Goal: Task Accomplishment & Management: Manage account settings

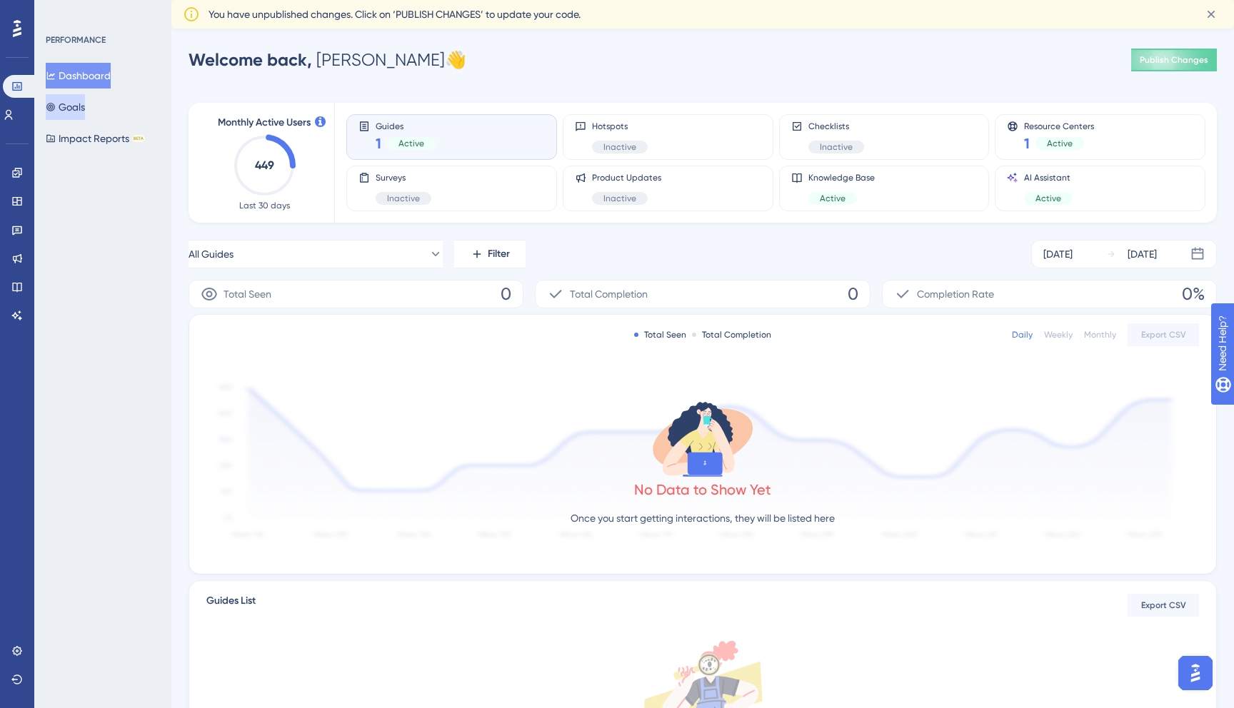
click at [76, 101] on button "Goals" at bounding box center [65, 107] width 39 height 26
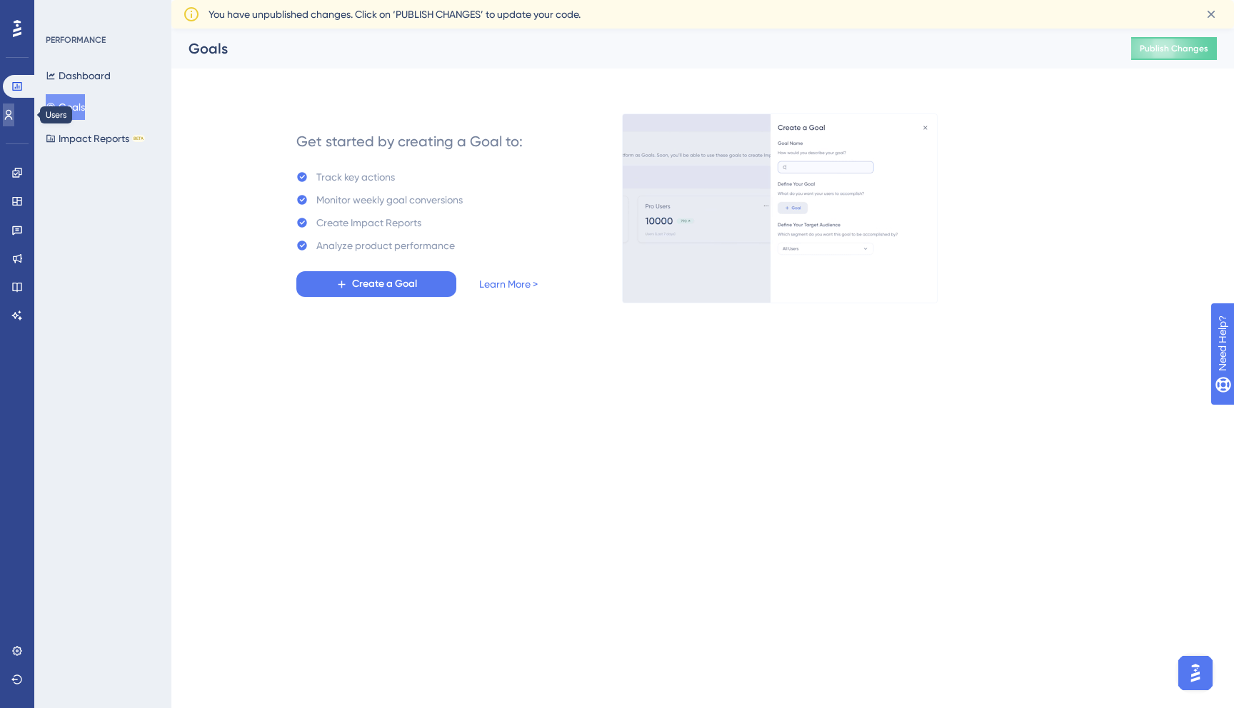
click at [14, 119] on icon at bounding box center [8, 114] width 11 height 11
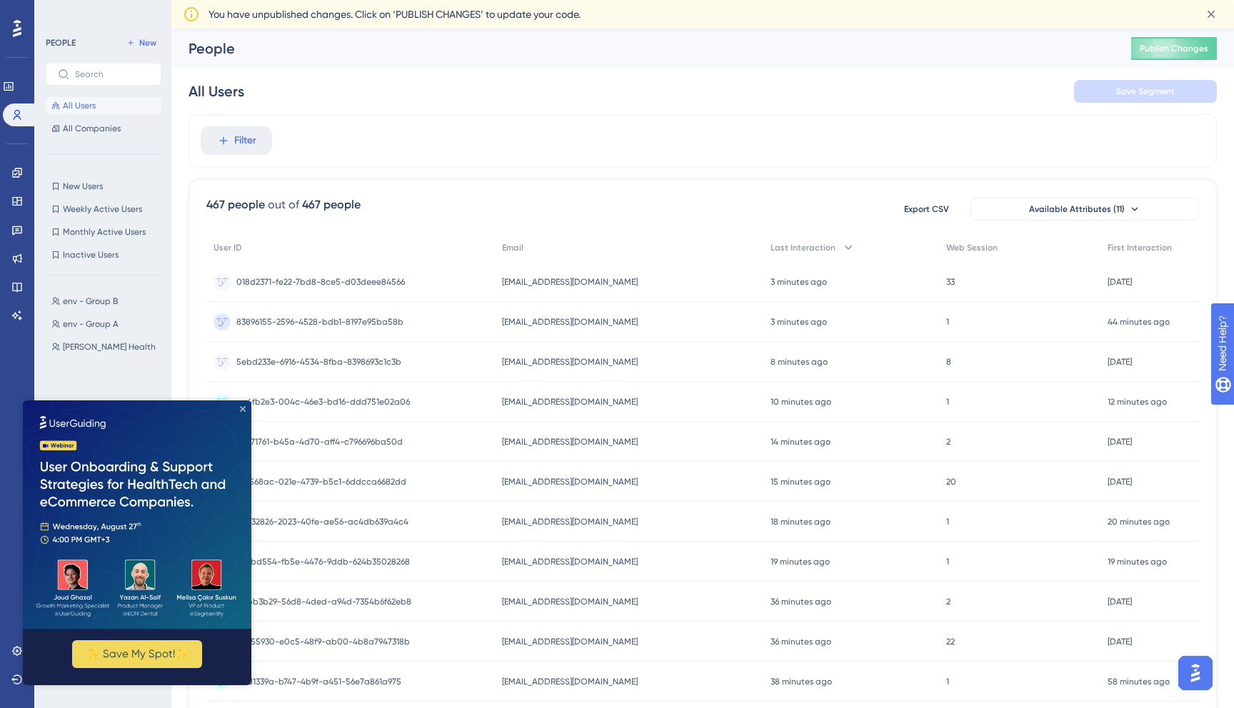
click at [244, 411] on icon "Close Preview" at bounding box center [243, 409] width 6 height 6
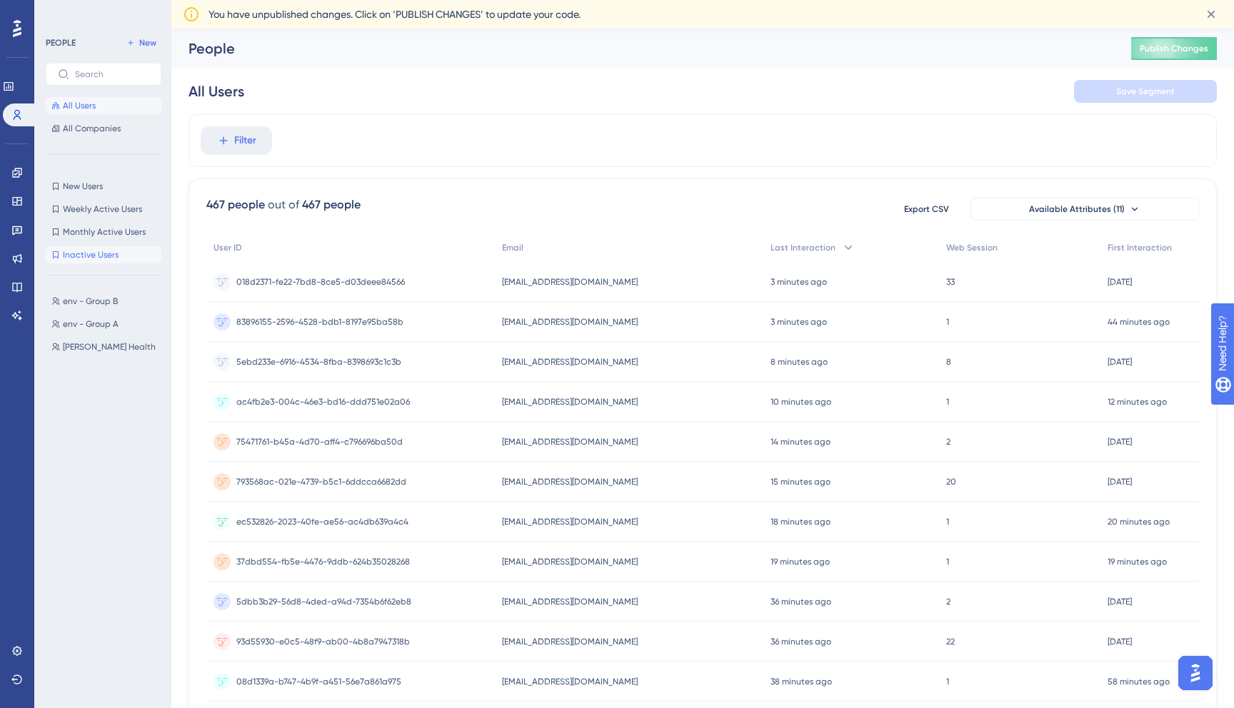
click at [117, 251] on span "Inactive Users" at bounding box center [91, 254] width 56 height 11
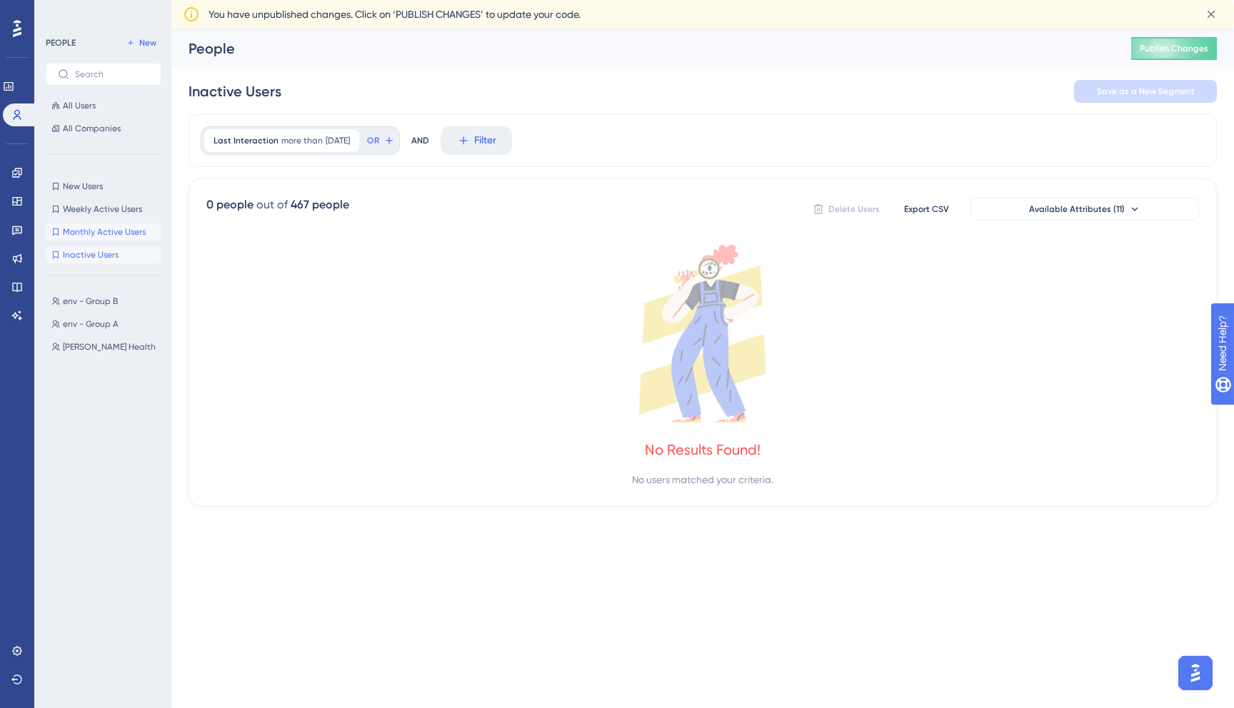
click at [123, 232] on span "Monthly Active Users" at bounding box center [104, 231] width 83 height 11
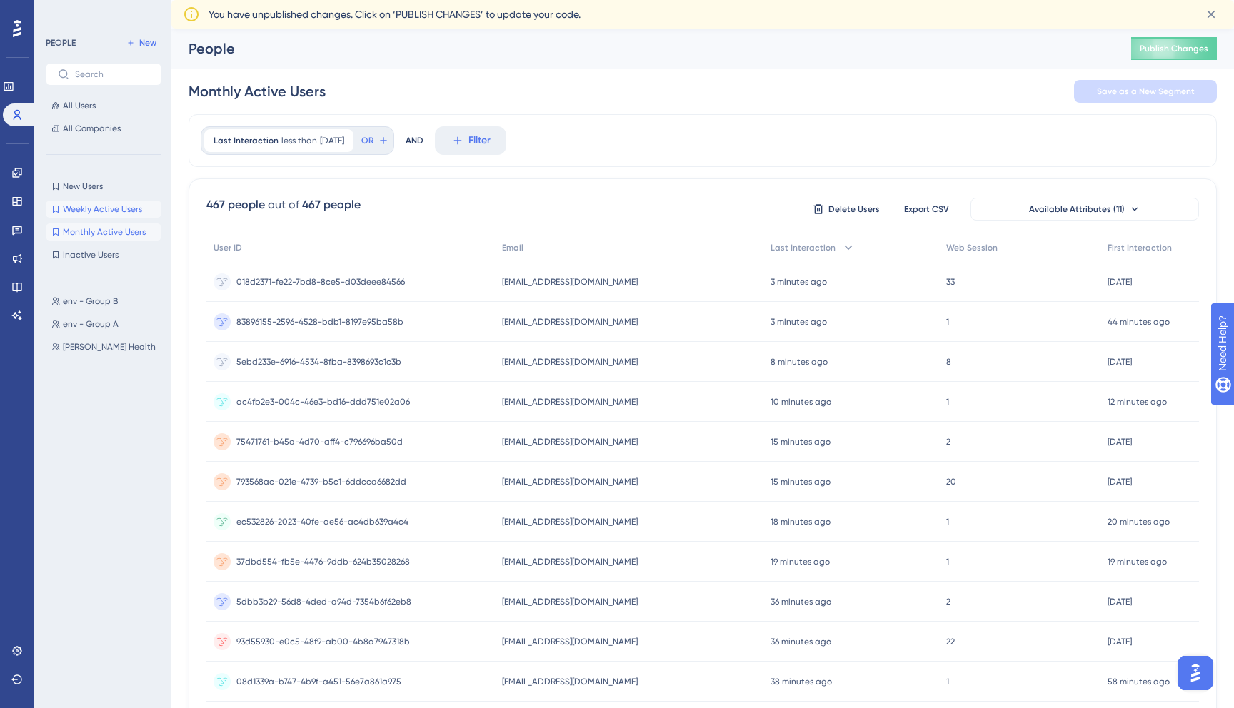
click at [124, 215] on button "Weekly Active Users Weekly Active Users" at bounding box center [104, 209] width 116 height 17
click at [101, 197] on div "New Users New Users Weekly Active Users Weekly Active Users Monthly Active User…" at bounding box center [104, 221] width 116 height 86
click at [101, 187] on span "New Users" at bounding box center [83, 186] width 40 height 11
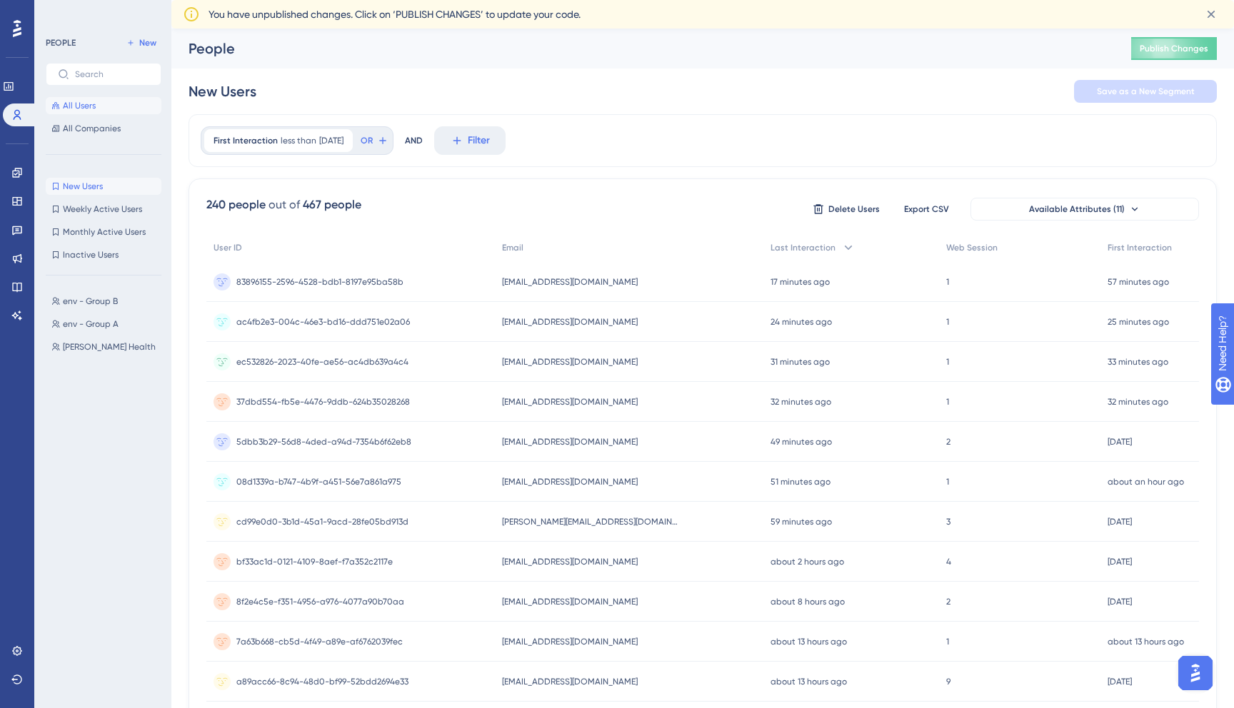
click at [104, 101] on button "All Users" at bounding box center [104, 105] width 116 height 17
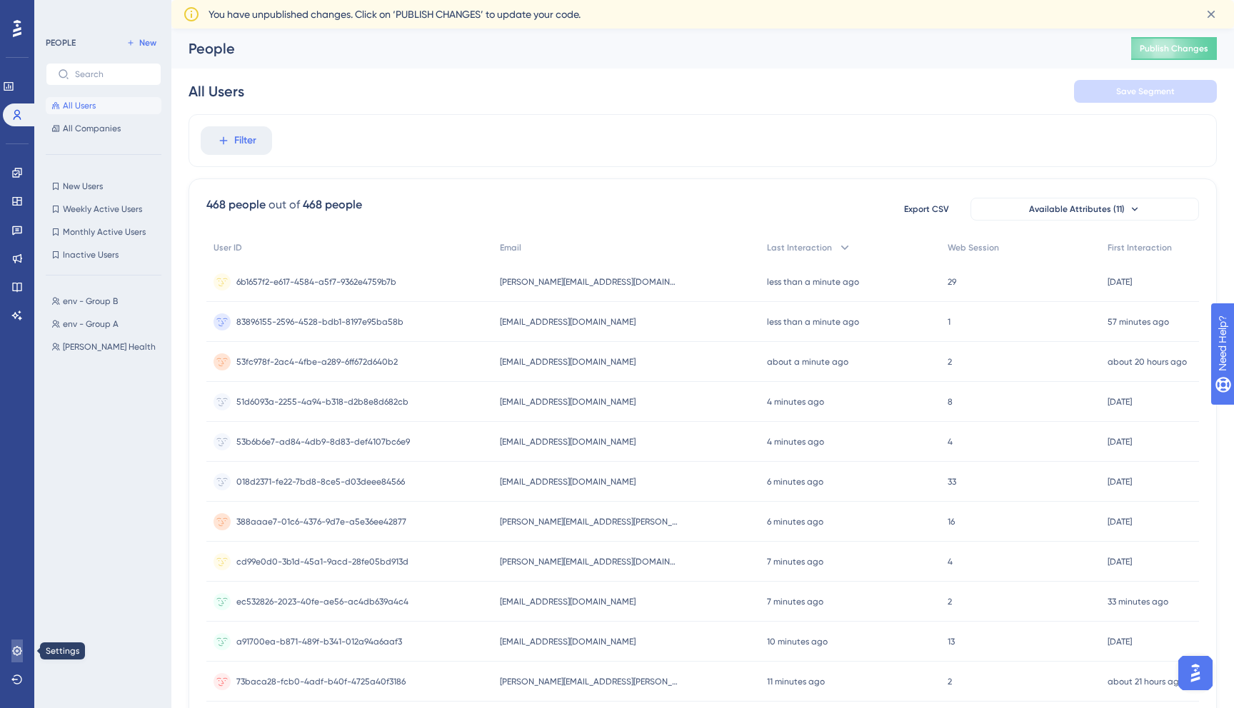
click at [23, 652] on link at bounding box center [16, 651] width 11 height 23
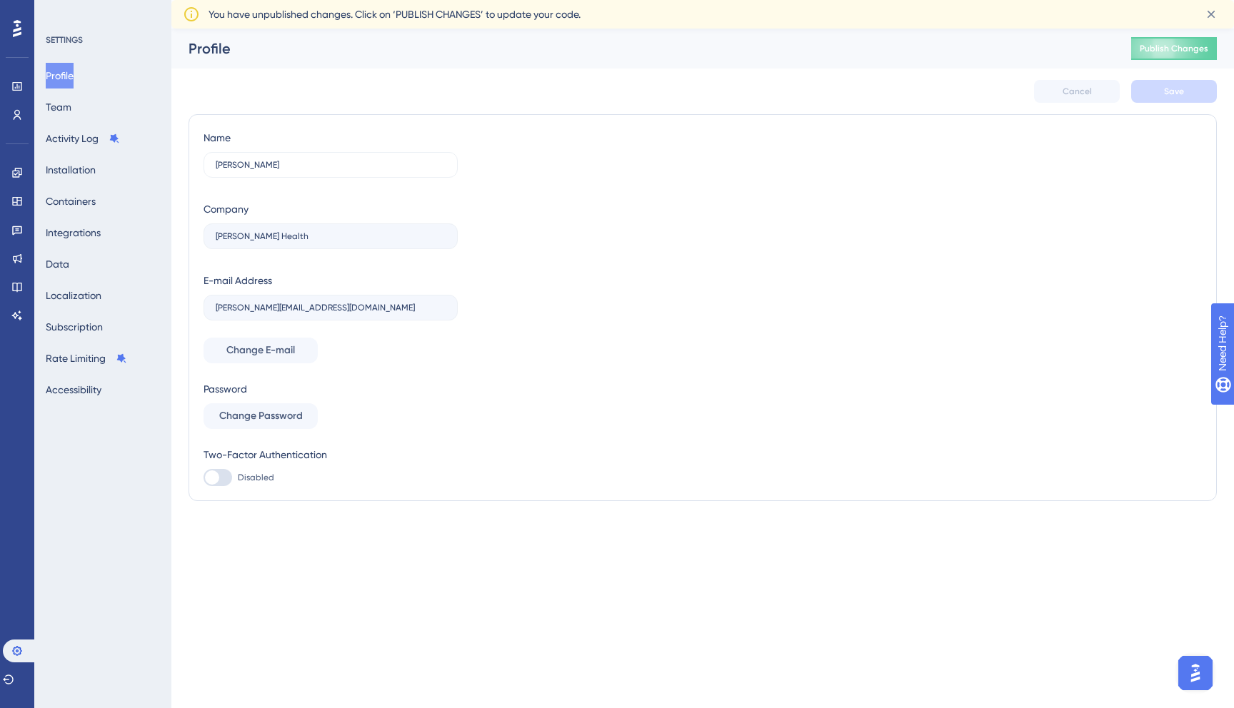
click at [89, 114] on div "Profile Team Activity Log Installation Containers Integrations Data Localizatio…" at bounding box center [104, 233] width 116 height 340
click at [59, 100] on button "Team" at bounding box center [59, 107] width 26 height 26
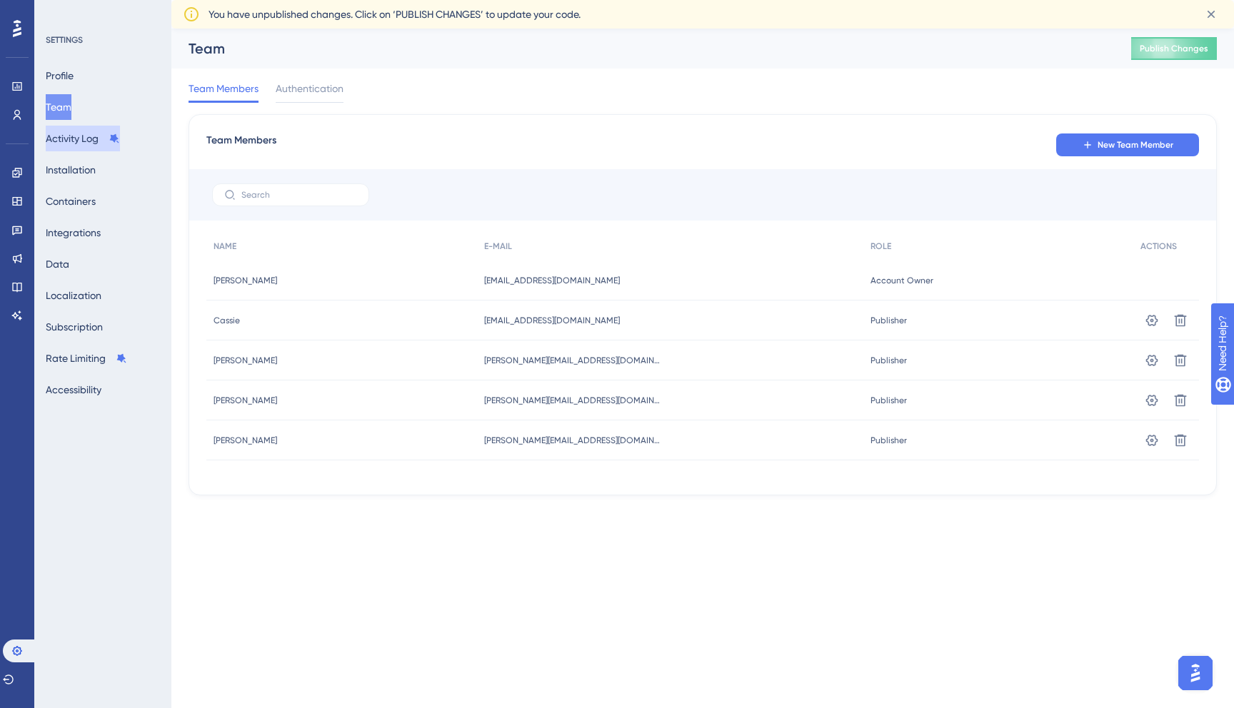
click at [67, 146] on button "Activity Log" at bounding box center [83, 139] width 74 height 26
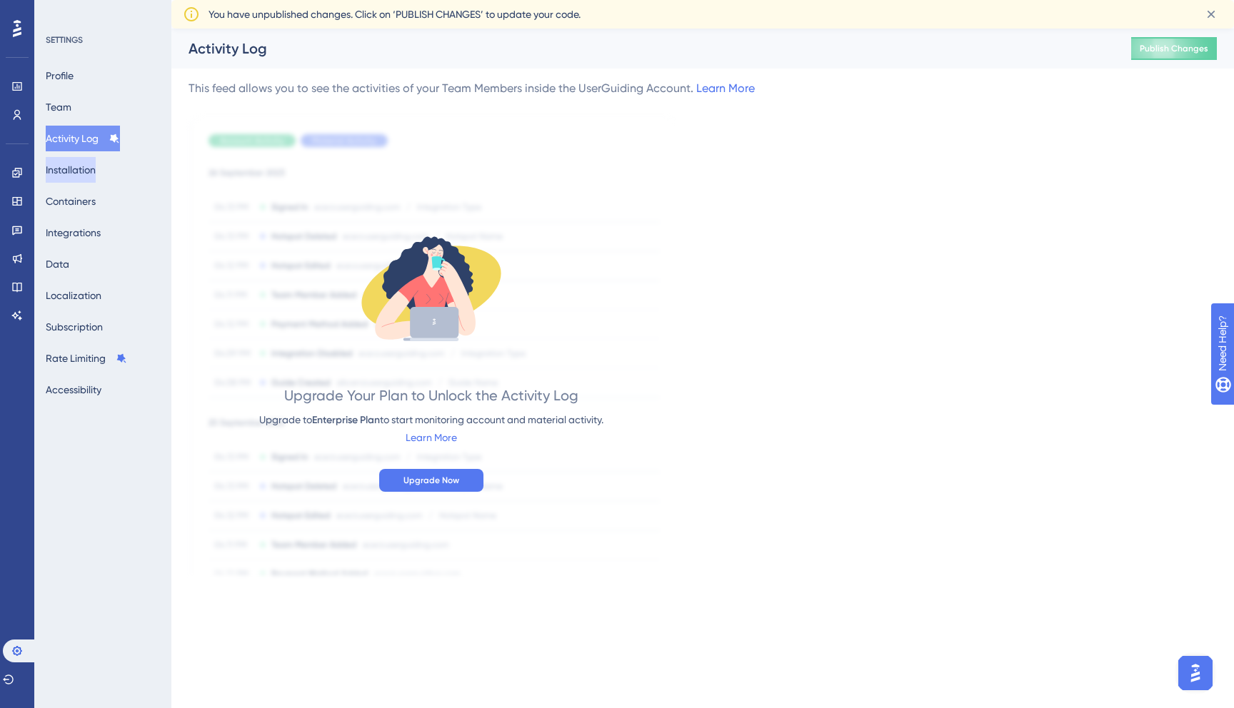
click at [69, 171] on button "Installation" at bounding box center [71, 170] width 50 height 26
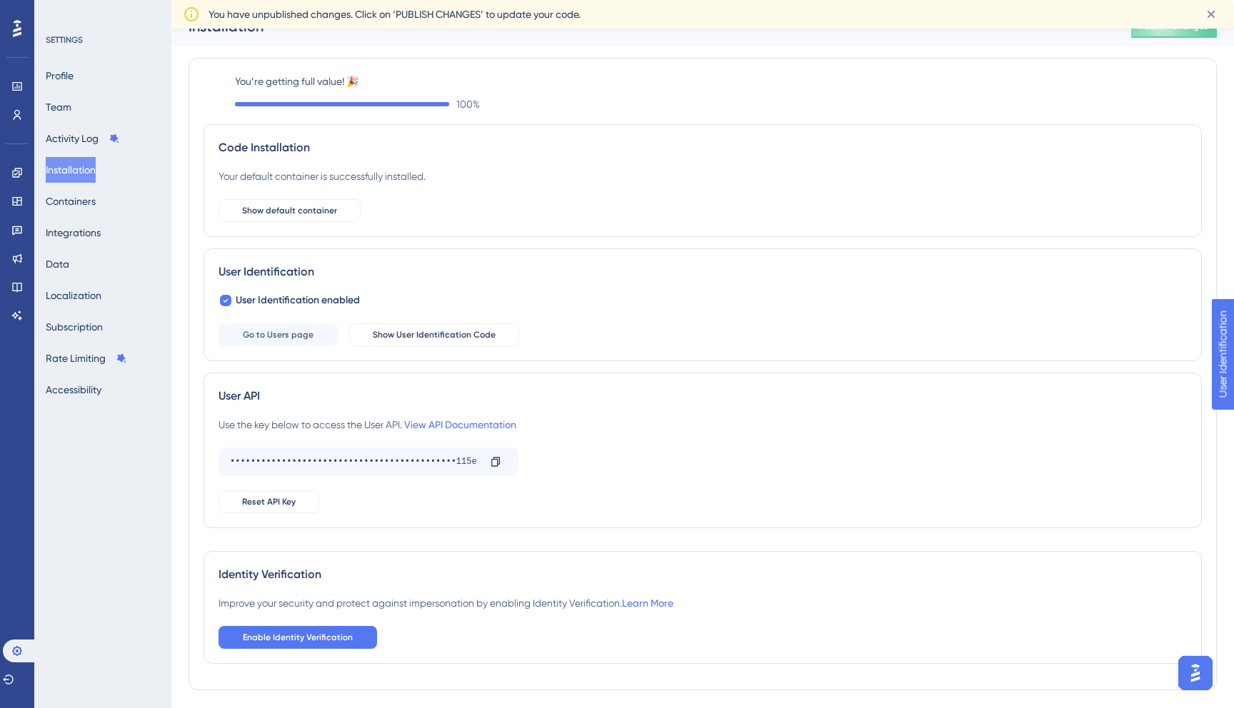
scroll to position [36, 0]
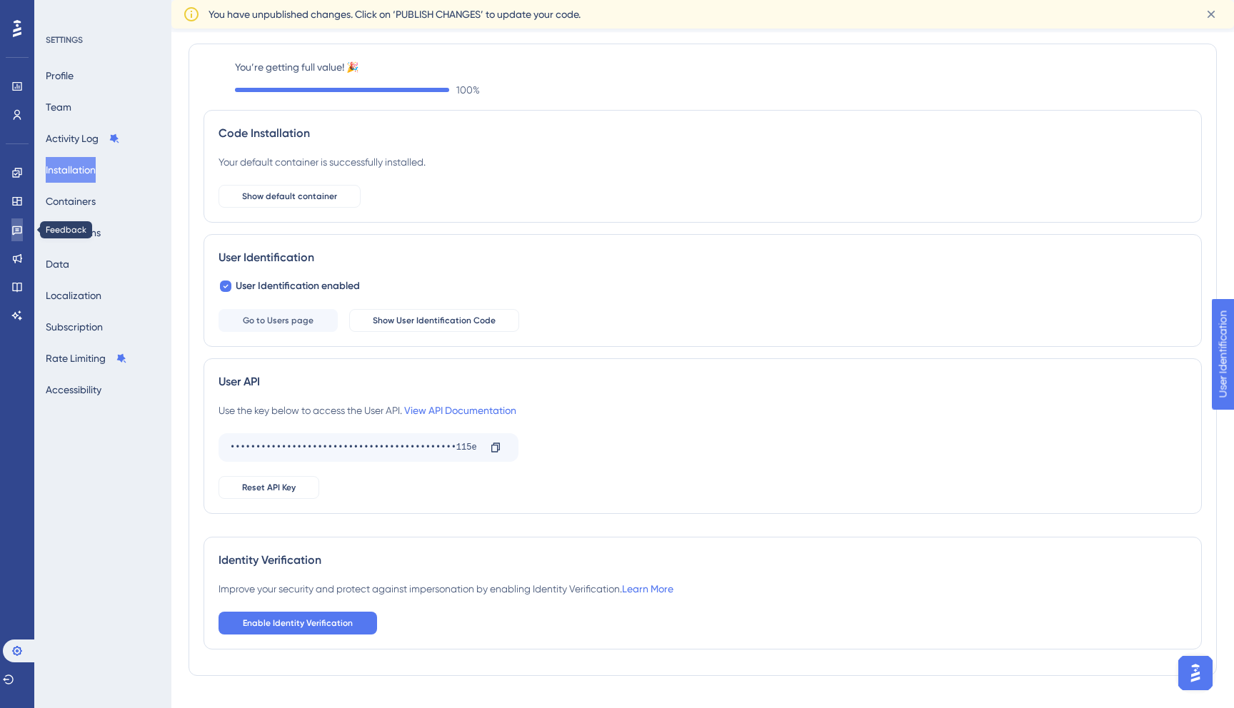
click at [19, 234] on icon at bounding box center [16, 229] width 11 height 11
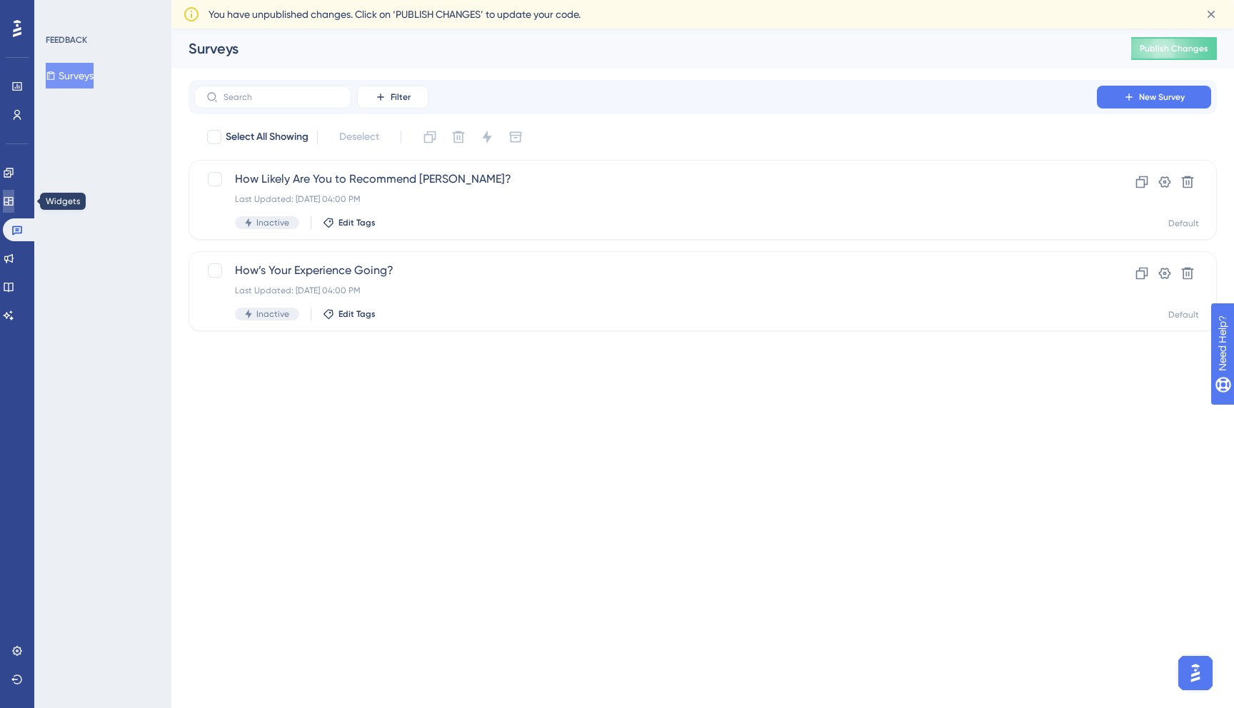
click at [13, 191] on link at bounding box center [8, 201] width 11 height 23
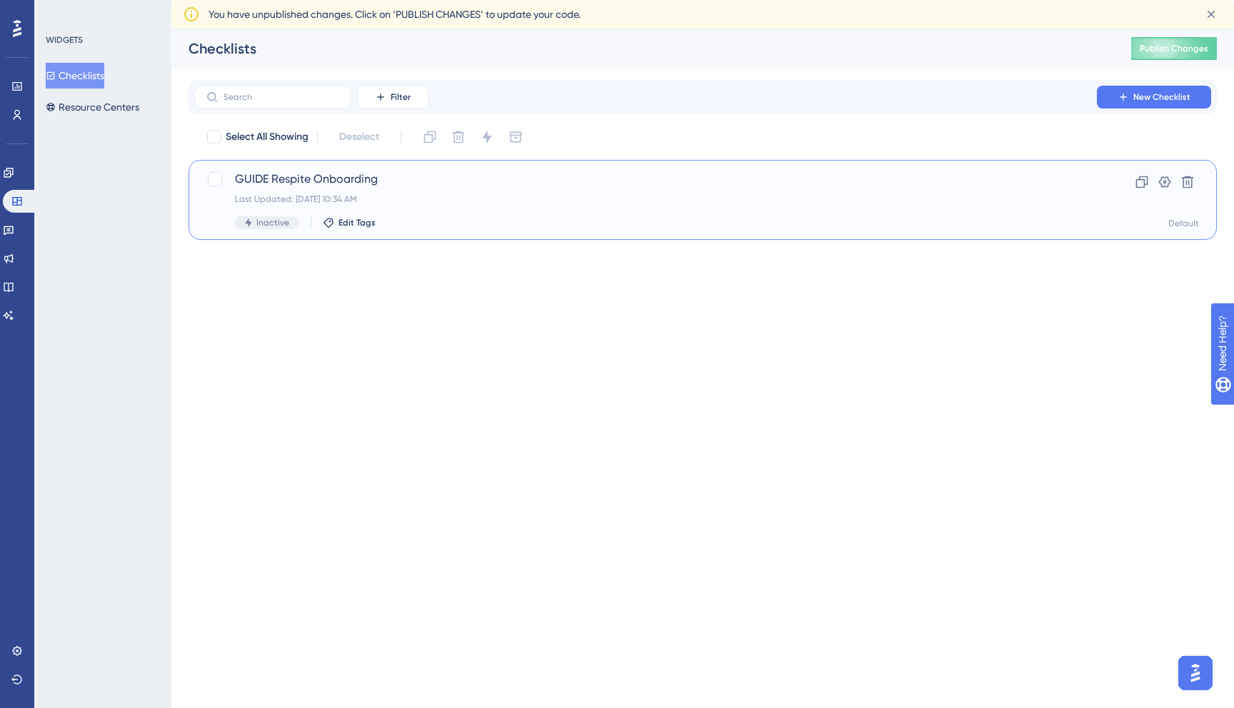
click at [337, 196] on div "Last Updated: [DATE] 10:34 AM" at bounding box center [645, 199] width 821 height 11
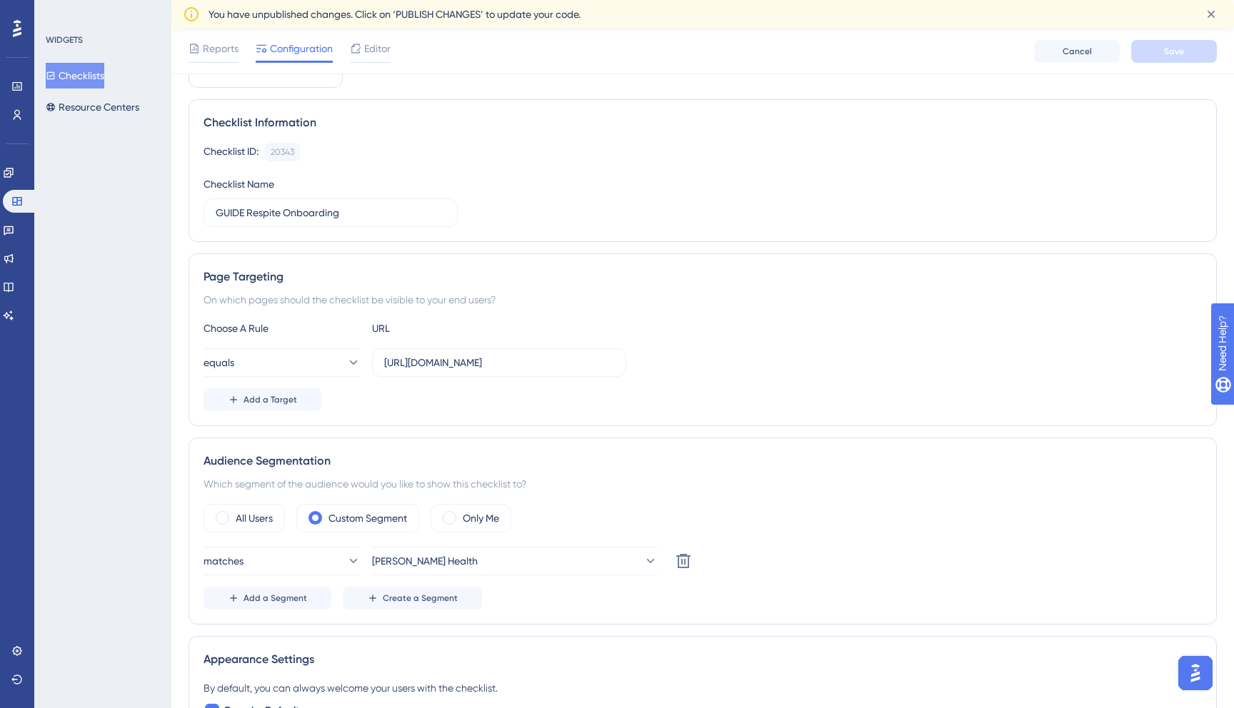
scroll to position [81, 0]
click at [286, 404] on button "Add a Target" at bounding box center [263, 397] width 118 height 23
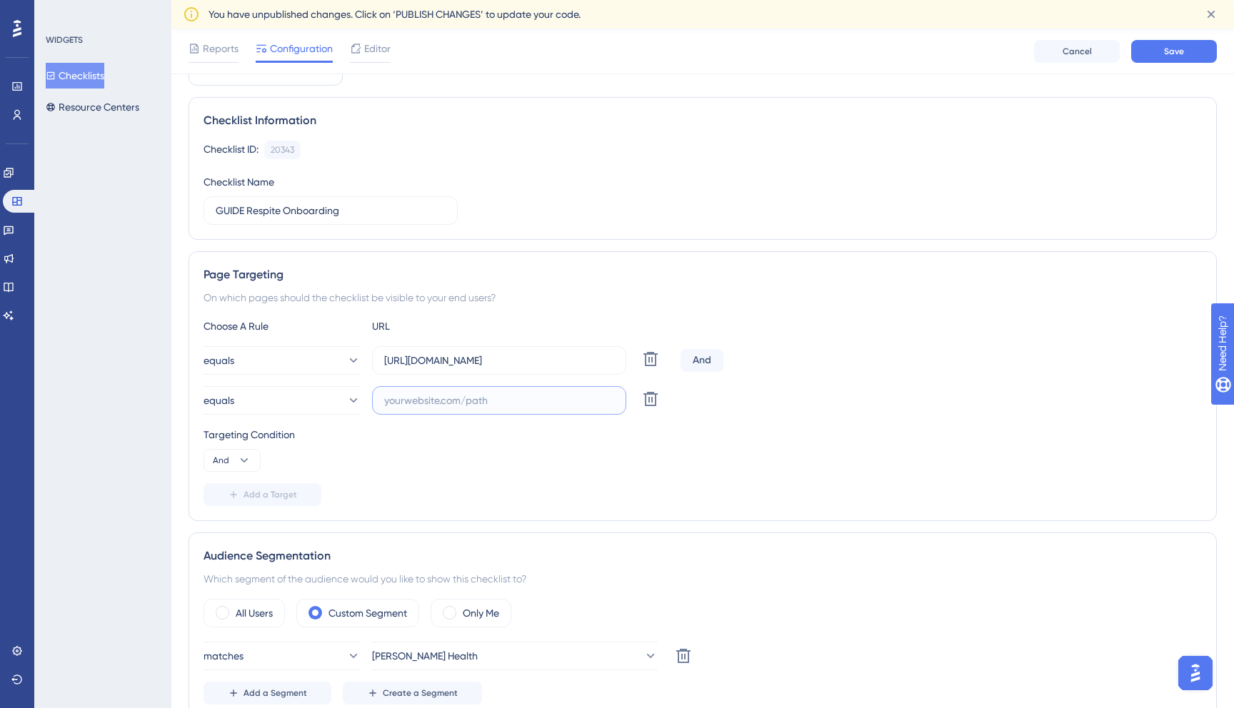
click at [406, 399] on input "text" at bounding box center [499, 401] width 230 height 16
type input "http"
click at [533, 359] on input "https://app.crosbyhealth.com/guide/respite/budgets" at bounding box center [499, 361] width 230 height 16
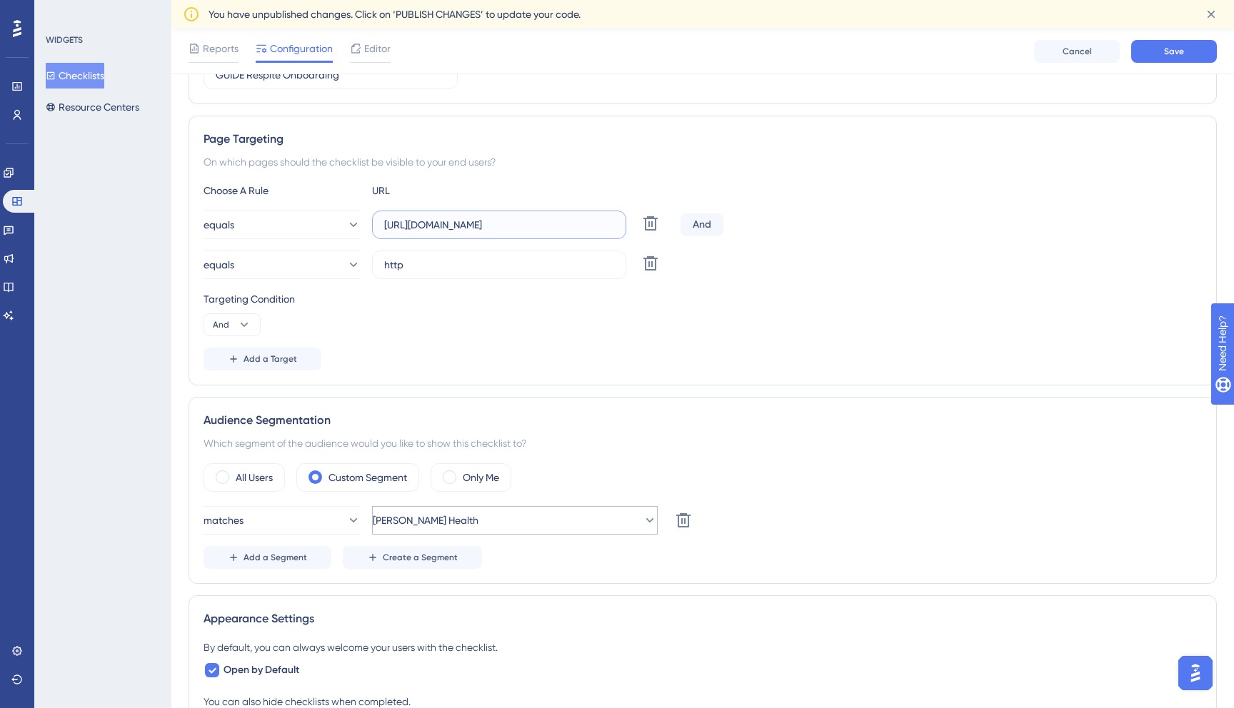
scroll to position [196, 0]
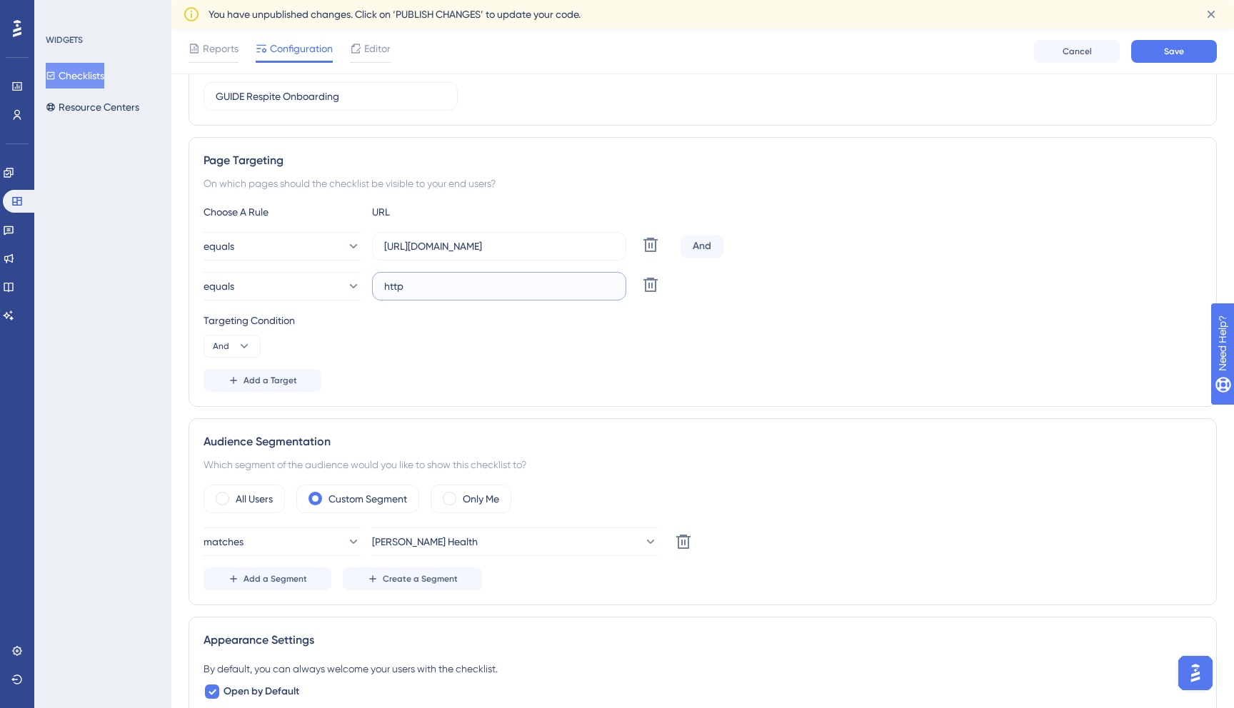
click at [440, 289] on input "http" at bounding box center [499, 287] width 230 height 16
click at [647, 284] on icon at bounding box center [650, 284] width 17 height 17
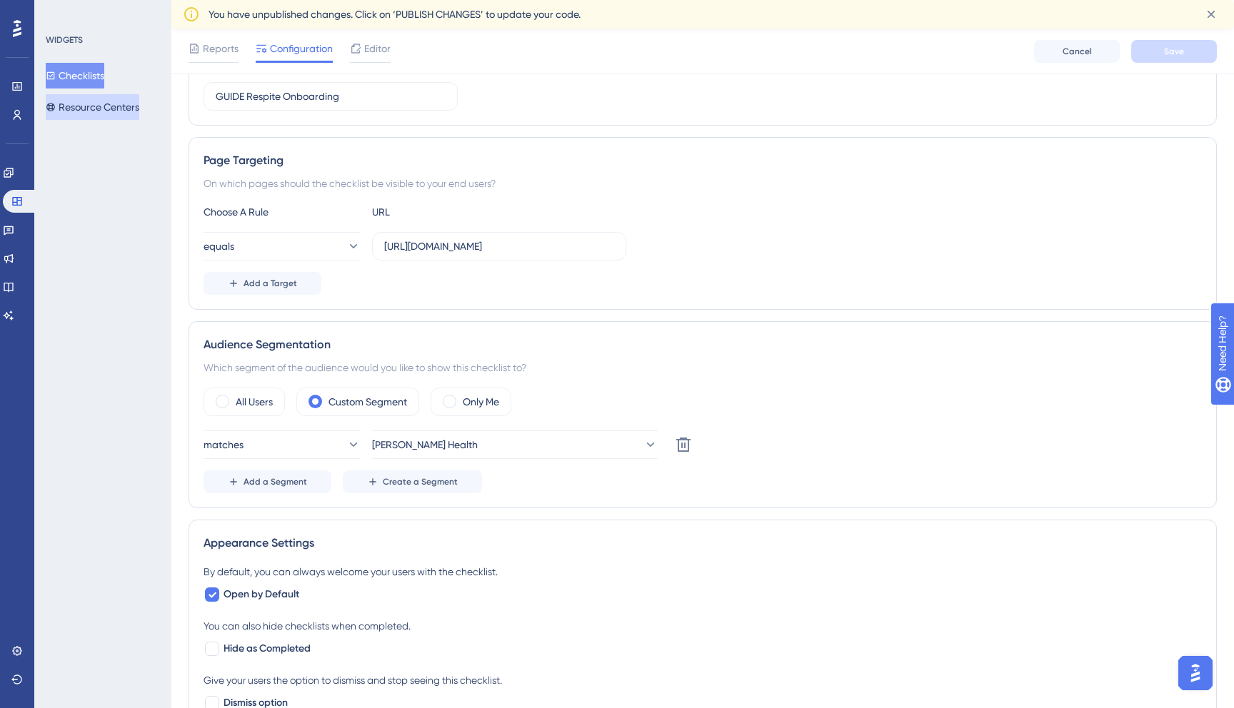
click at [101, 112] on button "Resource Centers" at bounding box center [93, 107] width 94 height 26
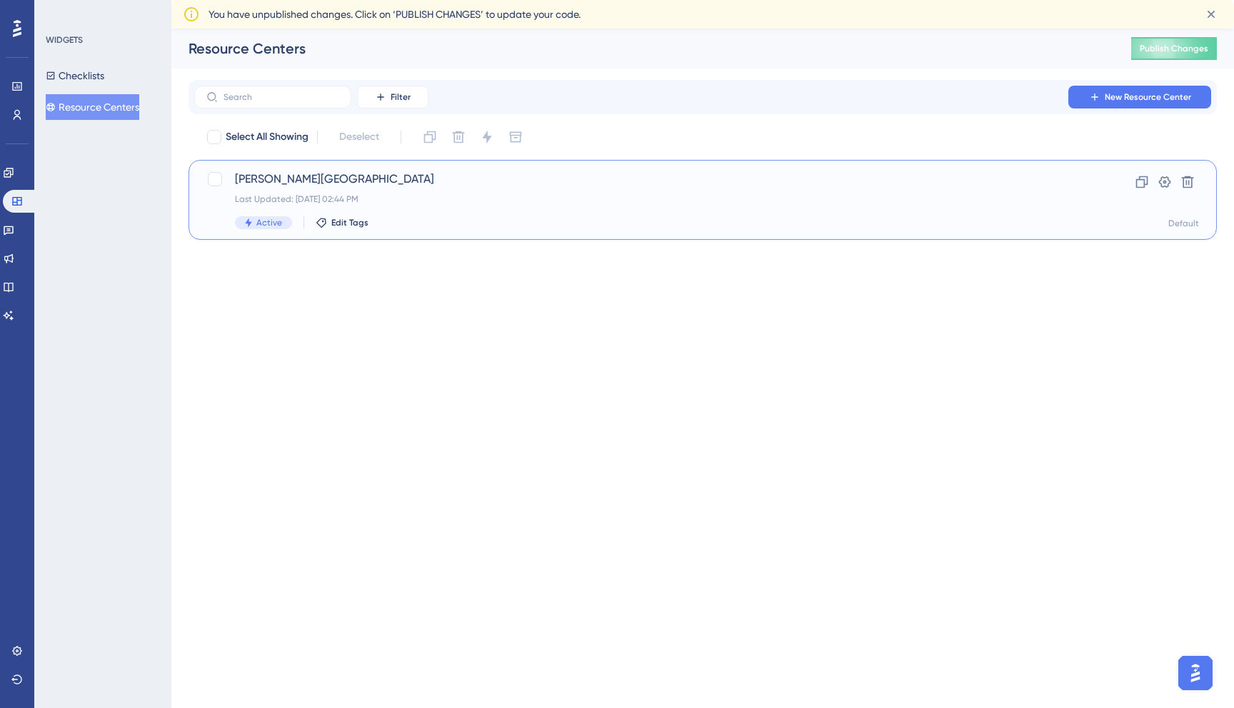
click at [394, 205] on div "Crosby Center Last Updated: Aug 15 2025, 02:44 PM Active Edit Tags" at bounding box center [645, 200] width 821 height 59
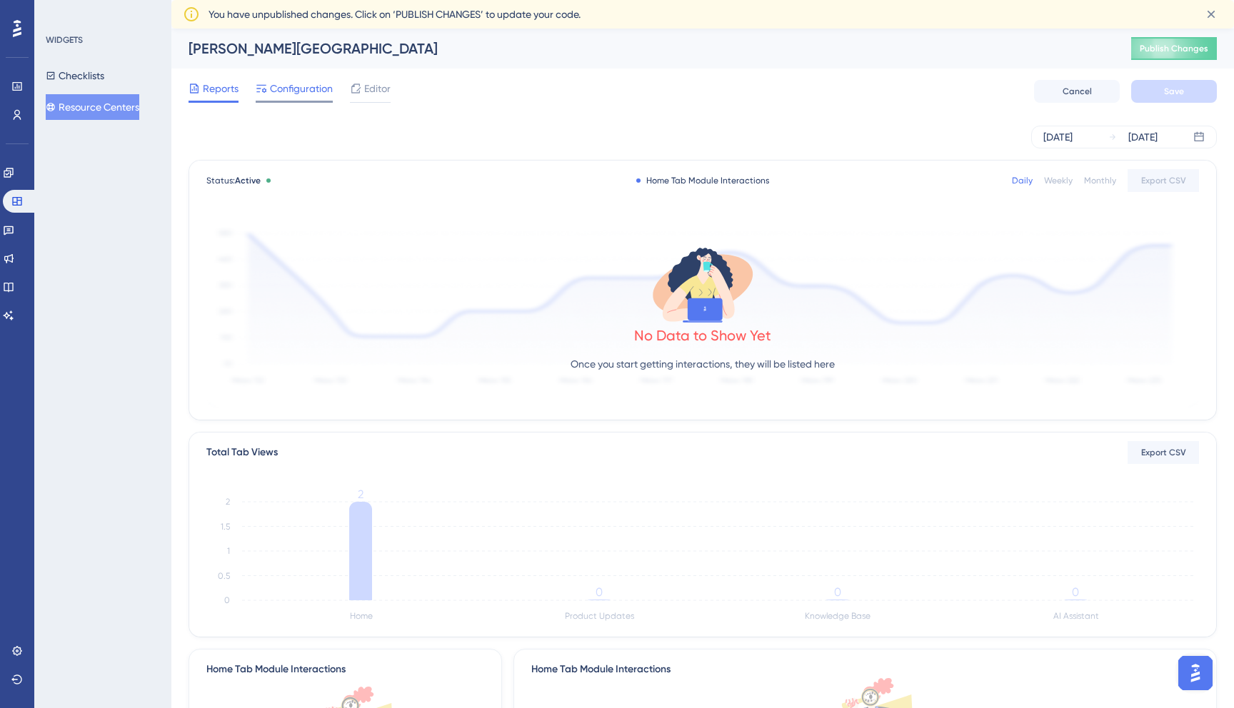
click at [309, 90] on span "Configuration" at bounding box center [301, 88] width 63 height 17
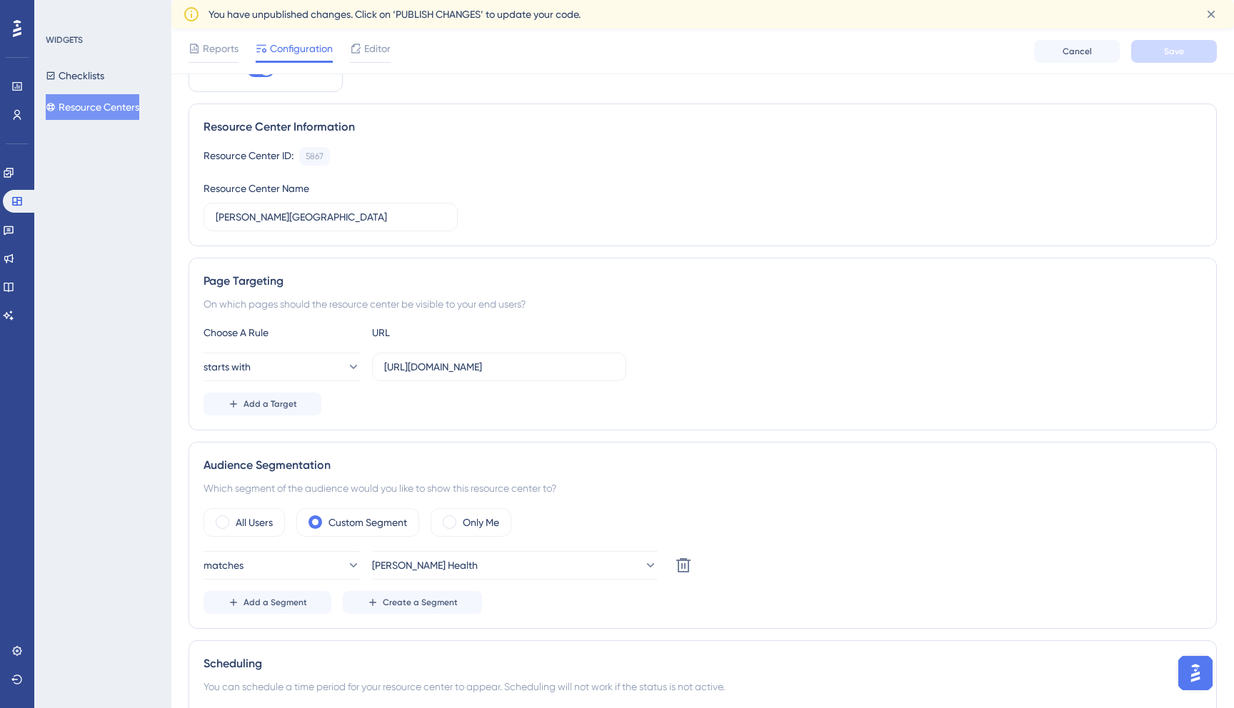
scroll to position [76, 0]
click at [299, 406] on button "Add a Target" at bounding box center [263, 403] width 118 height 23
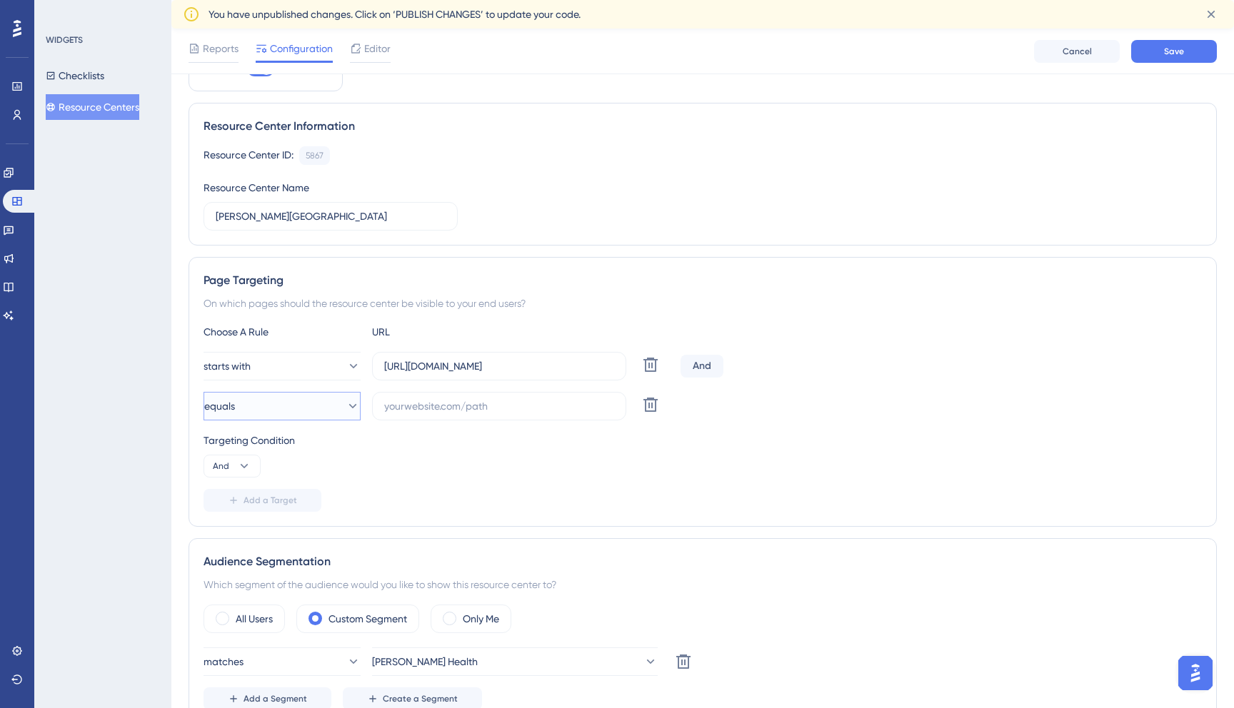
click at [346, 401] on icon at bounding box center [353, 406] width 14 height 14
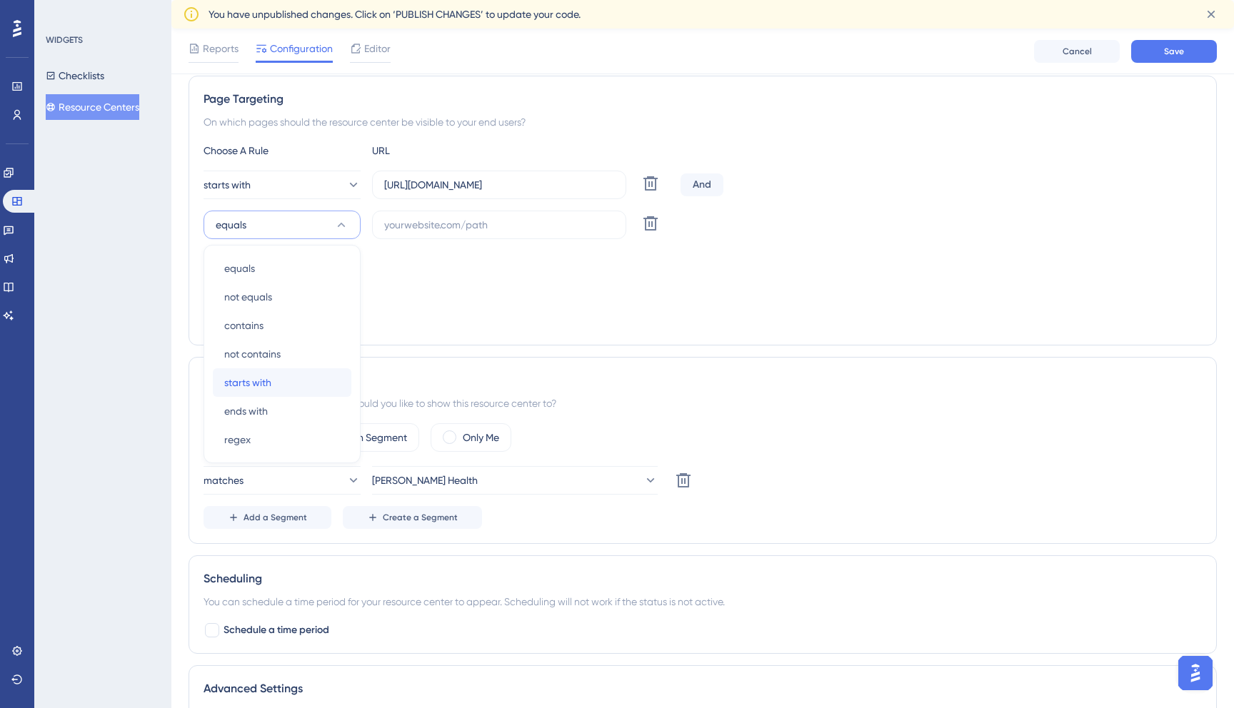
click at [300, 392] on div "starts with starts with" at bounding box center [282, 383] width 116 height 29
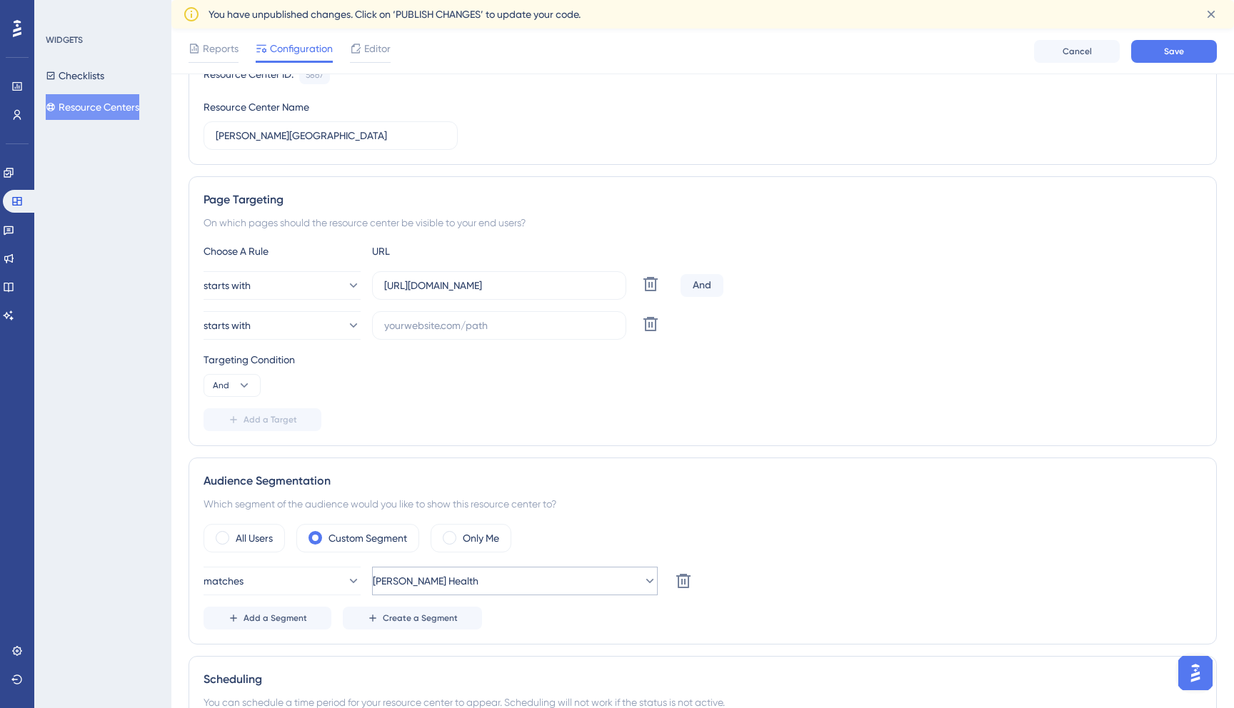
scroll to position [122, 0]
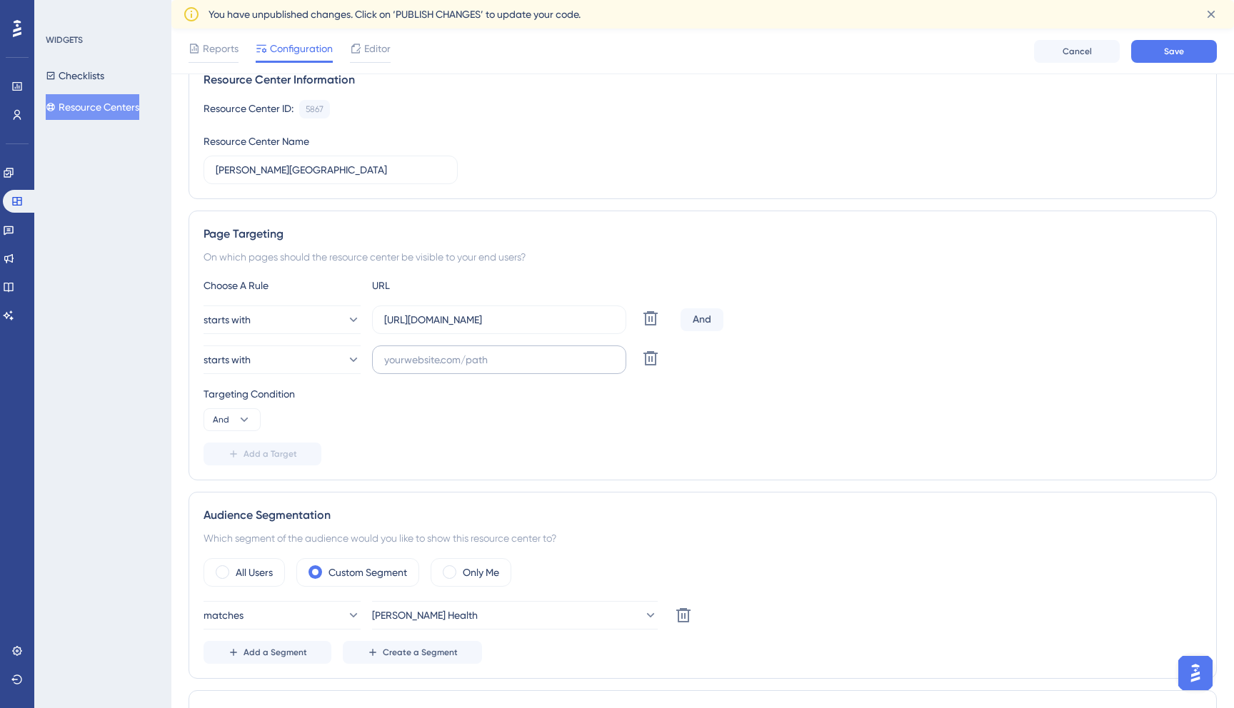
click at [469, 350] on label at bounding box center [499, 360] width 254 height 29
click at [469, 352] on input "text" at bounding box center [499, 360] width 230 height 16
click at [386, 361] on input "localhost:3000/" at bounding box center [499, 360] width 230 height 16
click at [533, 454] on div "Add a Target" at bounding box center [703, 454] width 998 height 23
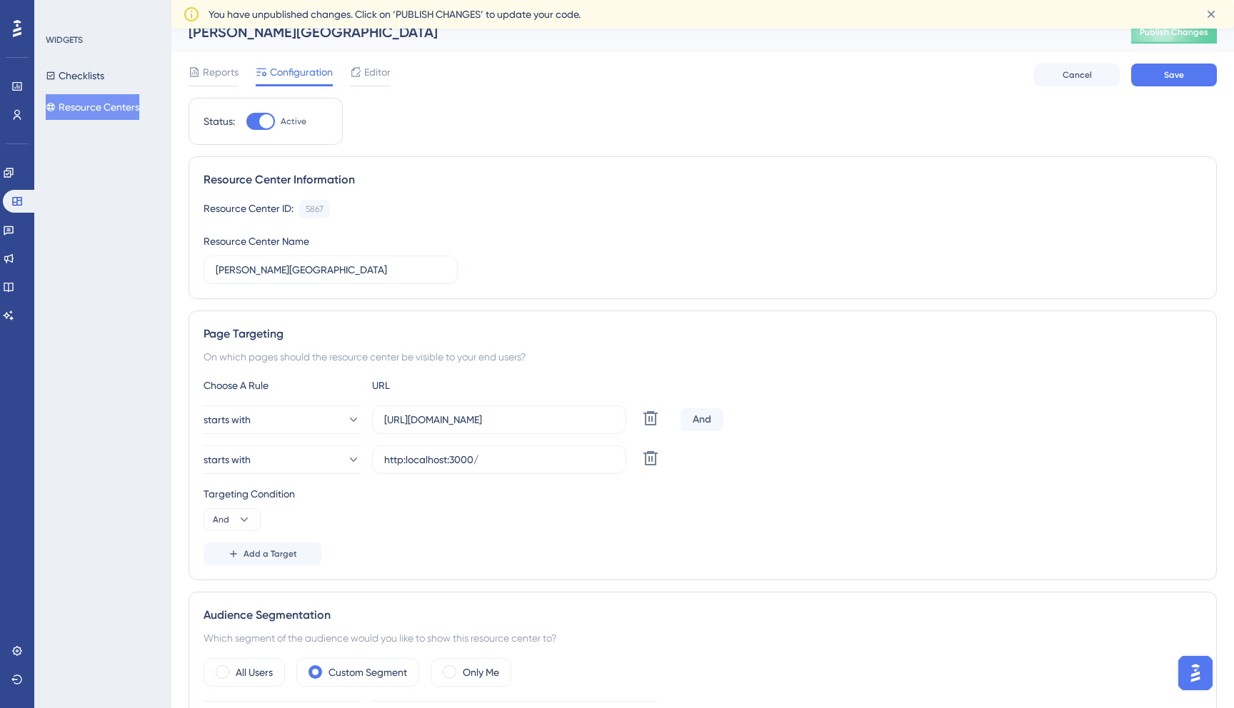
scroll to position [0, 0]
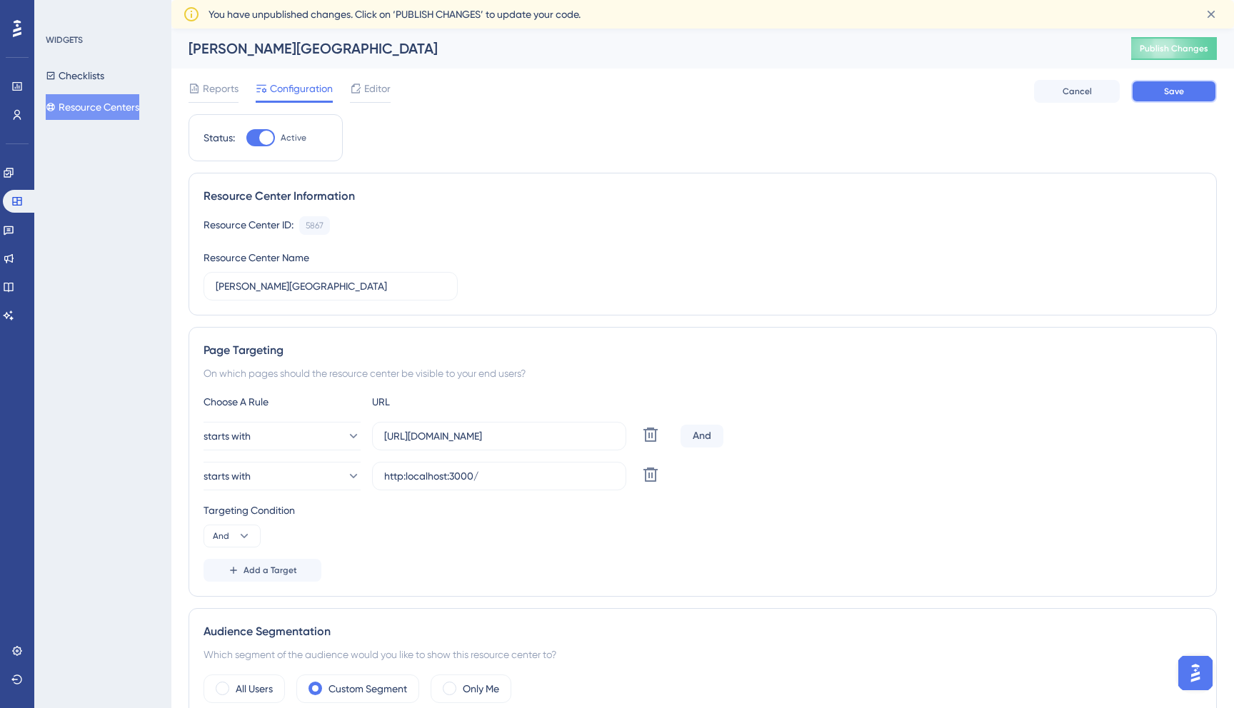
click at [1171, 93] on span "Save" at bounding box center [1174, 91] width 20 height 11
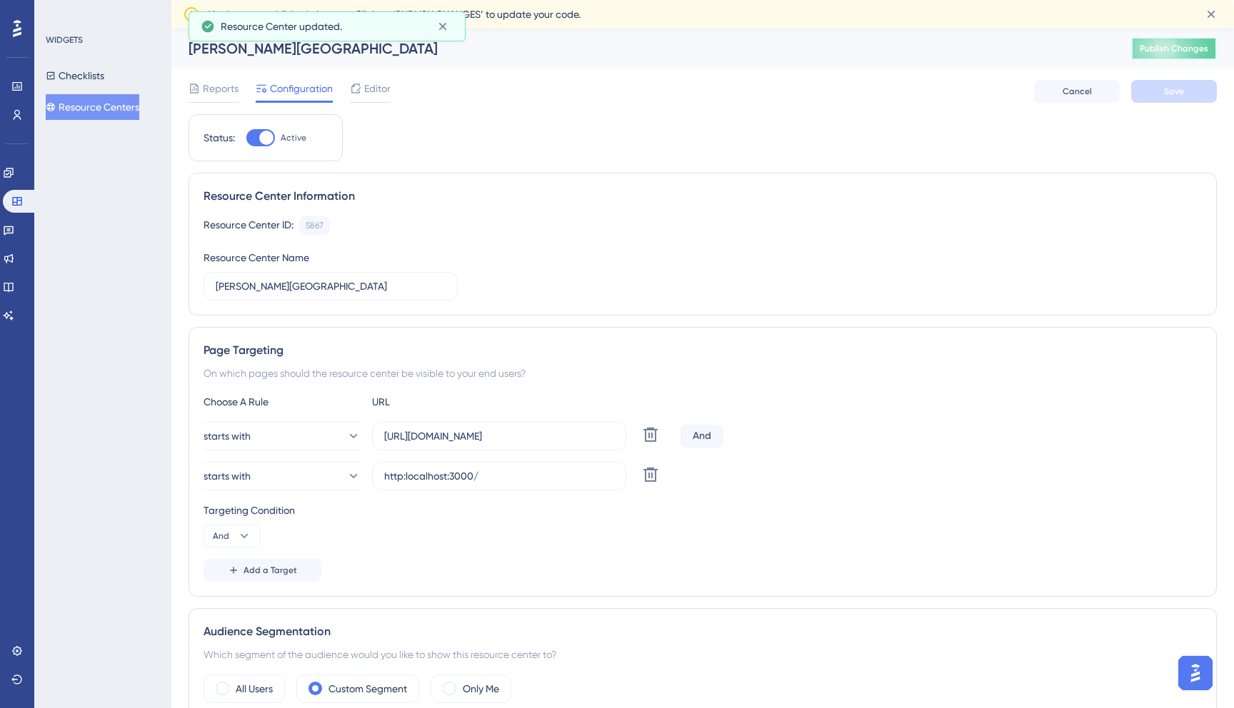
click at [1171, 51] on span "Publish Changes" at bounding box center [1174, 48] width 69 height 11
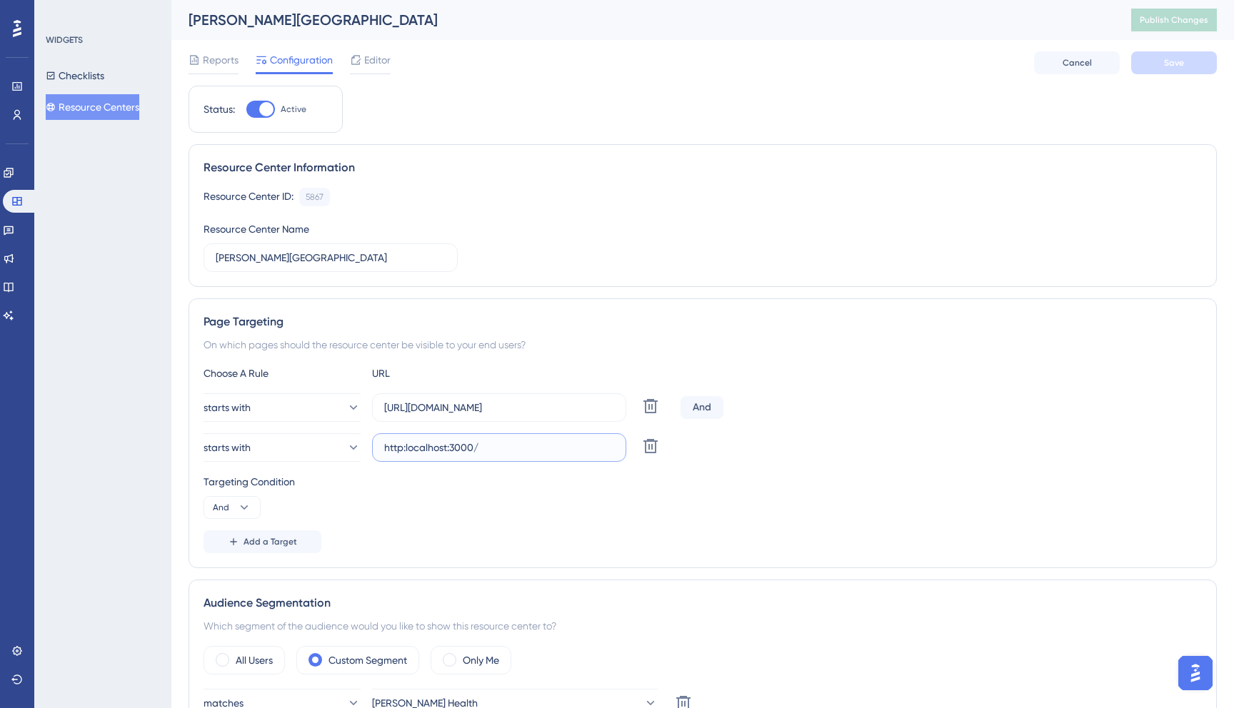
click at [404, 451] on input "http:localhost:3000/" at bounding box center [499, 448] width 230 height 16
click at [1169, 64] on span "Save" at bounding box center [1174, 62] width 20 height 11
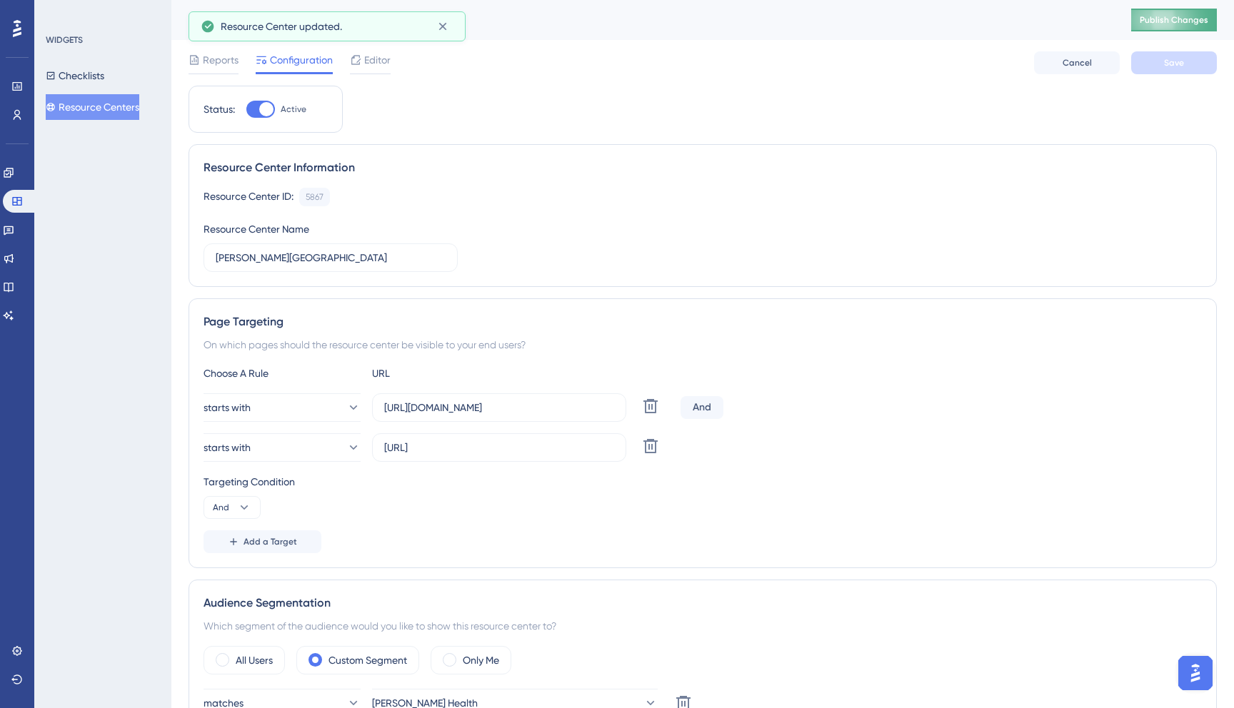
click at [1182, 16] on span "Publish Changes" at bounding box center [1174, 19] width 69 height 11
drag, startPoint x: 414, startPoint y: 446, endPoint x: 359, endPoint y: 446, distance: 55.7
click at [359, 446] on div "starts with http://localhost:3000/ Delete" at bounding box center [439, 448] width 471 height 29
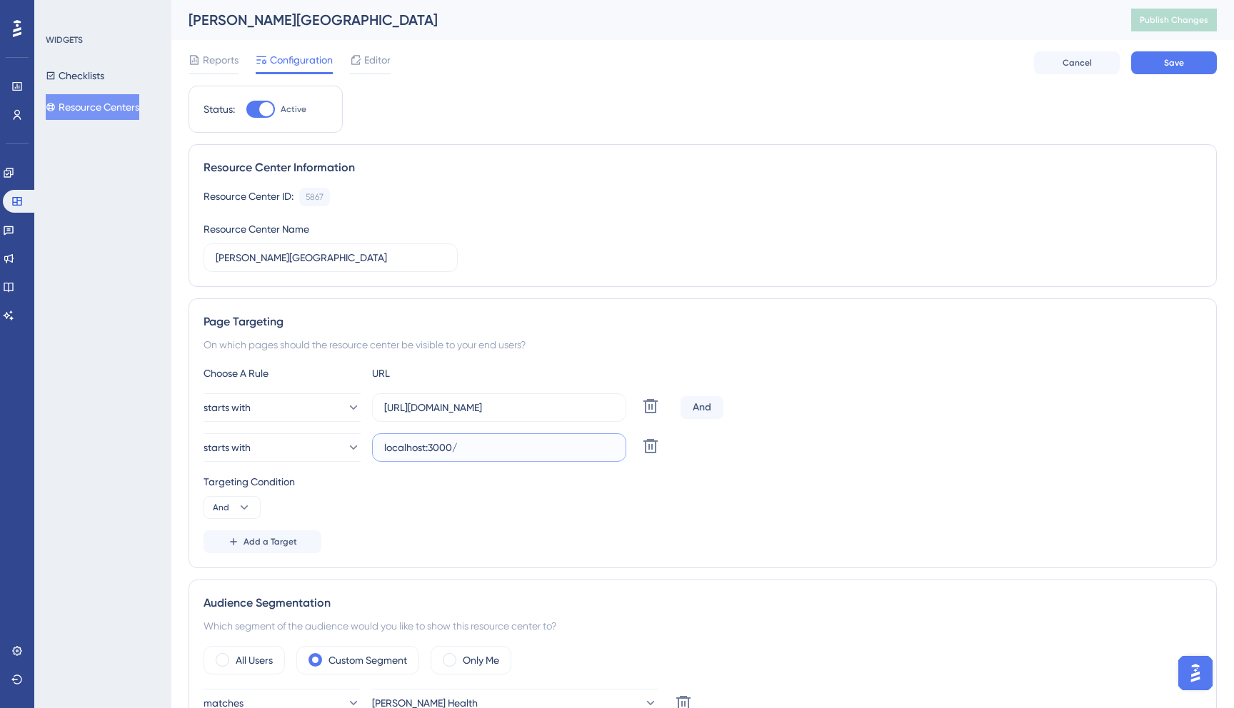
type input "localhost:3000/"
click at [441, 506] on div "Targeting Condition And" at bounding box center [703, 497] width 998 height 46
click at [508, 444] on input "localhost:3000/" at bounding box center [499, 448] width 230 height 16
click at [1186, 70] on button "Save" at bounding box center [1174, 62] width 86 height 23
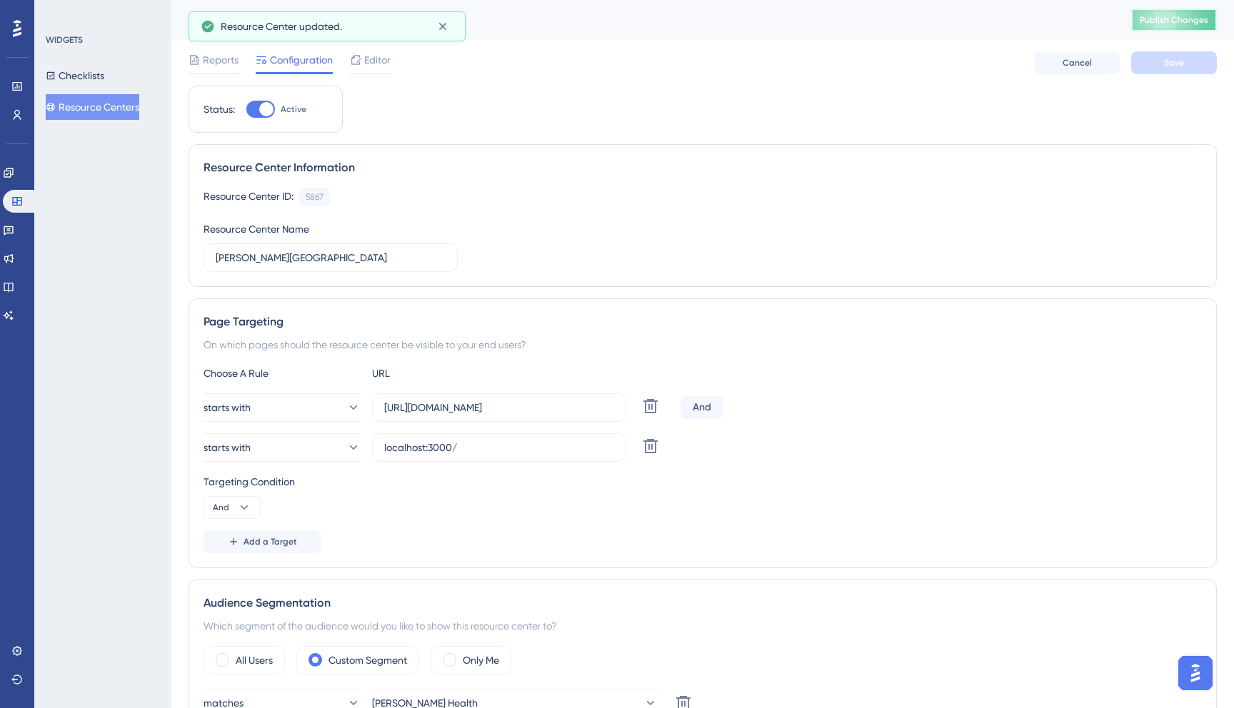
click at [1188, 26] on button "Publish Changes" at bounding box center [1174, 20] width 86 height 23
click at [366, 67] on span "Editor" at bounding box center [377, 59] width 26 height 17
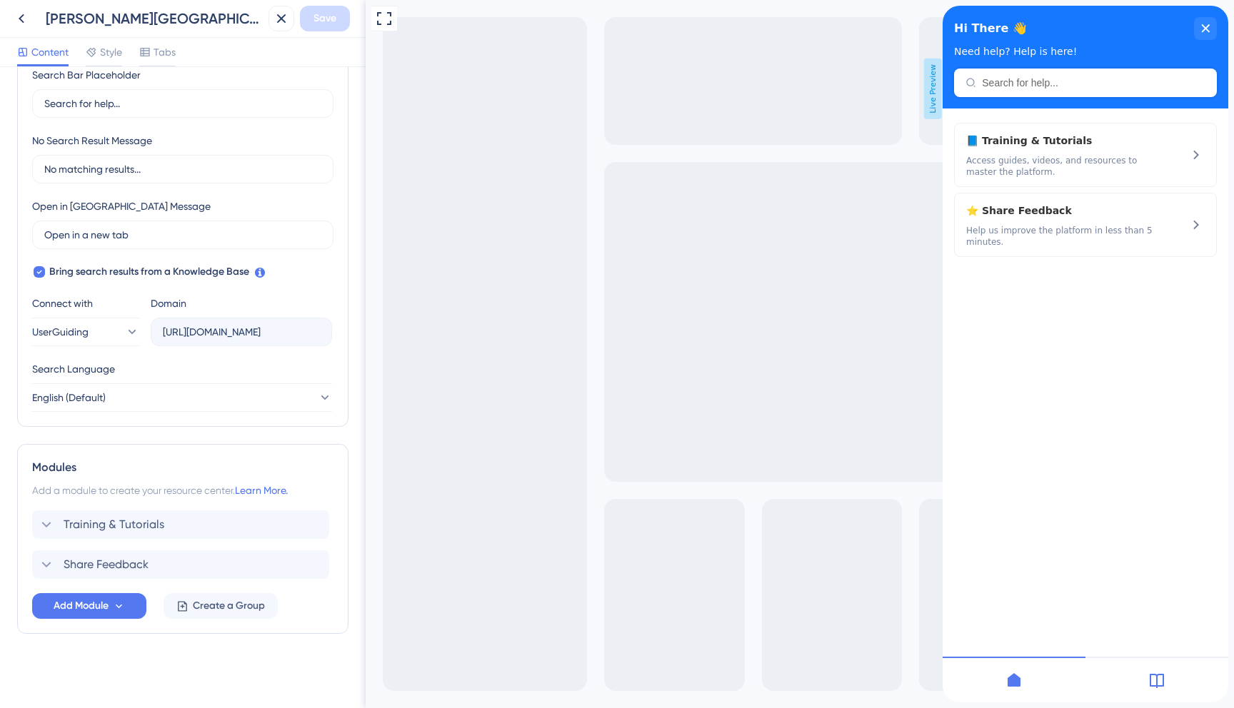
scroll to position [181, 0]
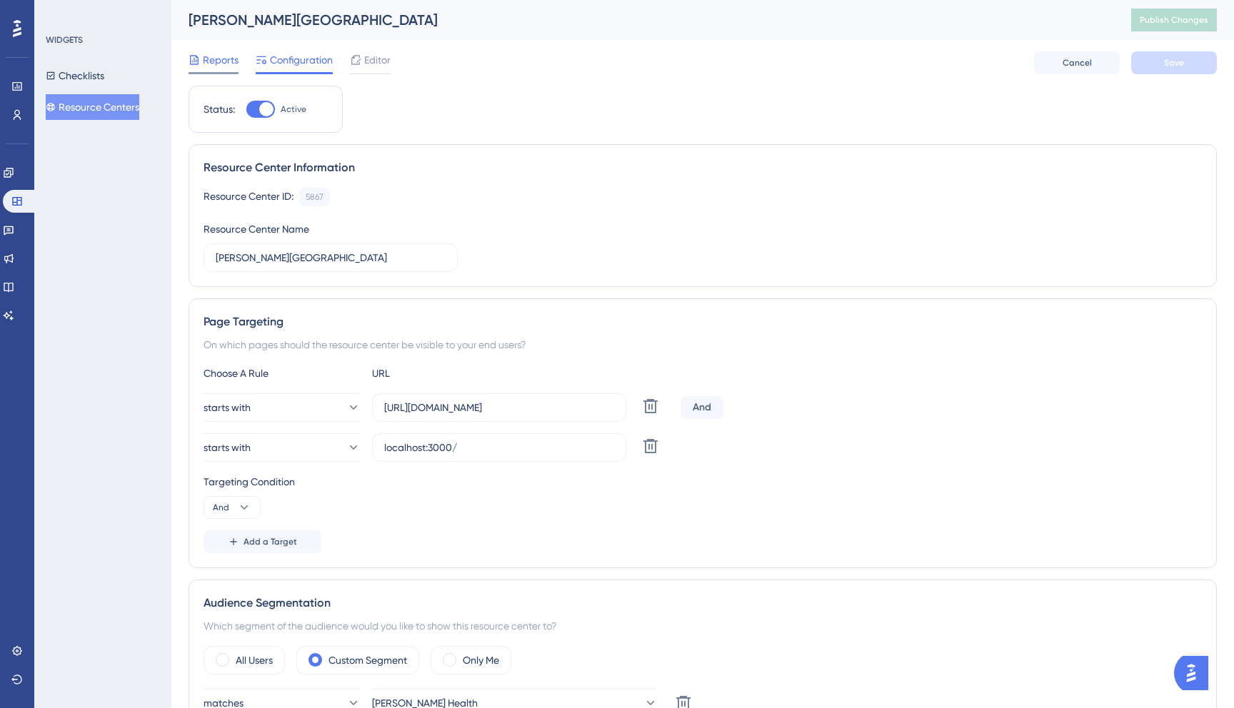
click at [205, 62] on span "Reports" at bounding box center [221, 59] width 36 height 17
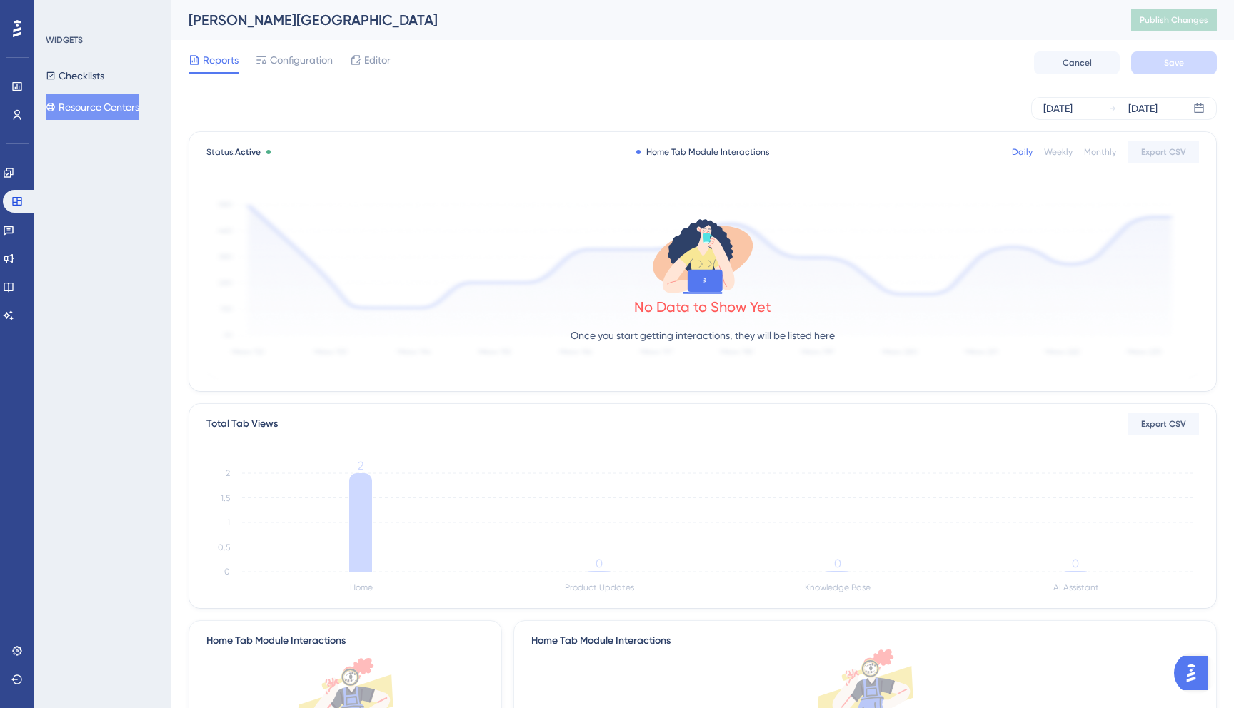
click at [131, 75] on div "Checklists Resource Centers" at bounding box center [104, 91] width 116 height 57
click at [73, 84] on button "Checklists" at bounding box center [75, 76] width 59 height 26
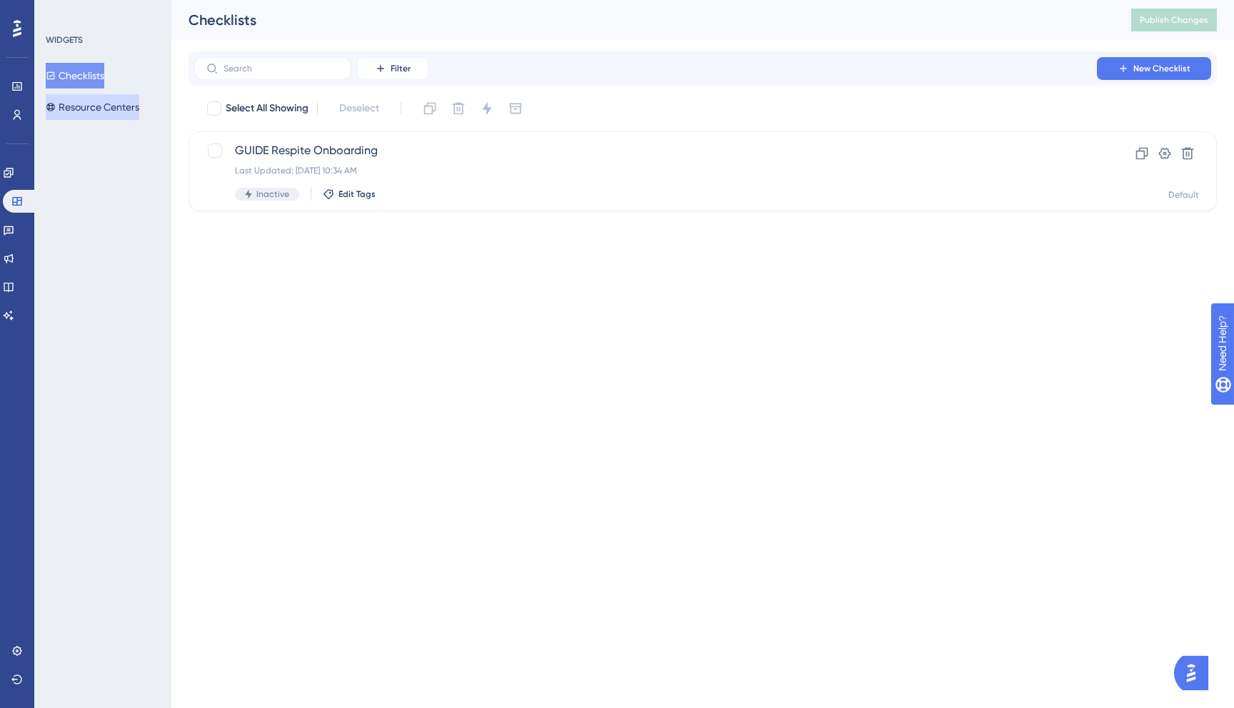
click at [84, 105] on button "Resource Centers" at bounding box center [93, 107] width 94 height 26
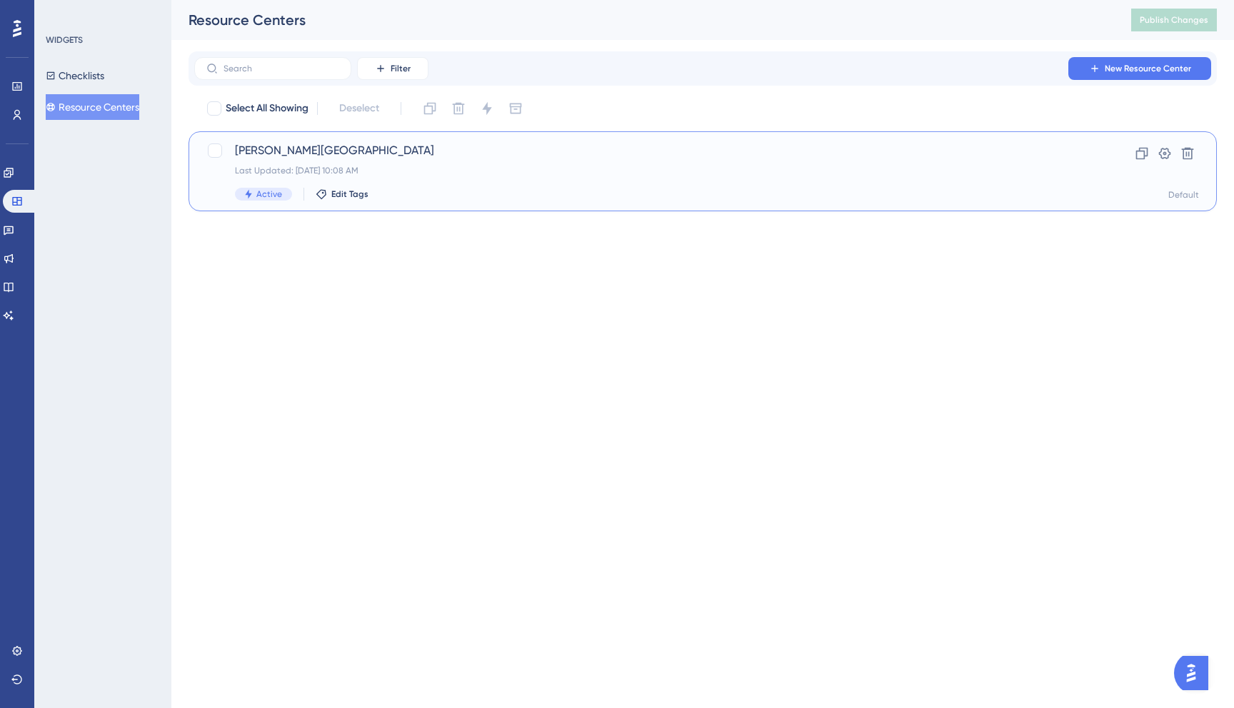
click at [299, 151] on span "[PERSON_NAME][GEOGRAPHIC_DATA]" at bounding box center [645, 150] width 821 height 17
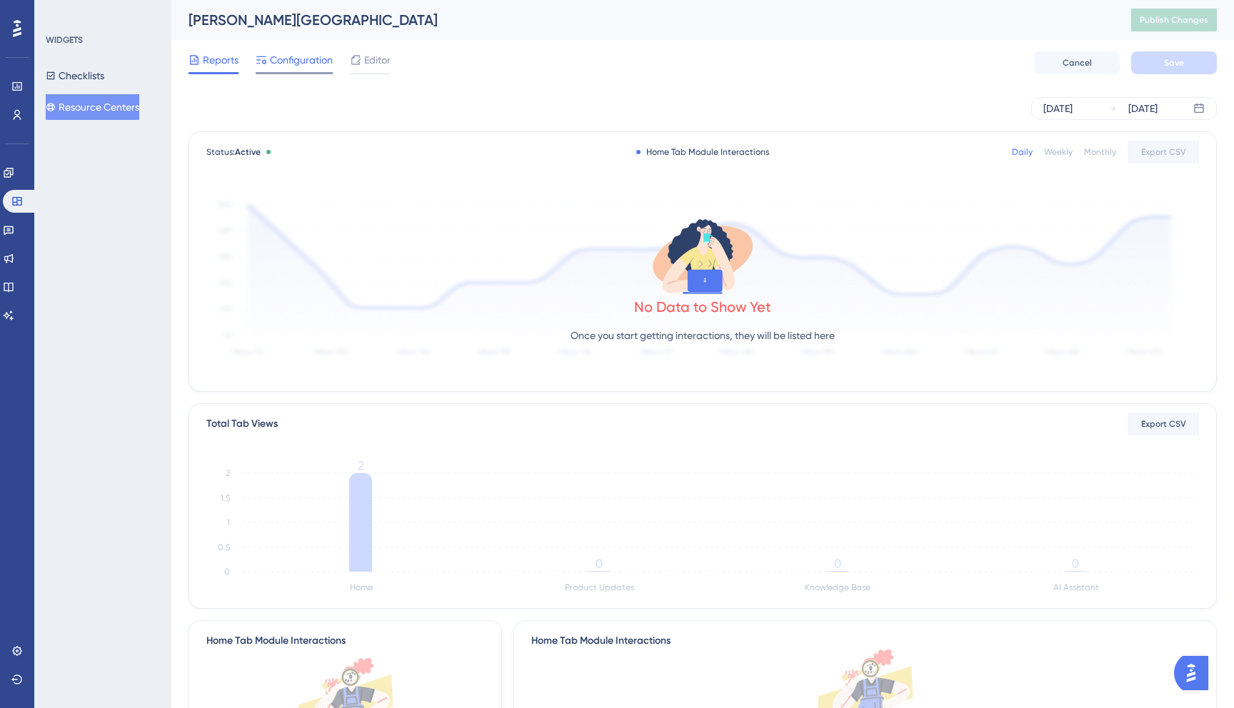
click at [298, 61] on span "Configuration" at bounding box center [301, 59] width 63 height 17
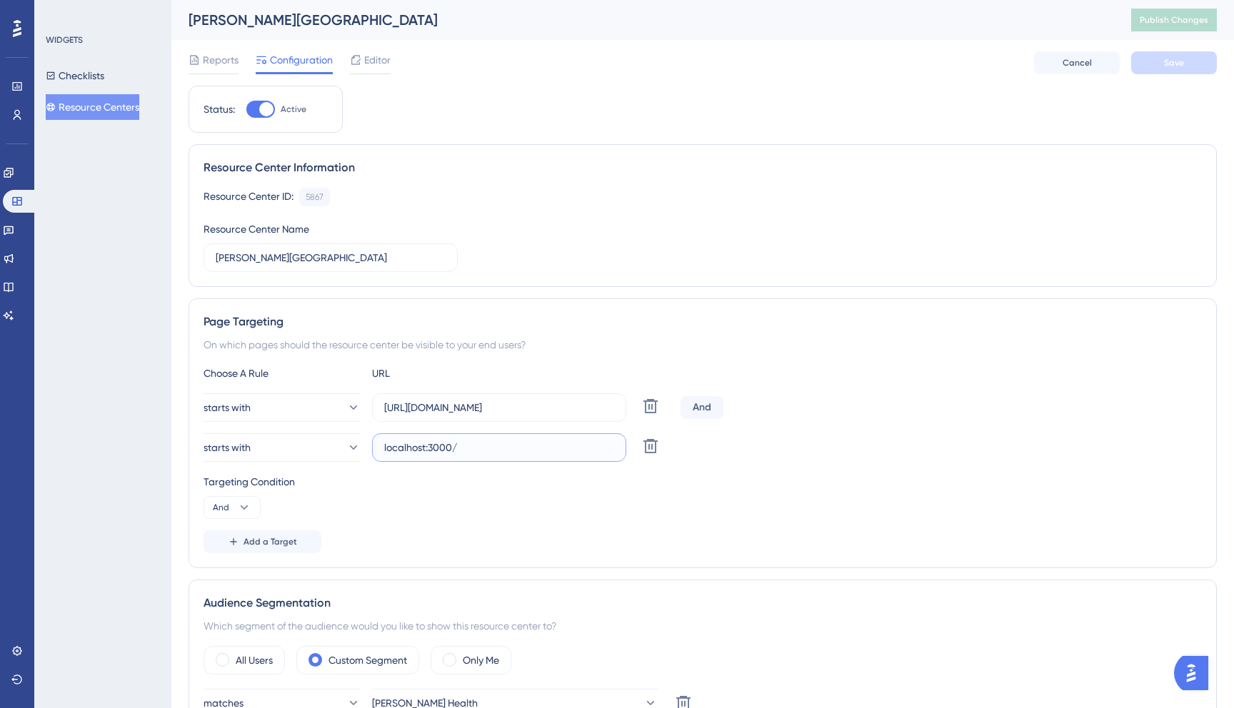
click at [488, 440] on input "localhost:3000/" at bounding box center [499, 448] width 230 height 16
click at [331, 448] on button "starts with" at bounding box center [282, 448] width 157 height 29
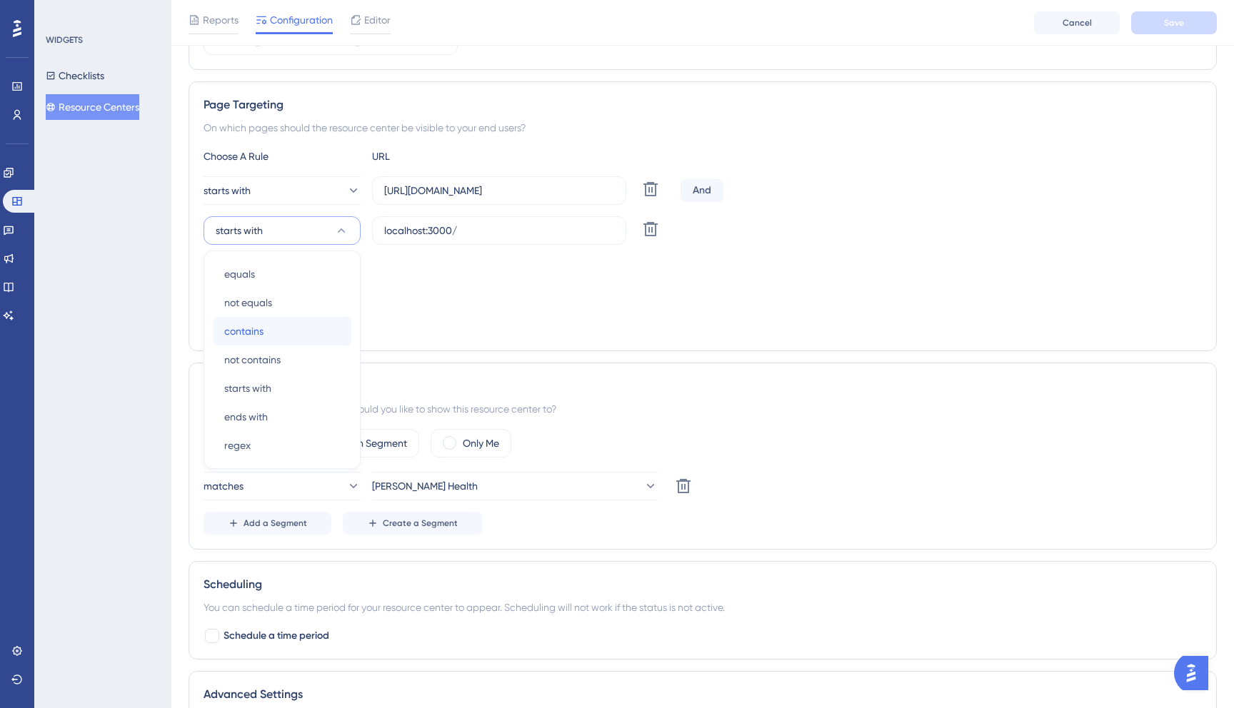
click at [324, 328] on div "contains contains" at bounding box center [282, 331] width 116 height 29
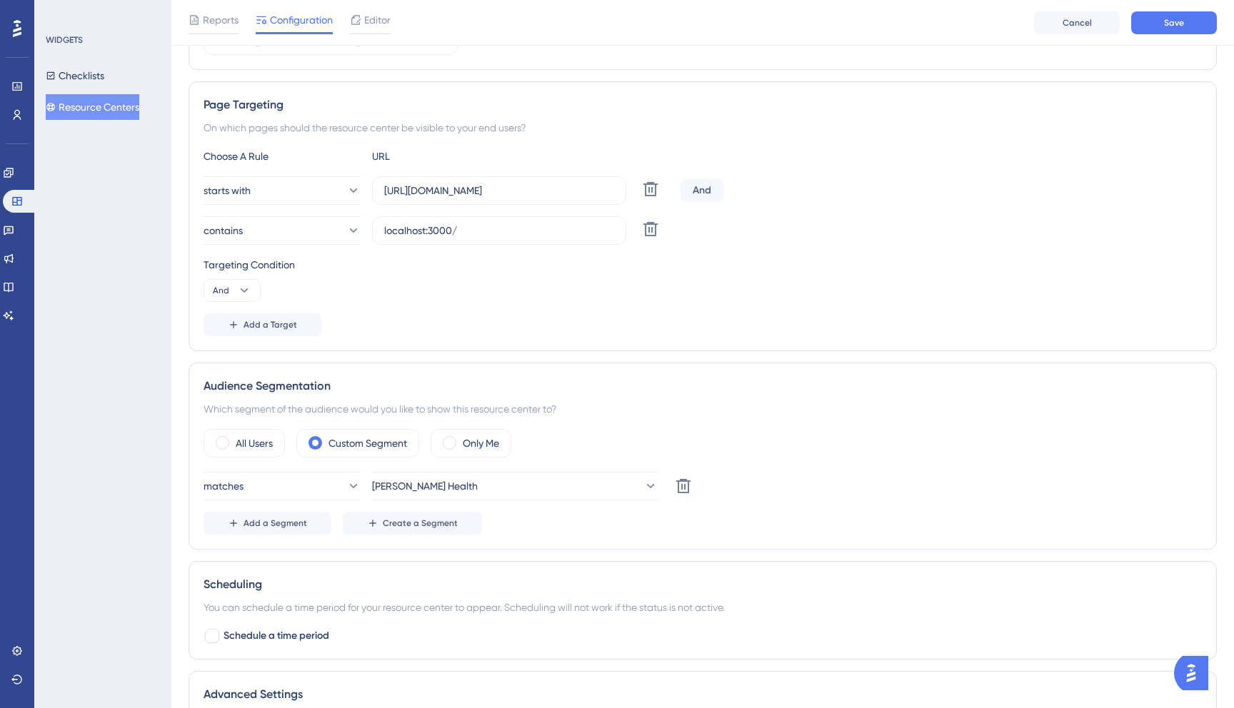
scroll to position [157, 0]
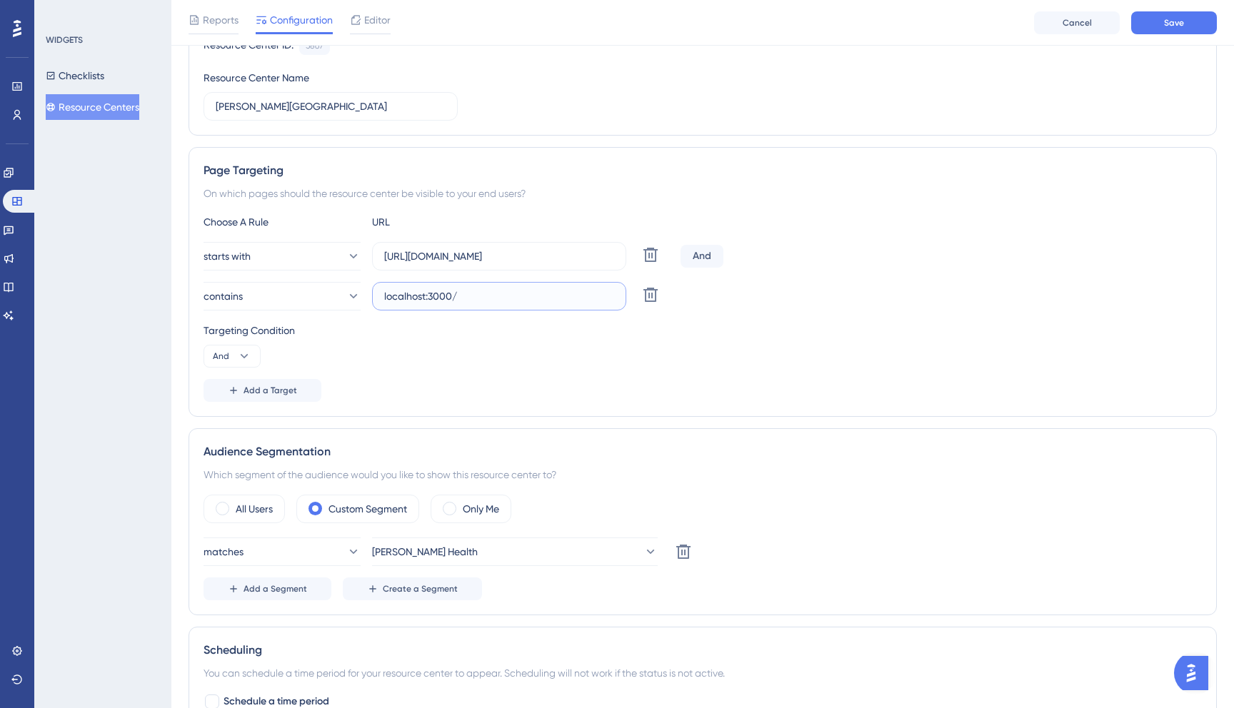
click at [495, 296] on input "localhost:3000/" at bounding box center [499, 297] width 230 height 16
type input "localhost"
click at [1181, 25] on span "Save" at bounding box center [1174, 22] width 20 height 11
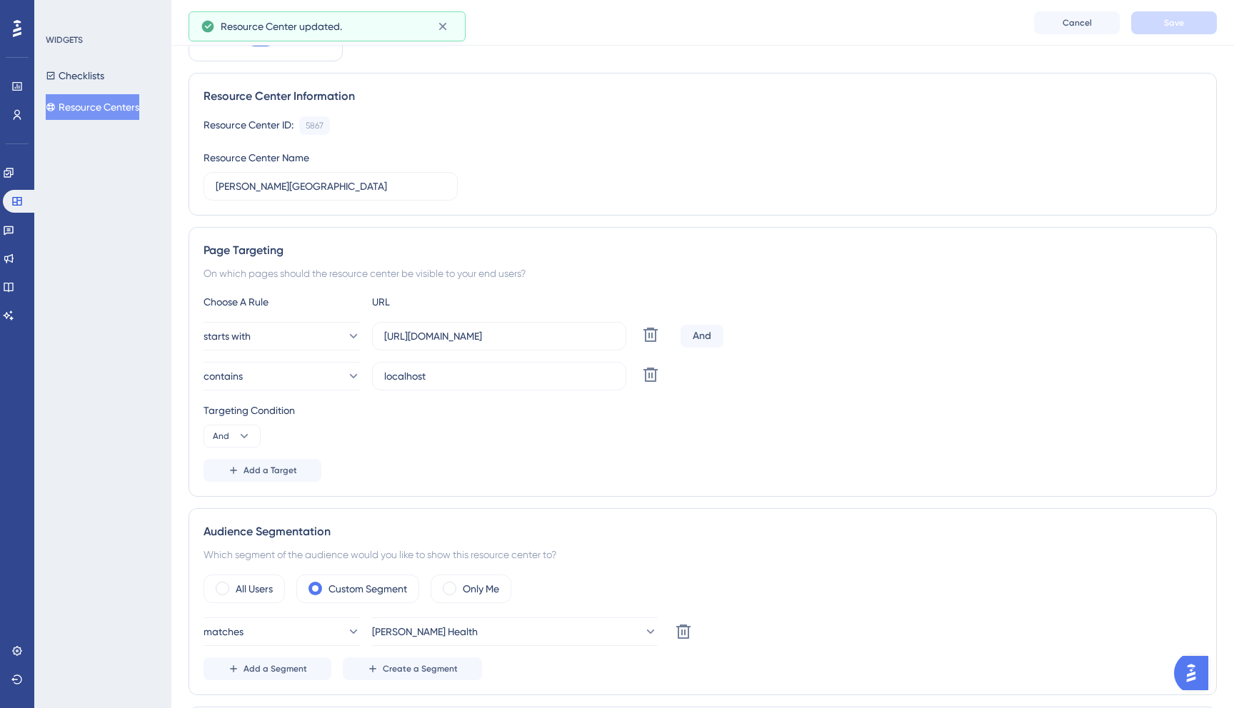
scroll to position [20, 0]
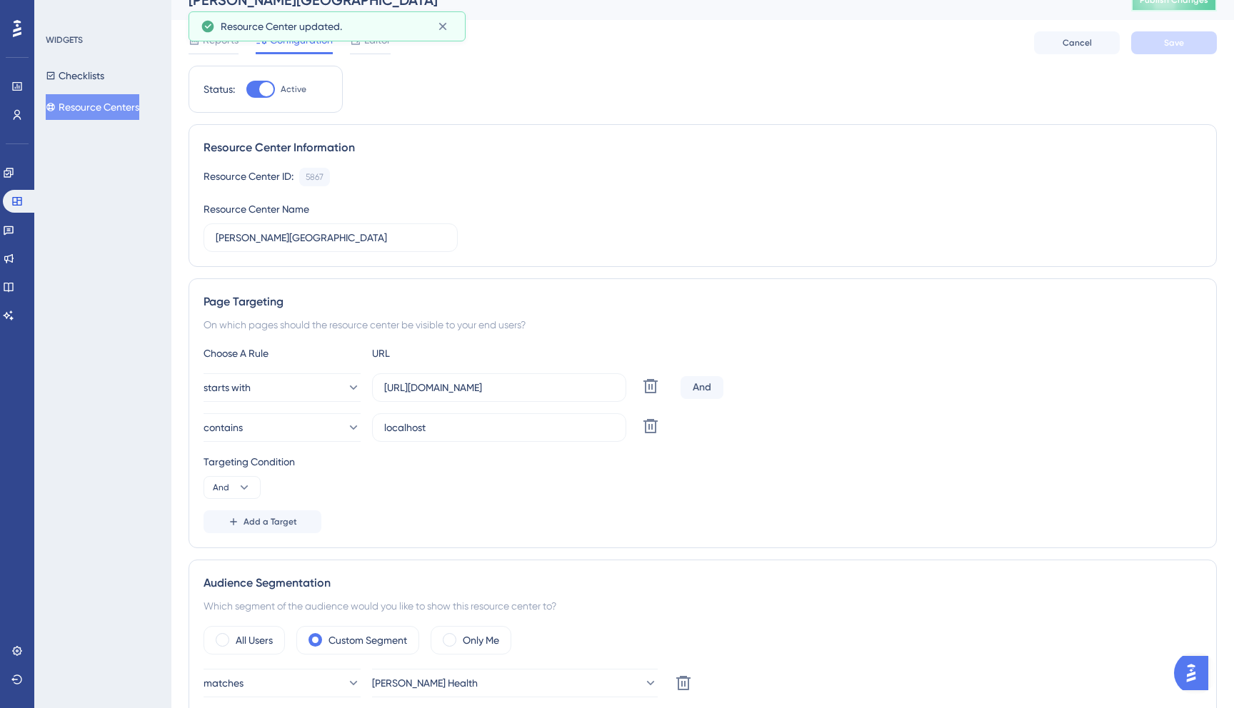
click at [1189, 4] on span "Publish Changes" at bounding box center [1174, -1] width 69 height 11
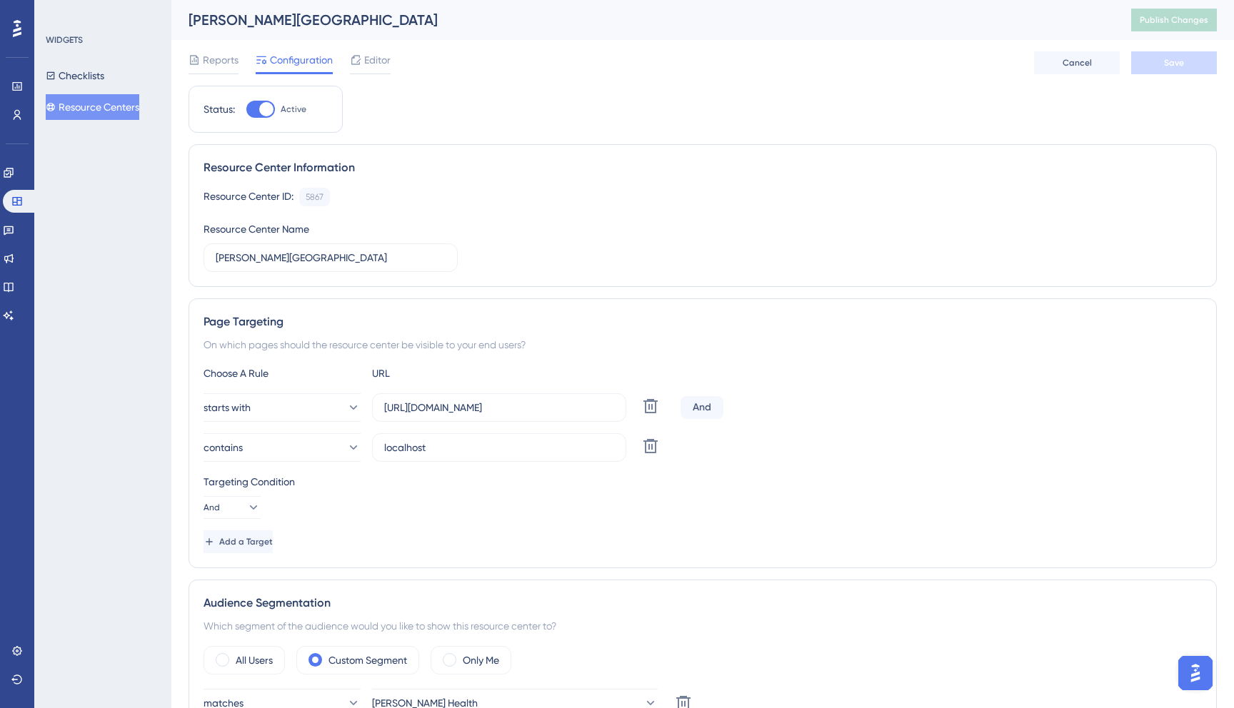
scroll to position [381, 0]
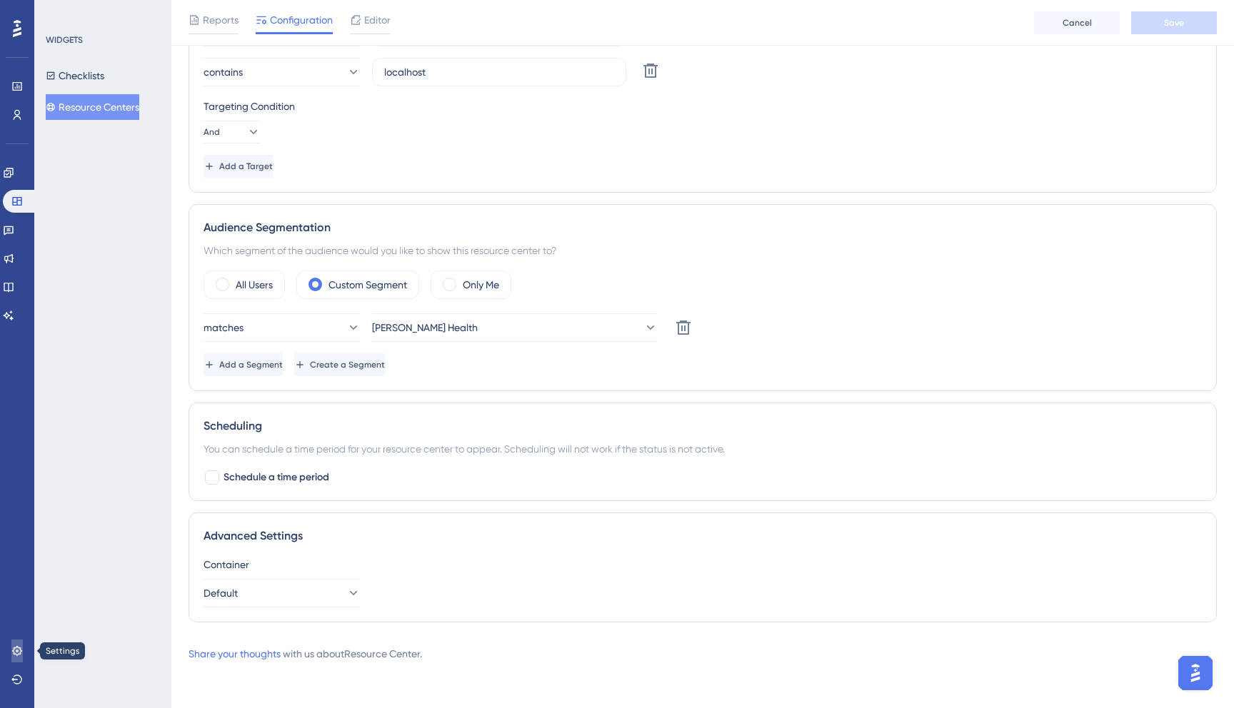
click at [23, 656] on link at bounding box center [16, 651] width 11 height 23
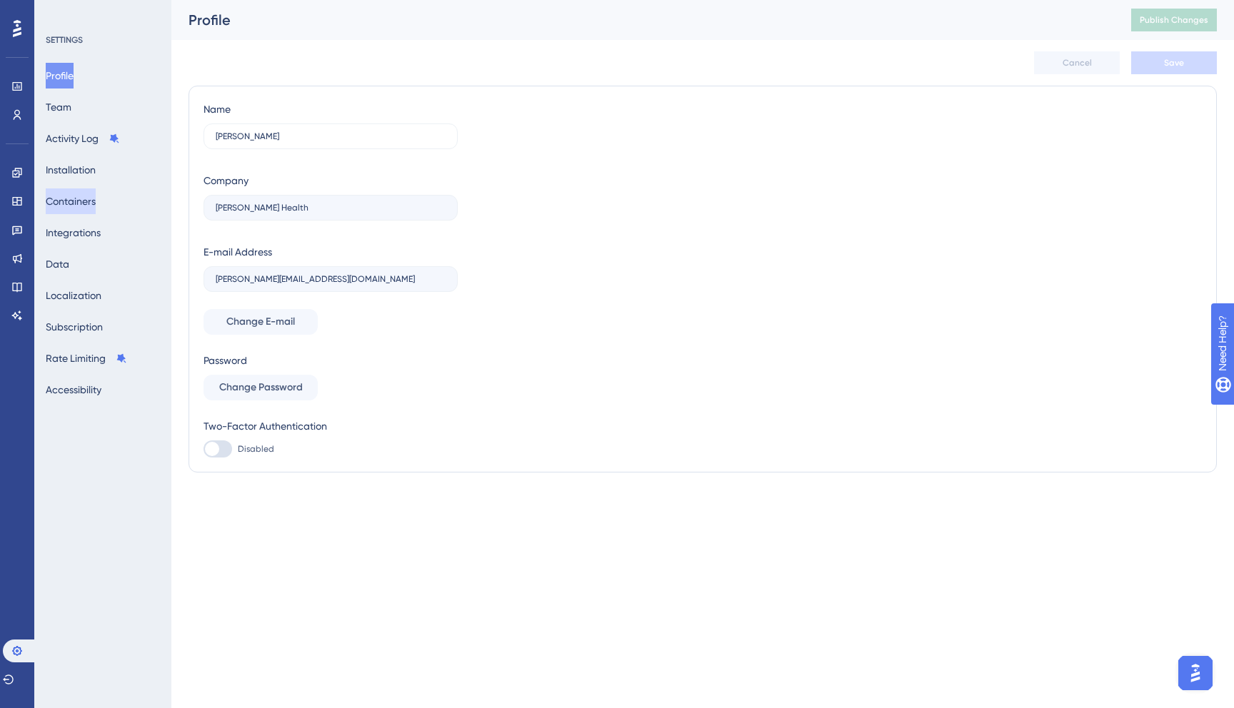
click at [96, 206] on button "Containers" at bounding box center [71, 202] width 50 height 26
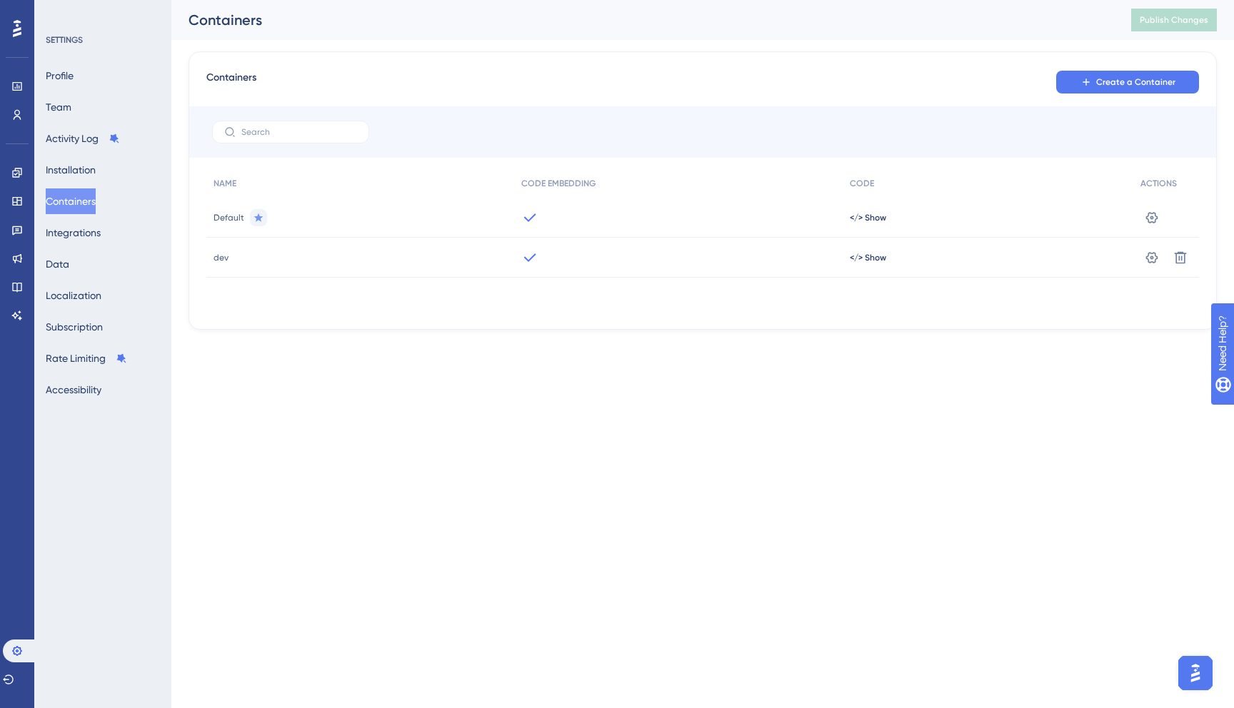
click at [862, 271] on div "</> Show" at bounding box center [988, 258] width 291 height 40
click at [862, 244] on div "</> Show" at bounding box center [988, 258] width 291 height 40
click at [865, 261] on span "</> Show" at bounding box center [868, 257] width 36 height 11
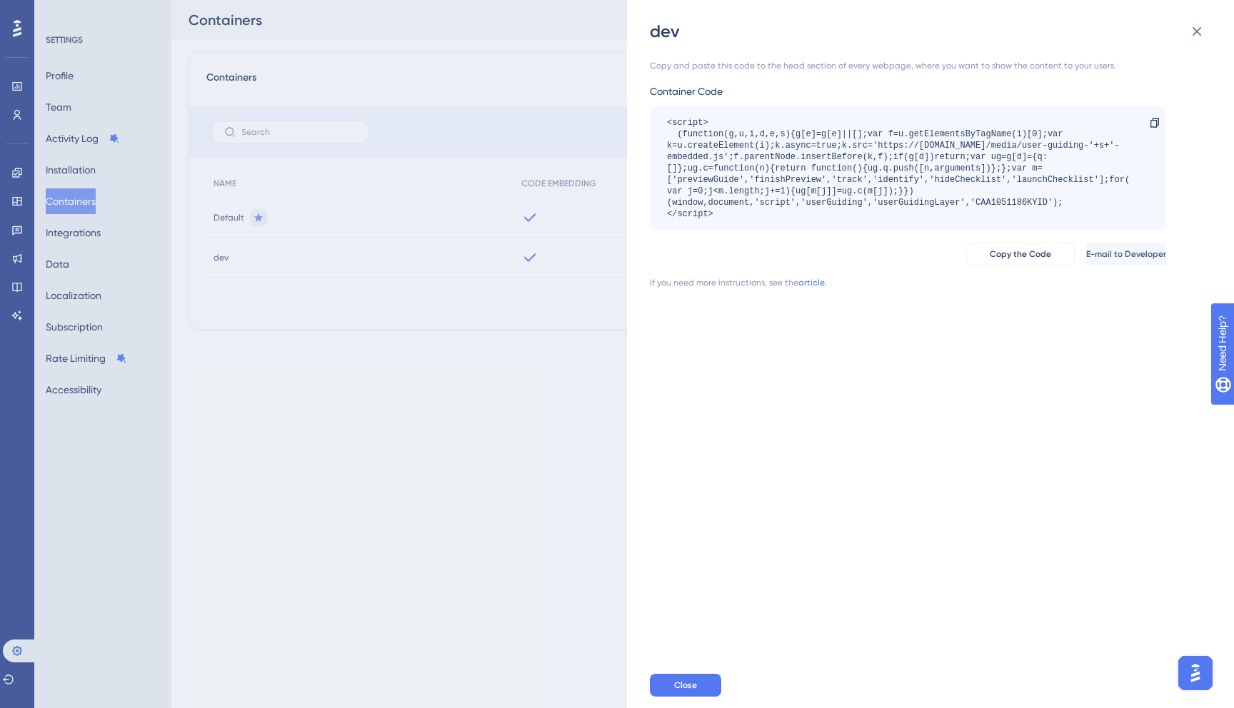
click at [507, 361] on div "dev Copy and paste this code to the head section of every webpage, where you wa…" at bounding box center [617, 354] width 1234 height 708
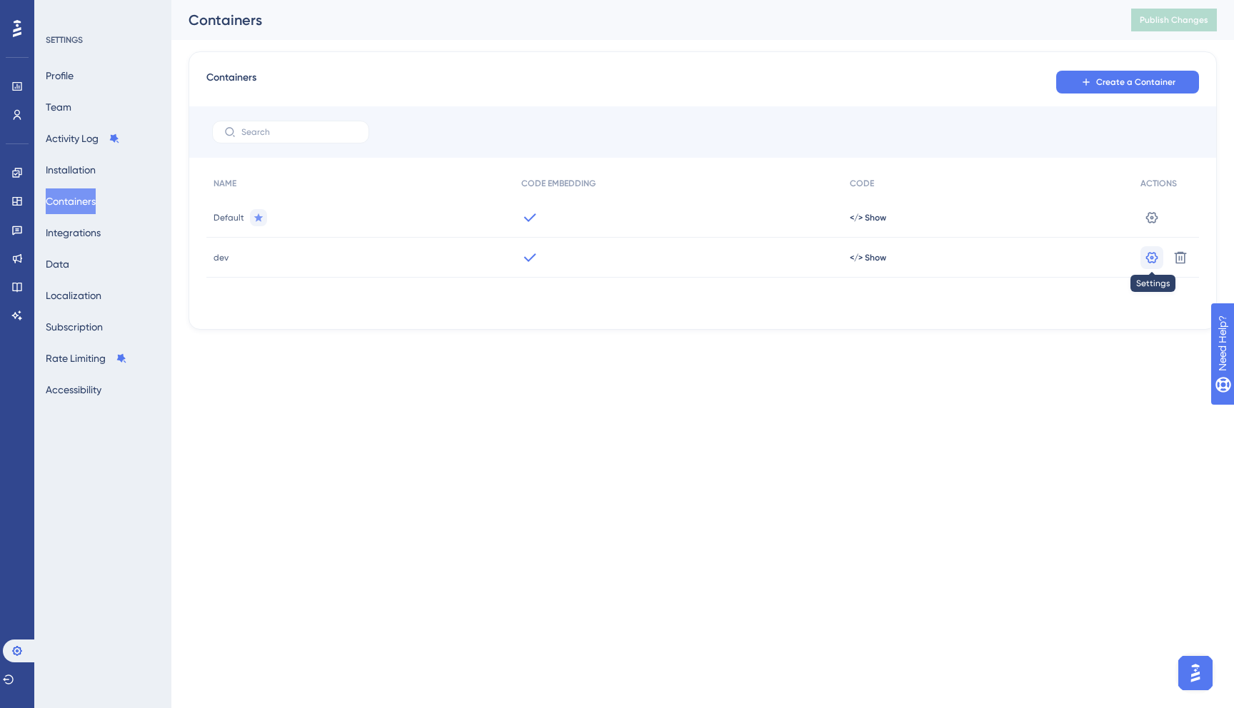
click at [1147, 260] on icon at bounding box center [1152, 258] width 14 height 14
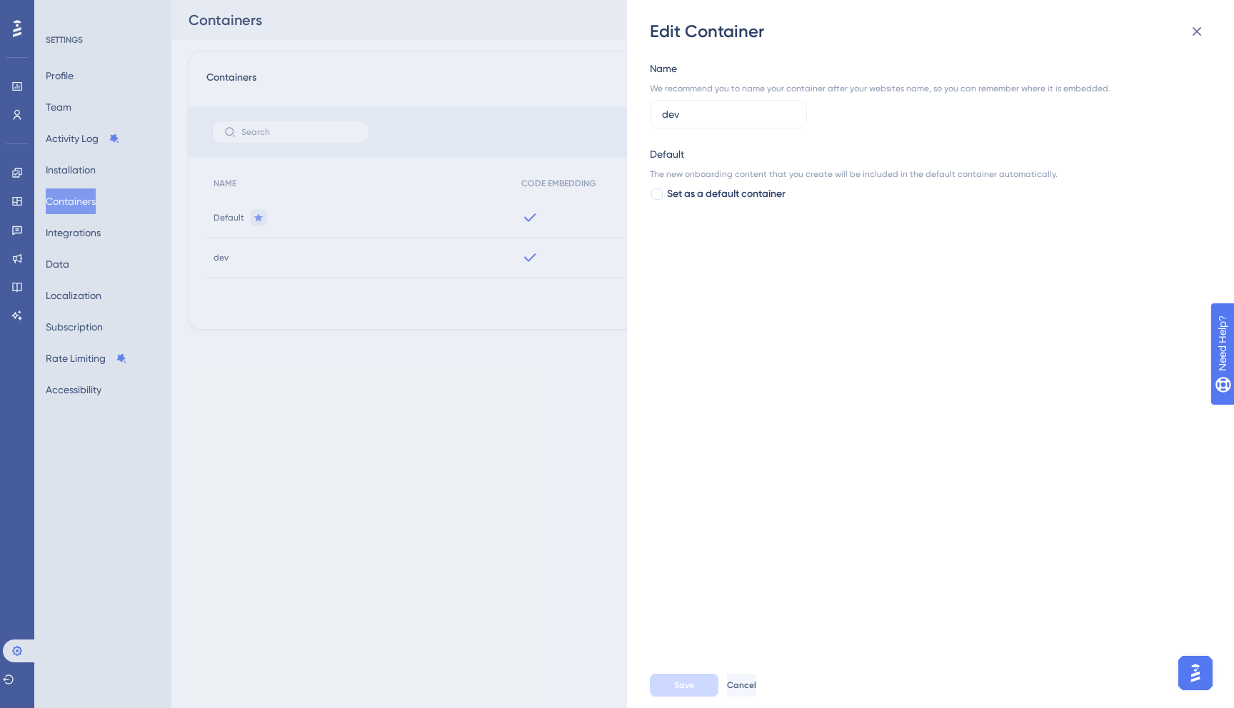
click at [548, 508] on div "Edit Container Name We recommend you to name your container after your websites…" at bounding box center [617, 354] width 1234 height 708
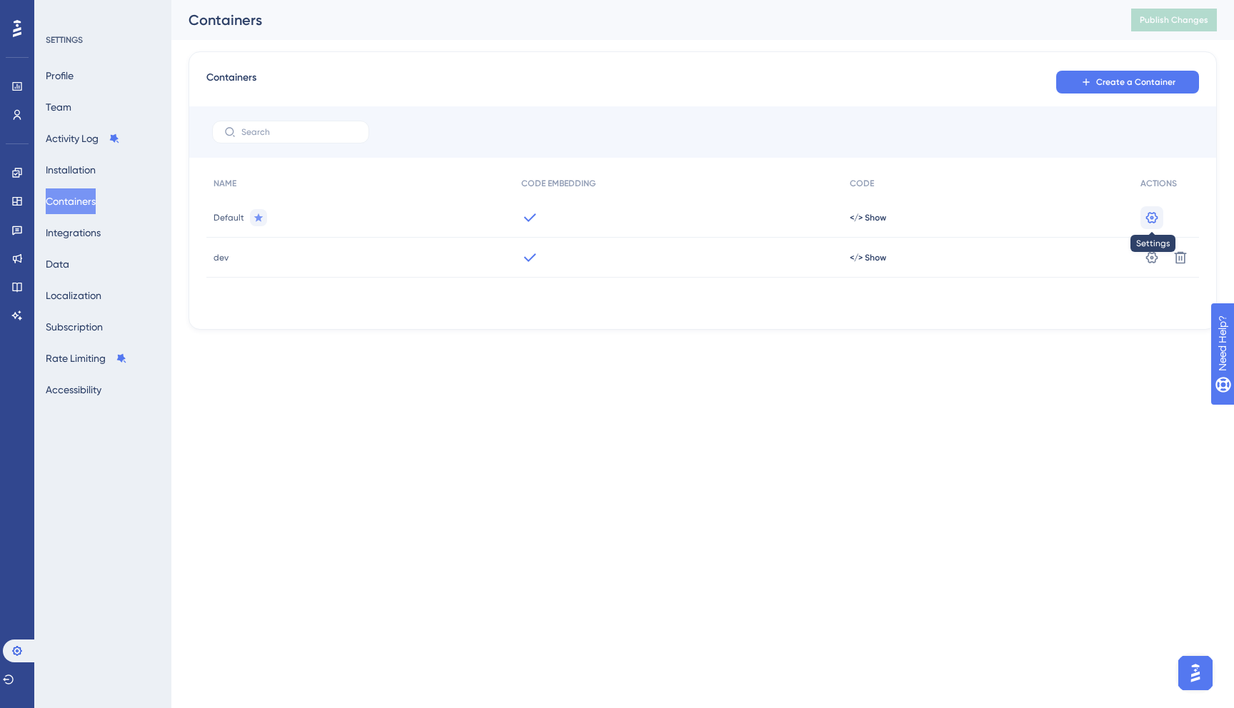
click at [1156, 215] on icon at bounding box center [1152, 218] width 14 height 14
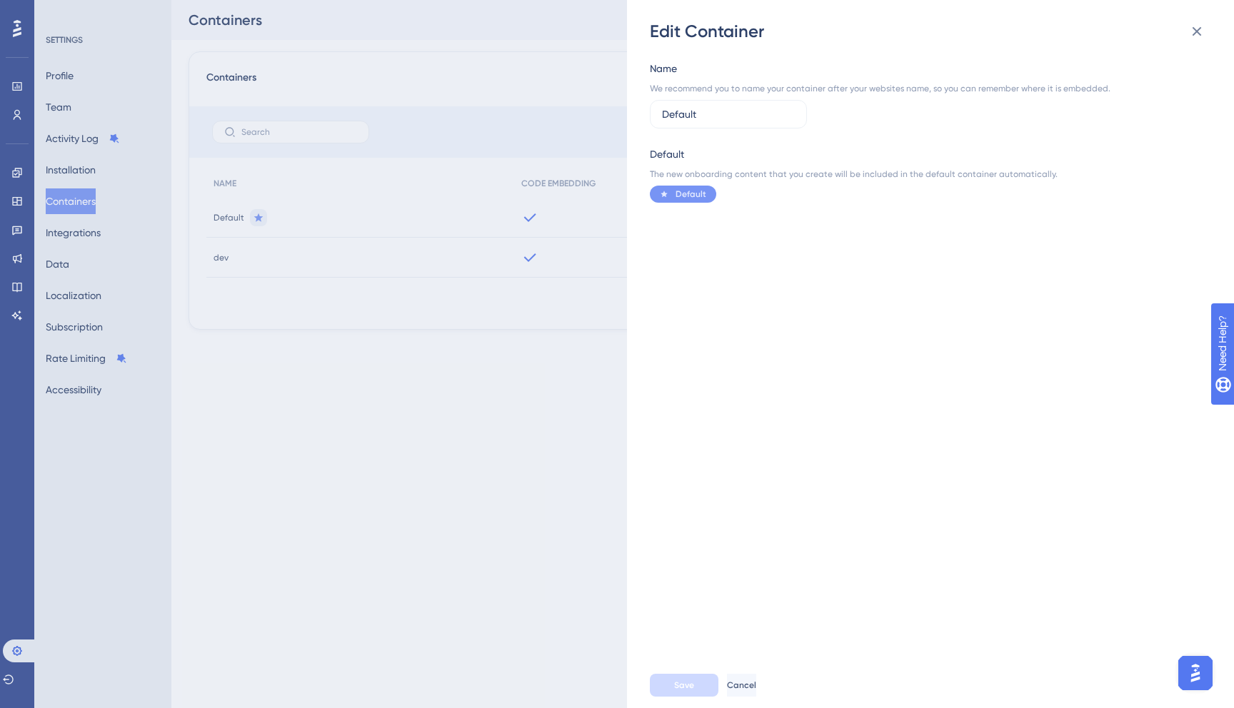
click at [484, 189] on div "Edit Container Name We recommend you to name your container after your websites…" at bounding box center [617, 354] width 1234 height 708
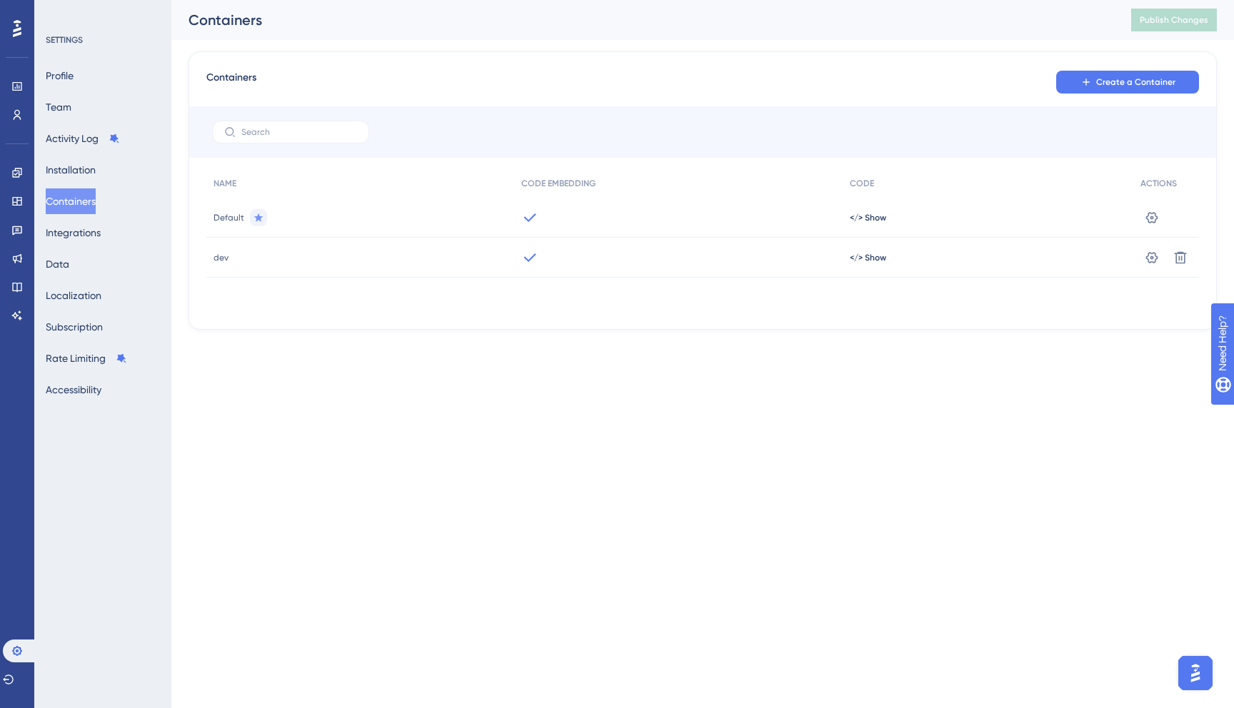
click at [755, 217] on div at bounding box center [678, 218] width 329 height 40
click at [876, 221] on span "</> Show" at bounding box center [868, 217] width 36 height 11
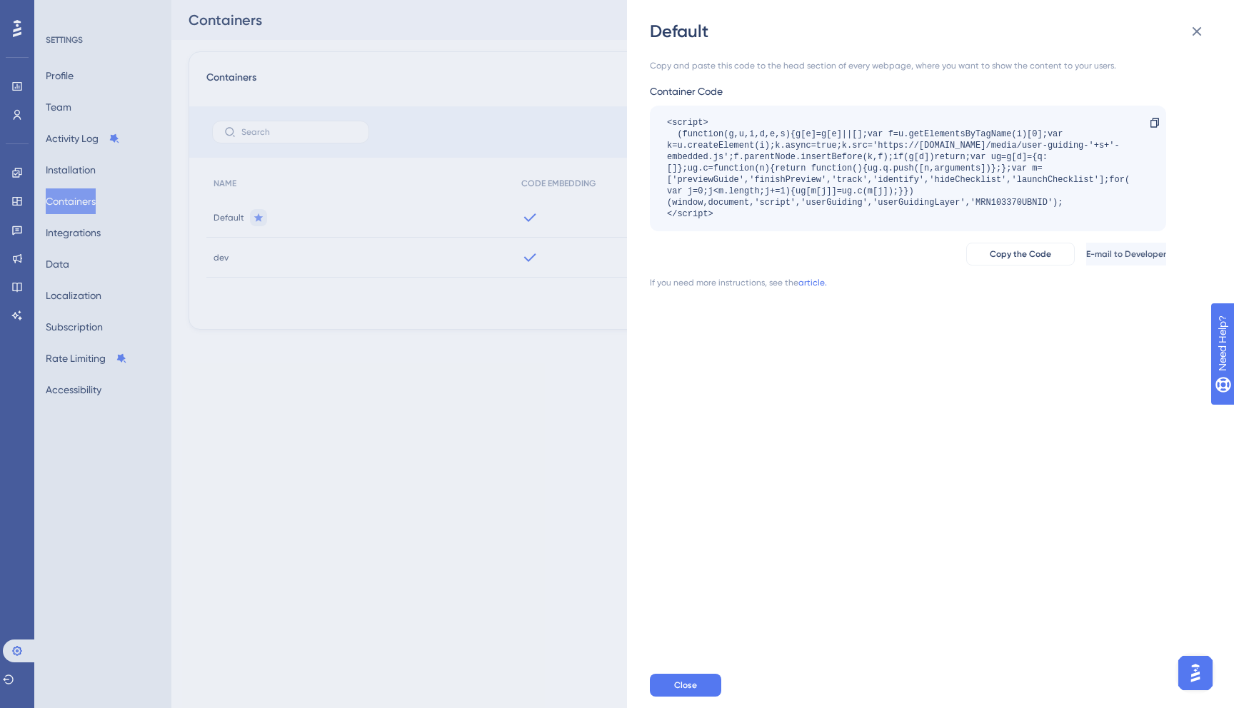
click at [1004, 204] on div "<script> (function(g,u,i,d,e,s){g[e]=g[e]||[];var f=u.getElementsByTagName(i)[0…" at bounding box center [901, 168] width 468 height 103
copy div "MRN103370UBNID"
click at [548, 413] on div "Default Copy and paste this code to the head section of every webpage, where yo…" at bounding box center [617, 354] width 1234 height 708
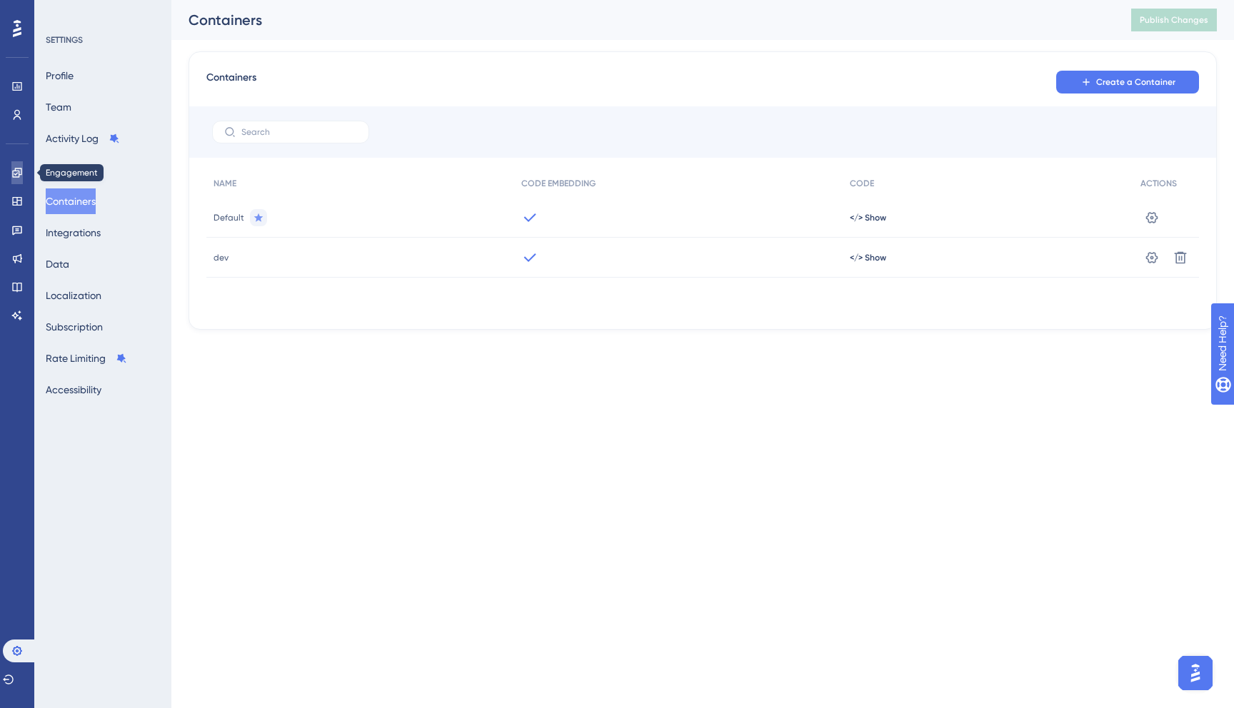
click at [19, 171] on icon at bounding box center [16, 172] width 11 height 11
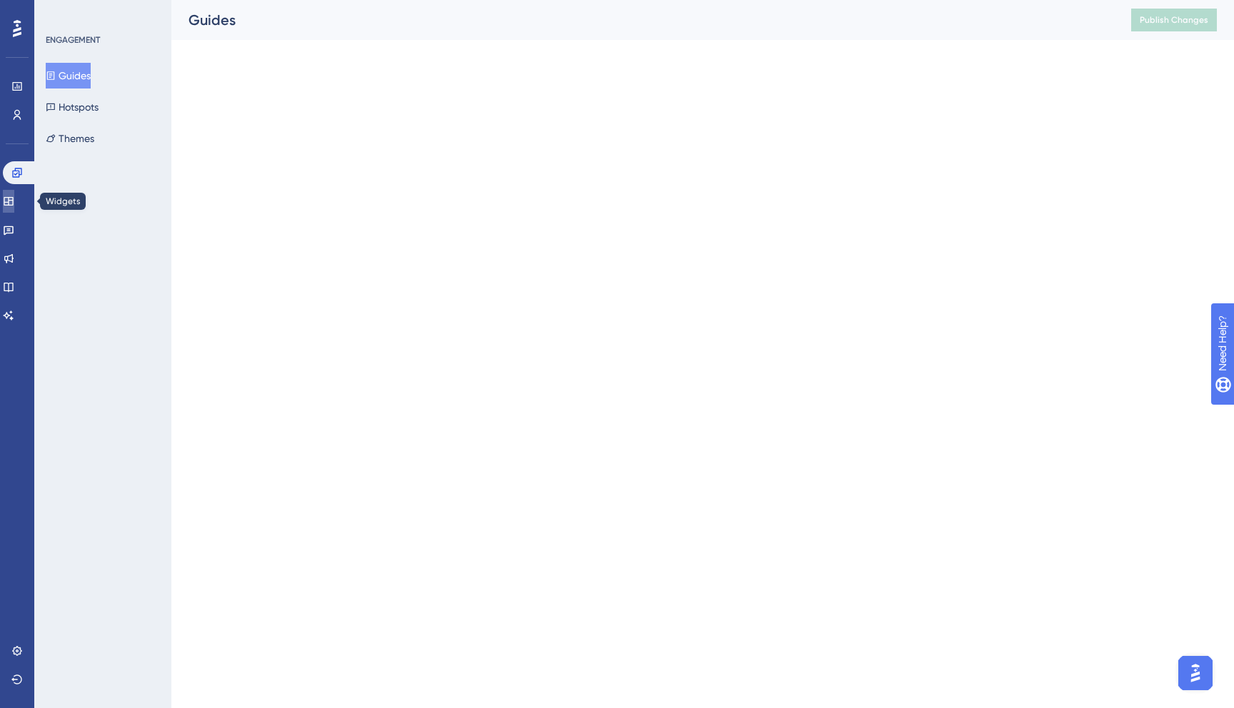
click at [13, 202] on icon at bounding box center [8, 201] width 9 height 9
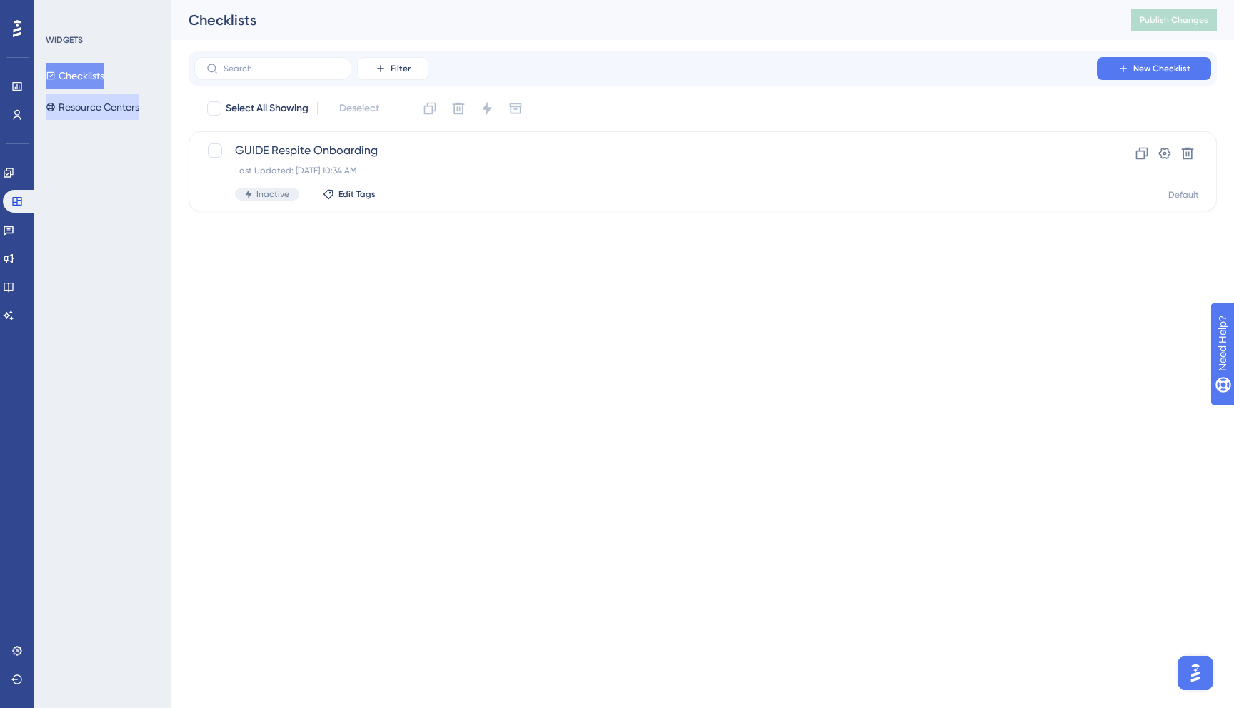
click at [102, 103] on button "Resource Centers" at bounding box center [93, 107] width 94 height 26
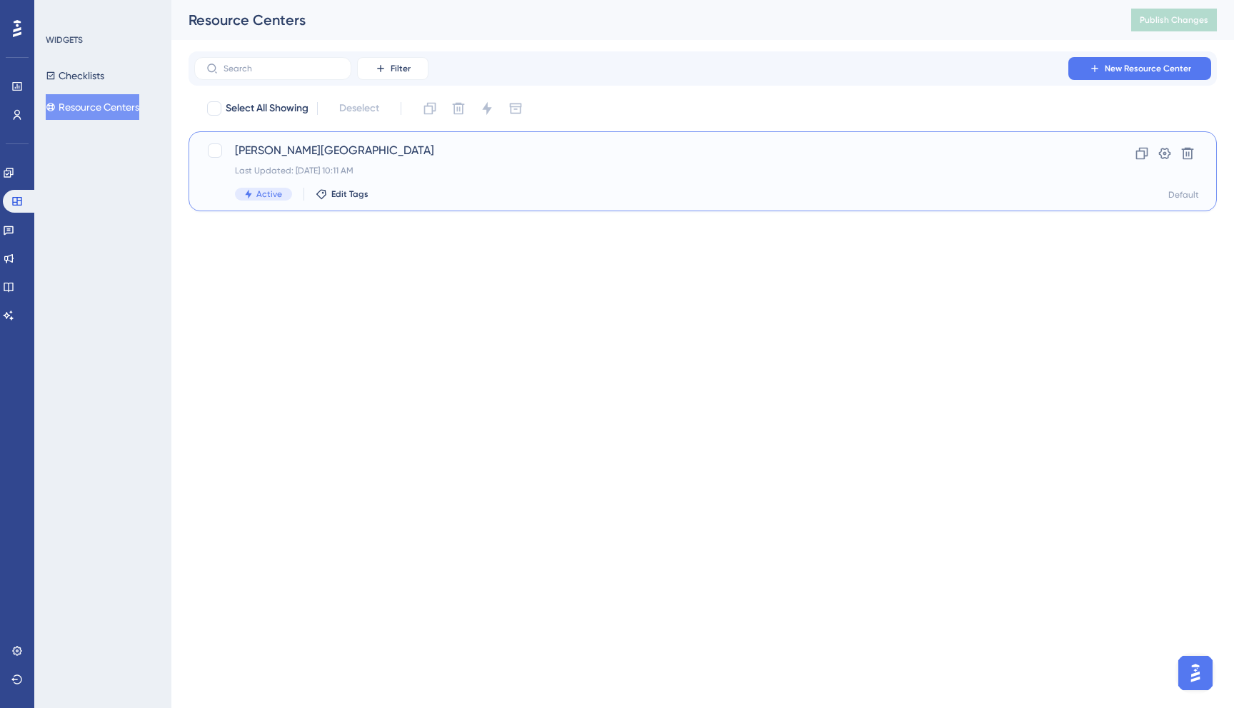
click at [411, 189] on div "Active Edit Tags" at bounding box center [645, 194] width 821 height 13
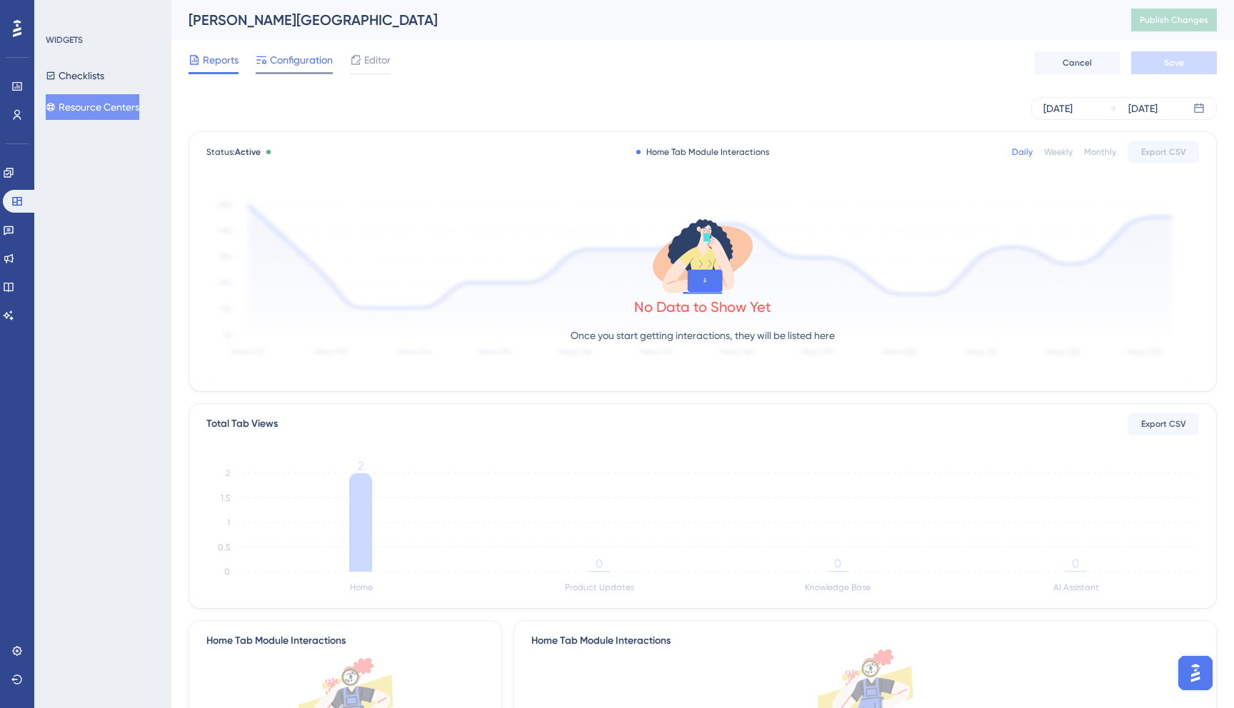
click at [306, 63] on span "Configuration" at bounding box center [301, 59] width 63 height 17
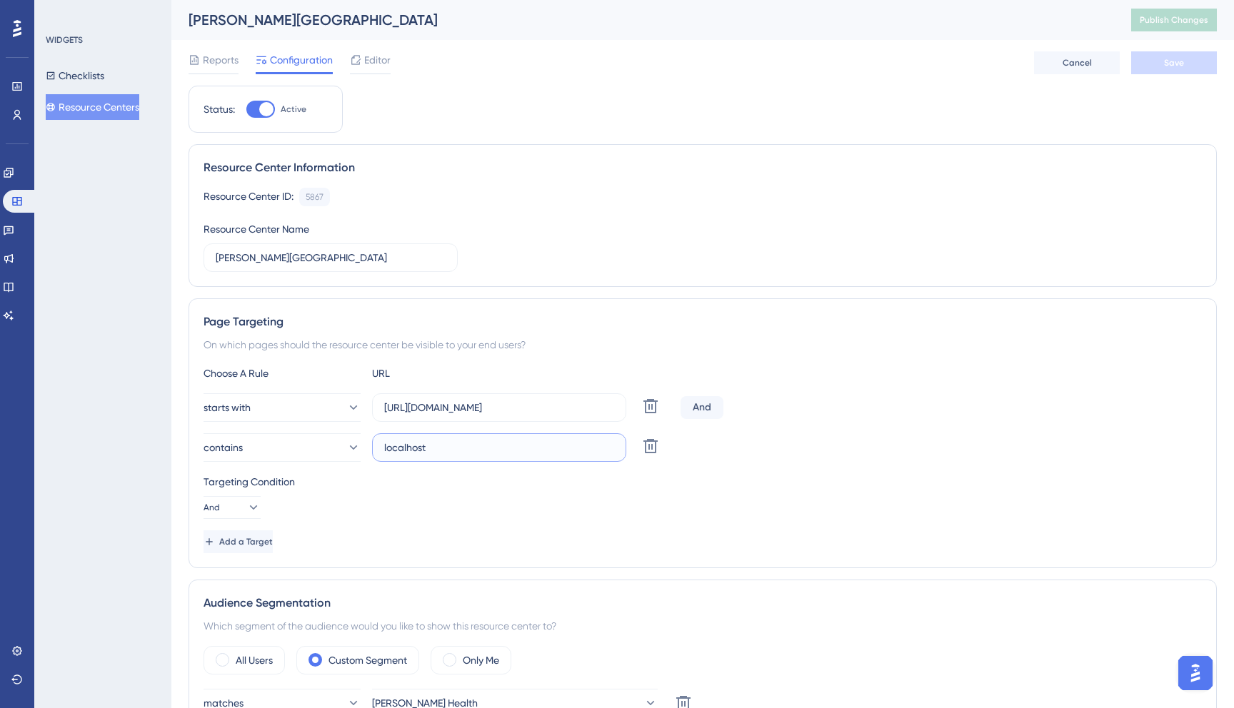
click at [490, 451] on input "localhost" at bounding box center [499, 448] width 230 height 16
paste input ":3001"
click at [346, 445] on icon at bounding box center [353, 448] width 14 height 14
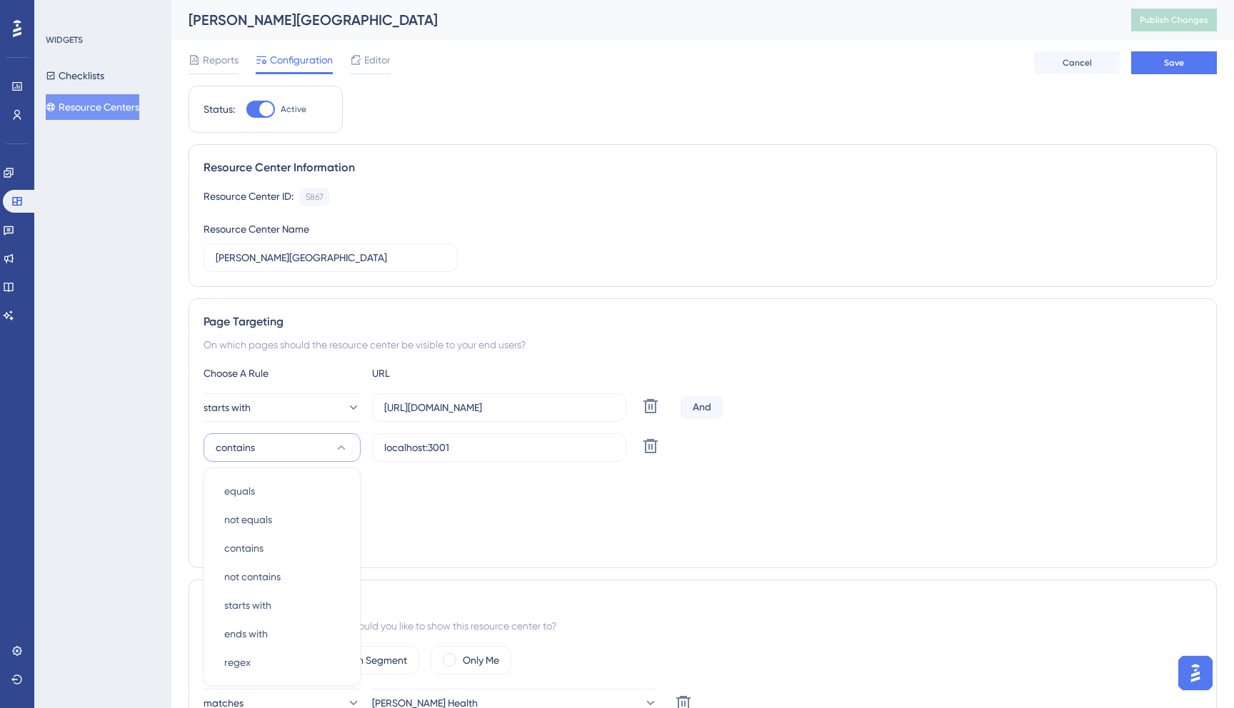
scroll to position [223, 0]
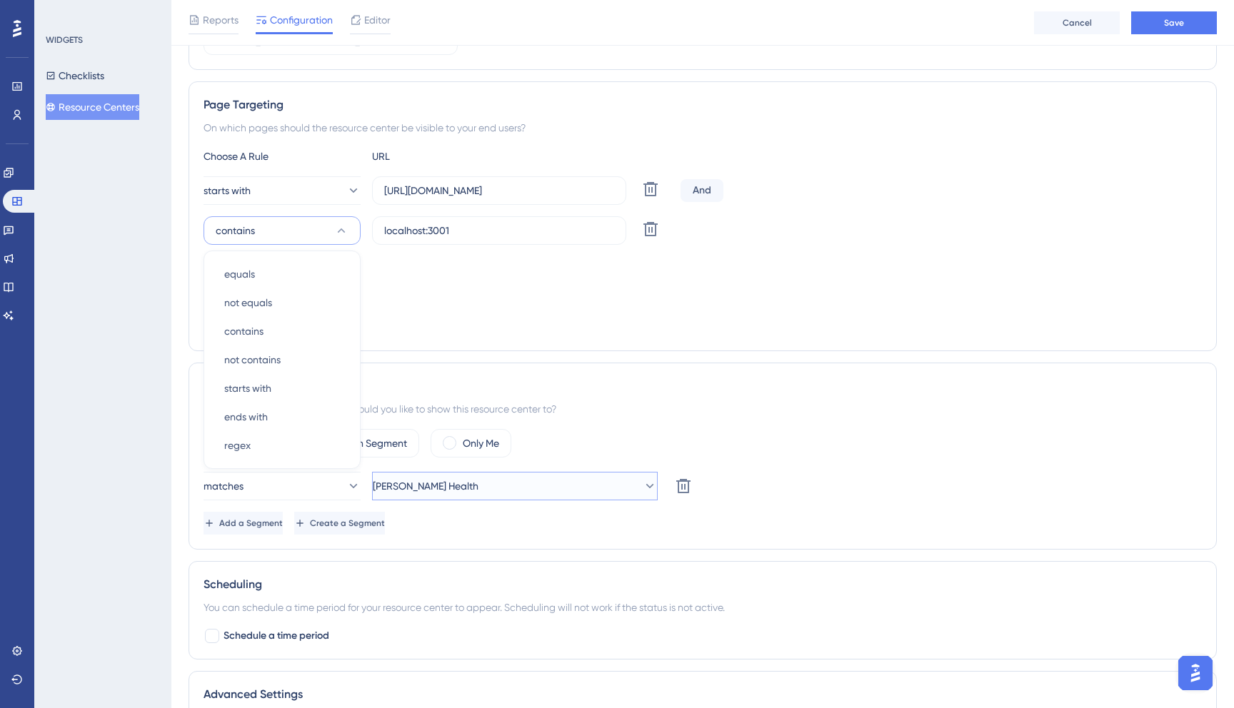
click at [501, 491] on button "[PERSON_NAME] Health" at bounding box center [515, 486] width 286 height 29
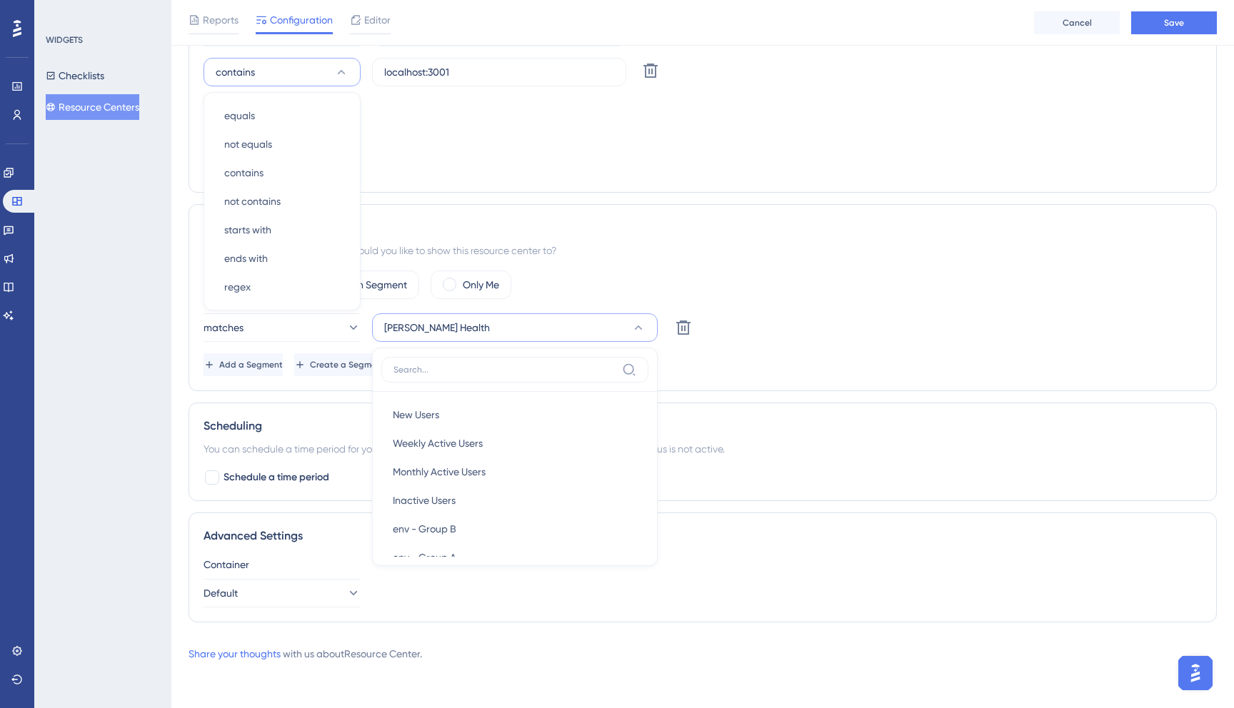
click at [356, 396] on div "Status: Active Resource Center Information Resource Center ID: 5867 Copy Resour…" at bounding box center [703, 172] width 1028 height 924
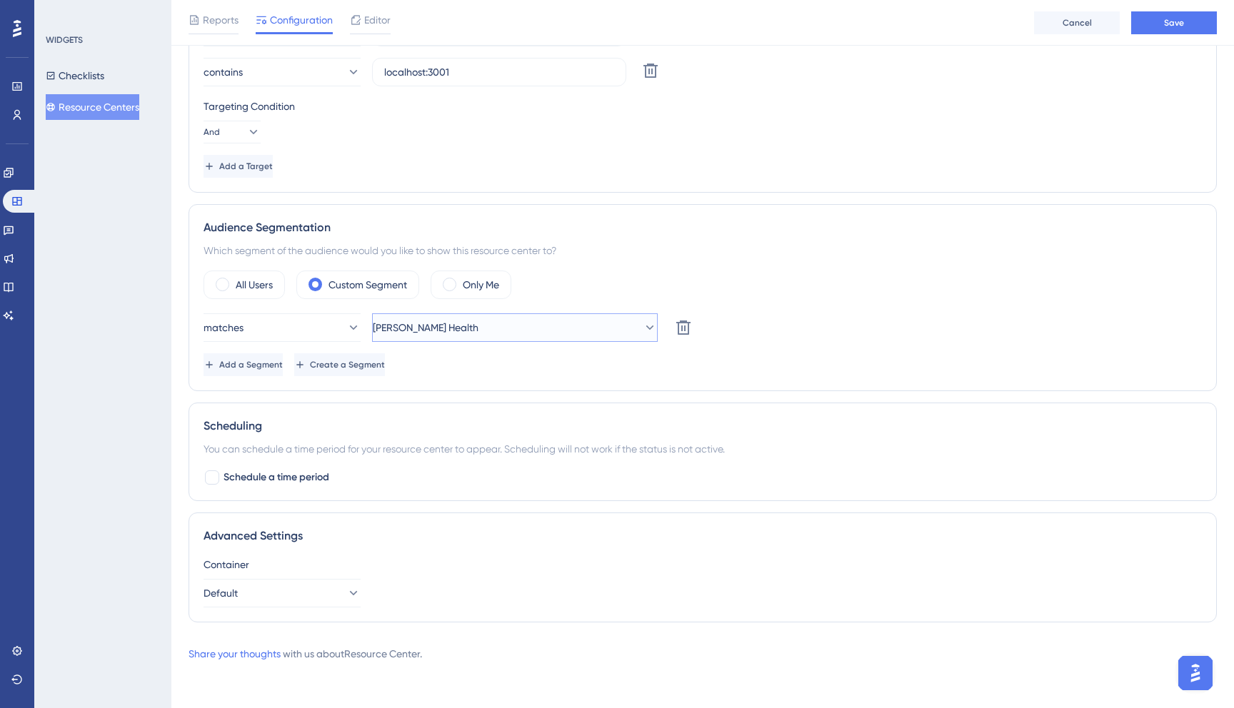
click at [447, 339] on button "[PERSON_NAME] Health" at bounding box center [515, 328] width 286 height 29
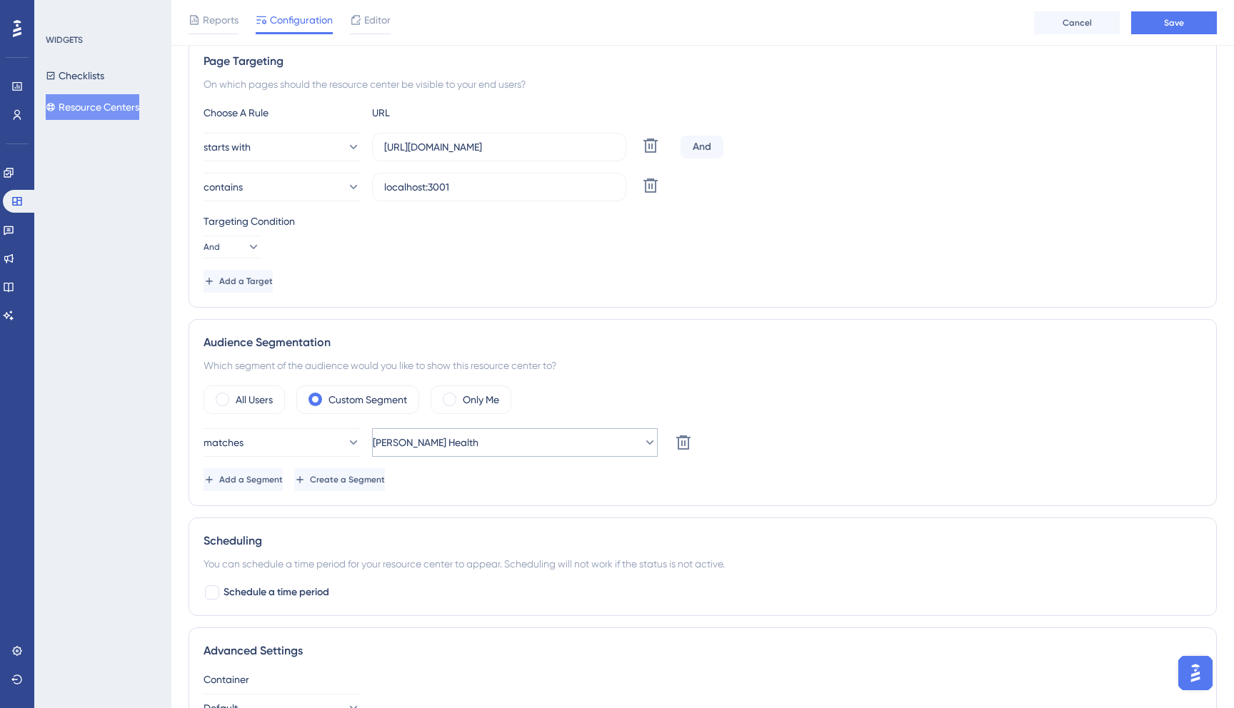
scroll to position [249, 0]
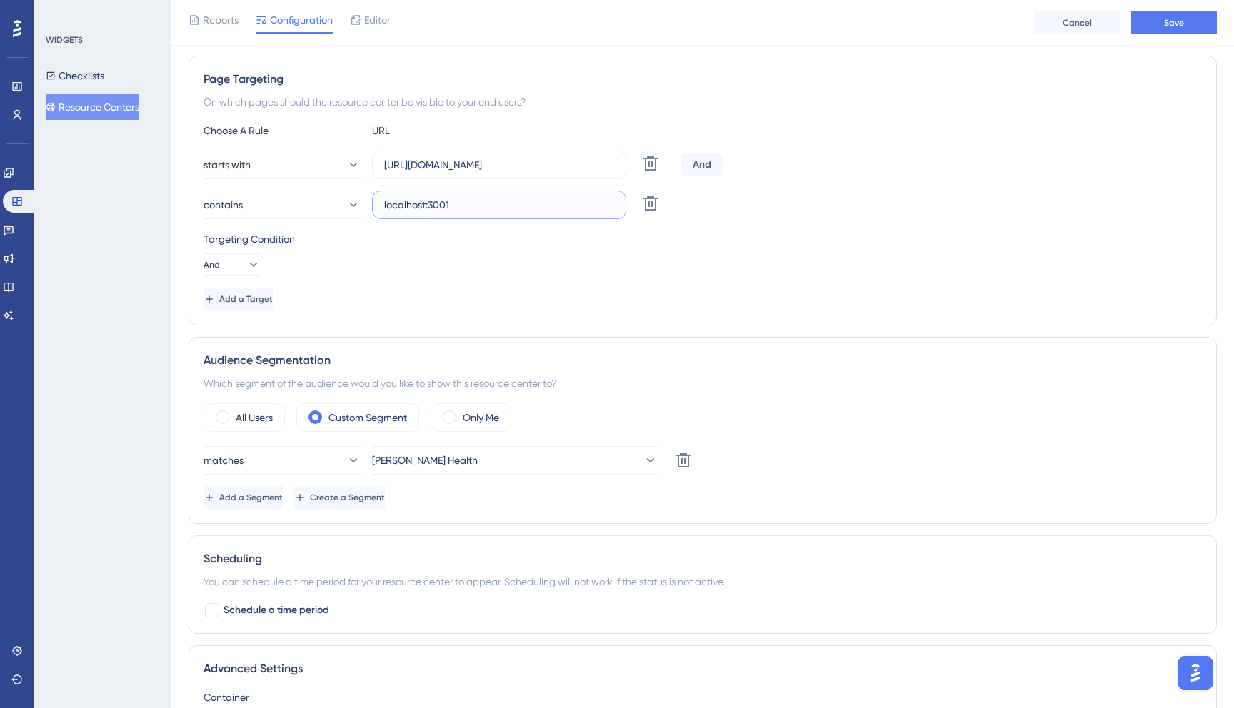
click at [461, 201] on input "localhost:3001" at bounding box center [499, 205] width 230 height 16
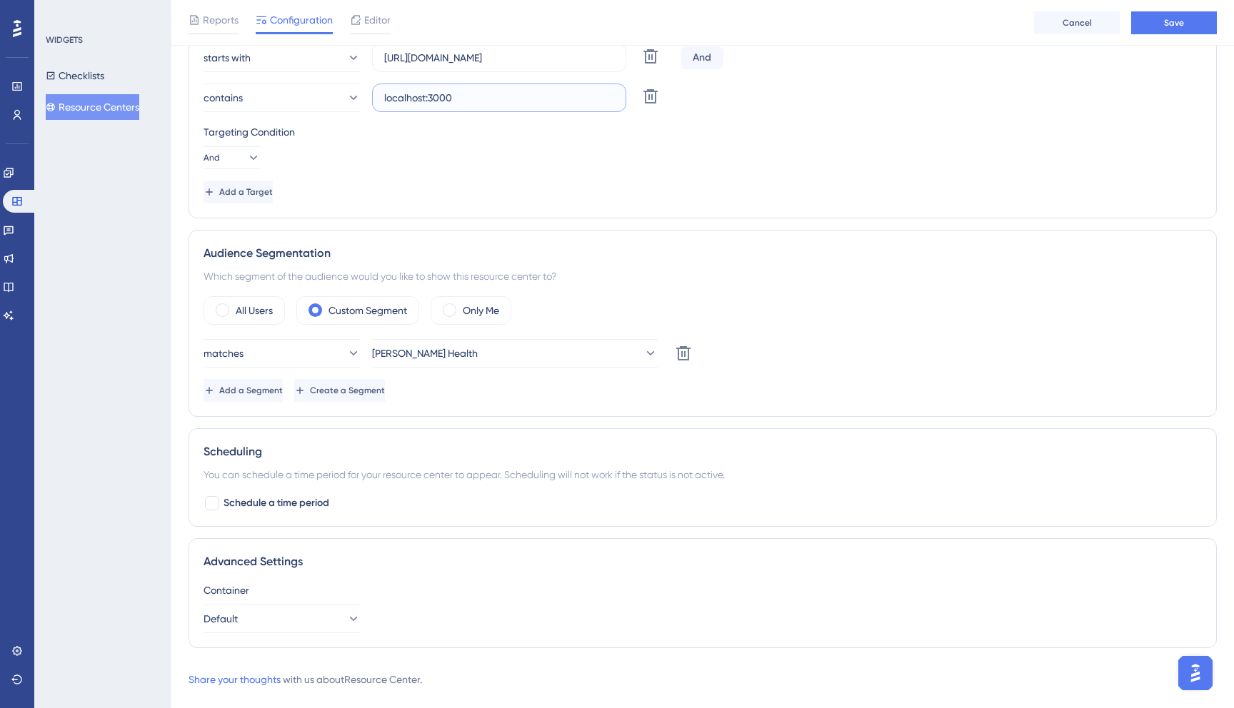
scroll to position [355, 0]
type input "localhost:3000"
click at [334, 89] on button "contains" at bounding box center [282, 98] width 157 height 29
click at [286, 397] on button "Add a Segment" at bounding box center [245, 391] width 82 height 23
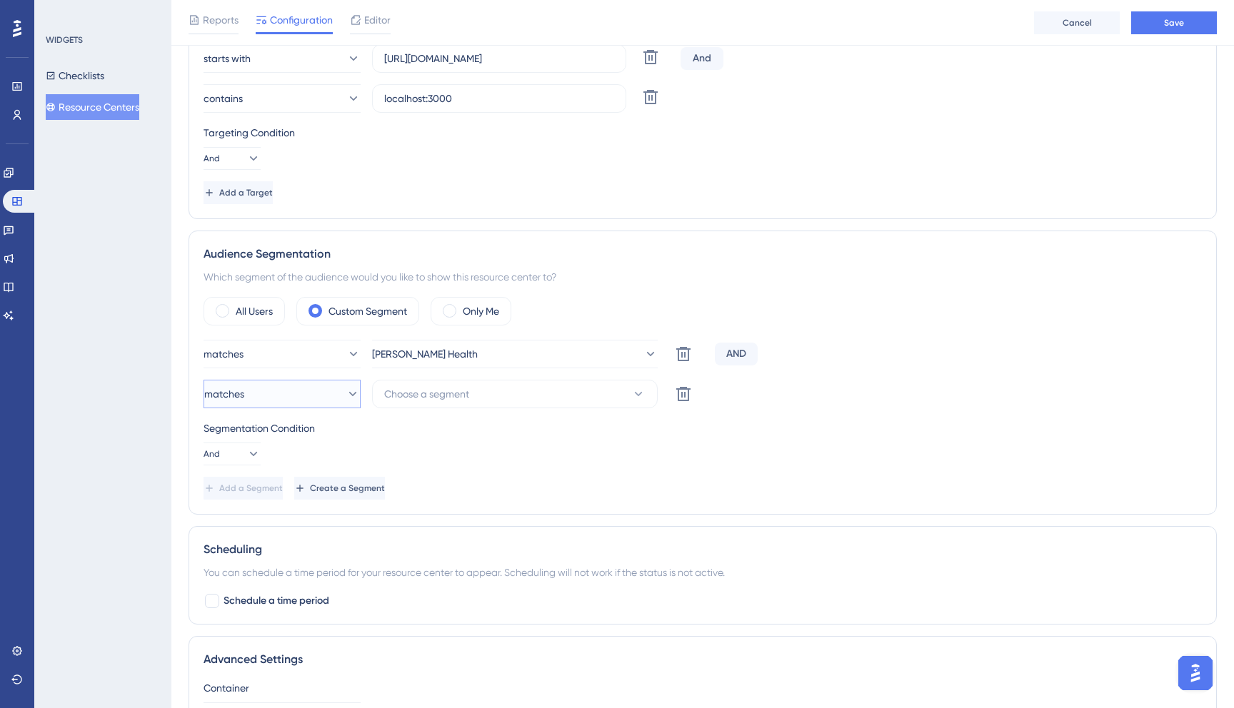
click at [322, 393] on button "matches" at bounding box center [282, 394] width 157 height 29
click at [446, 400] on span "Choose a segment" at bounding box center [426, 394] width 85 height 17
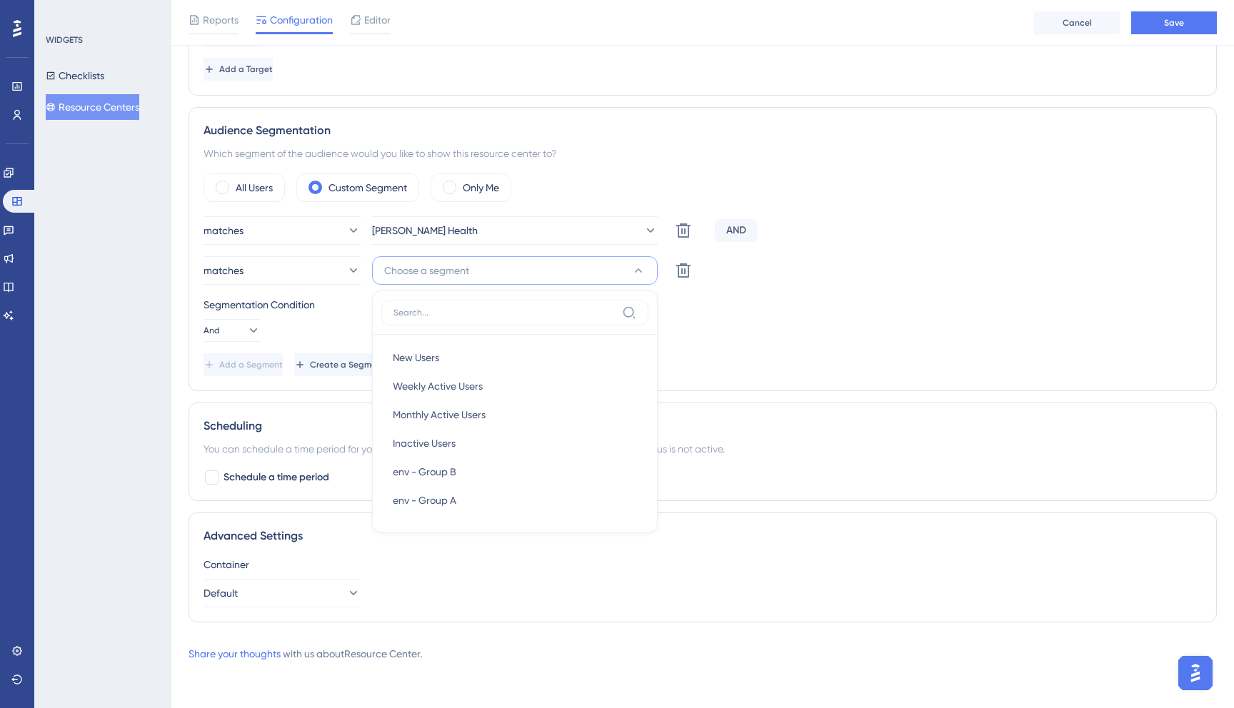
click at [757, 336] on div "Segmentation Condition And" at bounding box center [703, 319] width 998 height 46
click at [346, 275] on icon at bounding box center [353, 271] width 14 height 14
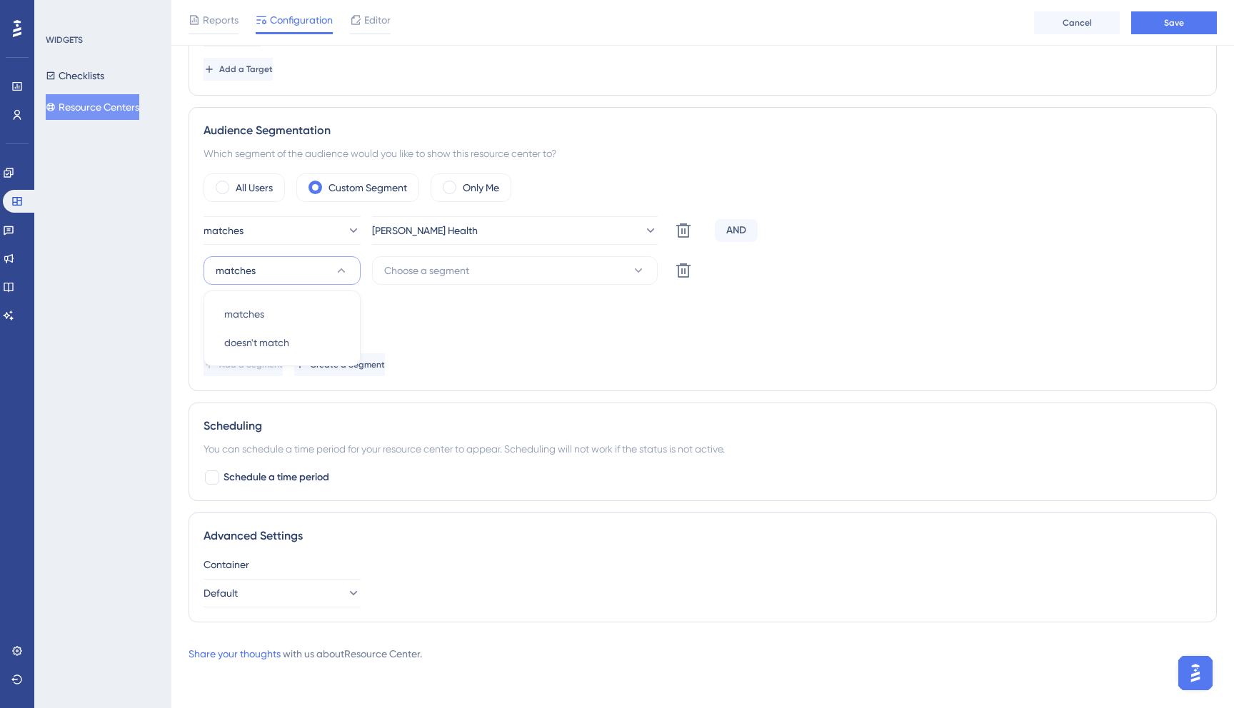
click at [344, 275] on icon at bounding box center [341, 271] width 14 height 14
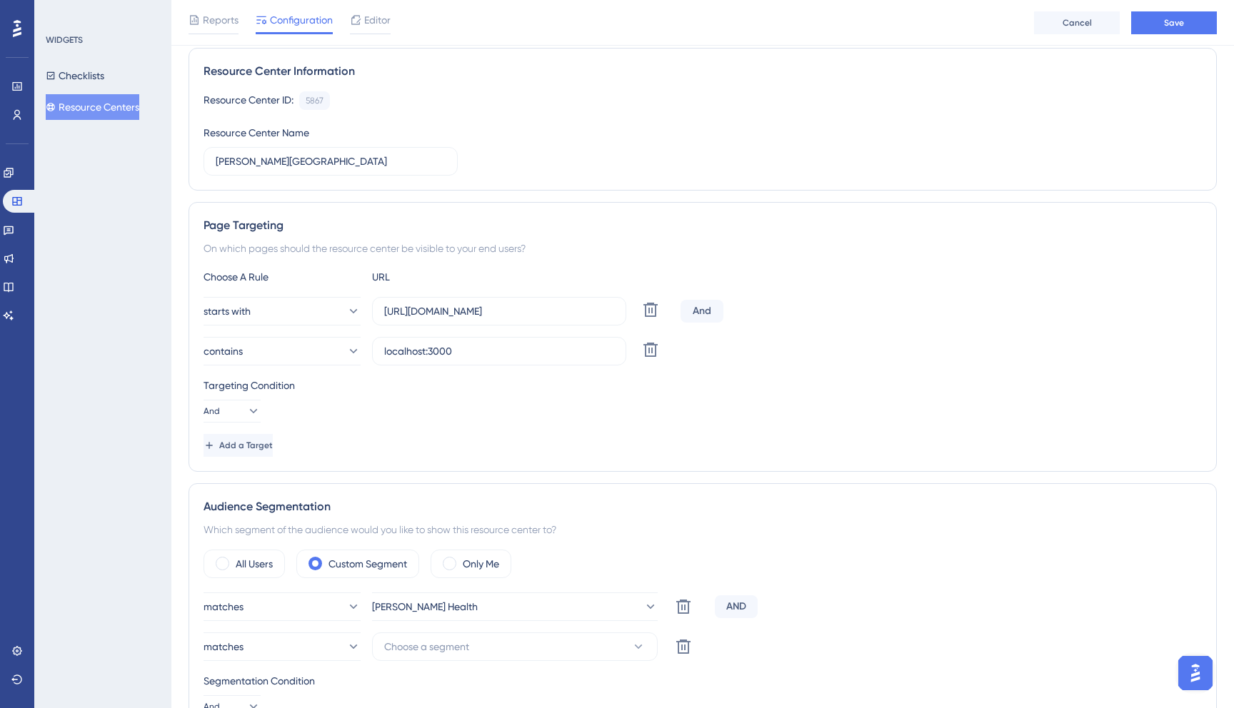
scroll to position [0, 0]
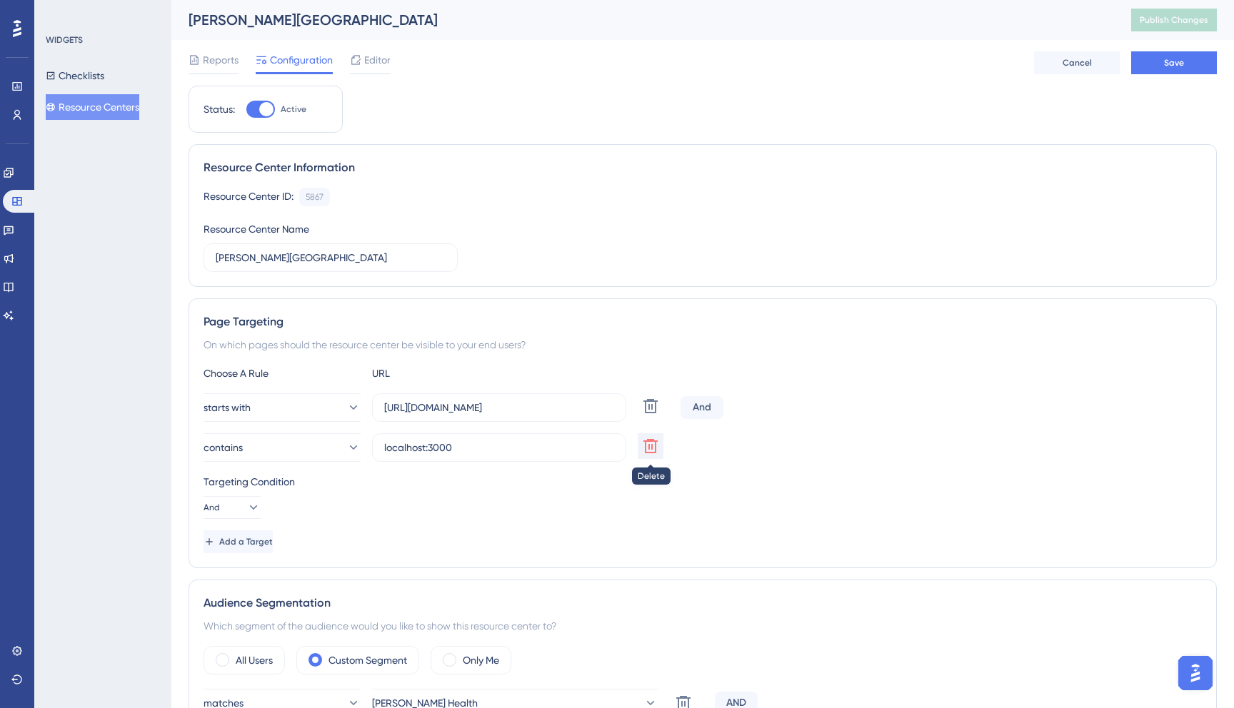
click at [652, 447] on icon at bounding box center [650, 446] width 14 height 14
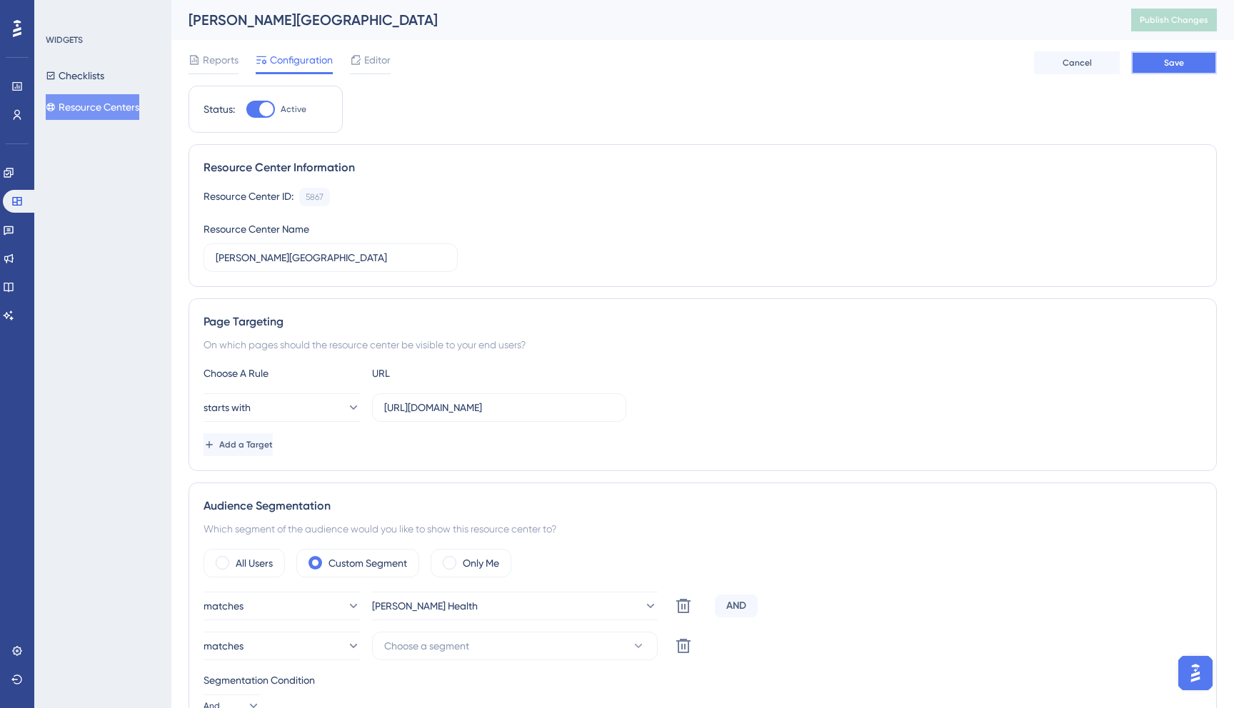
click at [1201, 69] on button "Save" at bounding box center [1174, 62] width 86 height 23
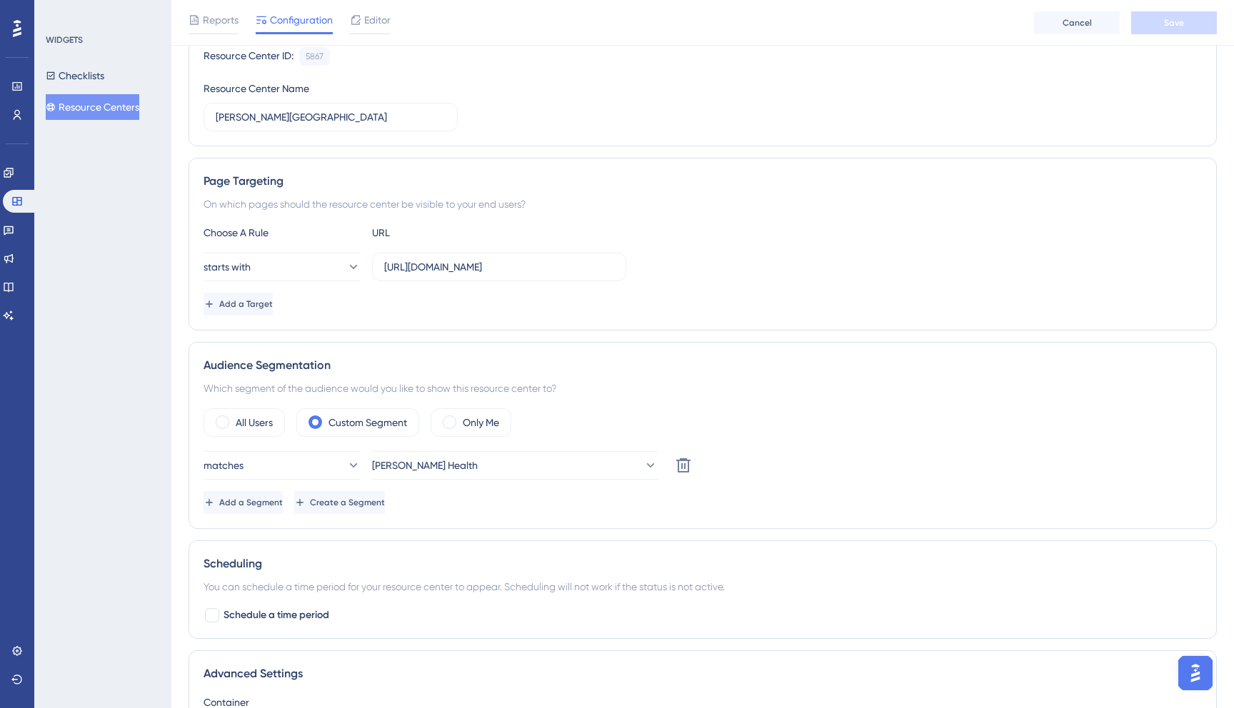
scroll to position [147, 0]
click at [375, 300] on div "Add a Target" at bounding box center [703, 303] width 998 height 23
click at [274, 307] on span "Add a Target" at bounding box center [248, 303] width 54 height 11
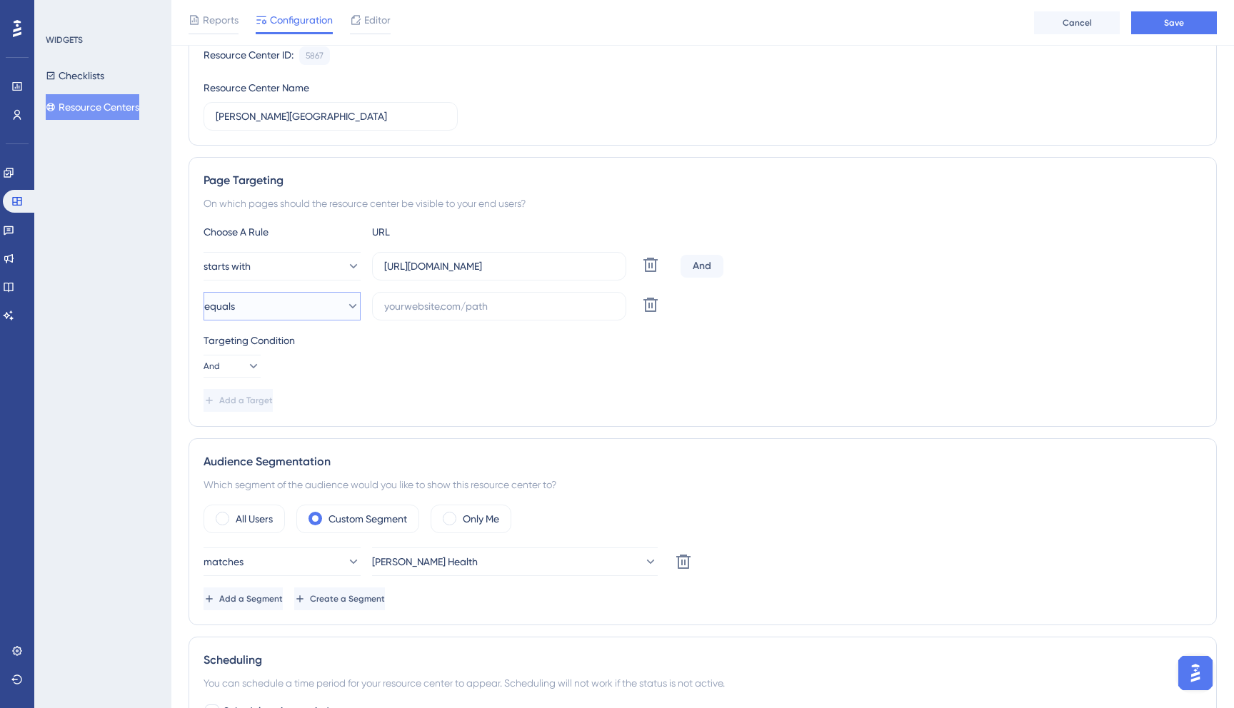
click at [346, 301] on icon at bounding box center [353, 306] width 14 height 14
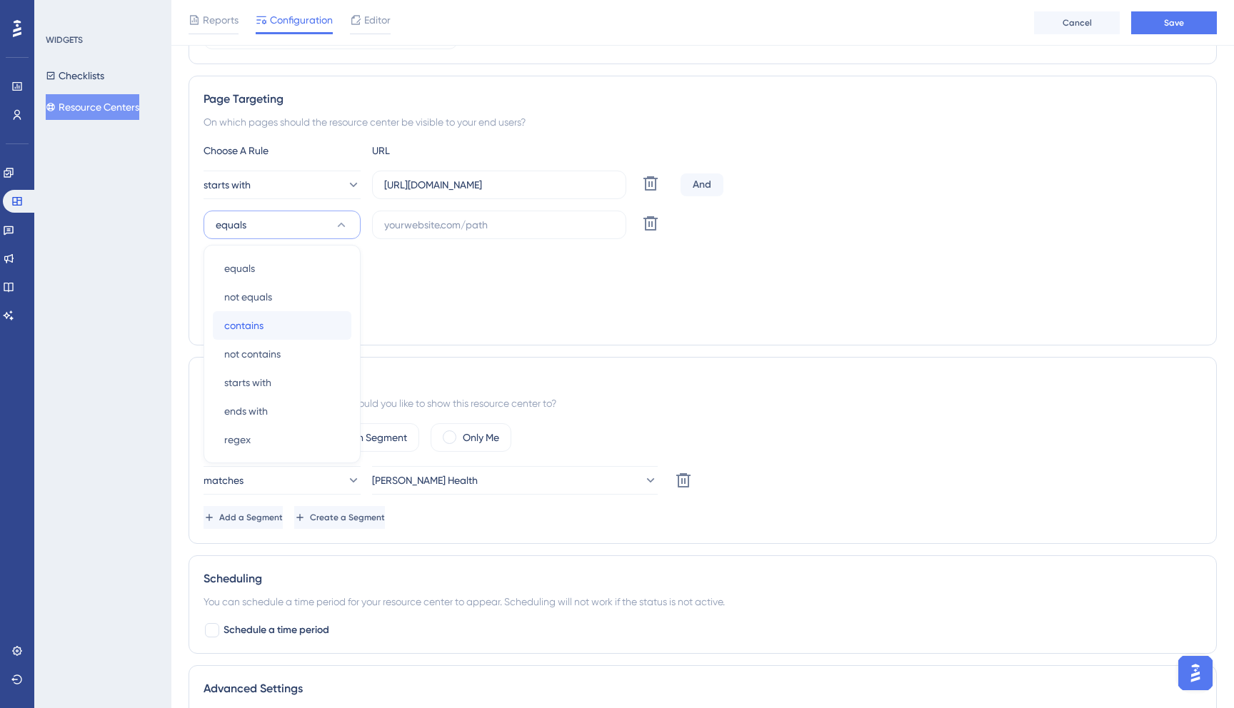
click at [330, 320] on div "contains contains" at bounding box center [282, 325] width 116 height 29
click at [461, 219] on input "text" at bounding box center [499, 225] width 230 height 16
paste input "localhost:3001"
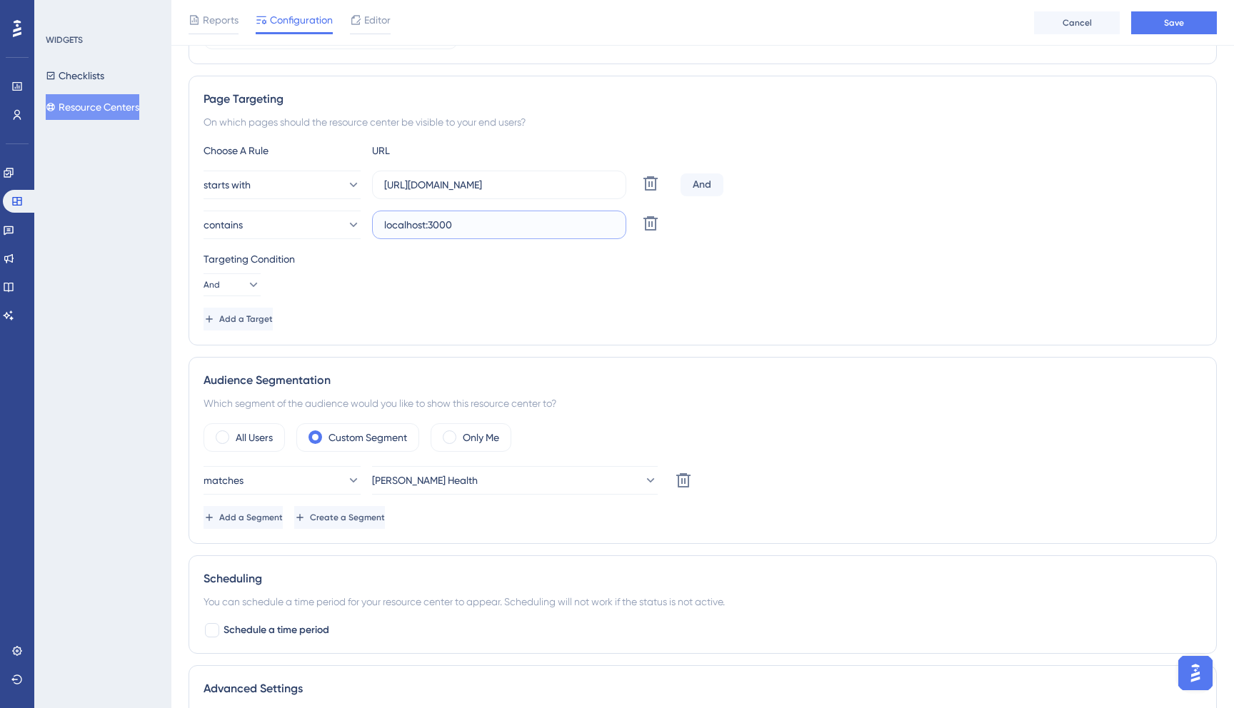
type input "localhost:3000"
click at [485, 263] on div "Targeting Condition" at bounding box center [703, 259] width 998 height 17
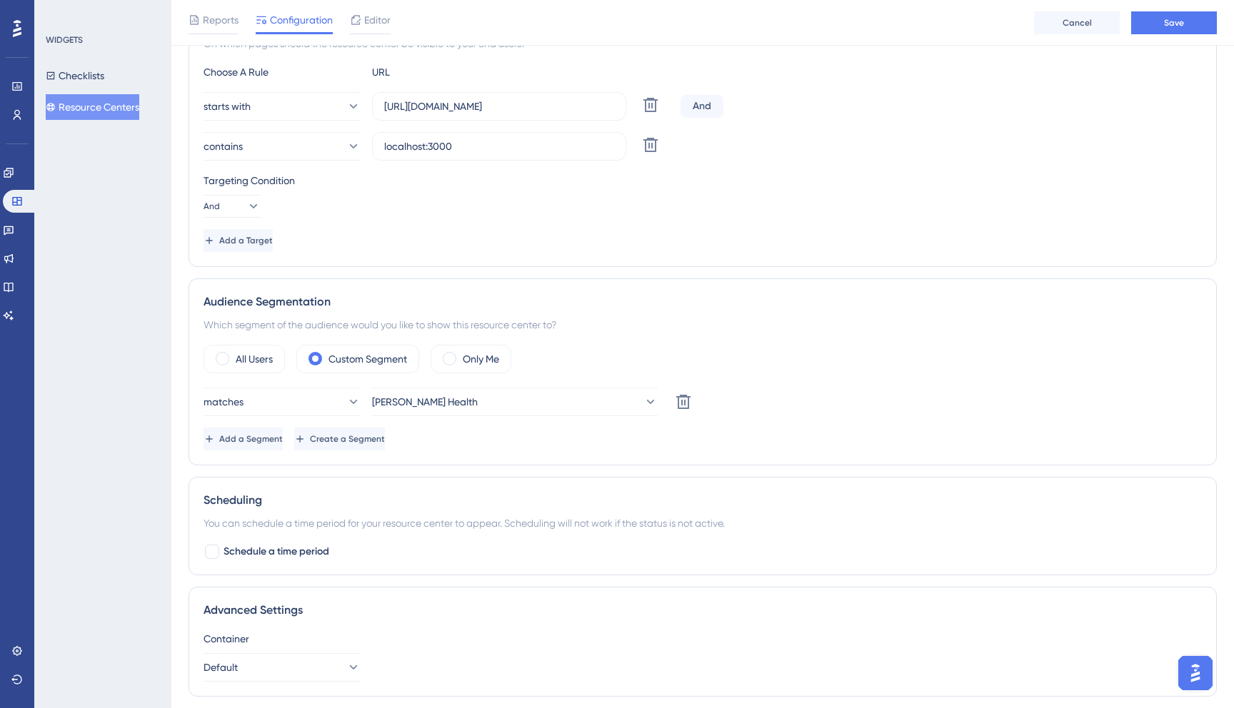
scroll to position [309, 0]
click at [279, 439] on span "Add a Segment" at bounding box center [253, 437] width 64 height 11
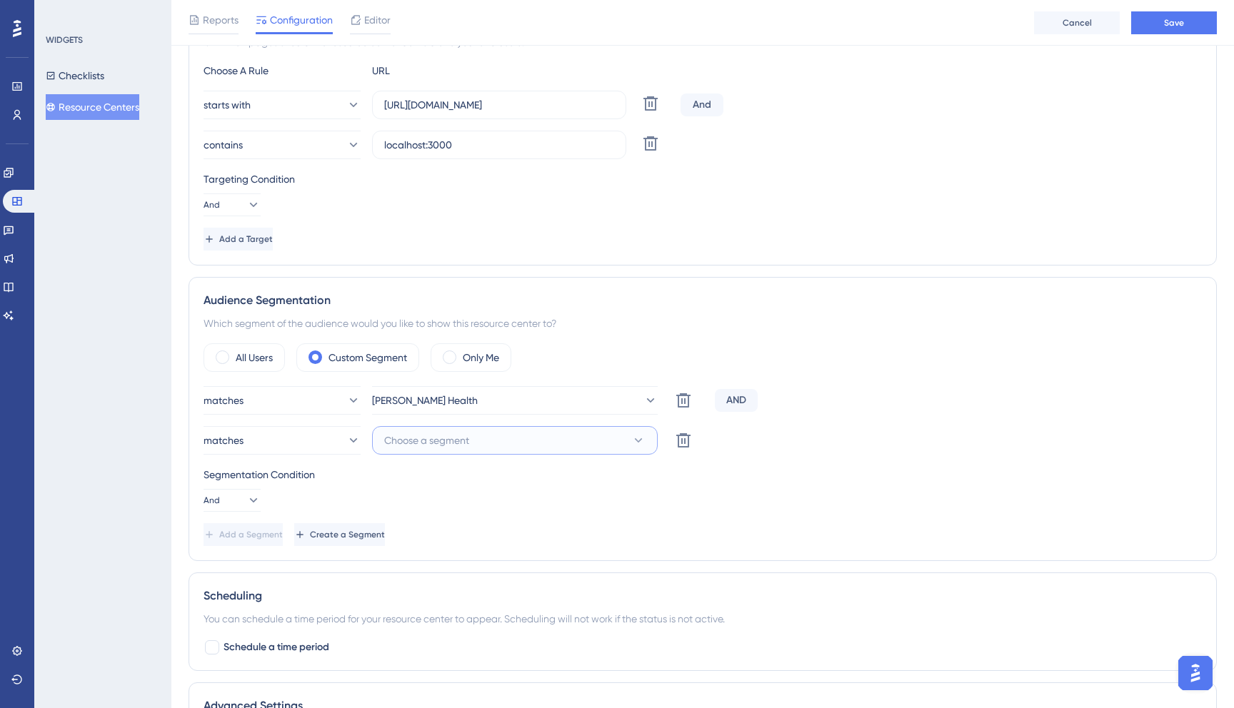
click at [441, 450] on button "Choose a segment" at bounding box center [515, 440] width 286 height 29
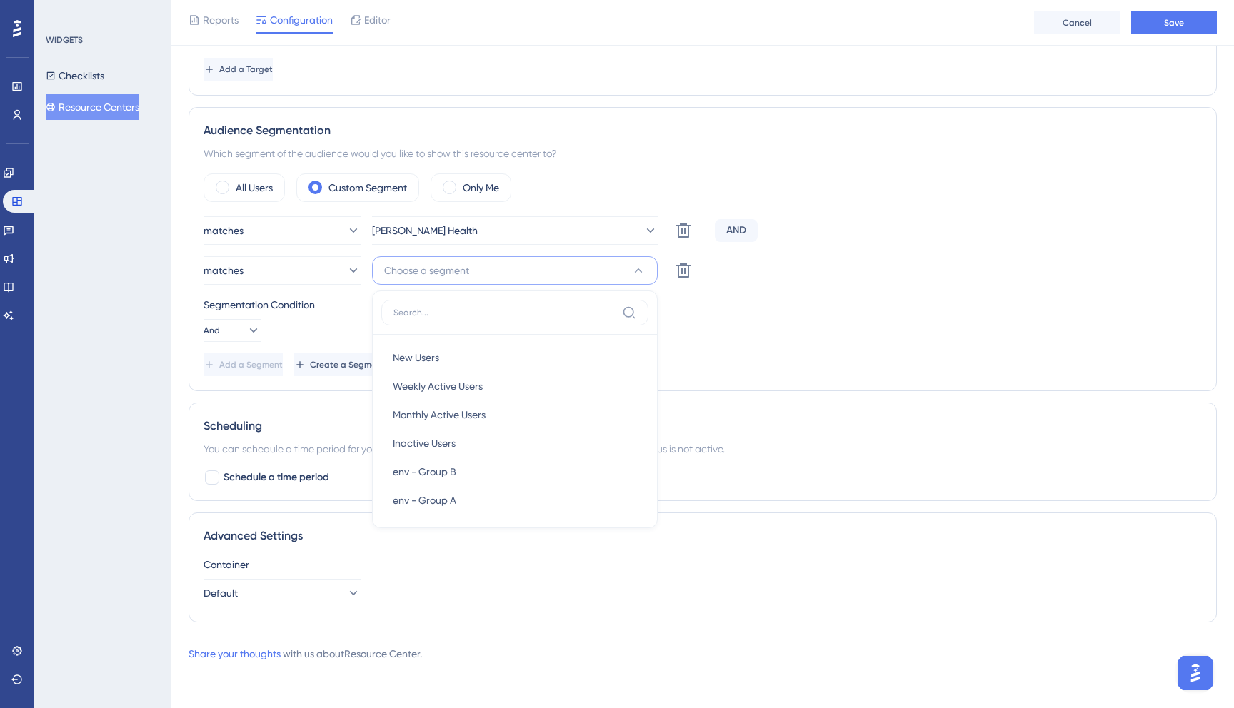
click at [334, 346] on div "matches [PERSON_NAME] Health Delete AND matches Choose a segment New Users New …" at bounding box center [703, 296] width 998 height 160
click at [256, 331] on button "And" at bounding box center [232, 330] width 57 height 23
click at [255, 331] on button "And" at bounding box center [232, 330] width 57 height 23
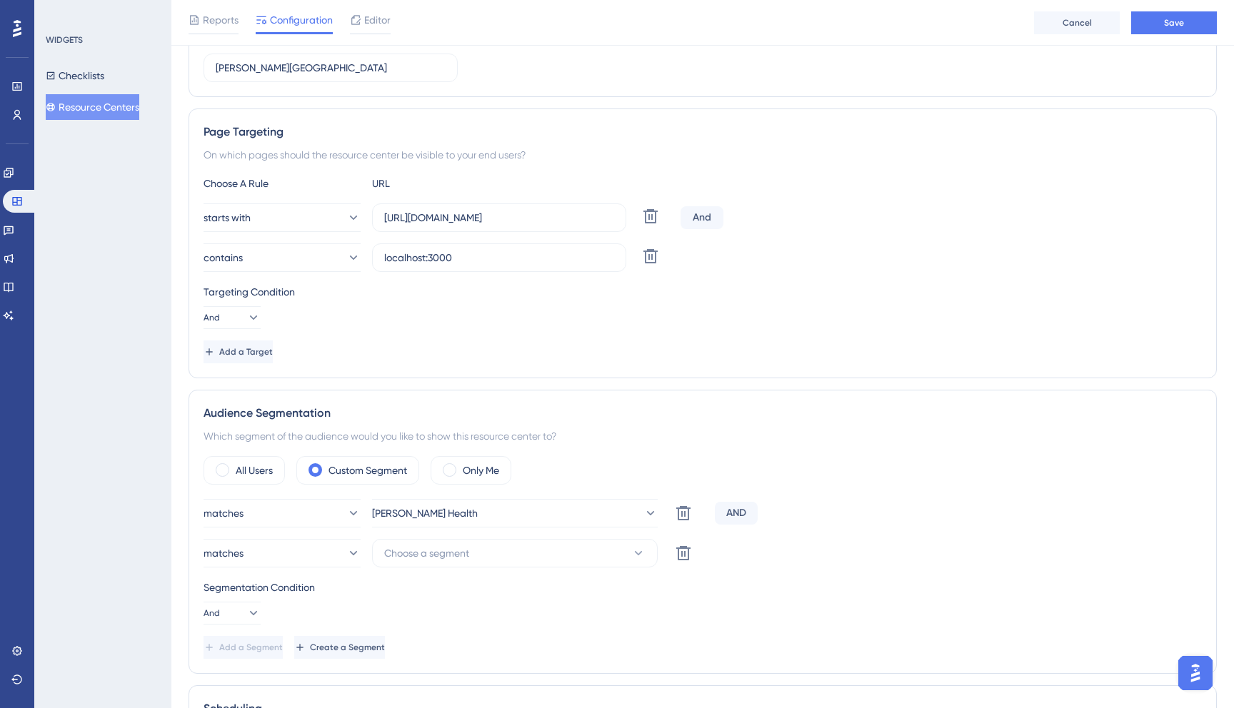
scroll to position [159, 0]
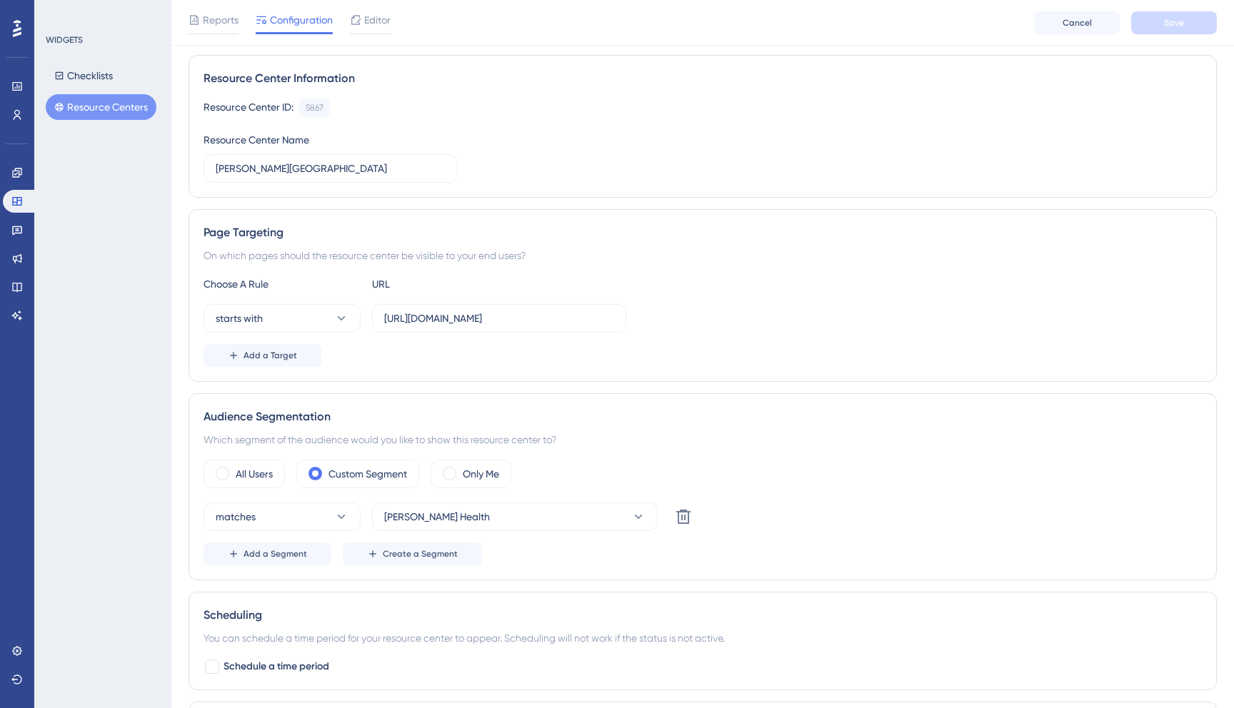
scroll to position [94, 0]
click at [271, 358] on span "Add a Target" at bounding box center [271, 356] width 54 height 11
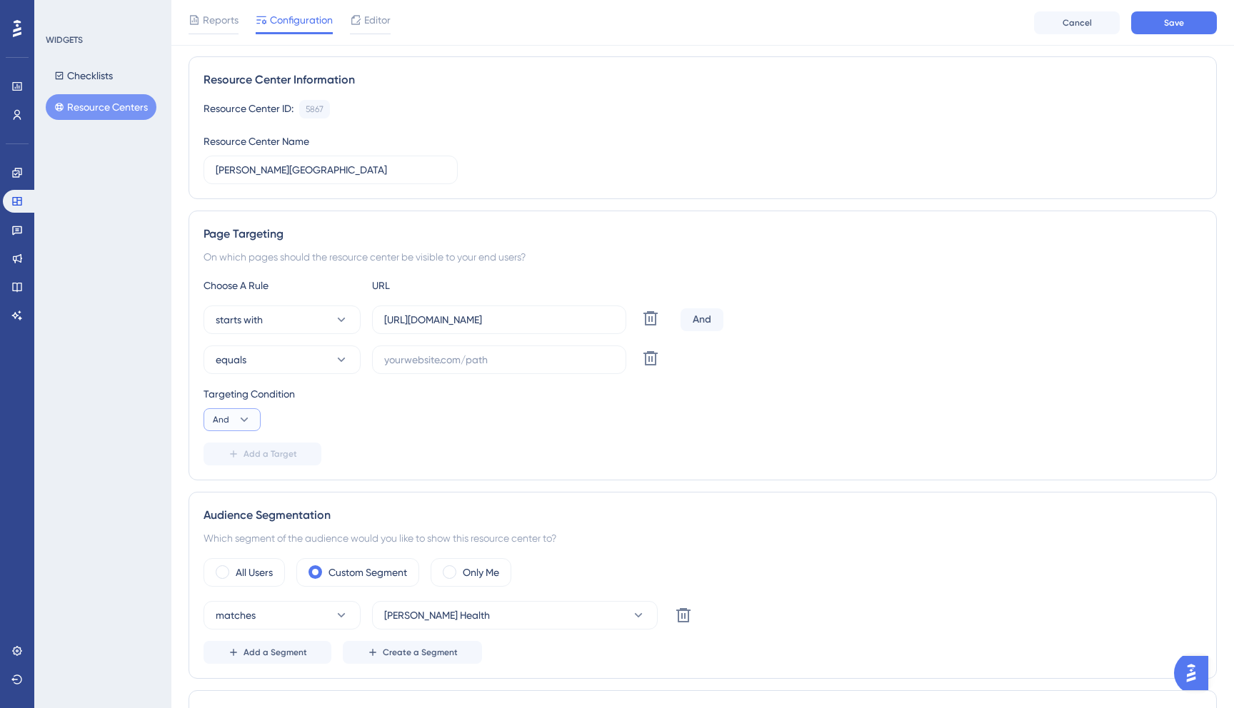
click at [248, 419] on icon at bounding box center [244, 420] width 14 height 14
click at [248, 488] on button "Or Or" at bounding box center [232, 489] width 39 height 29
click at [469, 361] on input "text" at bounding box center [499, 360] width 230 height 16
click at [328, 357] on button "equals" at bounding box center [282, 360] width 157 height 29
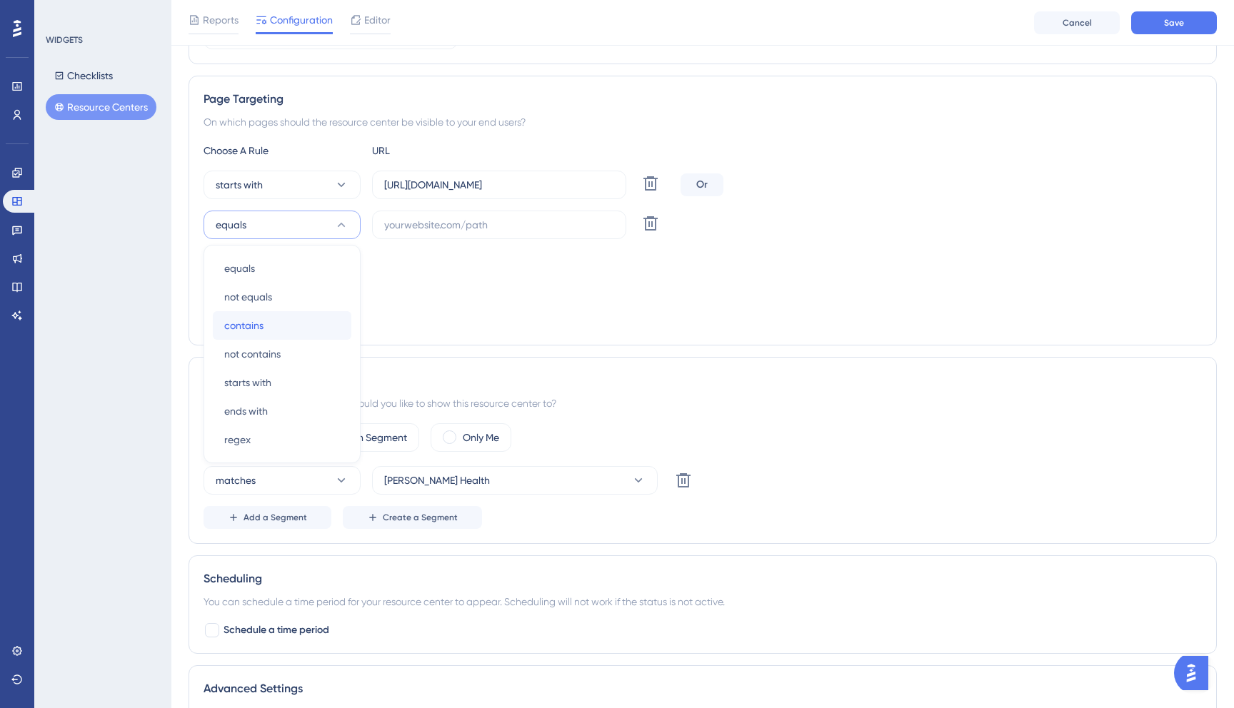
click at [334, 334] on div "contains contains" at bounding box center [282, 325] width 116 height 29
click at [471, 211] on label at bounding box center [499, 225] width 254 height 29
click at [471, 217] on input "text" at bounding box center [499, 225] width 230 height 16
paste input "localhost:3001"
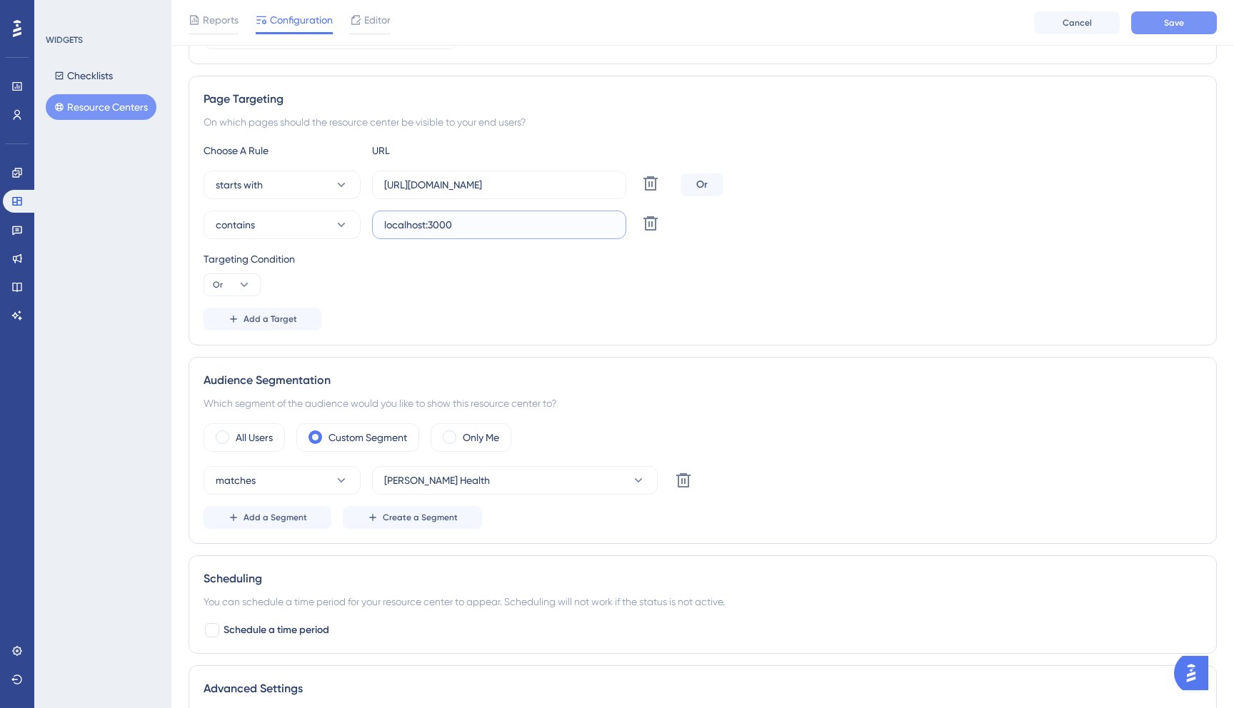
type input "localhost:3000"
click at [1154, 21] on button "Save" at bounding box center [1174, 22] width 86 height 23
click at [286, 486] on button "matches" at bounding box center [282, 480] width 157 height 29
click at [281, 522] on span "Add a Segment" at bounding box center [276, 517] width 64 height 11
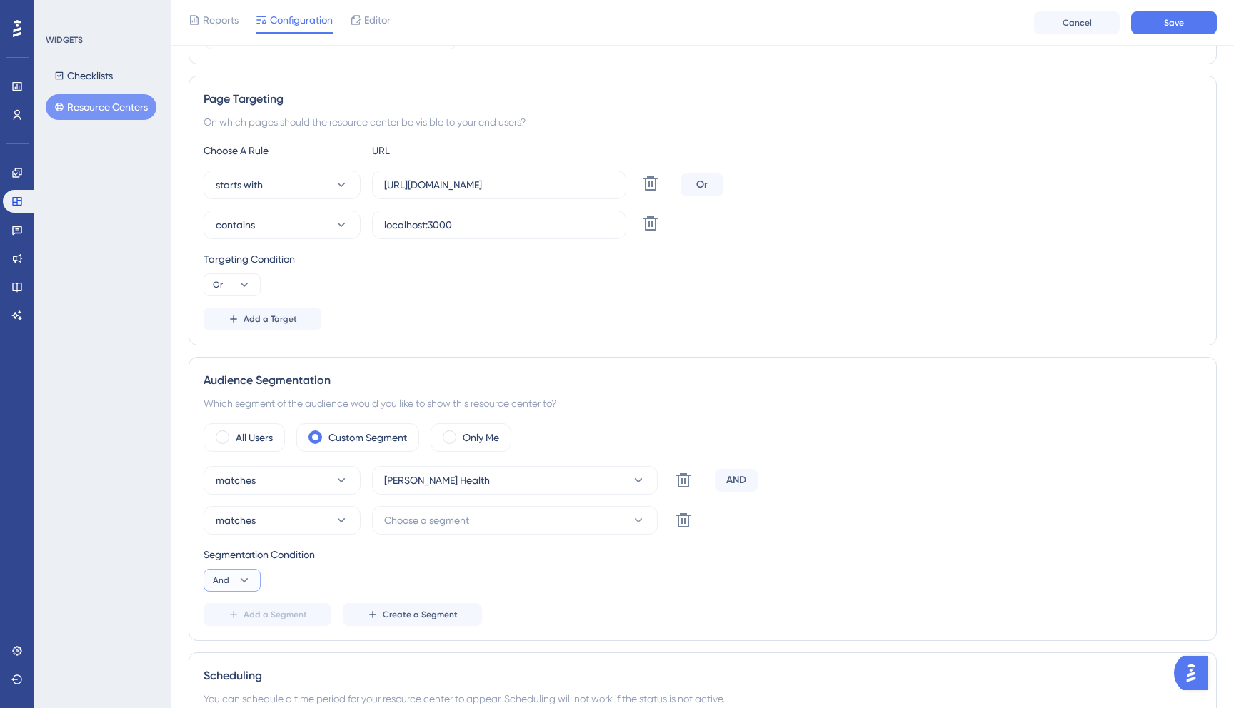
click at [239, 581] on icon at bounding box center [244, 580] width 14 height 14
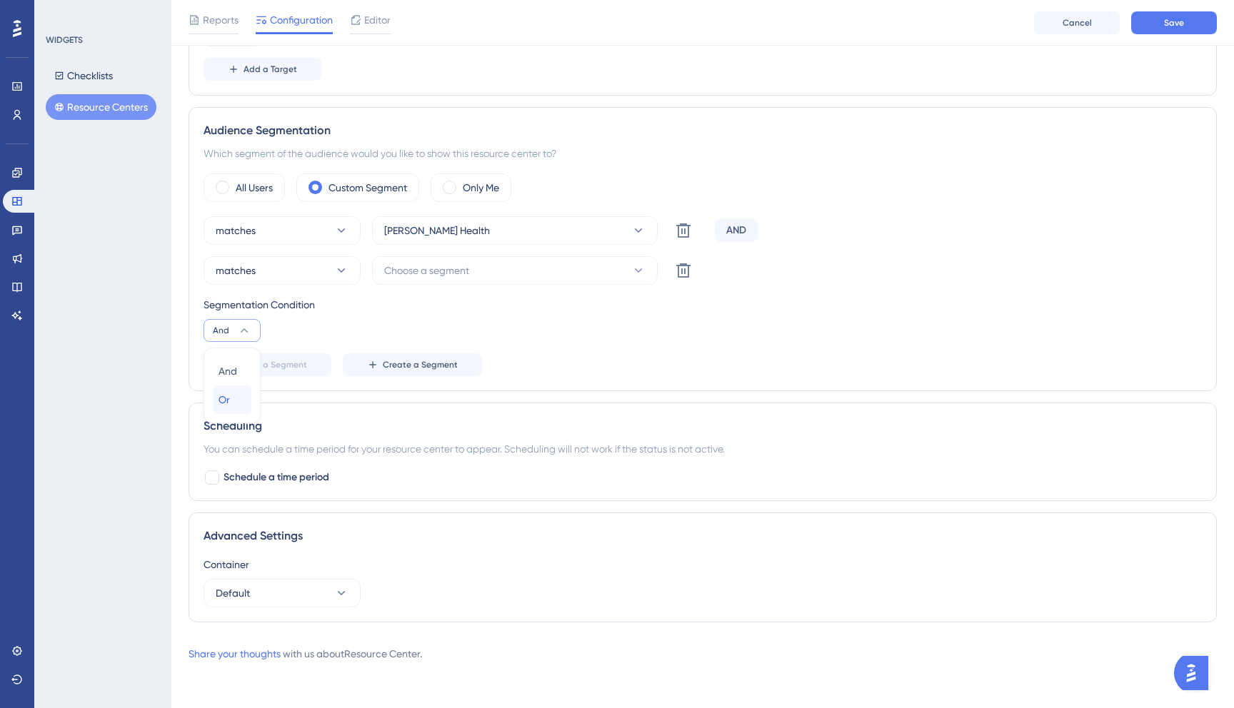
click at [239, 406] on div "Or Or" at bounding box center [232, 400] width 27 height 29
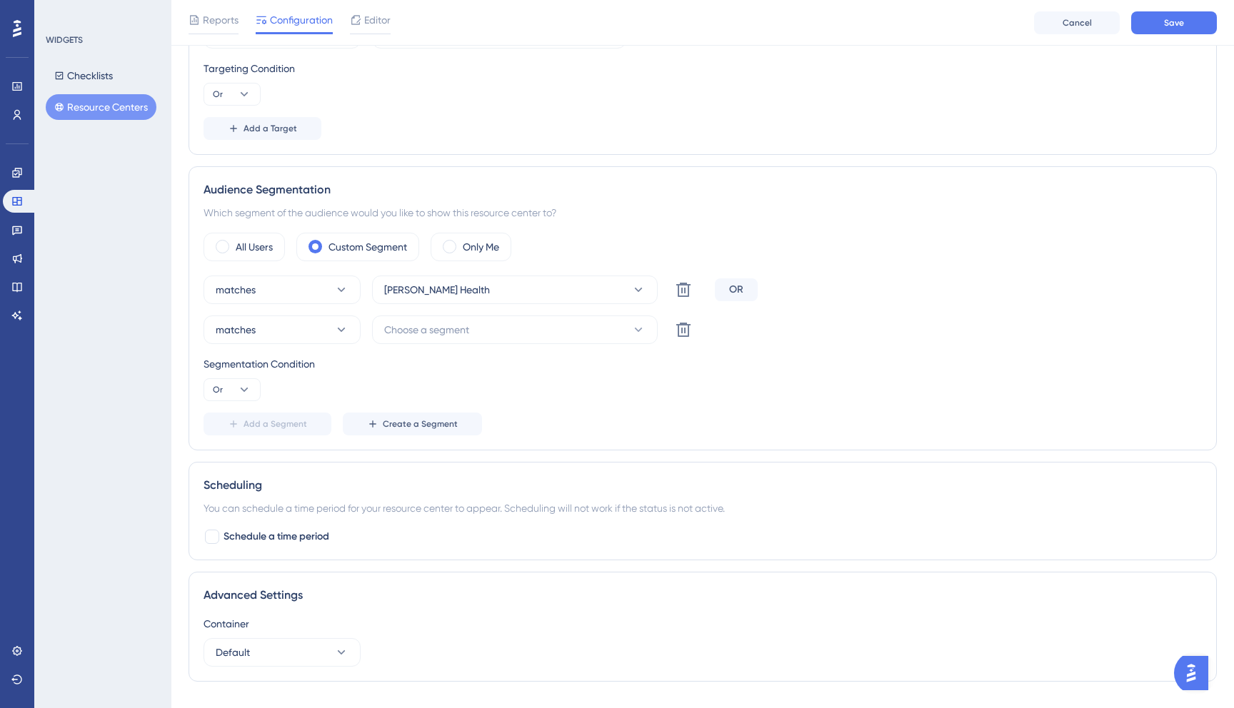
scroll to position [422, 0]
click at [441, 335] on span "Choose a segment" at bounding box center [426, 327] width 85 height 17
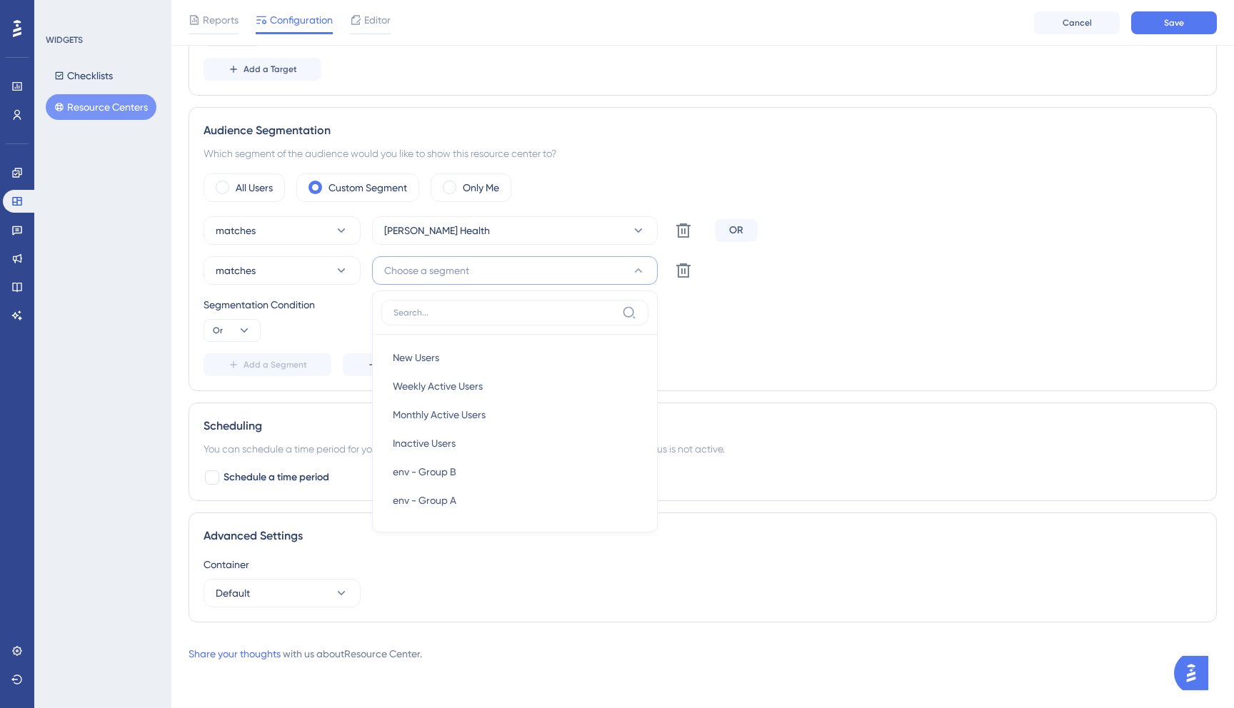
click at [732, 371] on div "Add a Segment Create a Segment" at bounding box center [703, 365] width 998 height 23
click at [617, 231] on button "[PERSON_NAME] Health" at bounding box center [515, 230] width 286 height 29
click at [568, 277] on button "Choose a segment" at bounding box center [515, 270] width 286 height 29
type input "j"
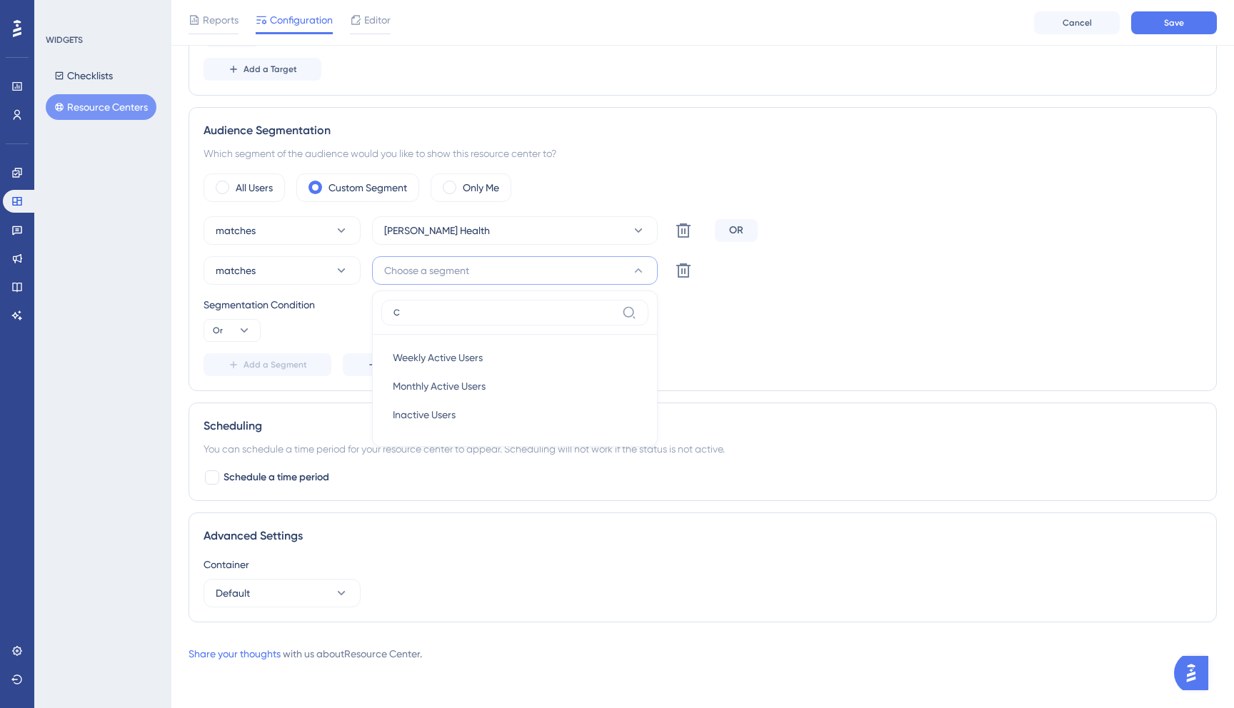
type input "C"
click at [349, 300] on div "Segmentation Condition" at bounding box center [703, 304] width 998 height 17
click at [688, 280] on button at bounding box center [683, 270] width 29 height 29
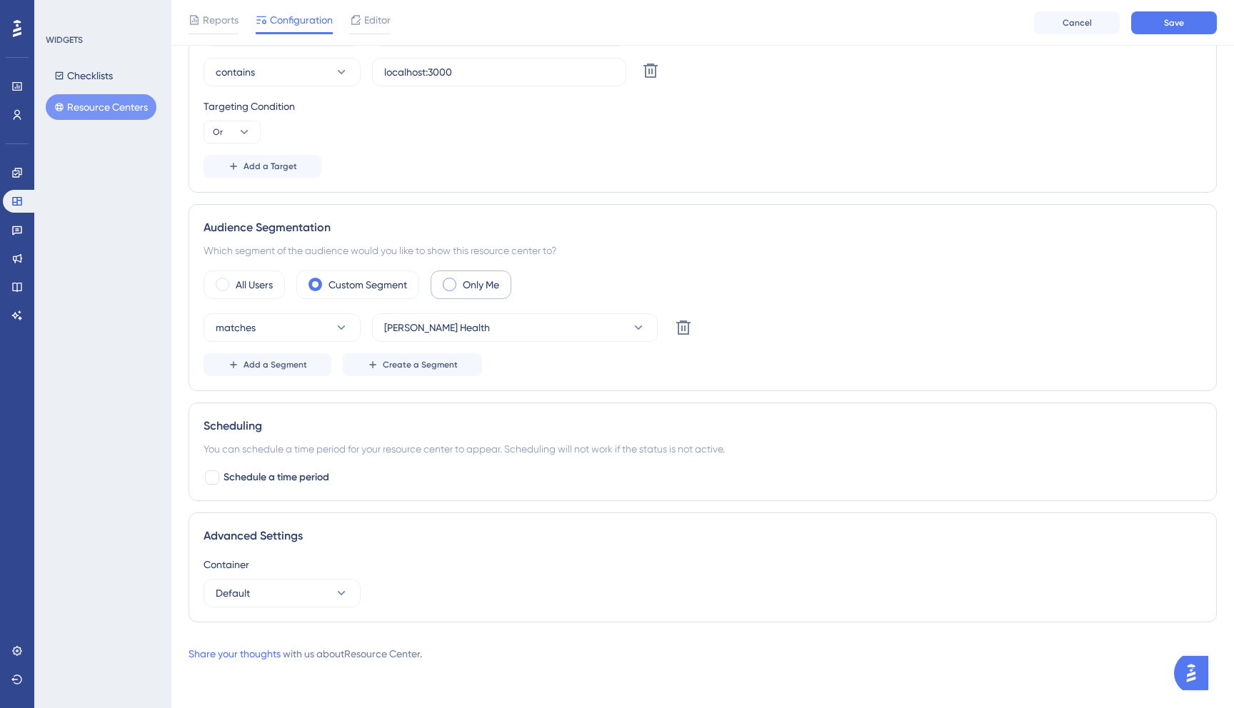
click at [478, 282] on label "Only Me" at bounding box center [481, 284] width 36 height 17
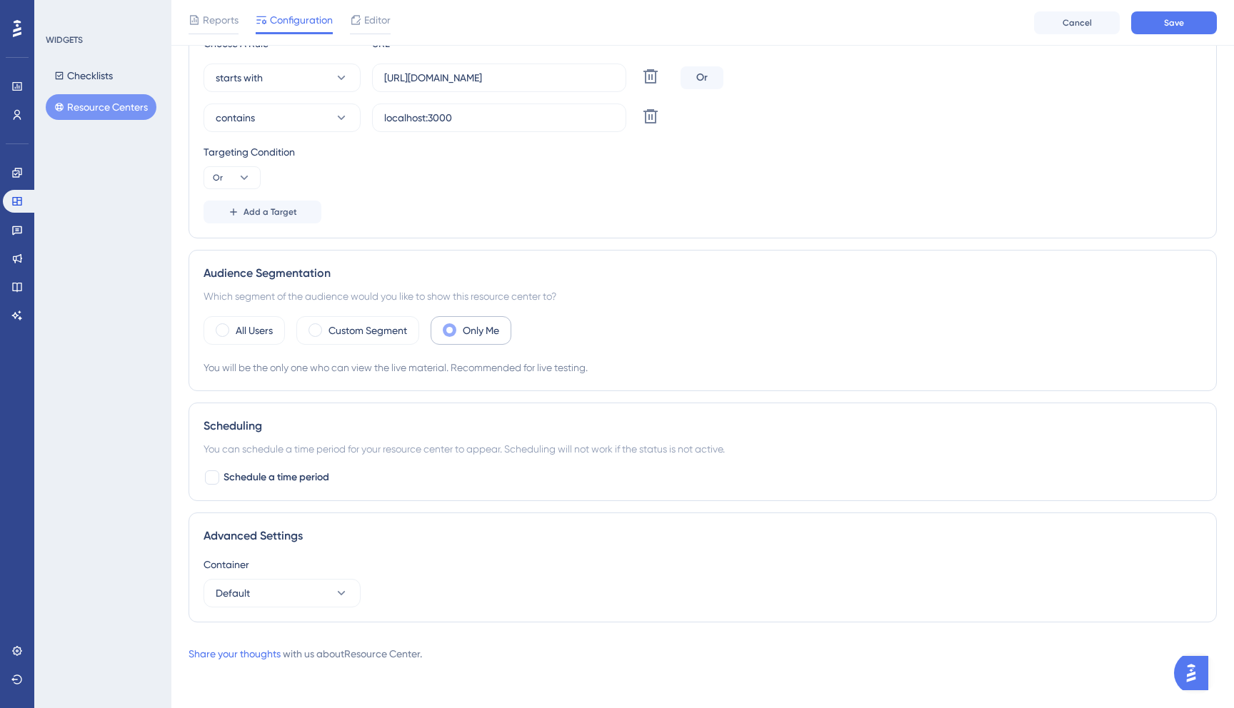
scroll to position [336, 0]
click at [386, 328] on label "Custom Segment" at bounding box center [368, 330] width 79 height 17
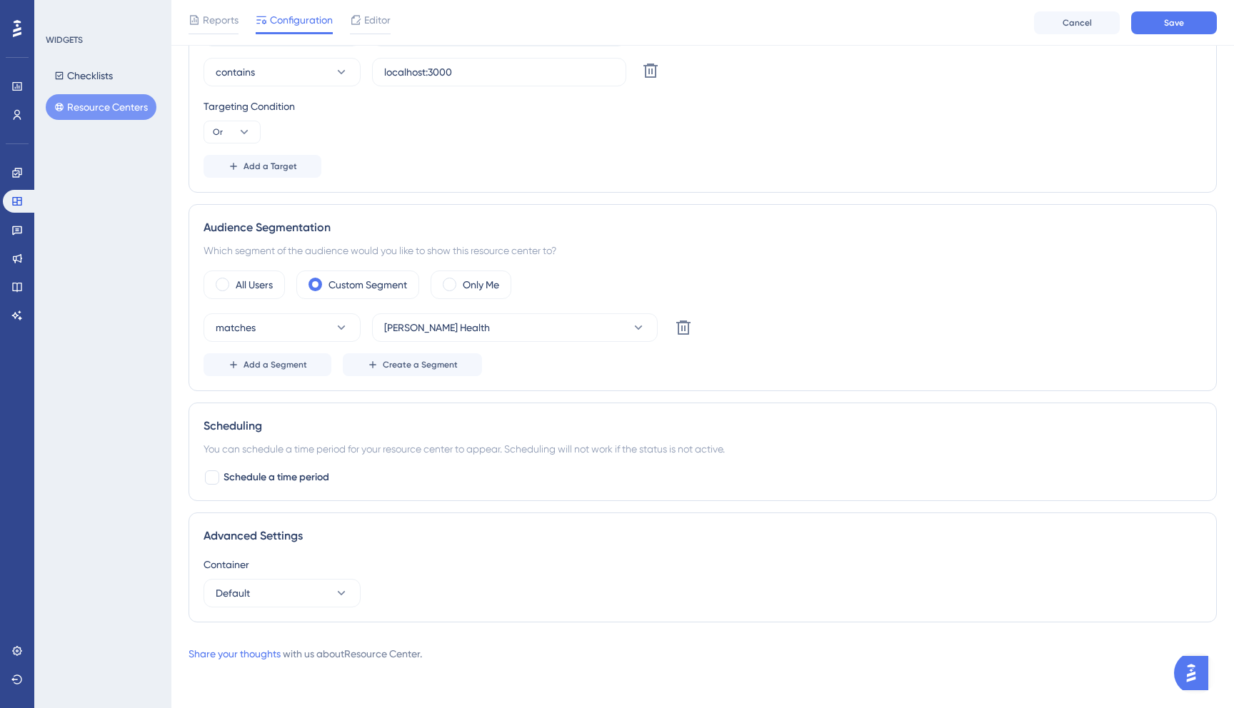
click at [366, 449] on div "You can schedule a time period for your resource center to appear. Scheduling w…" at bounding box center [703, 449] width 998 height 17
click at [323, 598] on button "Default" at bounding box center [282, 593] width 157 height 29
click at [323, 596] on button "Default" at bounding box center [282, 593] width 157 height 29
click at [327, 596] on button "Default" at bounding box center [282, 593] width 157 height 29
click at [324, 633] on div "dev dev" at bounding box center [282, 637] width 116 height 29
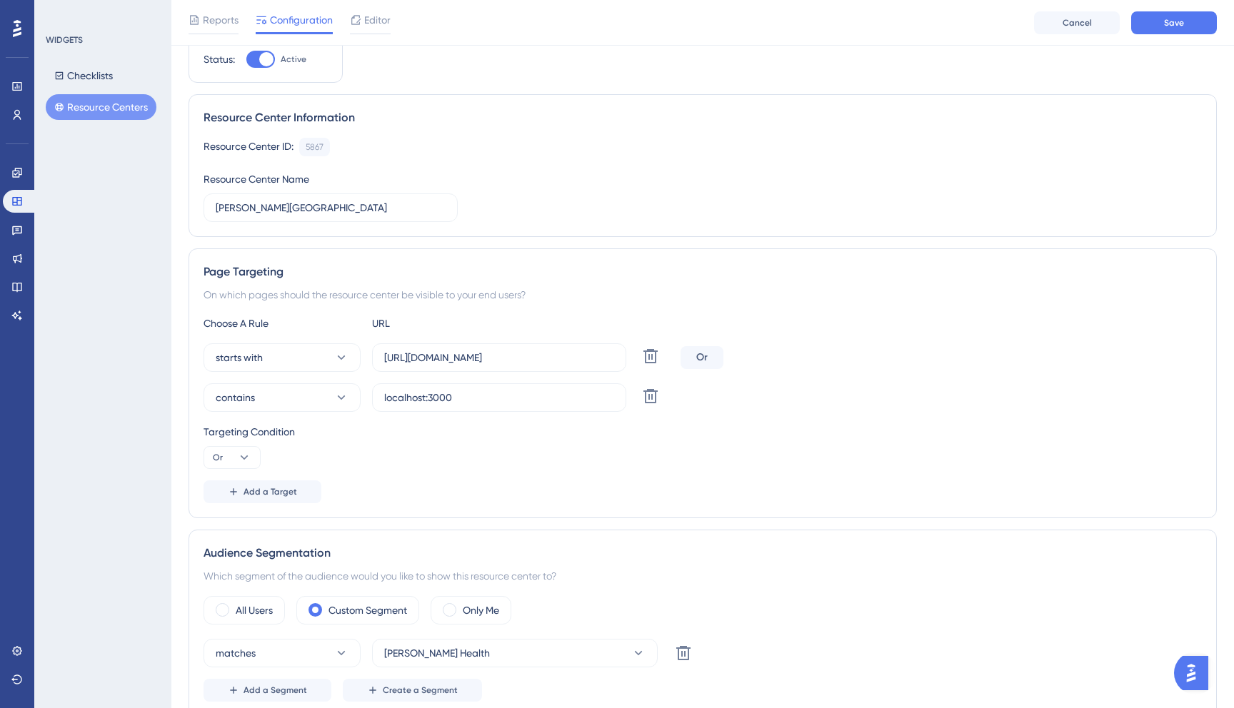
scroll to position [0, 0]
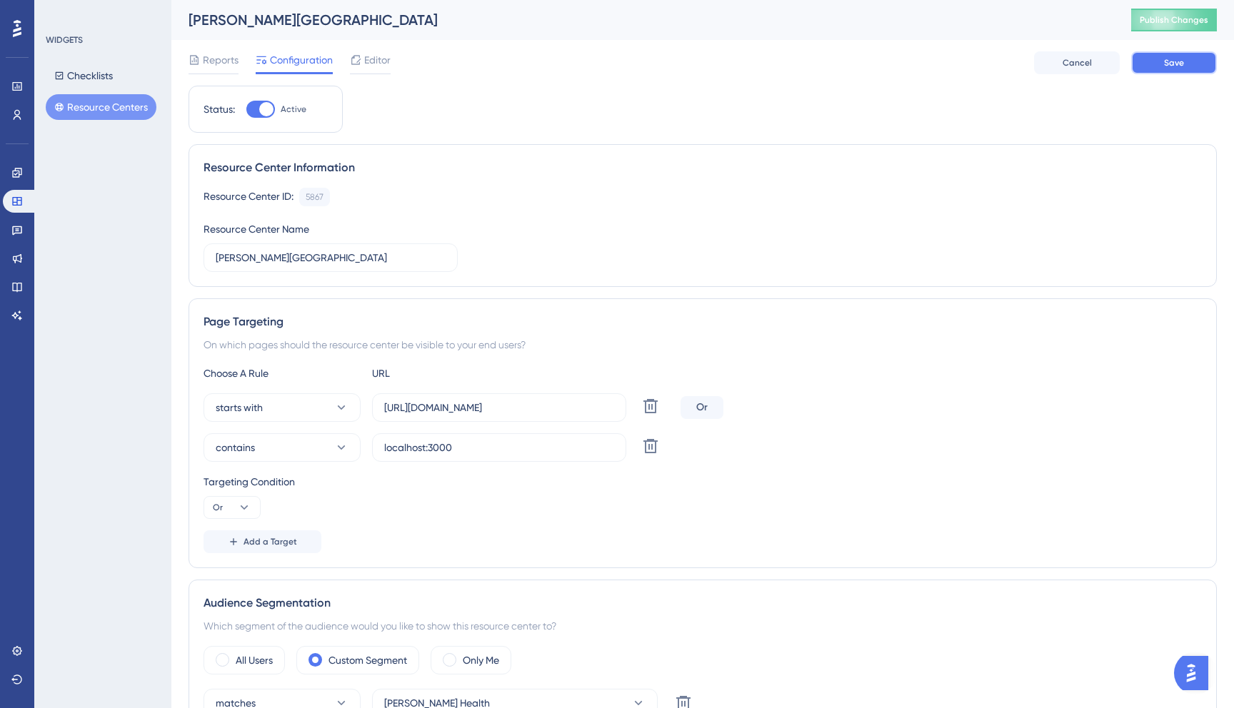
click at [1175, 69] on button "Save" at bounding box center [1174, 62] width 86 height 23
click at [0, 0] on span "Publish Changes" at bounding box center [0, 0] width 0 height 0
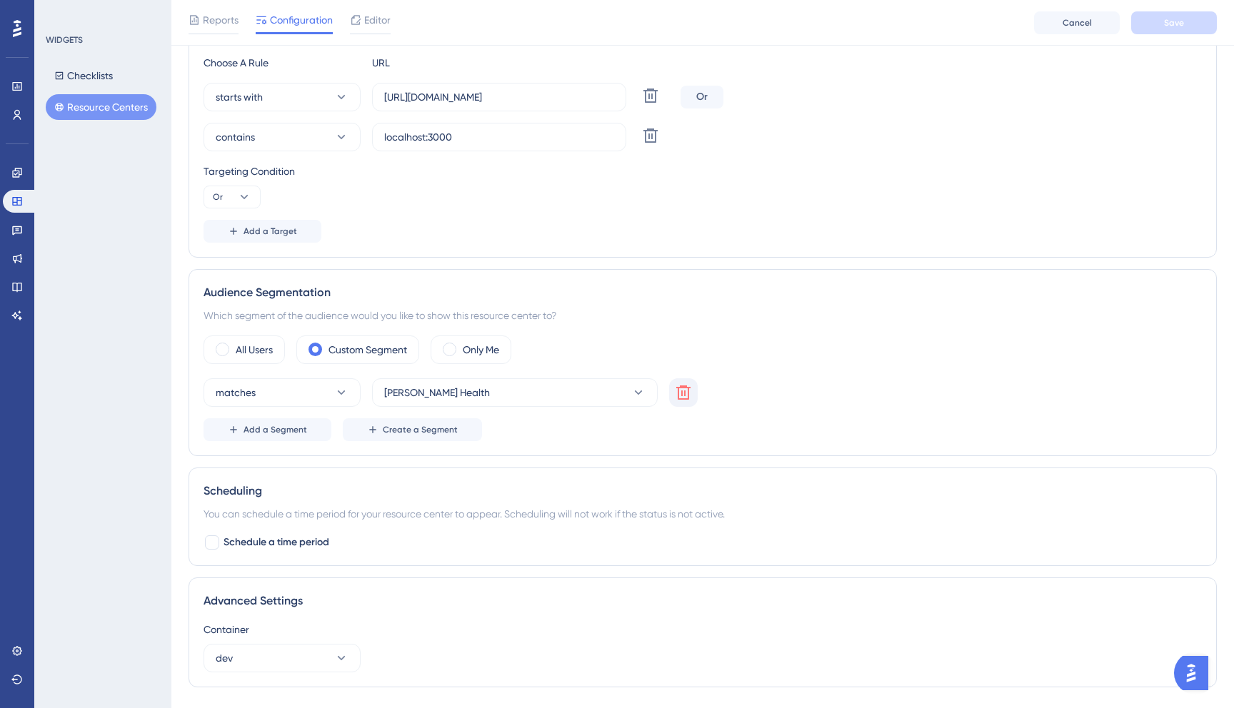
scroll to position [381, 0]
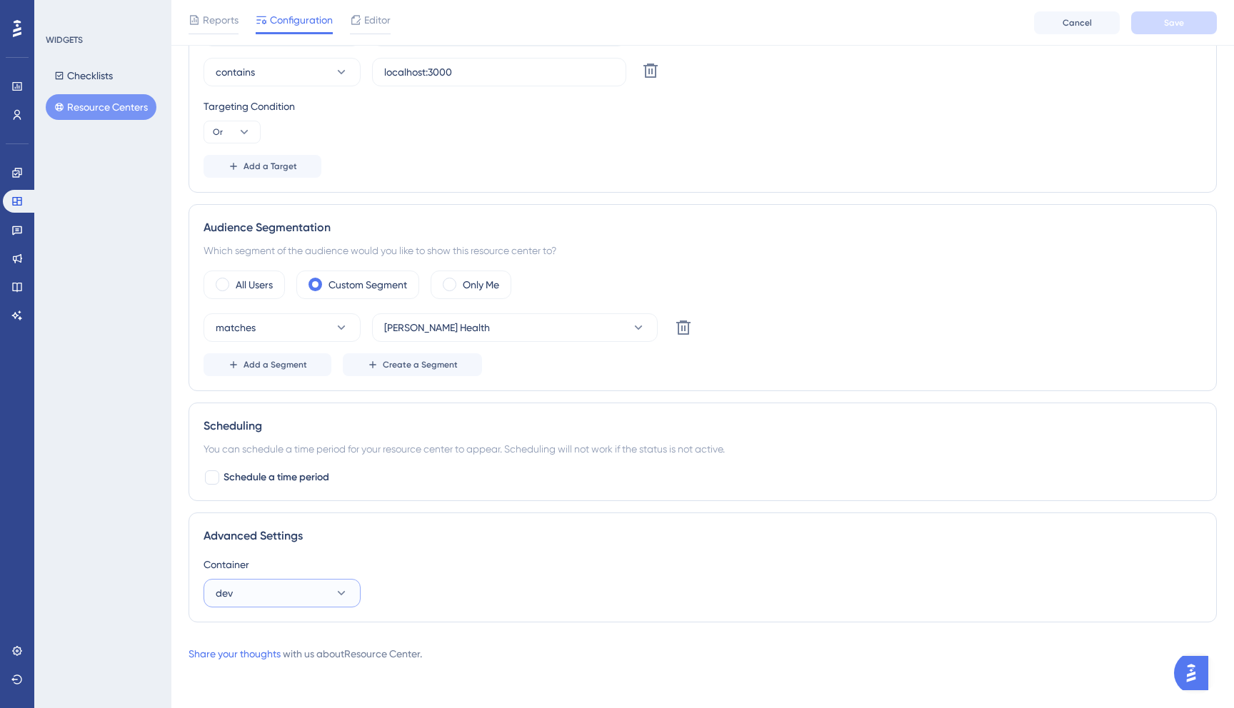
click at [329, 583] on button "dev" at bounding box center [282, 593] width 157 height 29
click at [324, 668] on div "Default Default" at bounding box center [282, 665] width 116 height 29
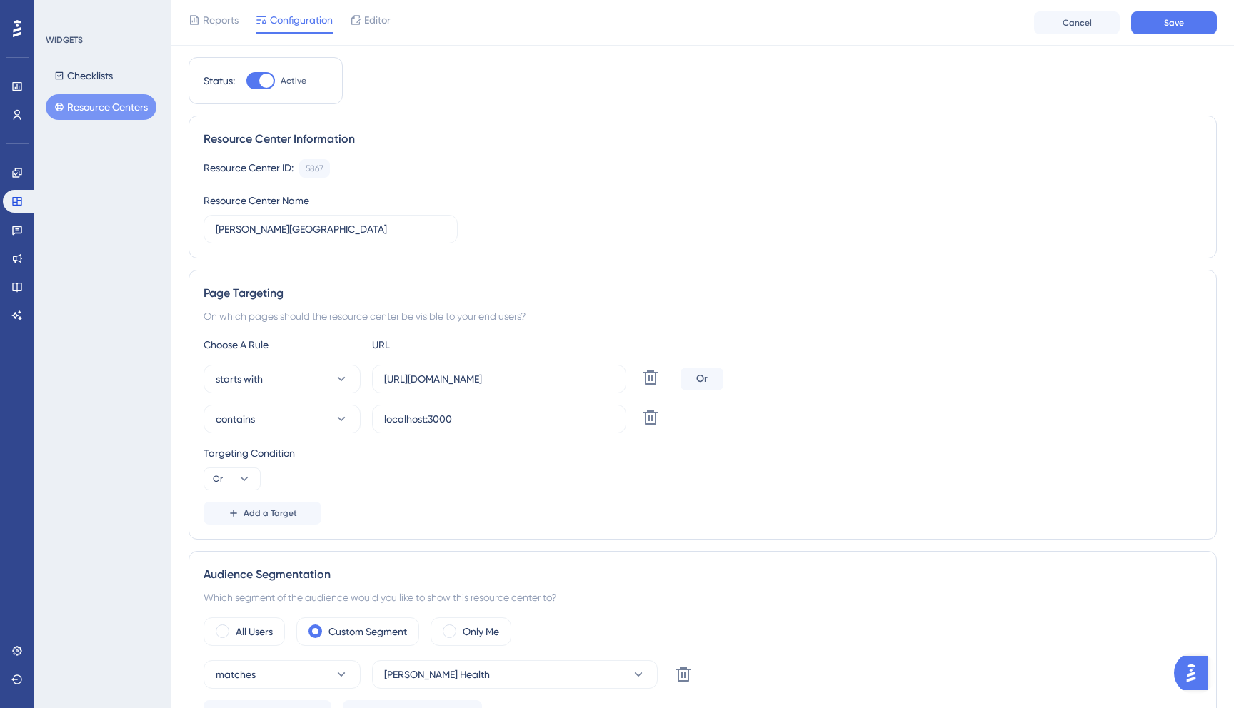
scroll to position [24, 0]
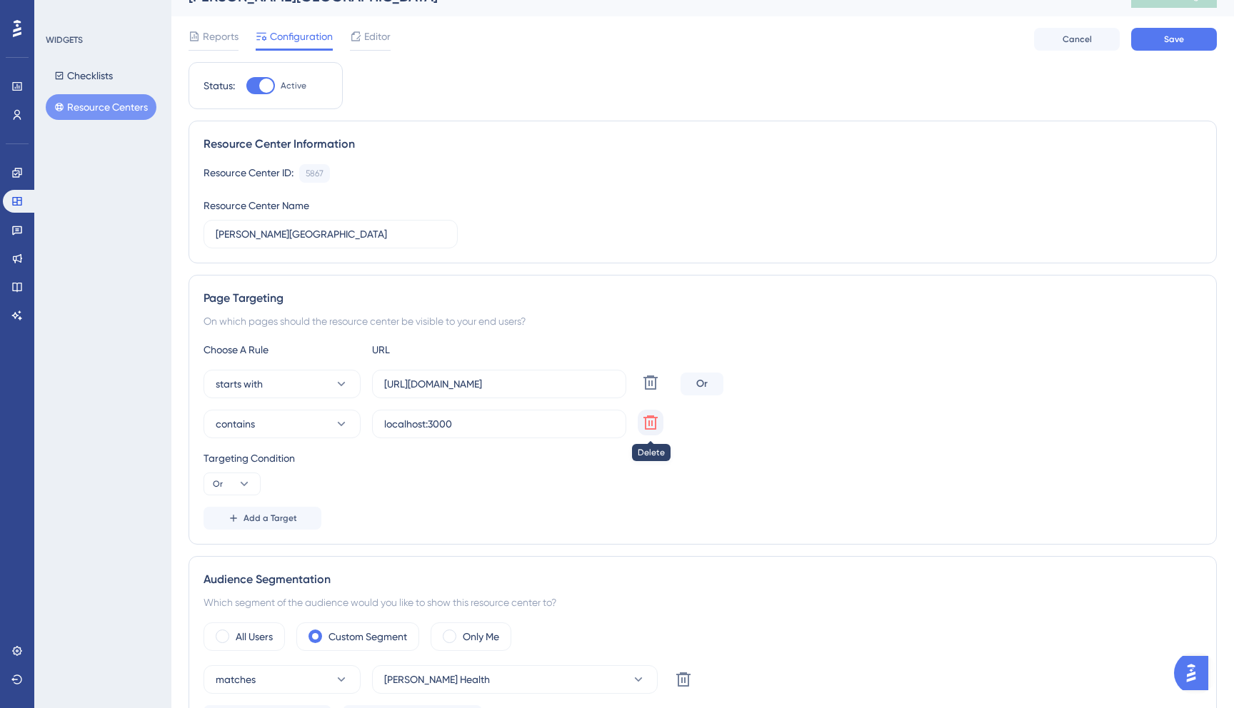
click at [643, 421] on icon at bounding box center [650, 422] width 17 height 17
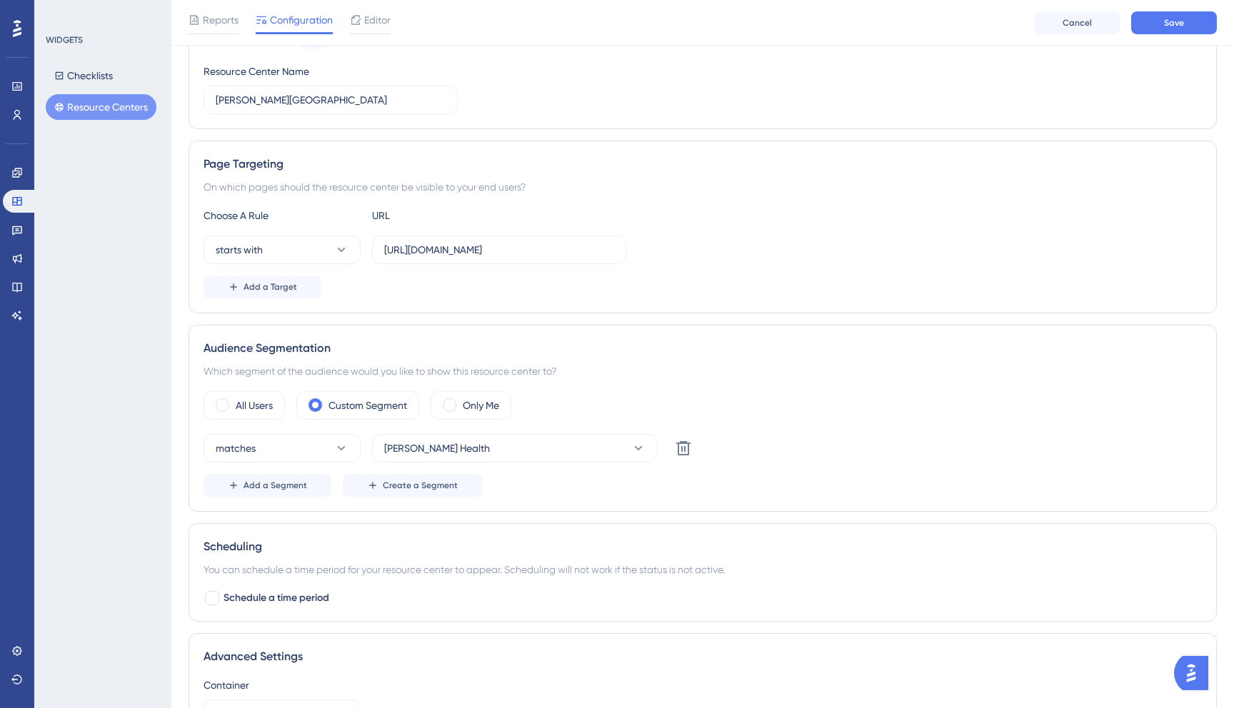
scroll to position [284, 0]
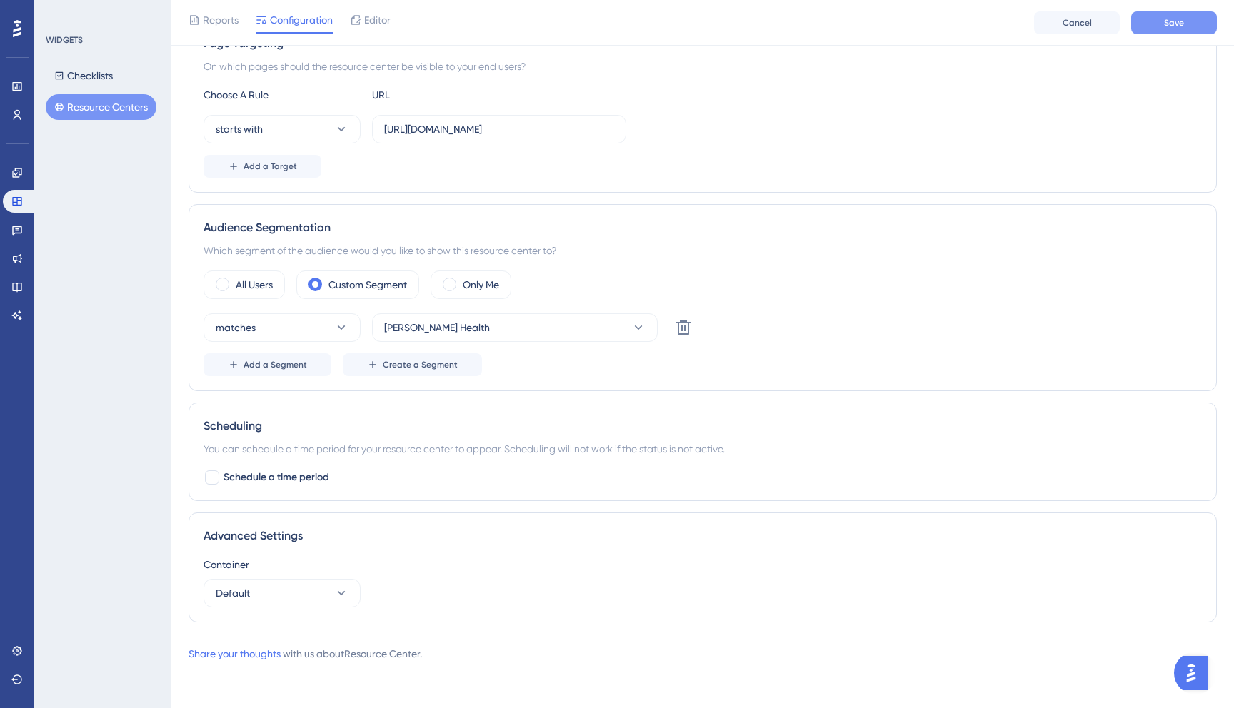
click at [1182, 26] on span "Save" at bounding box center [1174, 22] width 20 height 11
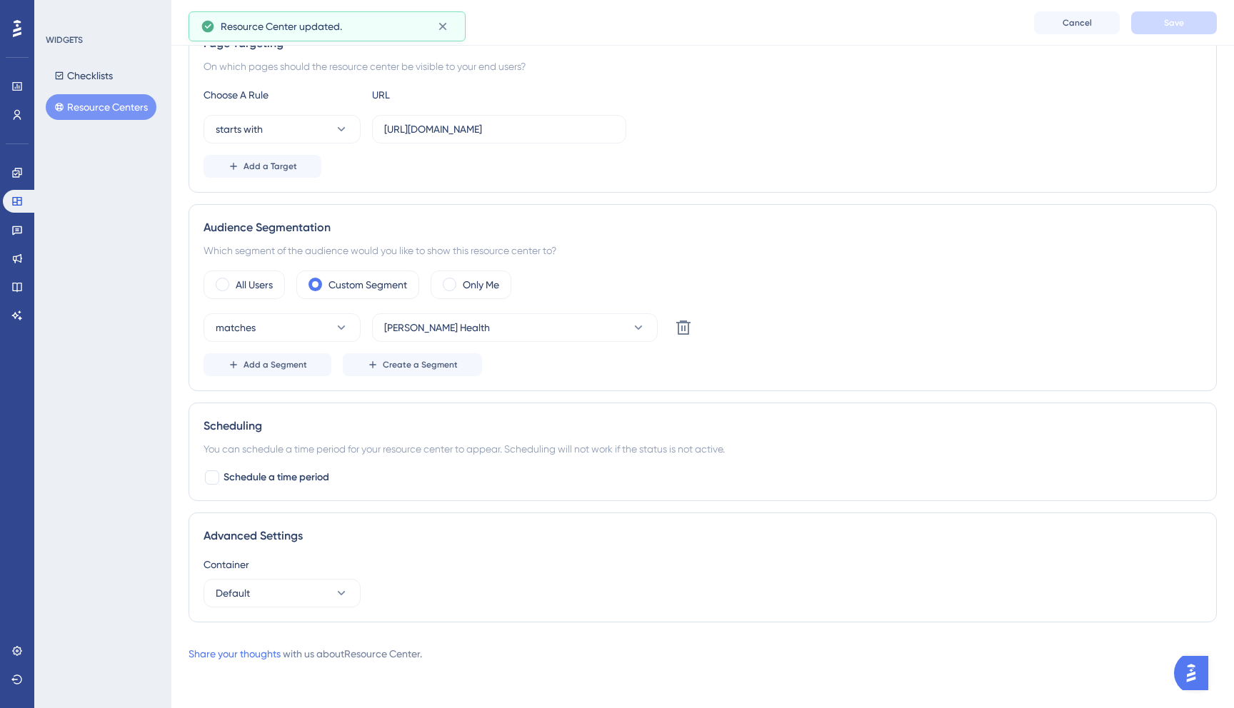
scroll to position [0, 0]
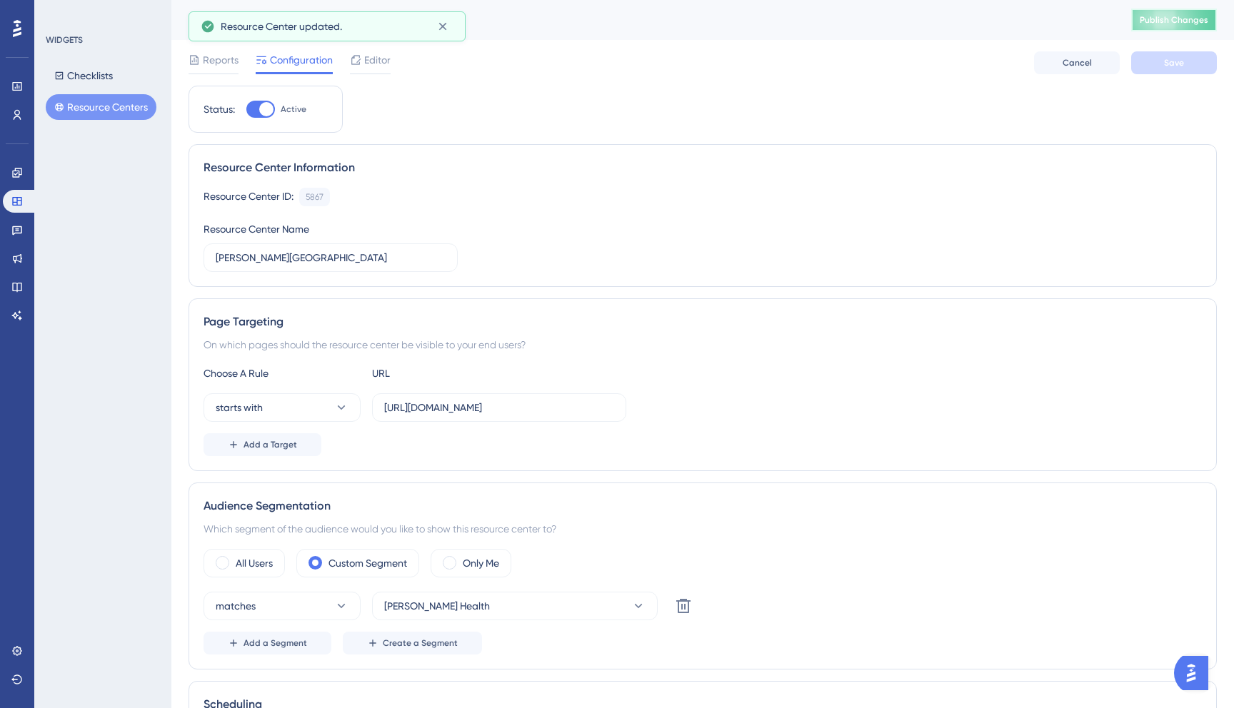
click at [1188, 24] on span "Publish Changes" at bounding box center [1174, 19] width 69 height 11
click at [21, 113] on icon at bounding box center [16, 114] width 11 height 11
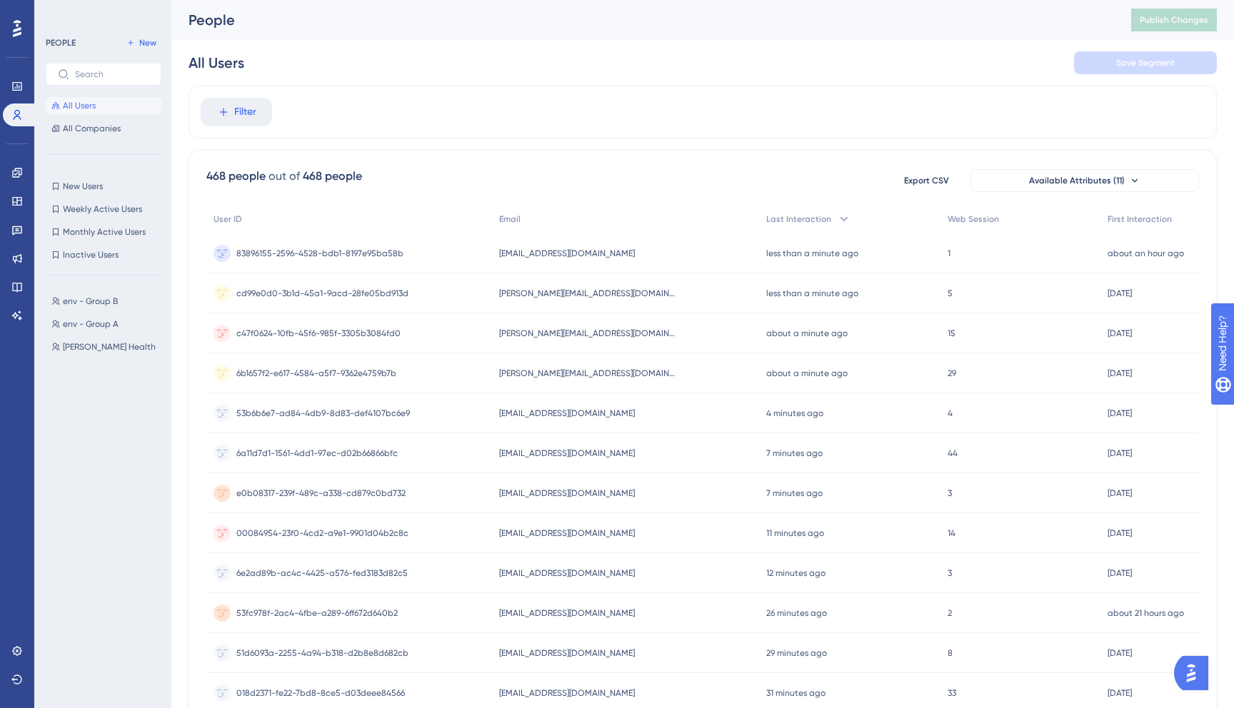
click at [16, 33] on icon at bounding box center [17, 28] width 9 height 17
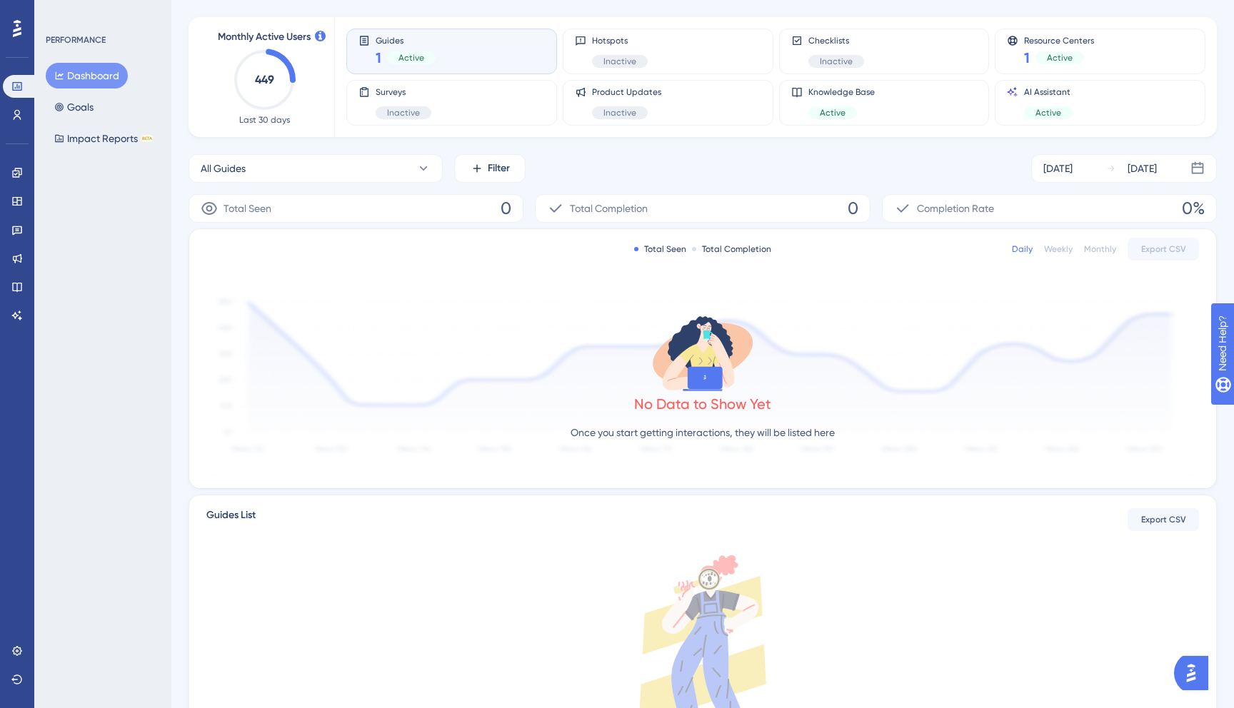
scroll to position [191, 0]
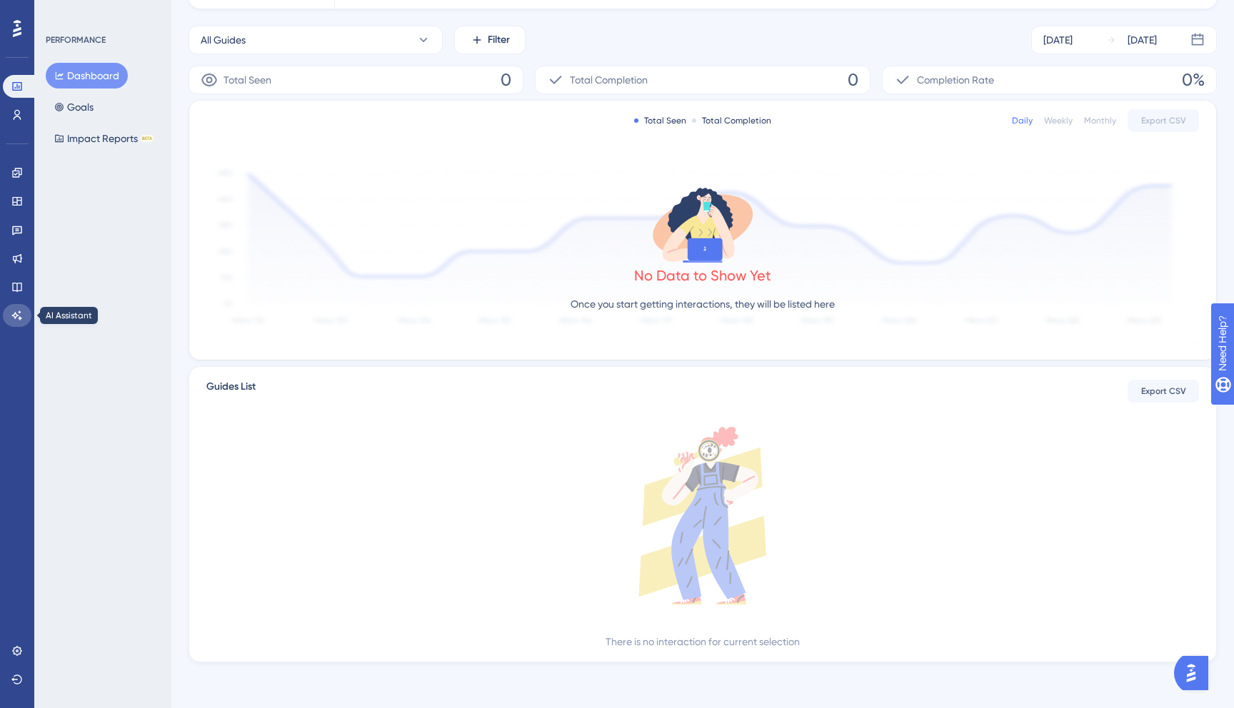
click at [21, 313] on icon at bounding box center [16, 315] width 11 height 11
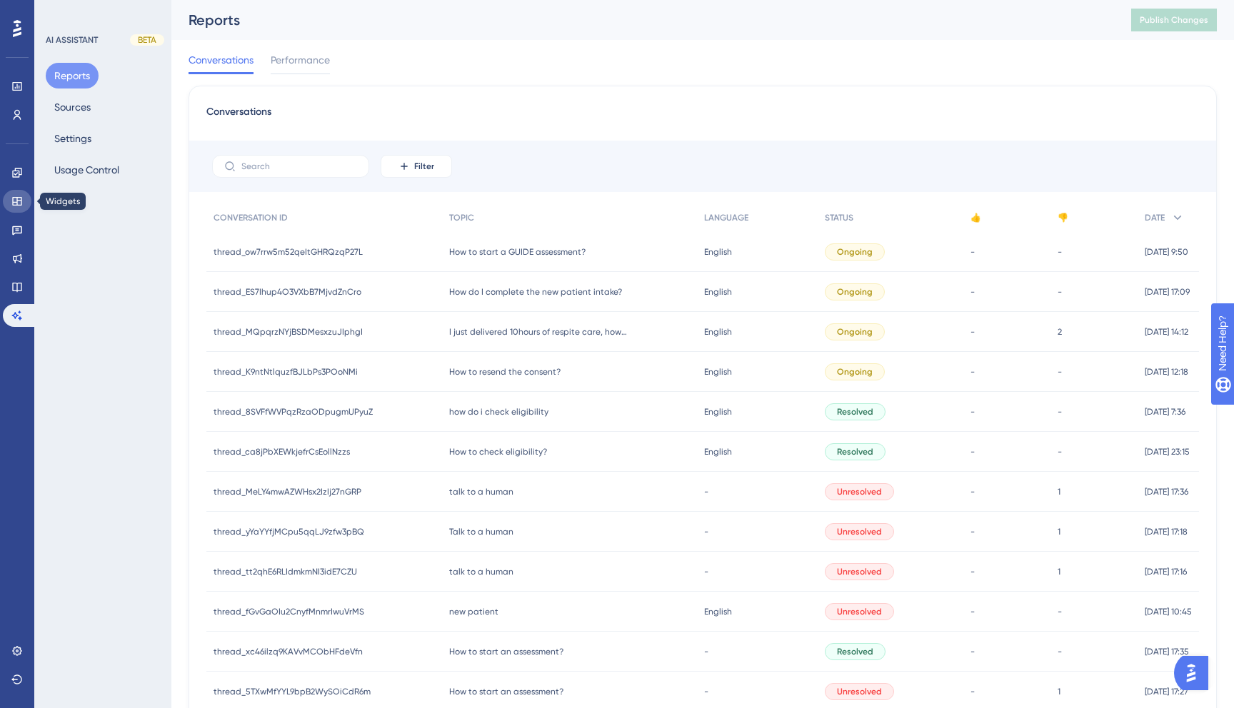
click at [17, 200] on icon at bounding box center [16, 201] width 9 height 9
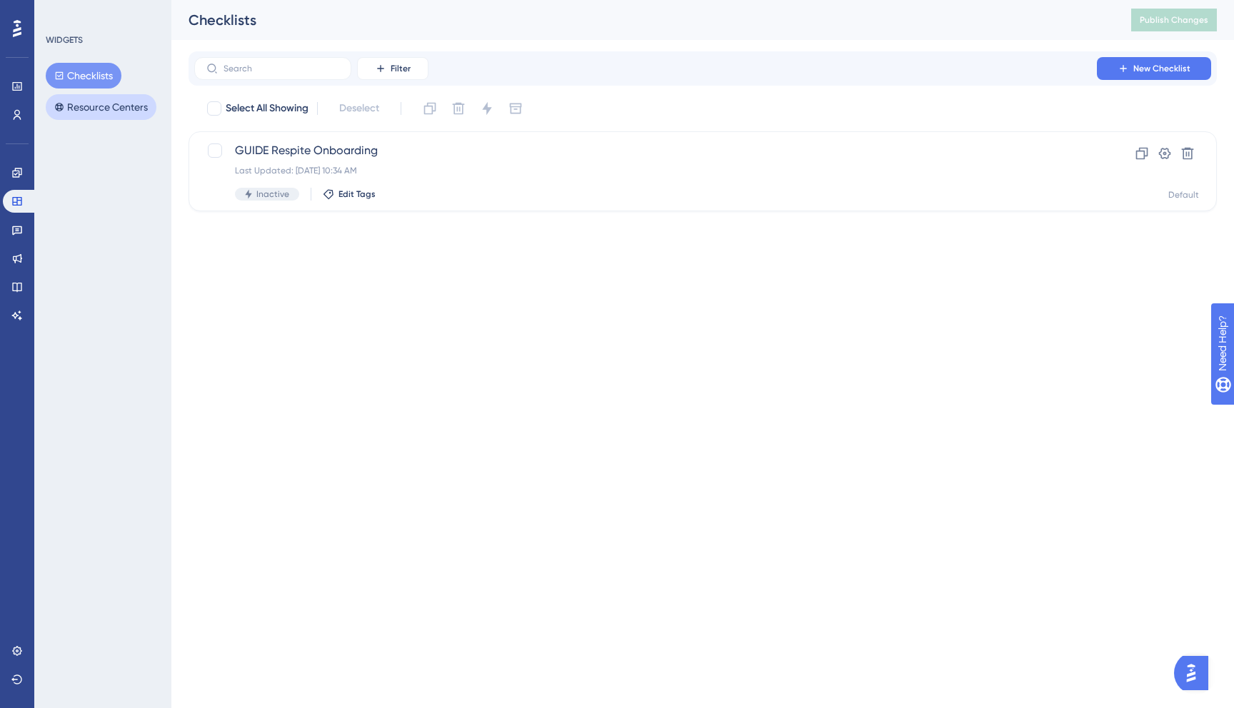
click at [148, 109] on button "Resource Centers" at bounding box center [101, 107] width 111 height 26
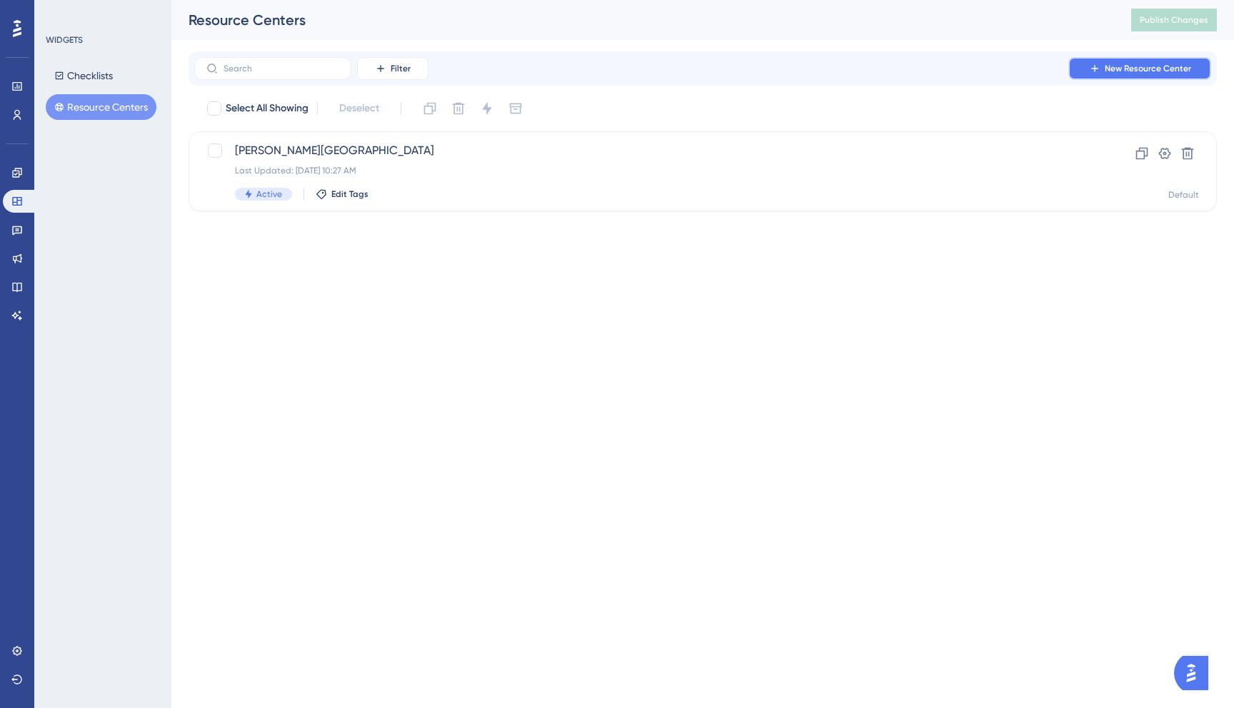
click at [1166, 64] on span "New Resource Center" at bounding box center [1148, 68] width 86 height 11
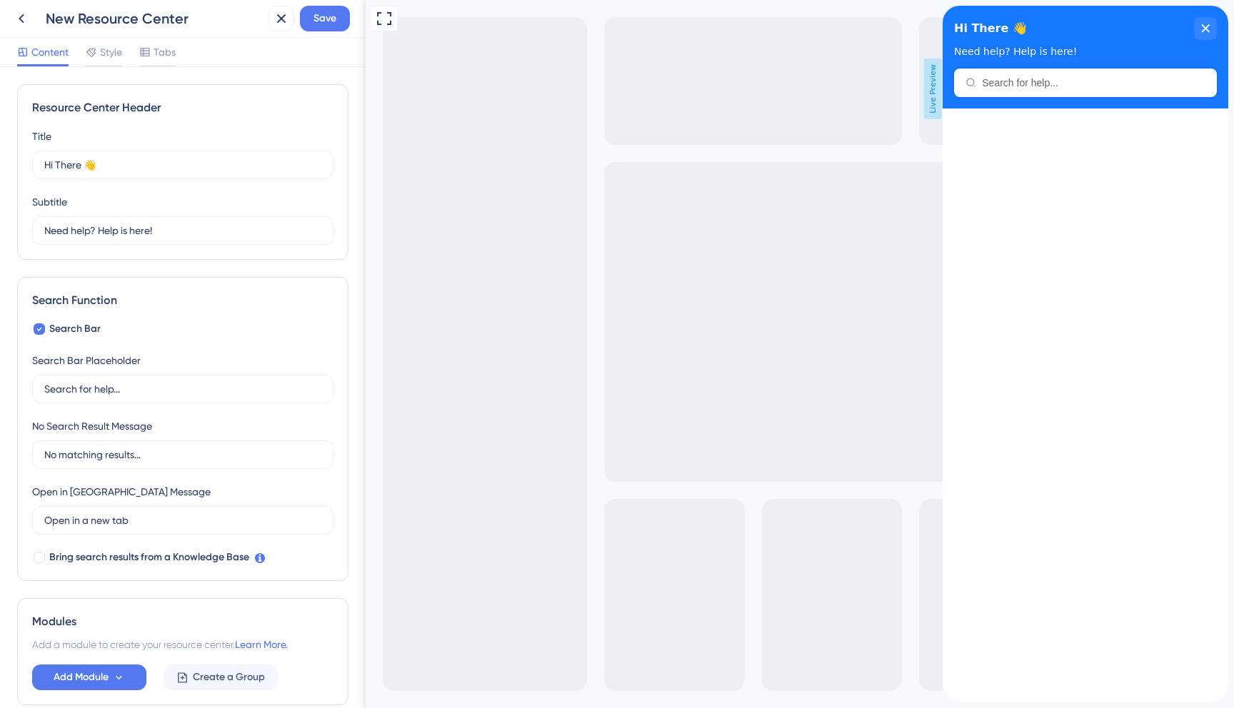
click at [130, 16] on div "New Resource Center" at bounding box center [154, 19] width 217 height 20
click at [92, 71] on div "Resource Center Header Title Hi There 👋 17 Hi There 👋 Subtitle Need help? Help …" at bounding box center [183, 387] width 366 height 641
click at [98, 65] on div at bounding box center [104, 65] width 36 height 2
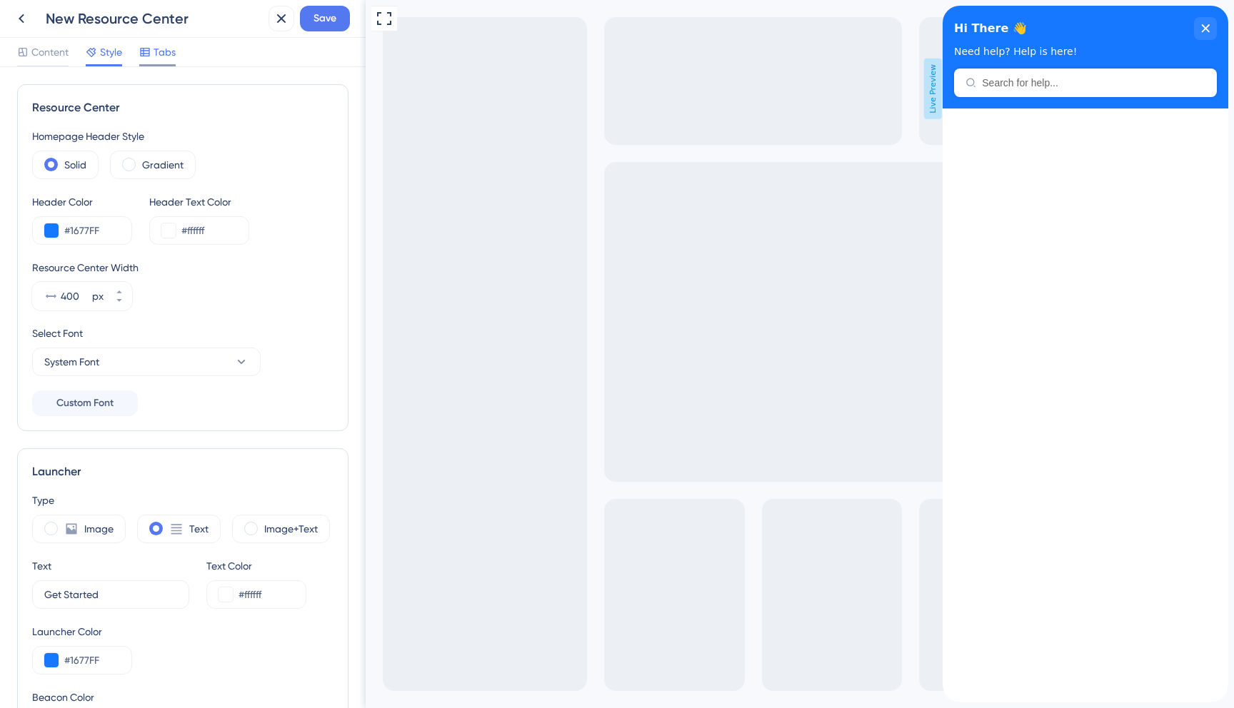
click at [164, 50] on span "Tabs" at bounding box center [165, 52] width 22 height 17
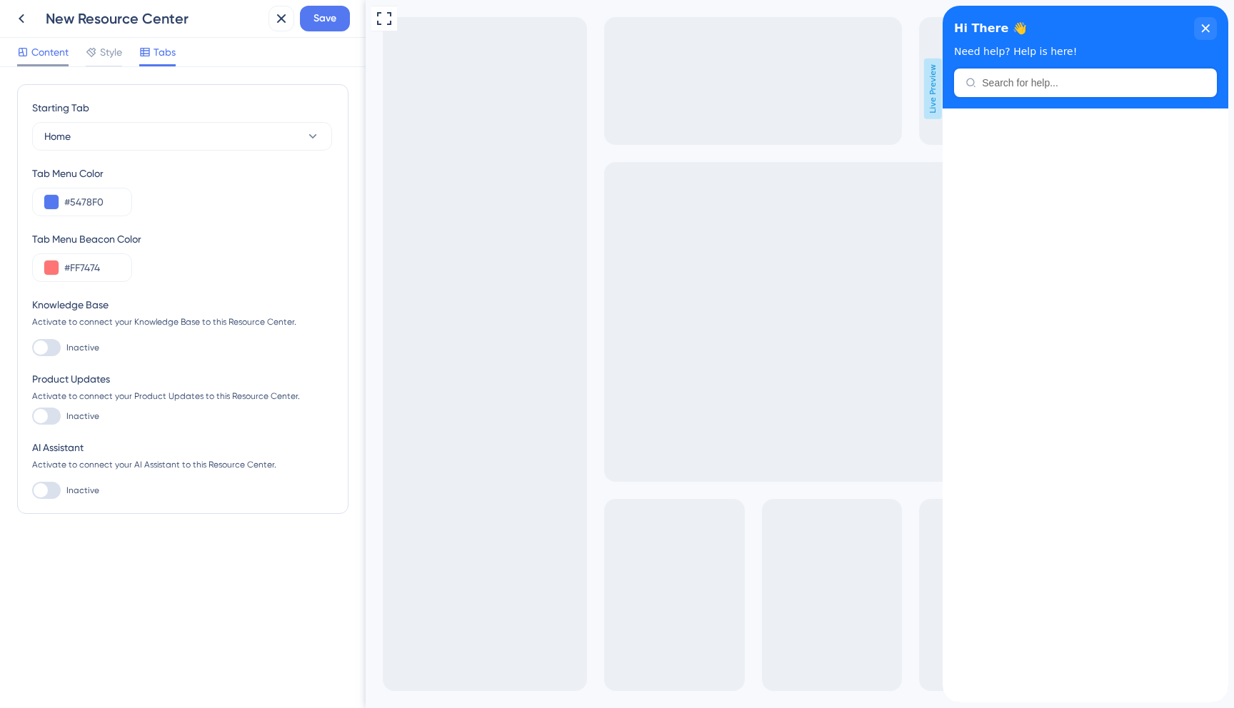
click at [53, 51] on span "Content" at bounding box center [49, 52] width 37 height 17
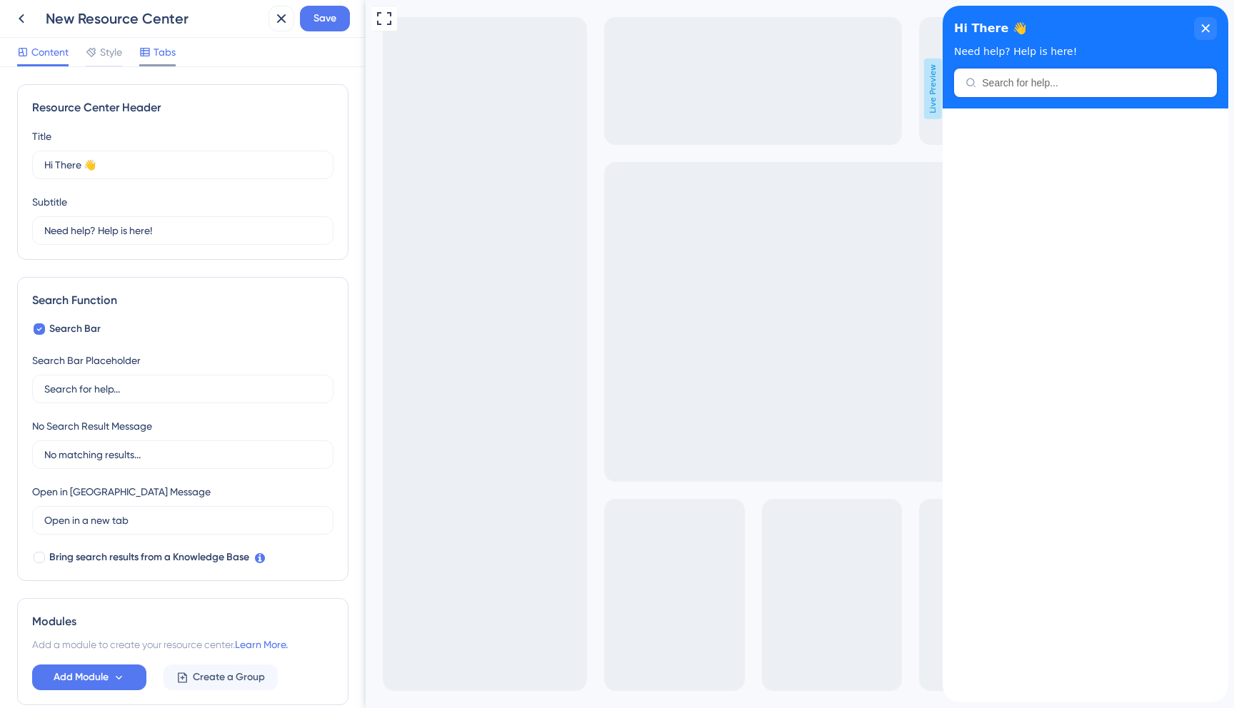
click at [169, 54] on span "Tabs" at bounding box center [165, 52] width 22 height 17
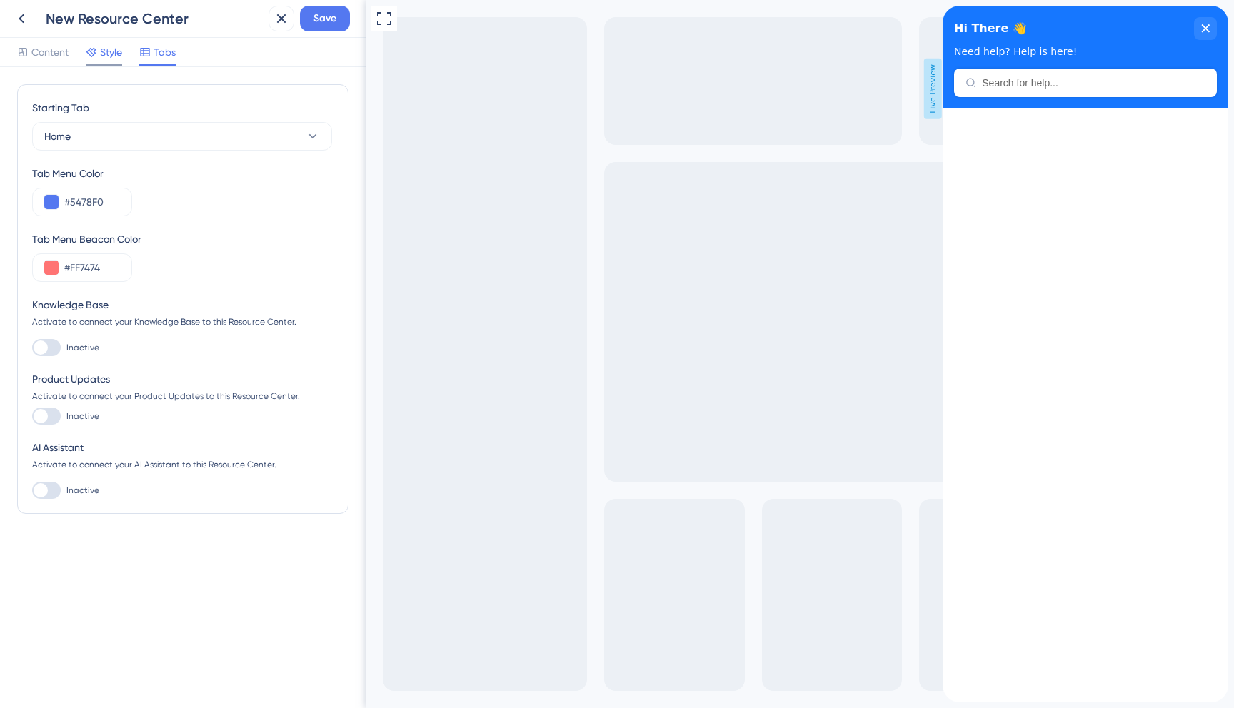
click at [114, 61] on div "Style" at bounding box center [104, 55] width 36 height 23
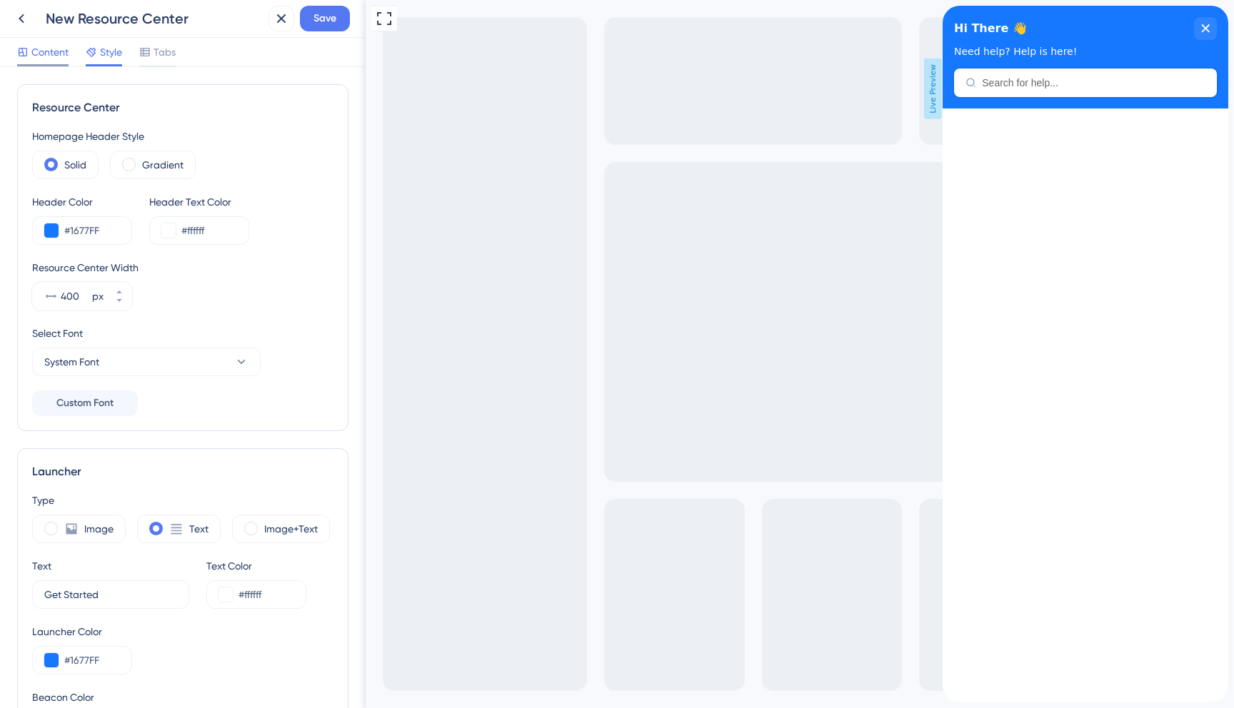
click at [57, 60] on span "Content" at bounding box center [49, 52] width 37 height 17
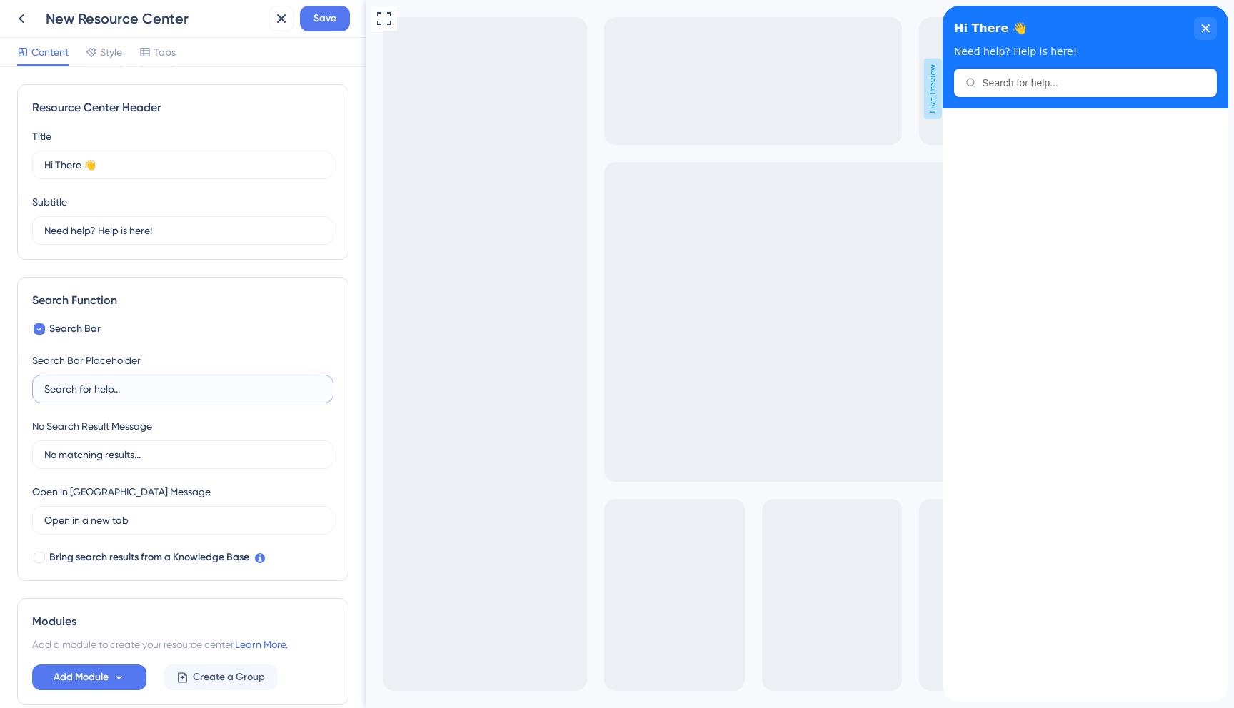
click at [236, 383] on input "Search for help..." at bounding box center [182, 389] width 277 height 16
click at [121, 675] on icon at bounding box center [119, 678] width 12 height 12
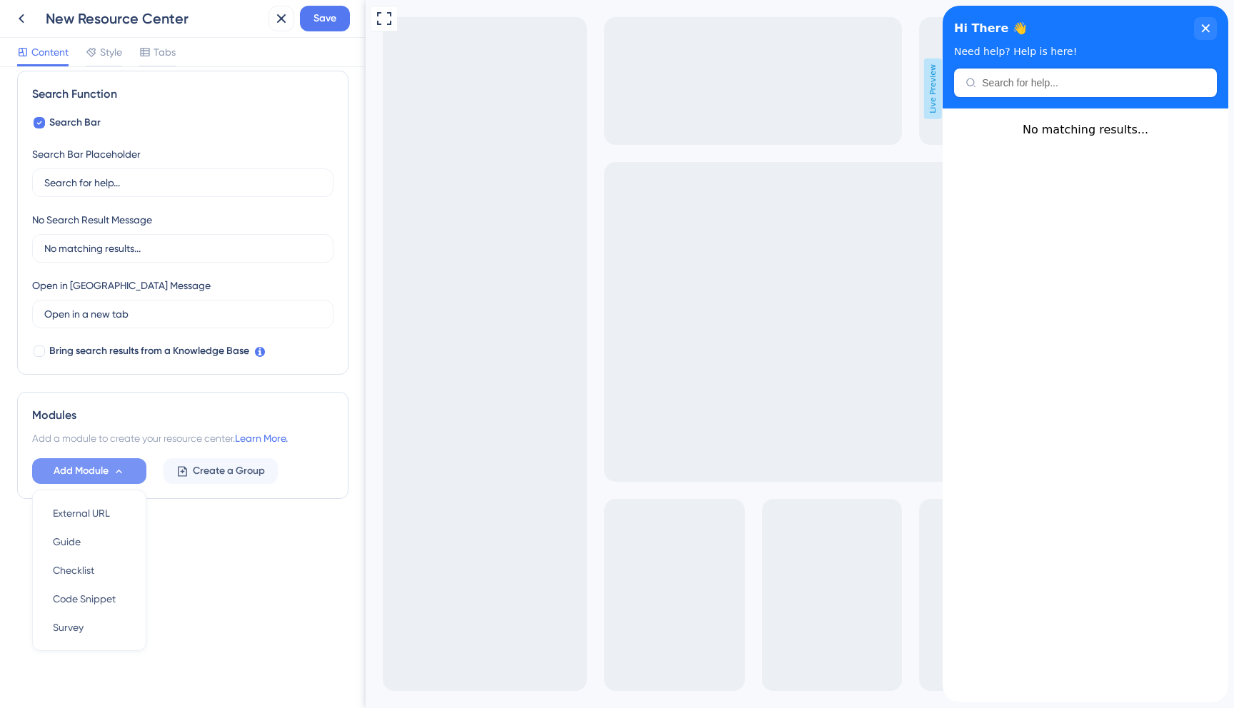
click at [159, 404] on div "Modules Add a module to create your resource center. Learn More. Add Module Ext…" at bounding box center [182, 445] width 331 height 107
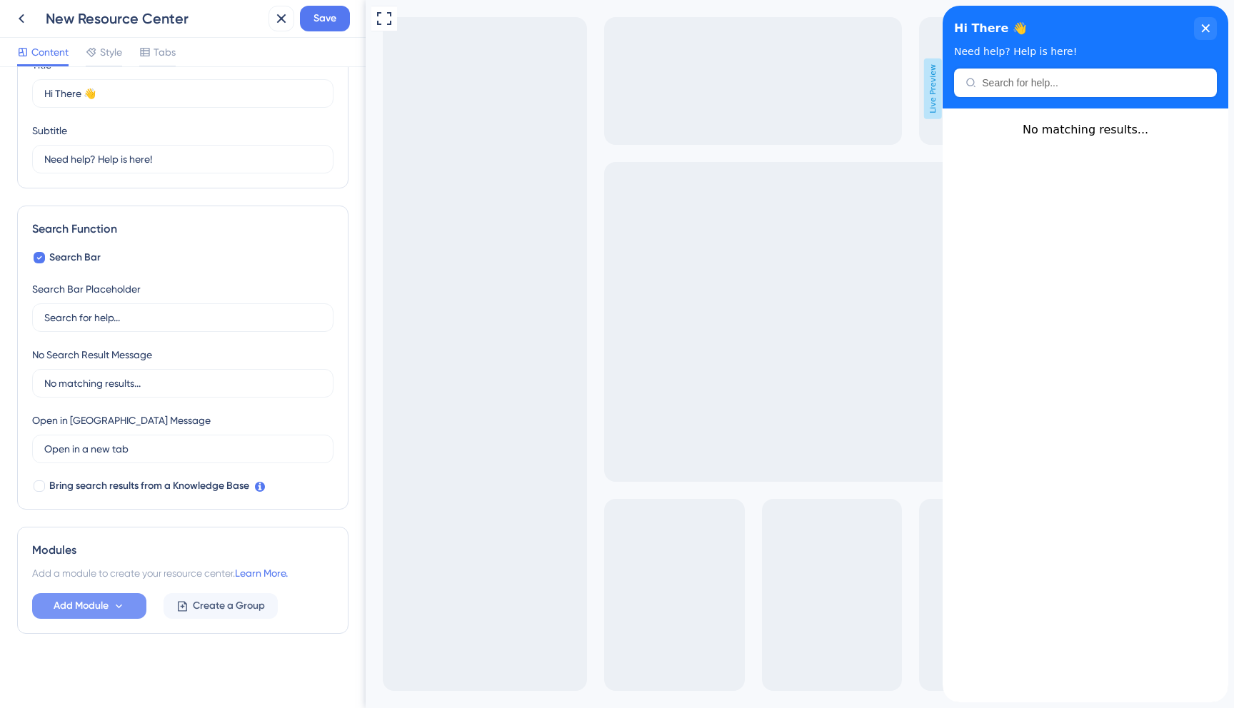
scroll to position [0, 0]
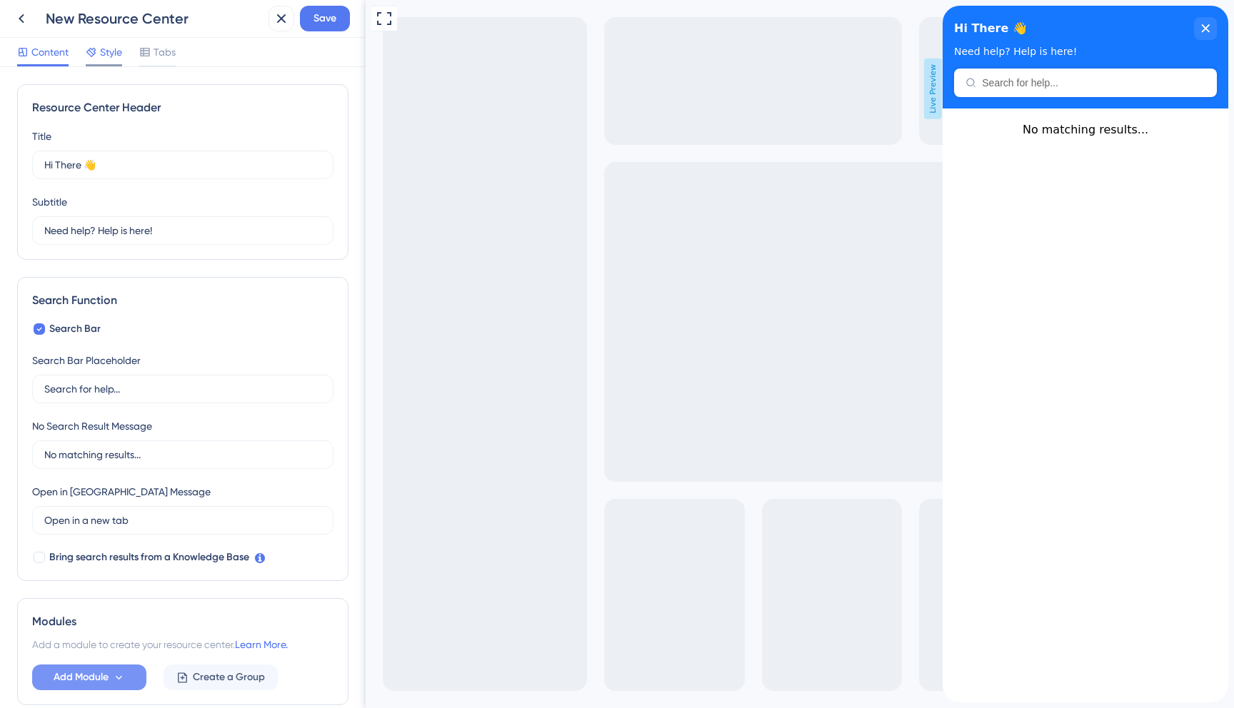
click at [108, 49] on span "Style" at bounding box center [111, 52] width 22 height 17
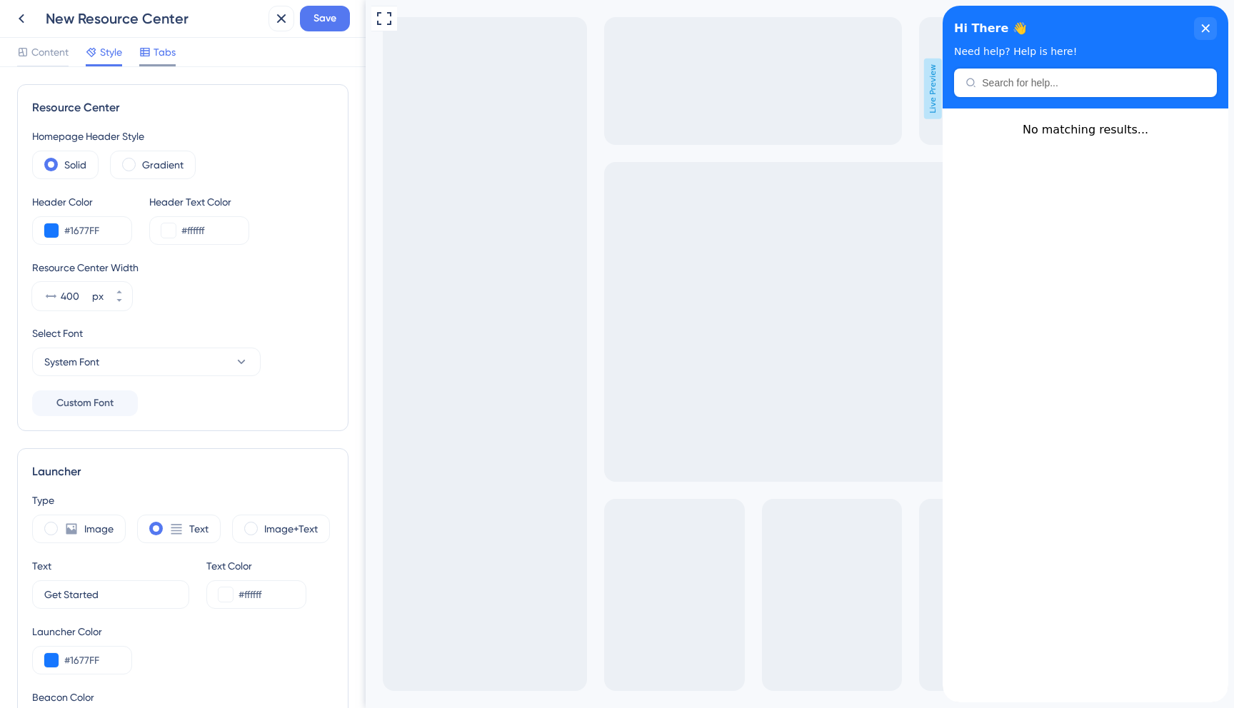
click at [159, 57] on span "Tabs" at bounding box center [165, 52] width 22 height 17
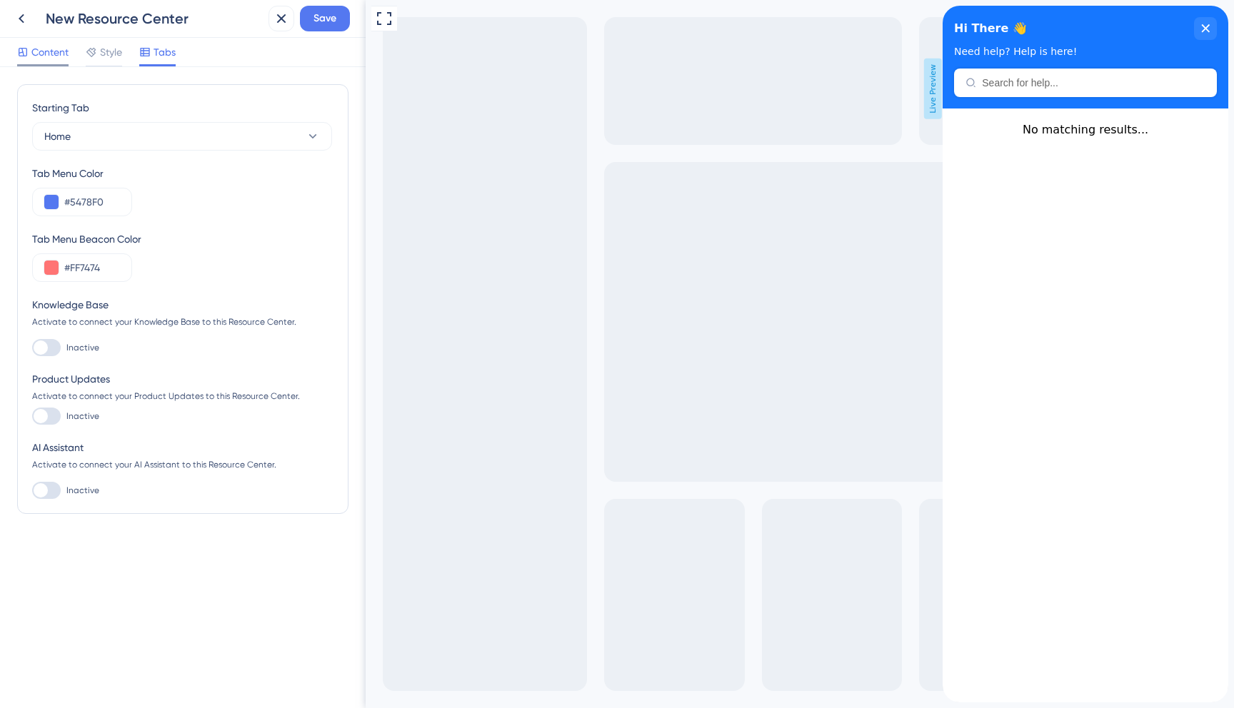
click at [44, 53] on span "Content" at bounding box center [49, 52] width 37 height 17
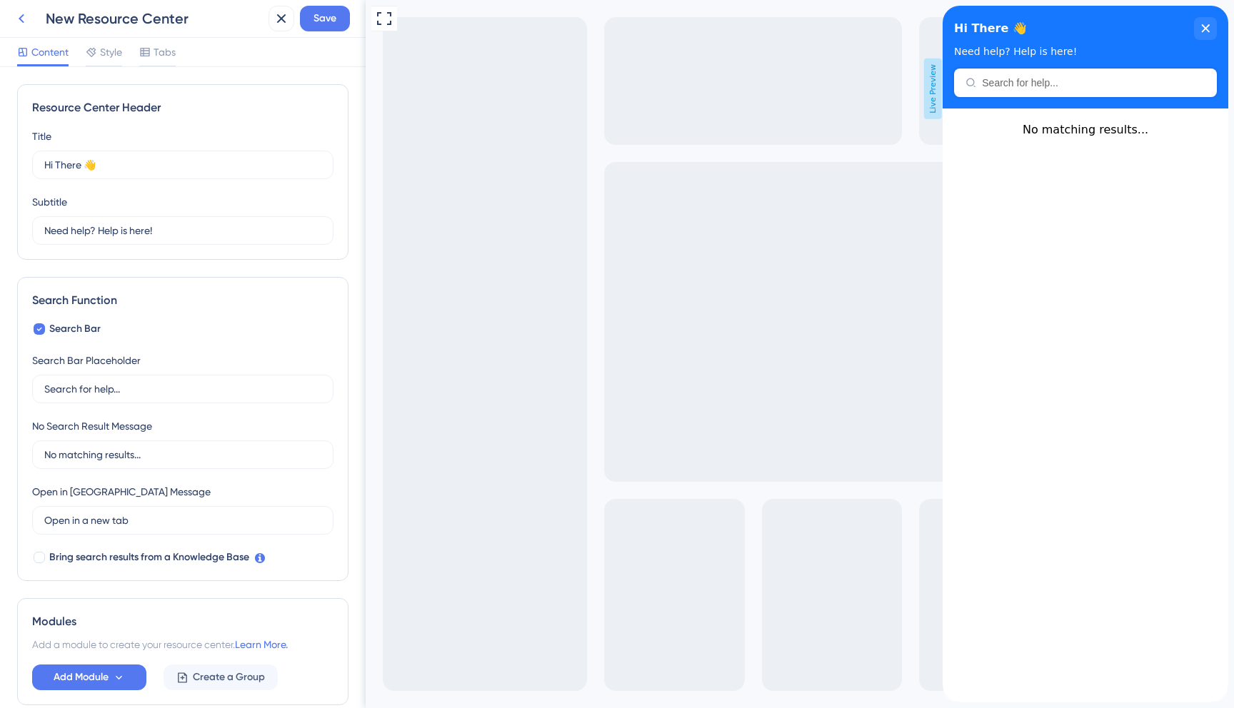
click at [29, 18] on icon at bounding box center [21, 18] width 17 height 17
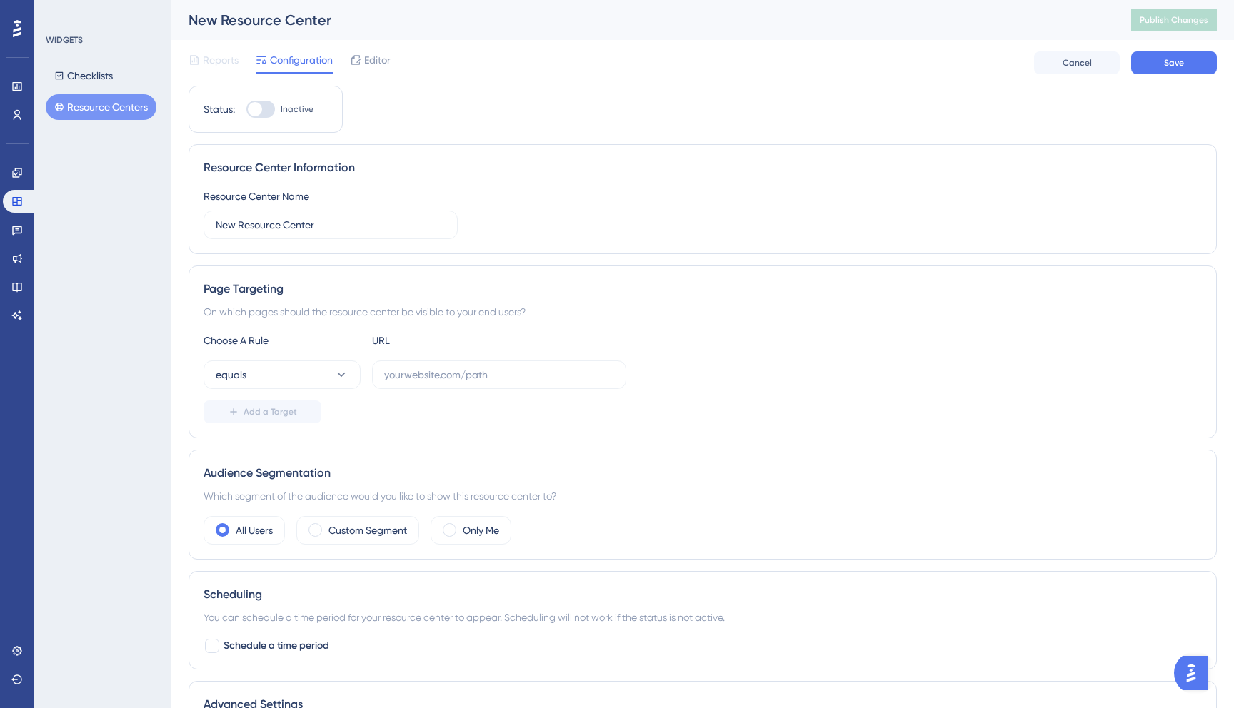
click at [86, 104] on button "Resource Centers" at bounding box center [101, 107] width 111 height 26
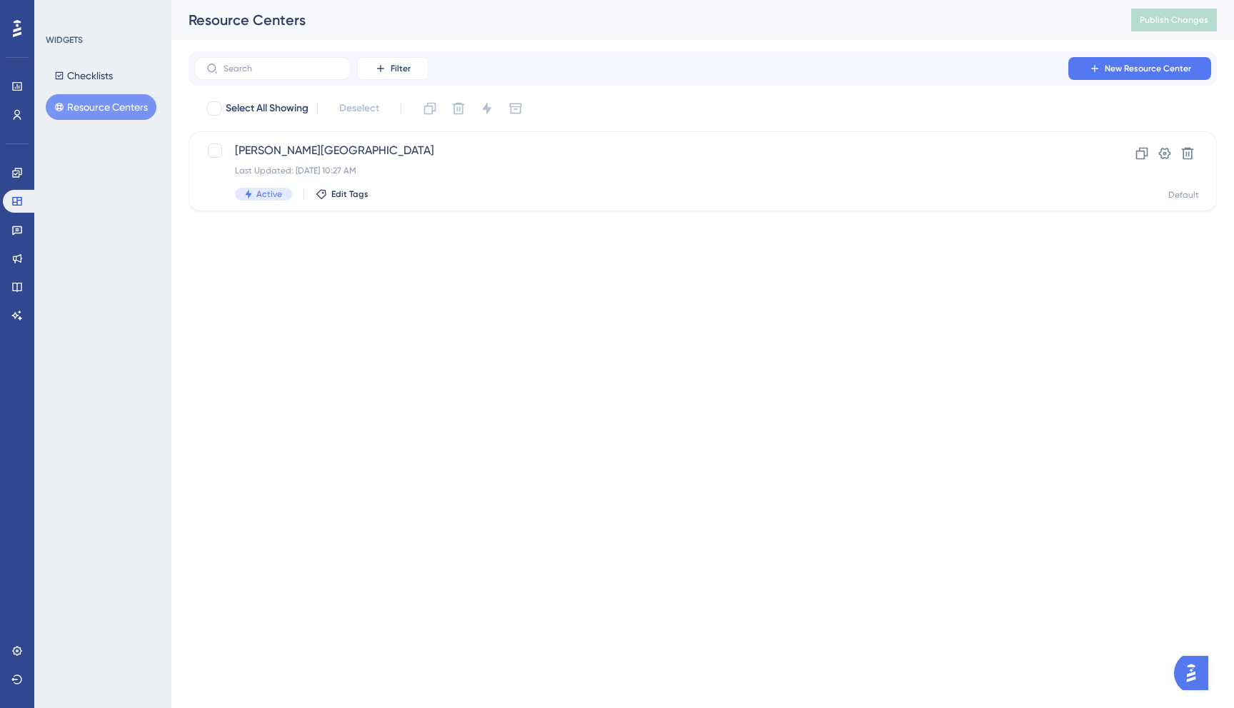
click at [89, 104] on button "Resource Centers" at bounding box center [101, 107] width 111 height 26
click at [1141, 79] on button "New Resource Center" at bounding box center [1139, 68] width 143 height 23
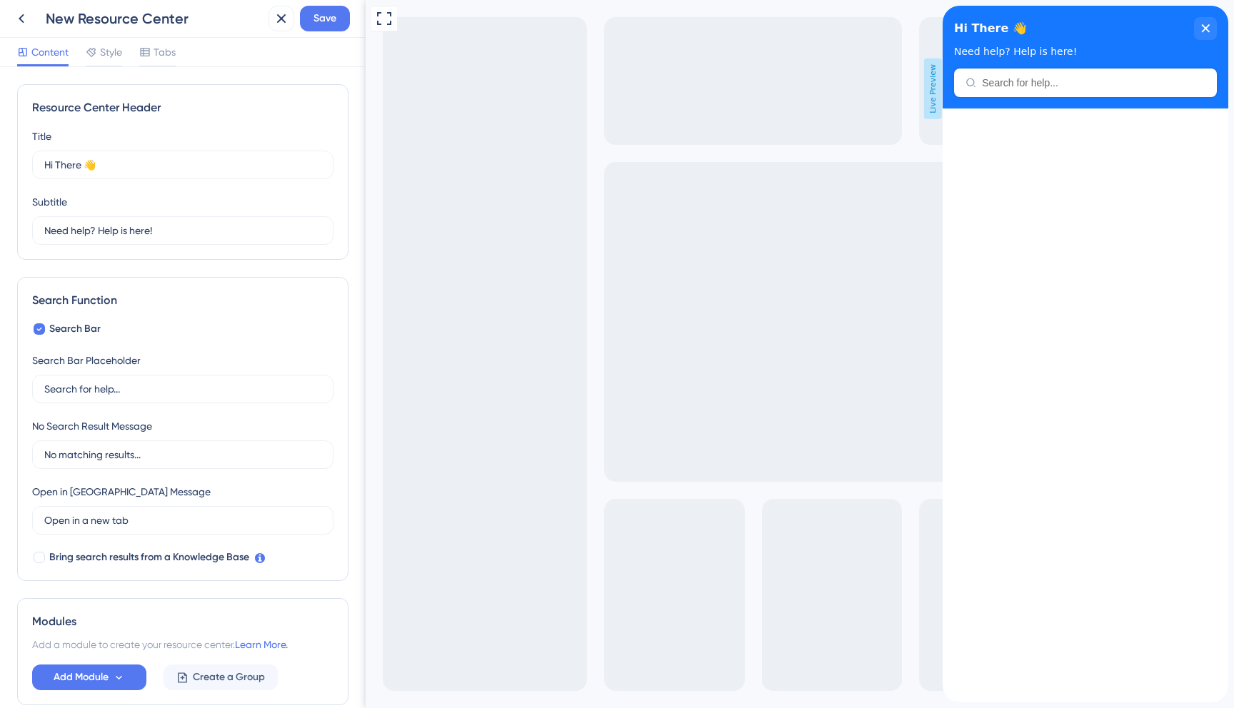
click at [1021, 93] on div "Resource Center Header" at bounding box center [1085, 83] width 263 height 29
click at [23, 22] on icon at bounding box center [22, 18] width 6 height 9
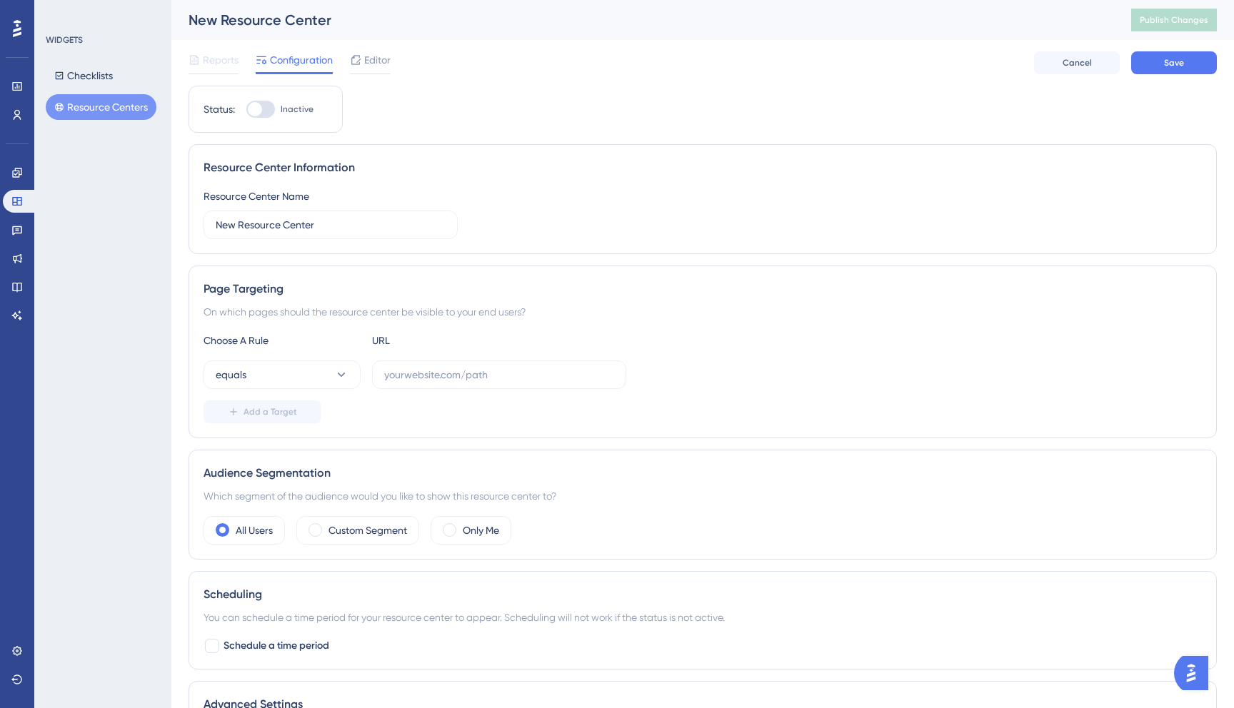
click at [117, 105] on button "Resource Centers" at bounding box center [101, 107] width 111 height 26
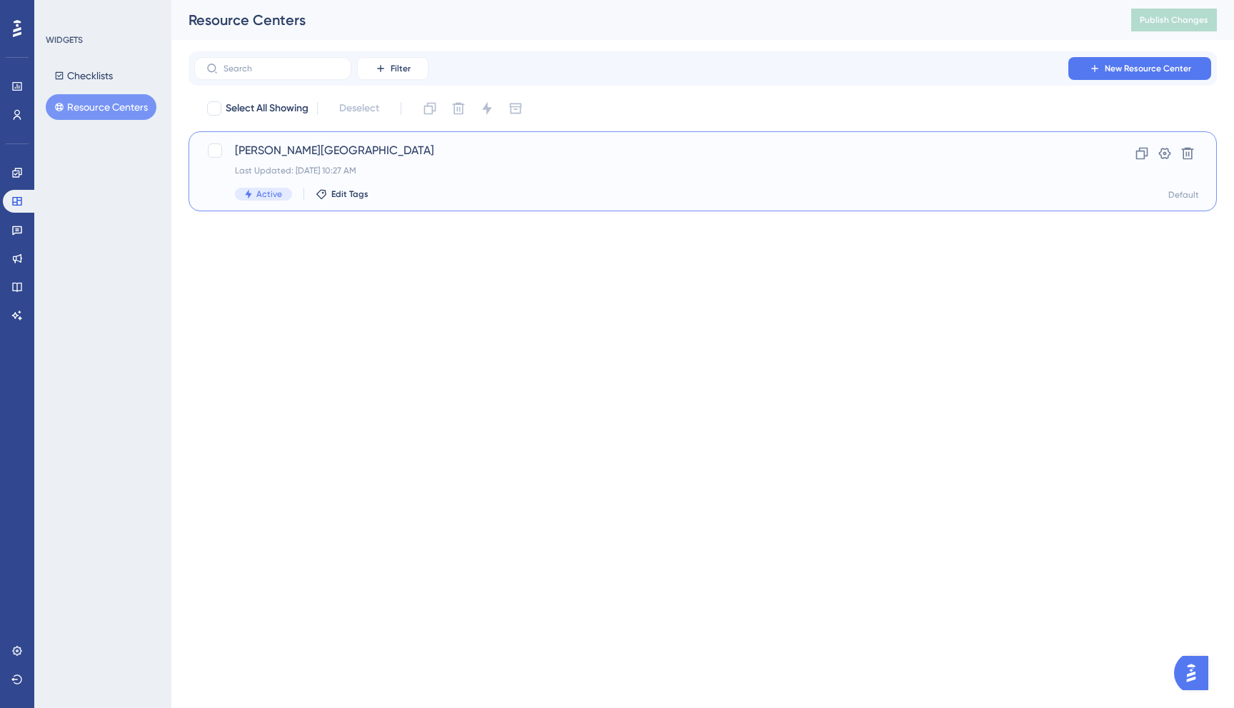
click at [322, 150] on span "[PERSON_NAME][GEOGRAPHIC_DATA]" at bounding box center [645, 150] width 821 height 17
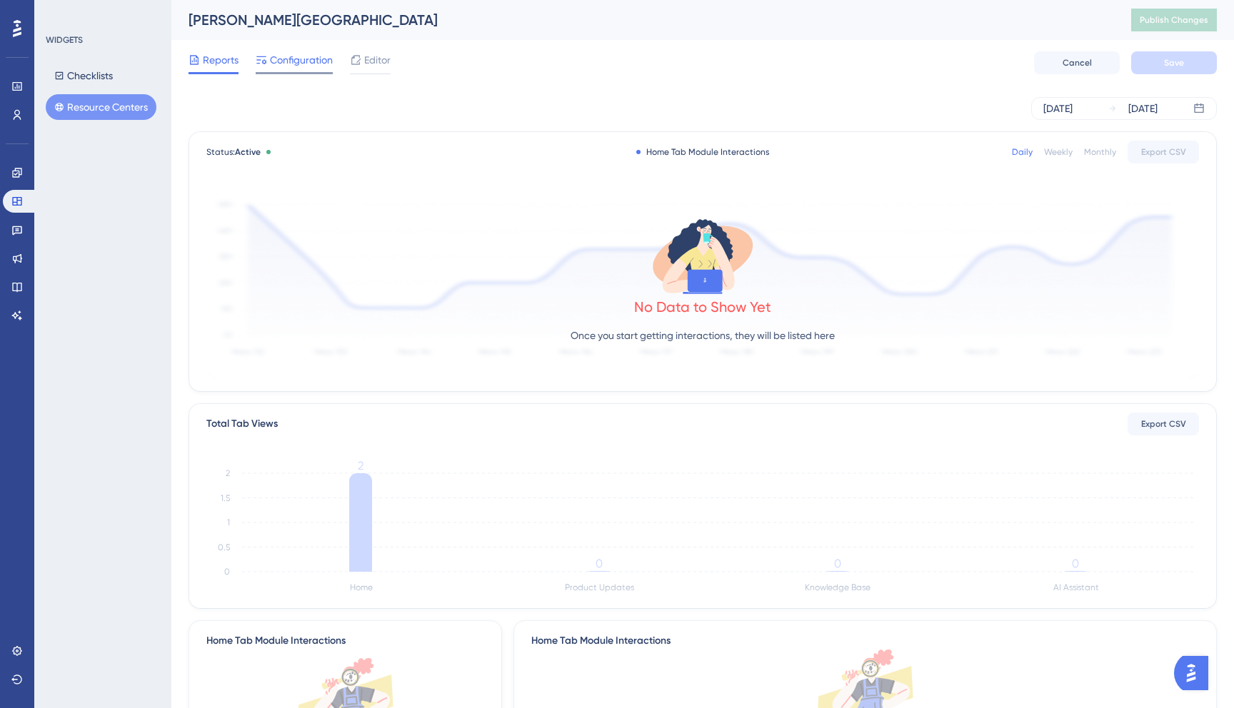
click at [304, 61] on span "Configuration" at bounding box center [301, 59] width 63 height 17
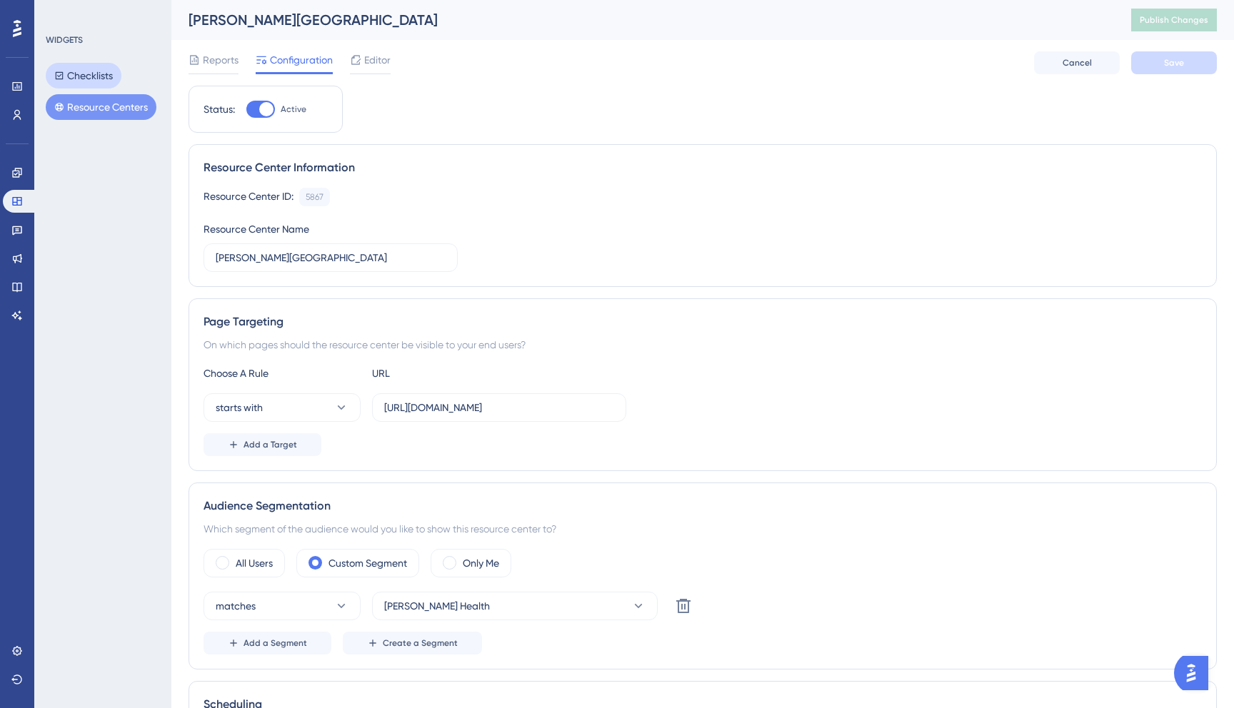
click at [101, 81] on button "Checklists" at bounding box center [84, 76] width 76 height 26
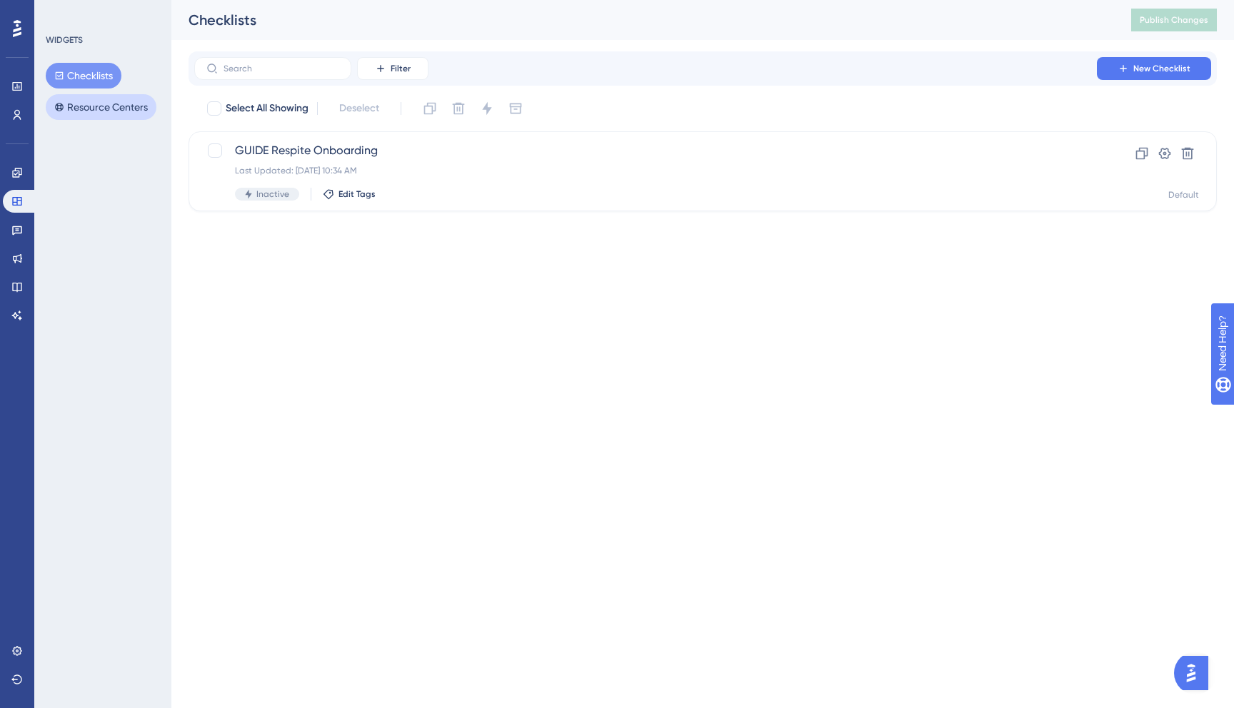
click at [99, 104] on button "Resource Centers" at bounding box center [101, 107] width 111 height 26
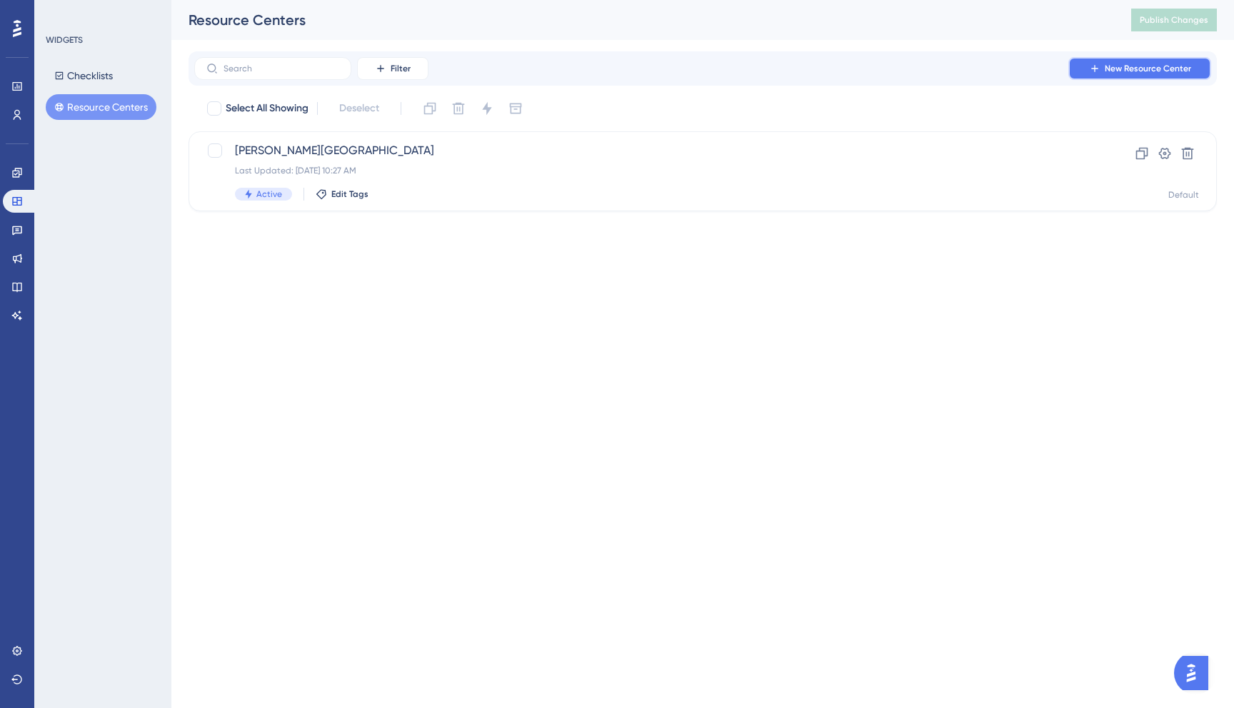
click at [1126, 66] on span "New Resource Center" at bounding box center [1148, 68] width 86 height 11
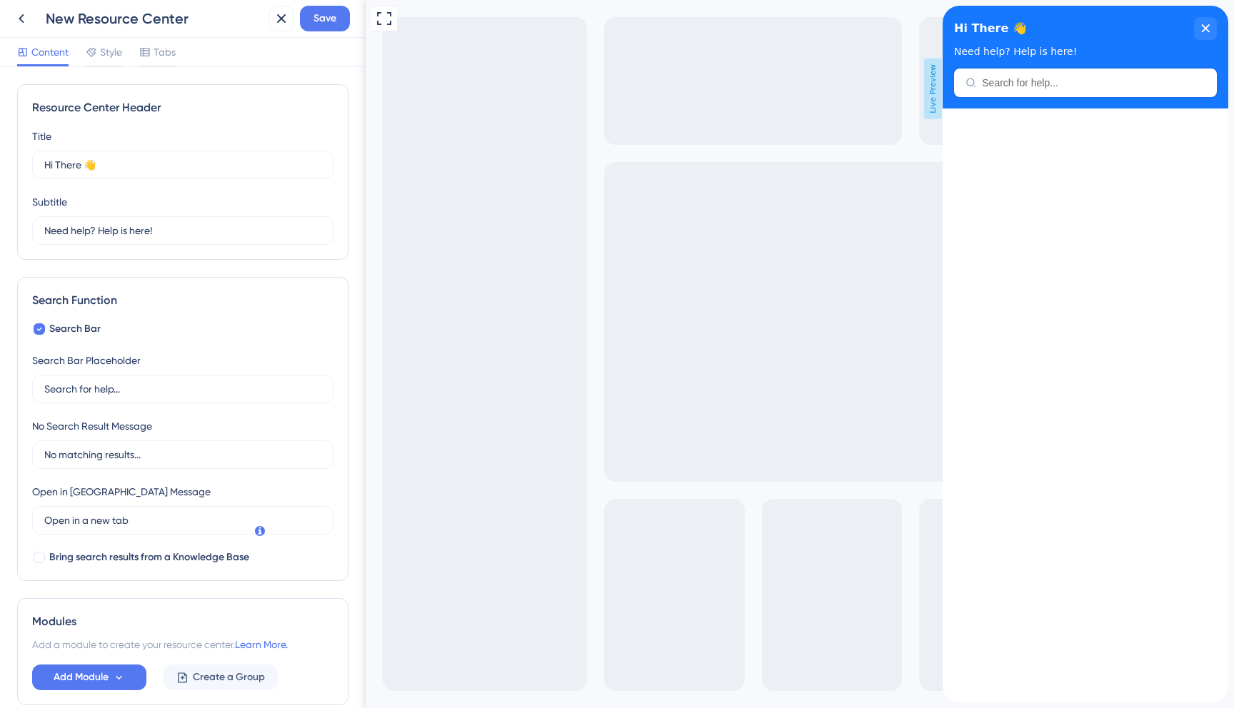
scroll to position [71, 0]
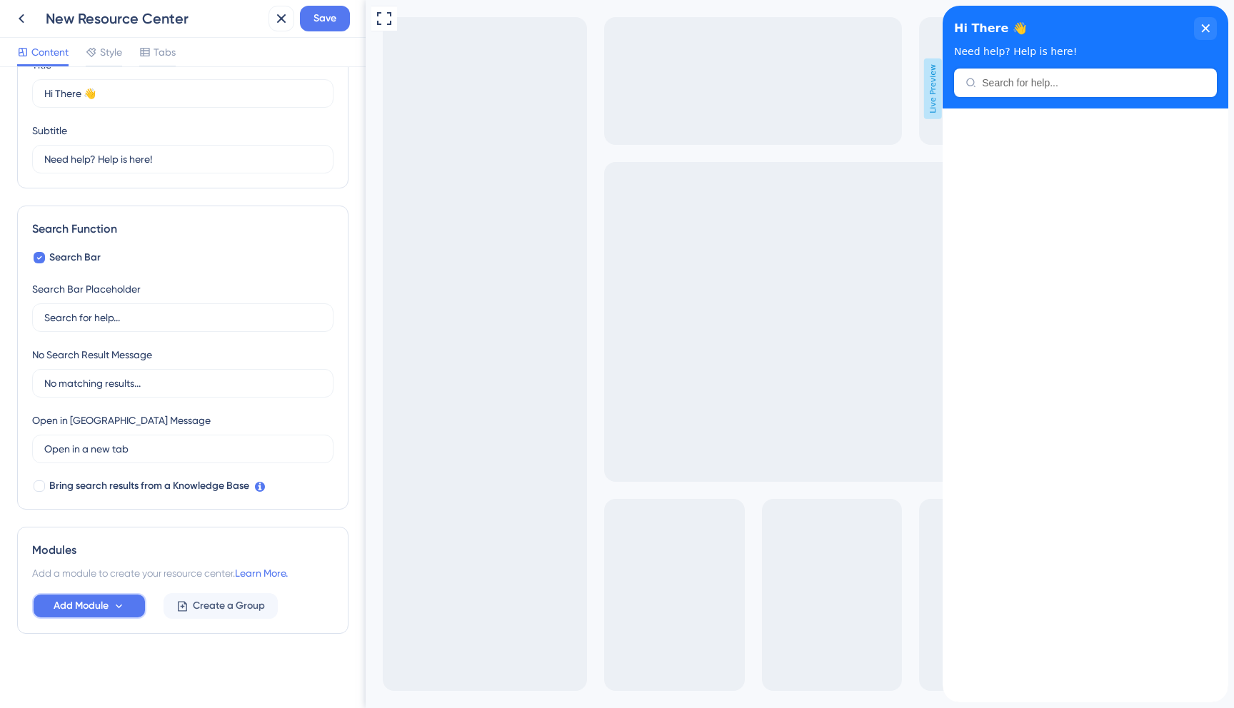
click at [116, 603] on icon at bounding box center [119, 607] width 12 height 12
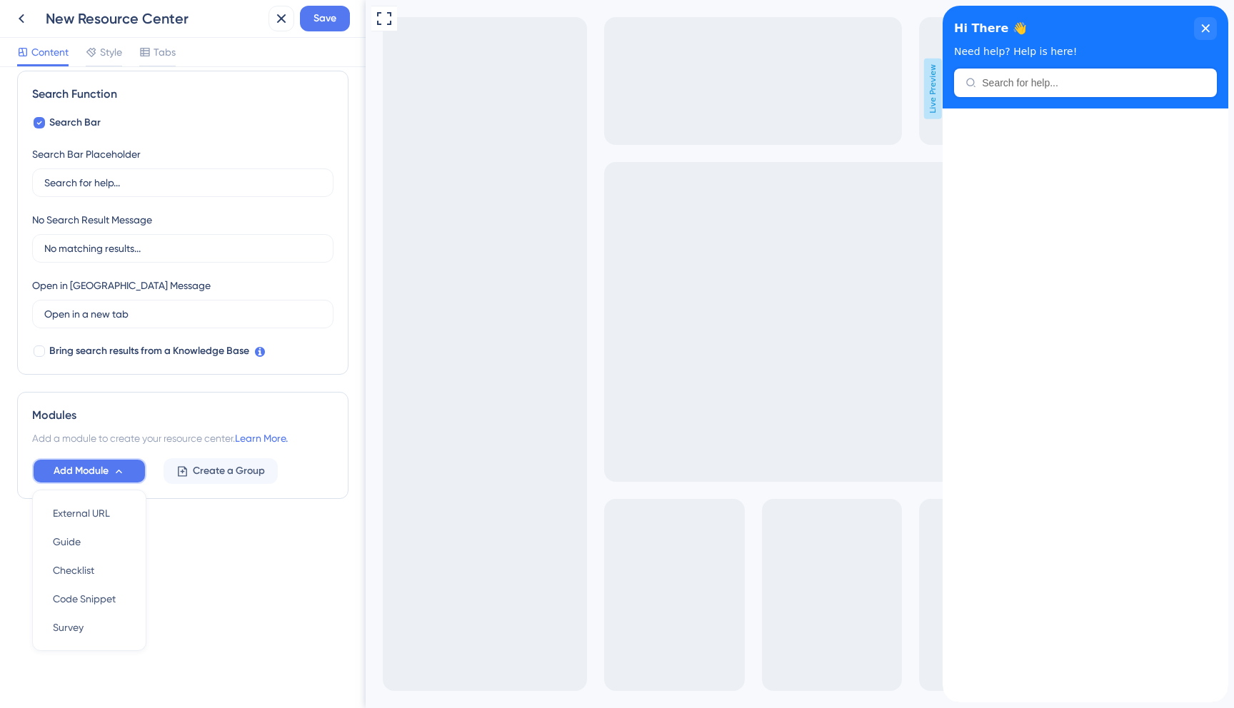
click at [138, 472] on button "Add Module" at bounding box center [89, 472] width 114 height 26
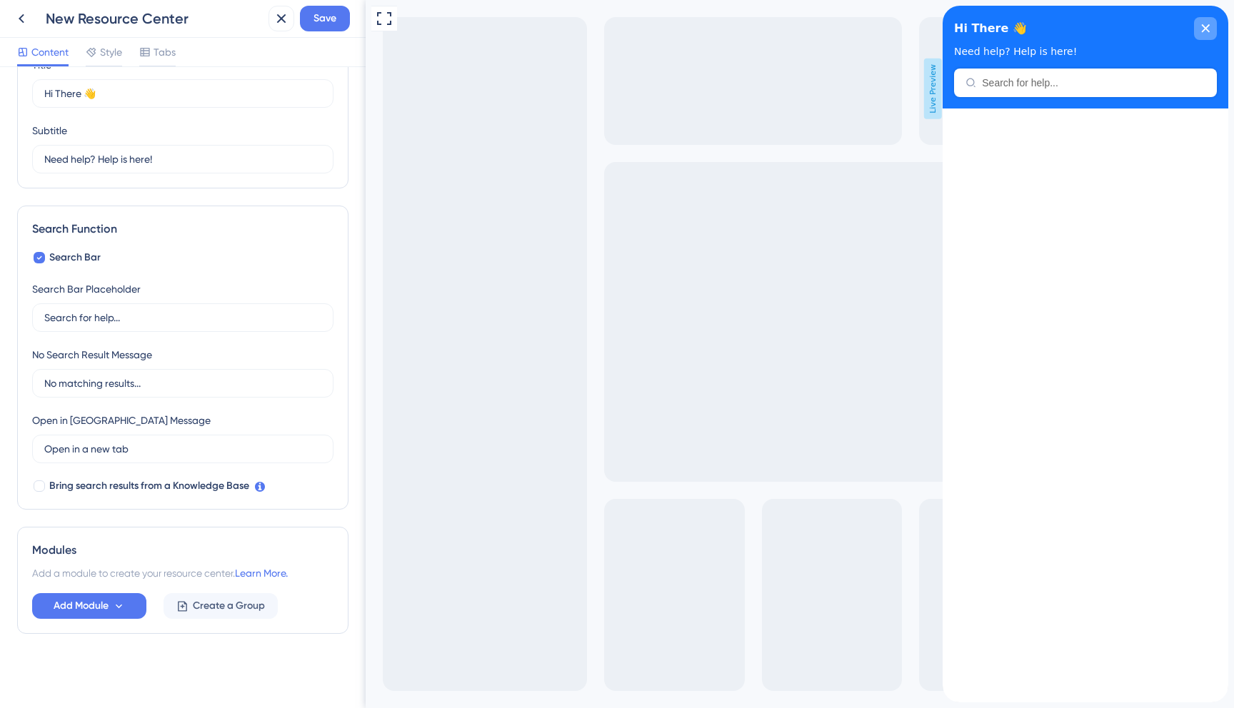
click at [1210, 33] on div "close resource center" at bounding box center [1205, 28] width 23 height 23
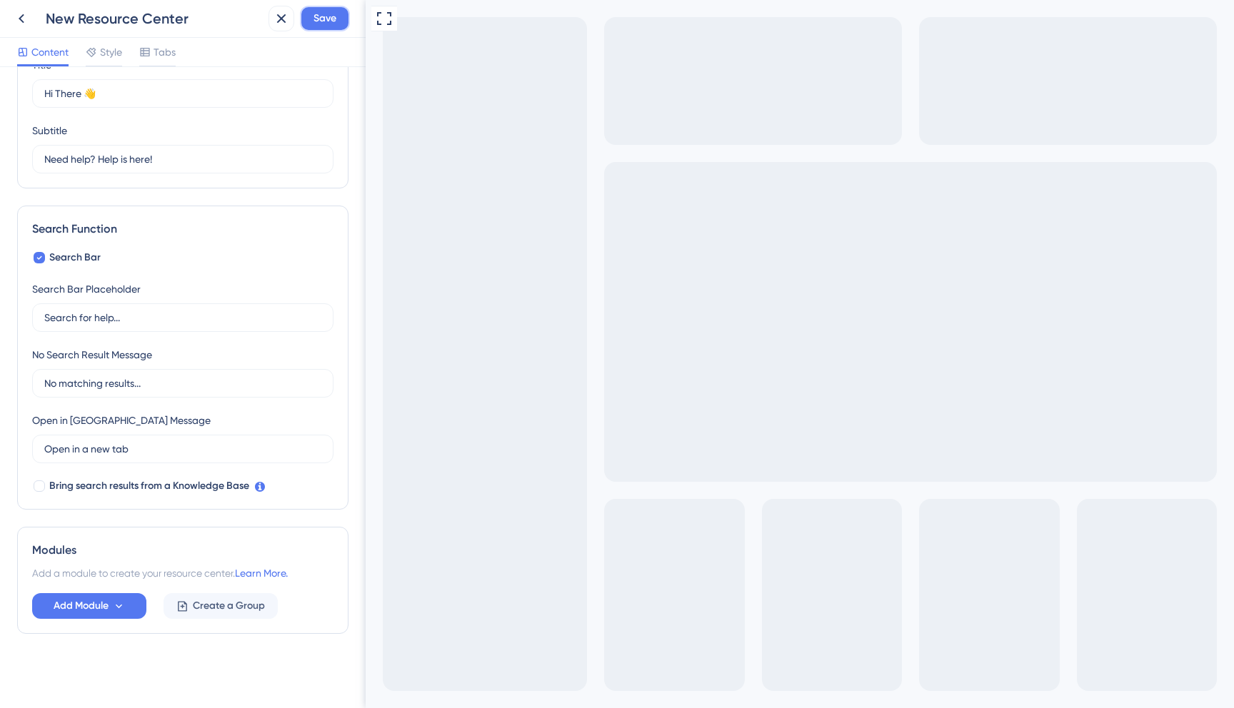
click at [321, 30] on button "Save" at bounding box center [325, 19] width 50 height 26
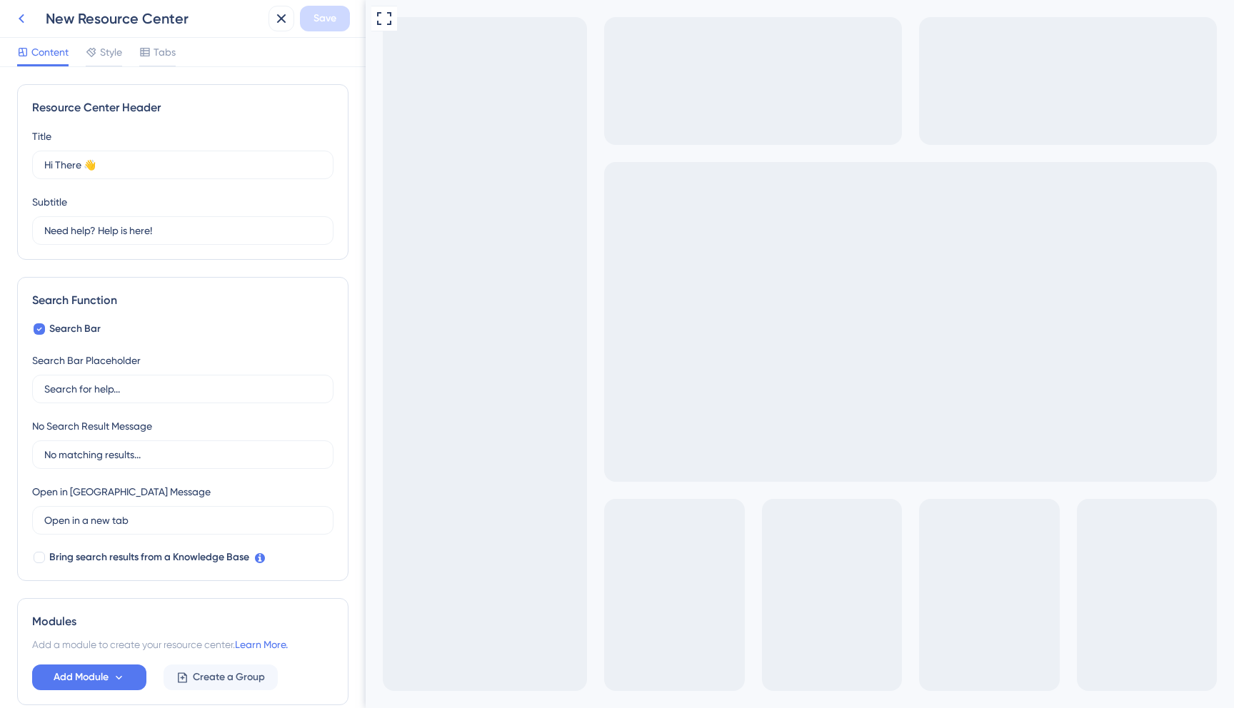
click at [26, 21] on icon at bounding box center [21, 18] width 17 height 17
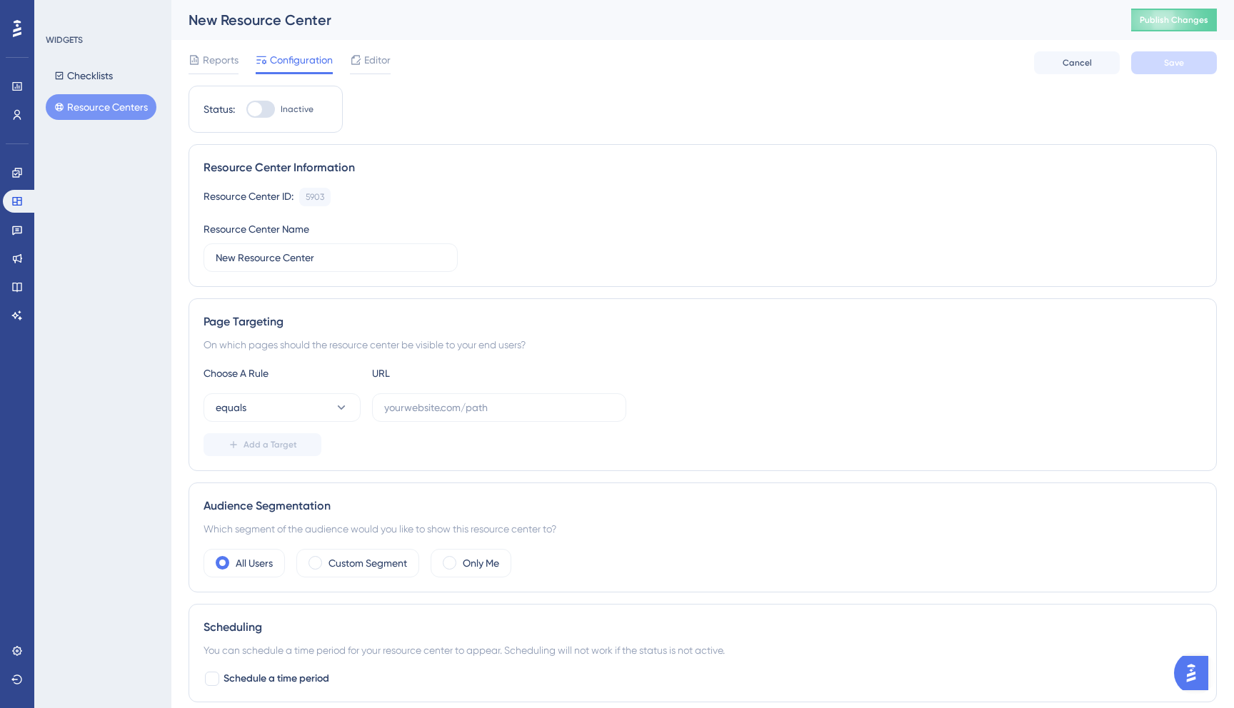
click at [136, 101] on button "Resource Centers" at bounding box center [101, 107] width 111 height 26
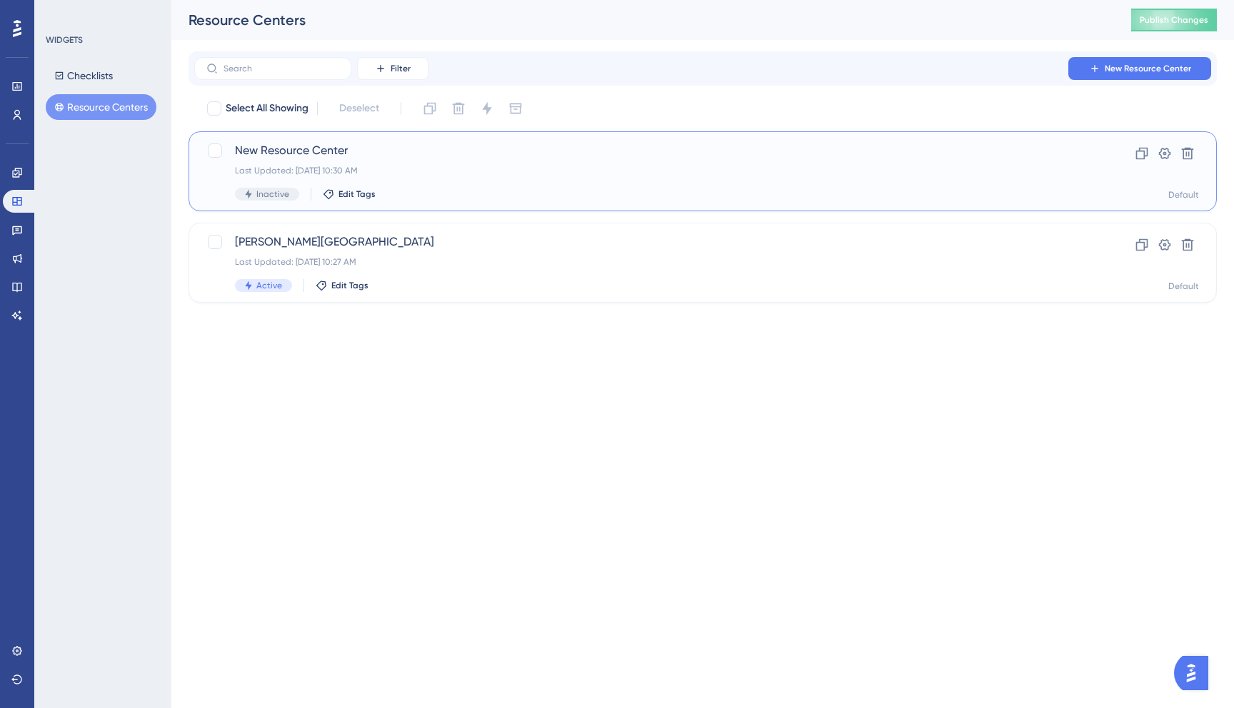
click at [467, 184] on div "New Resource Center Last Updated: Aug 26 2025, 10:30 AM Inactive Edit Tags" at bounding box center [645, 171] width 821 height 59
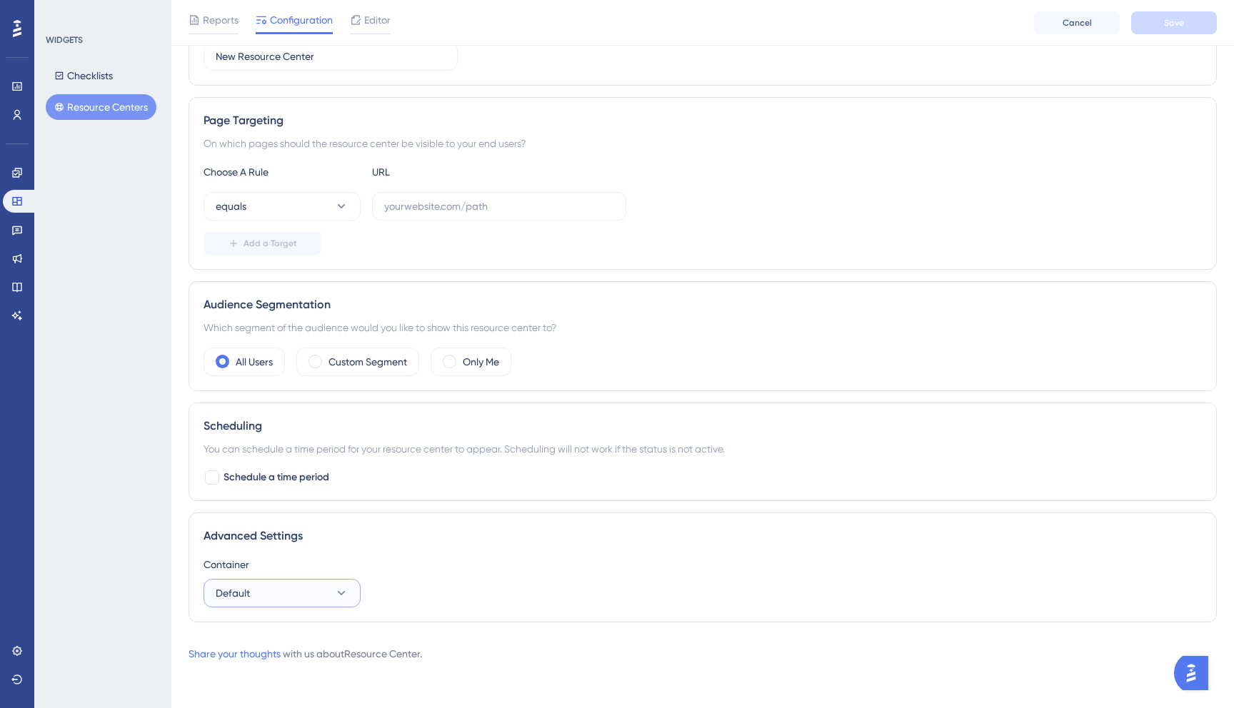
click at [280, 599] on button "Default" at bounding box center [282, 593] width 157 height 29
click at [279, 640] on div "dev dev" at bounding box center [282, 637] width 116 height 29
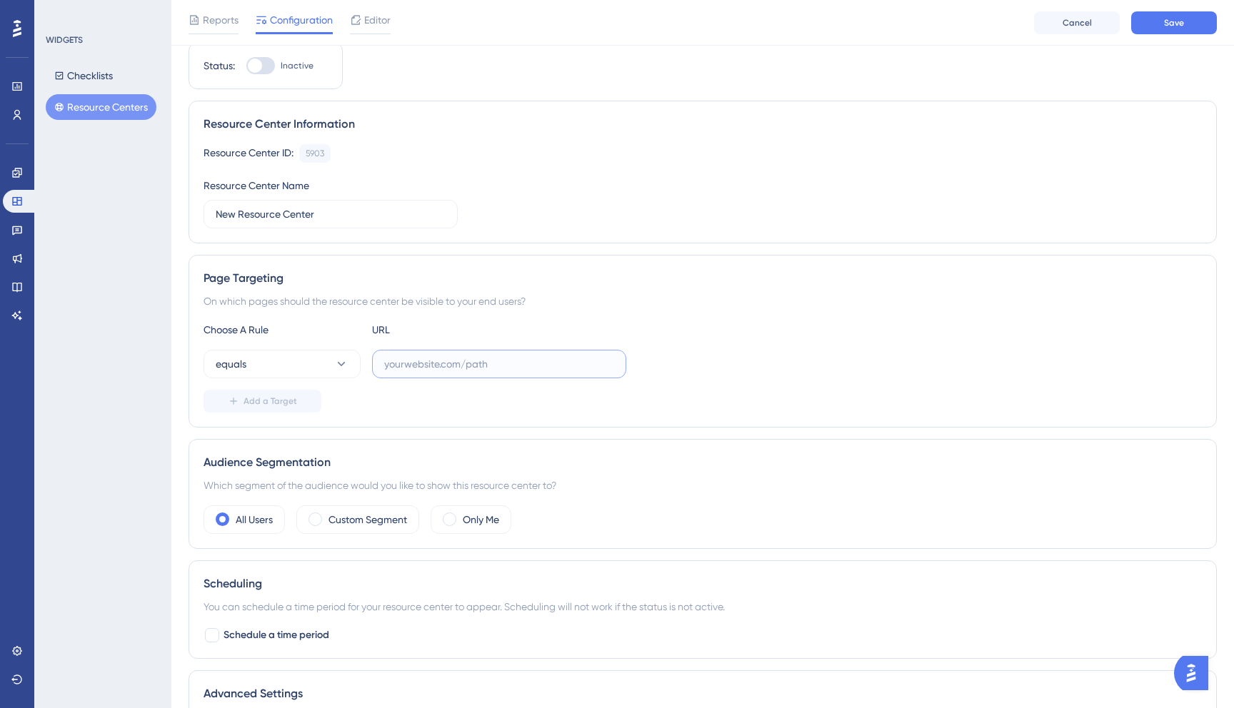
click at [441, 362] on input "text" at bounding box center [499, 364] width 230 height 16
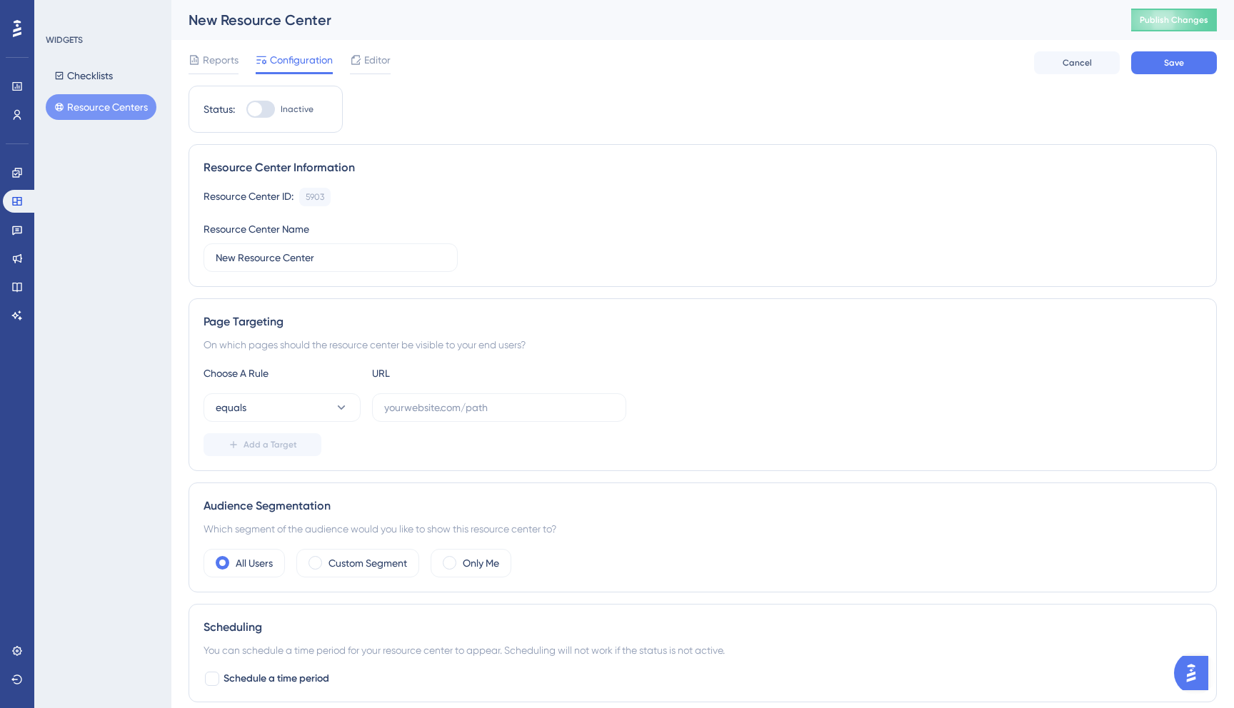
click at [264, 111] on div at bounding box center [260, 109] width 29 height 17
click at [246, 110] on input "Inactive" at bounding box center [246, 109] width 1 height 1
checkbox input "false"
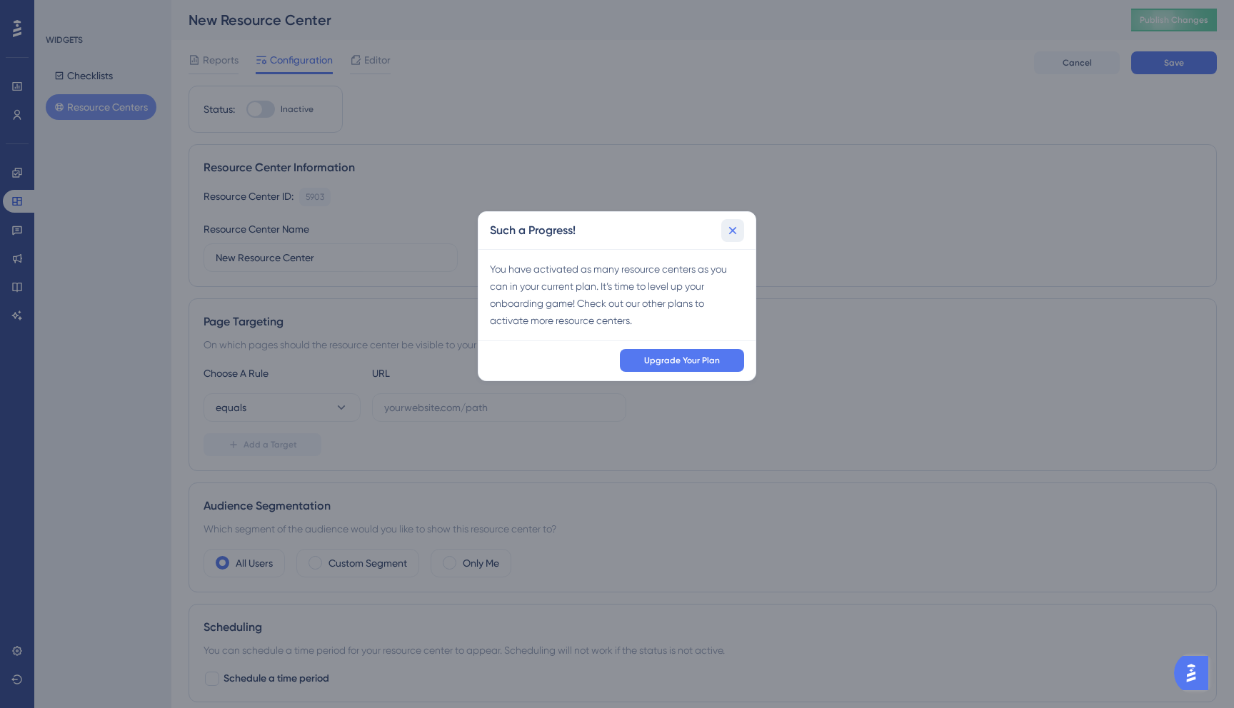
click at [736, 233] on icon at bounding box center [733, 231] width 14 height 14
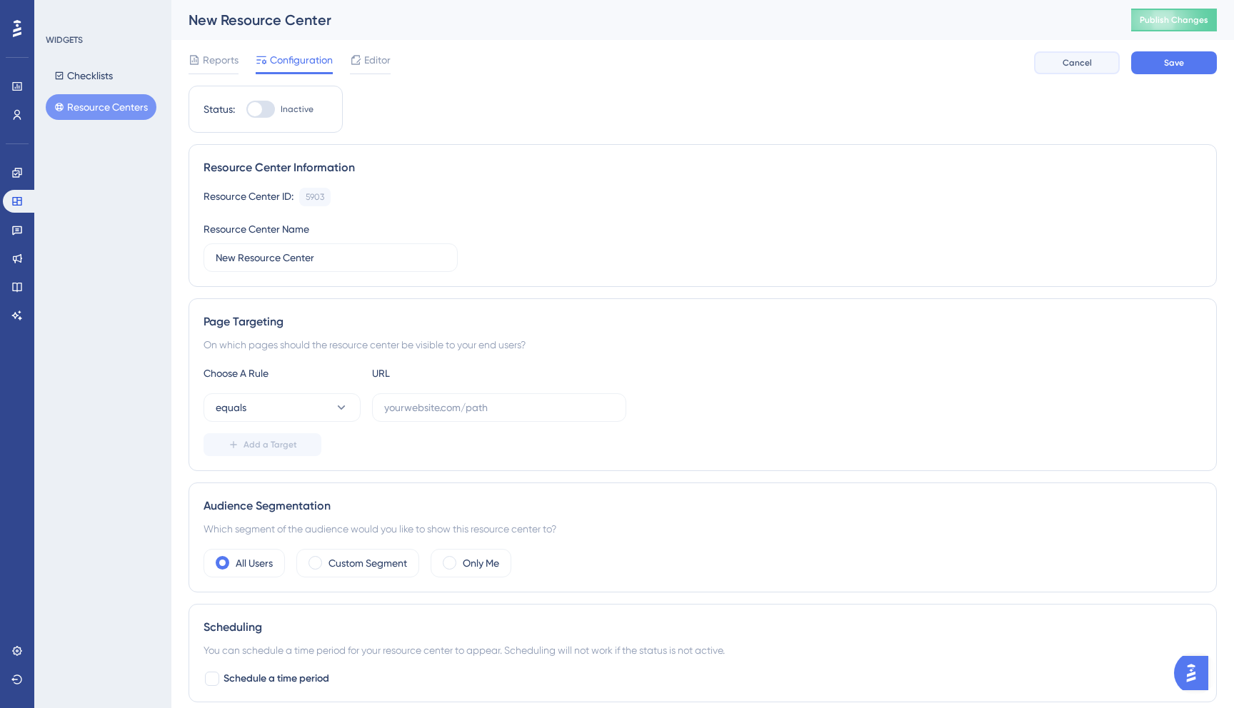
click at [1086, 60] on span "Cancel" at bounding box center [1077, 62] width 29 height 11
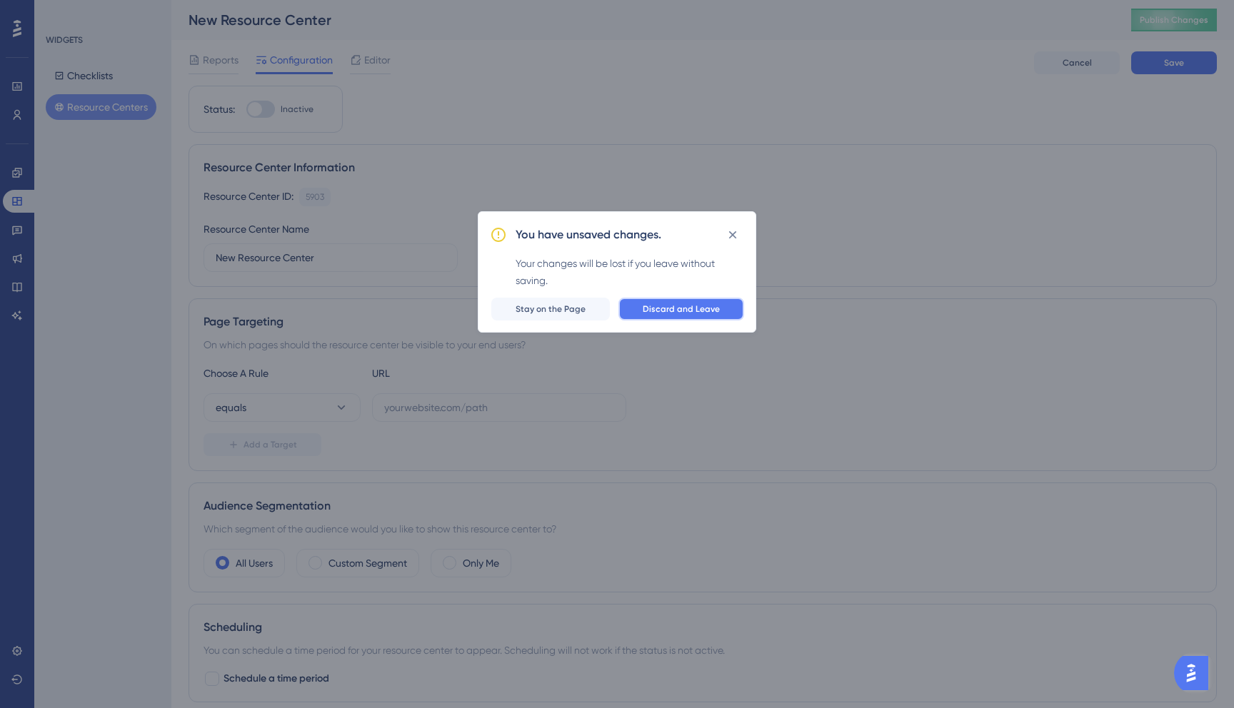
click at [649, 316] on button "Discard and Leave" at bounding box center [681, 309] width 126 height 23
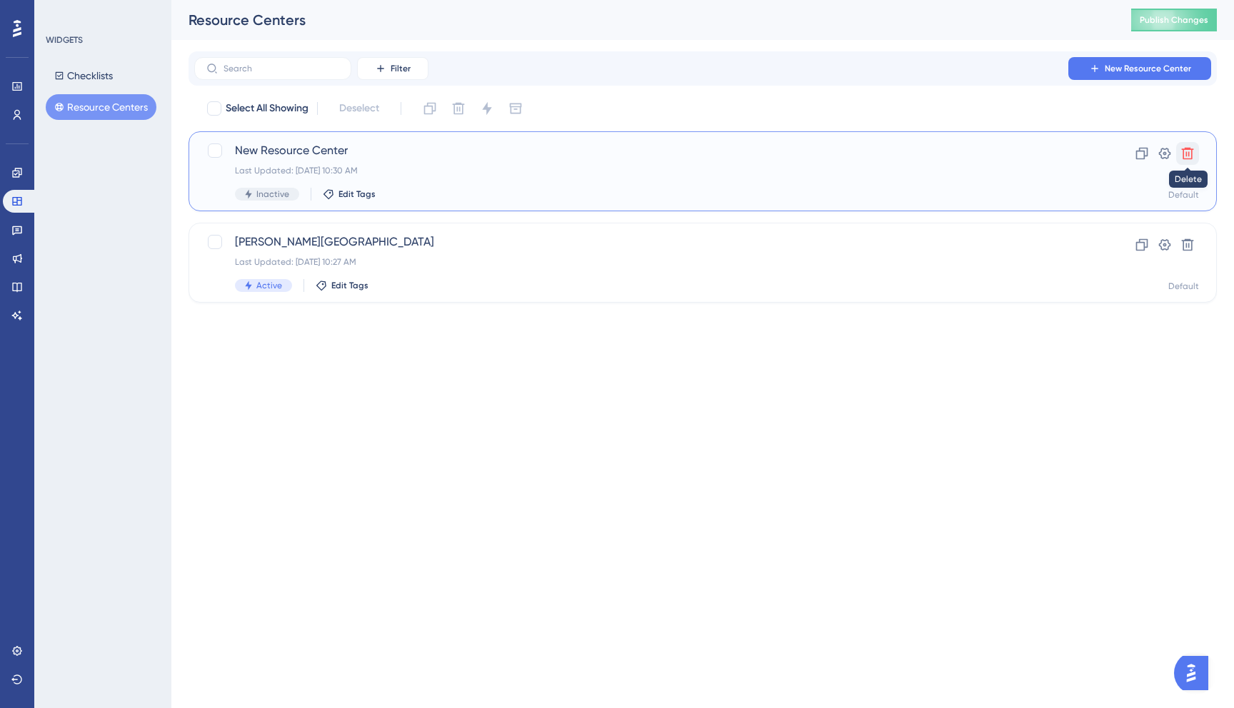
click at [1186, 161] on button at bounding box center [1187, 153] width 23 height 23
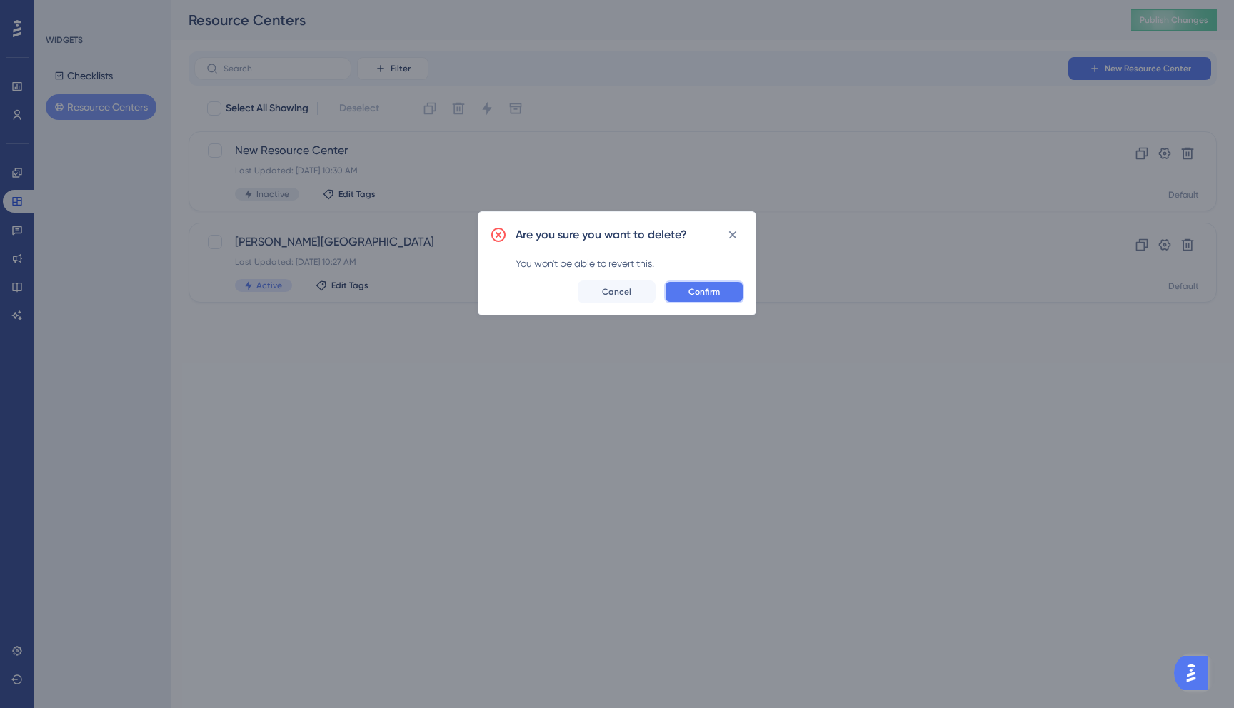
click at [684, 297] on button "Confirm" at bounding box center [704, 292] width 80 height 23
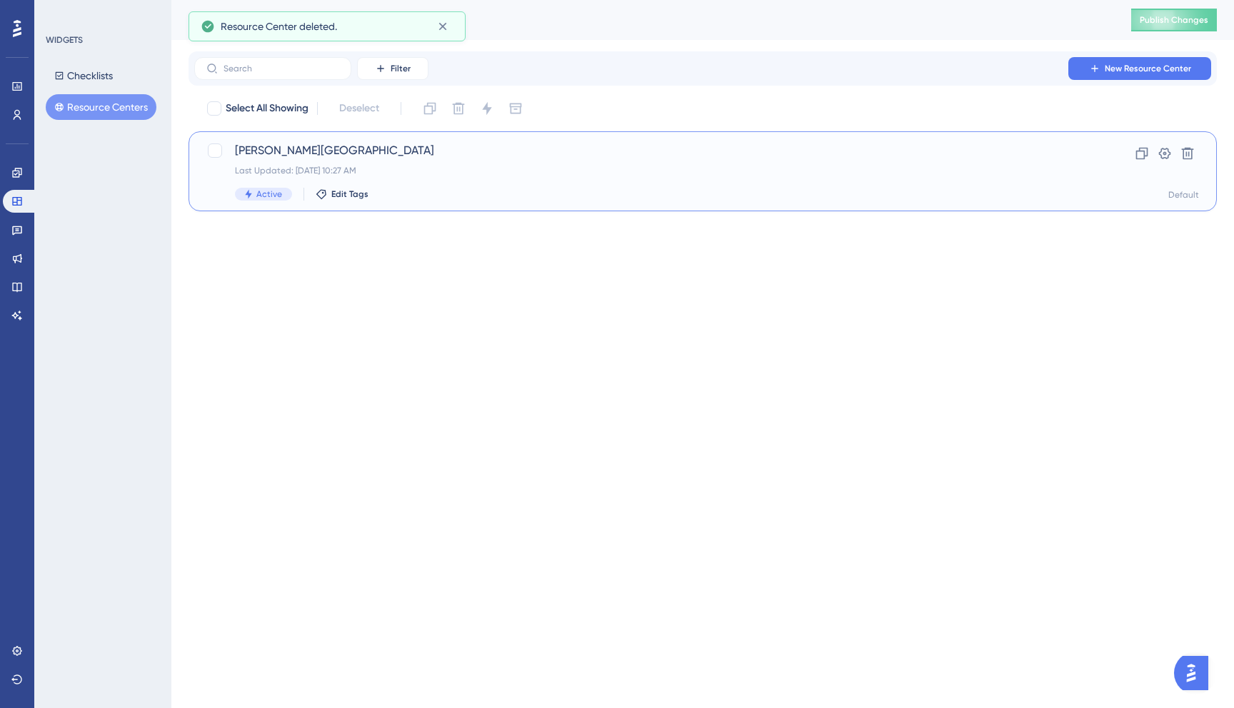
click at [461, 178] on div "Crosby Center Last Updated: Aug 26 2025, 10:27 AM Active Edit Tags" at bounding box center [645, 171] width 821 height 59
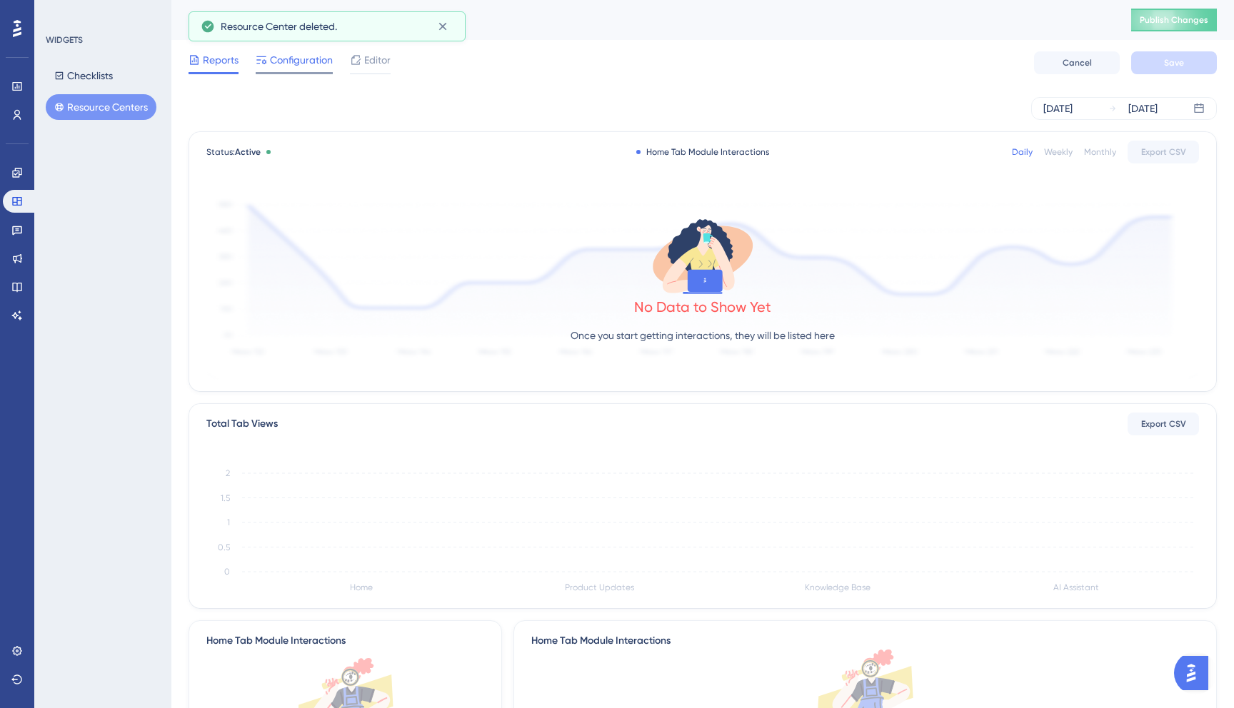
click at [304, 57] on span "Configuration" at bounding box center [301, 59] width 63 height 17
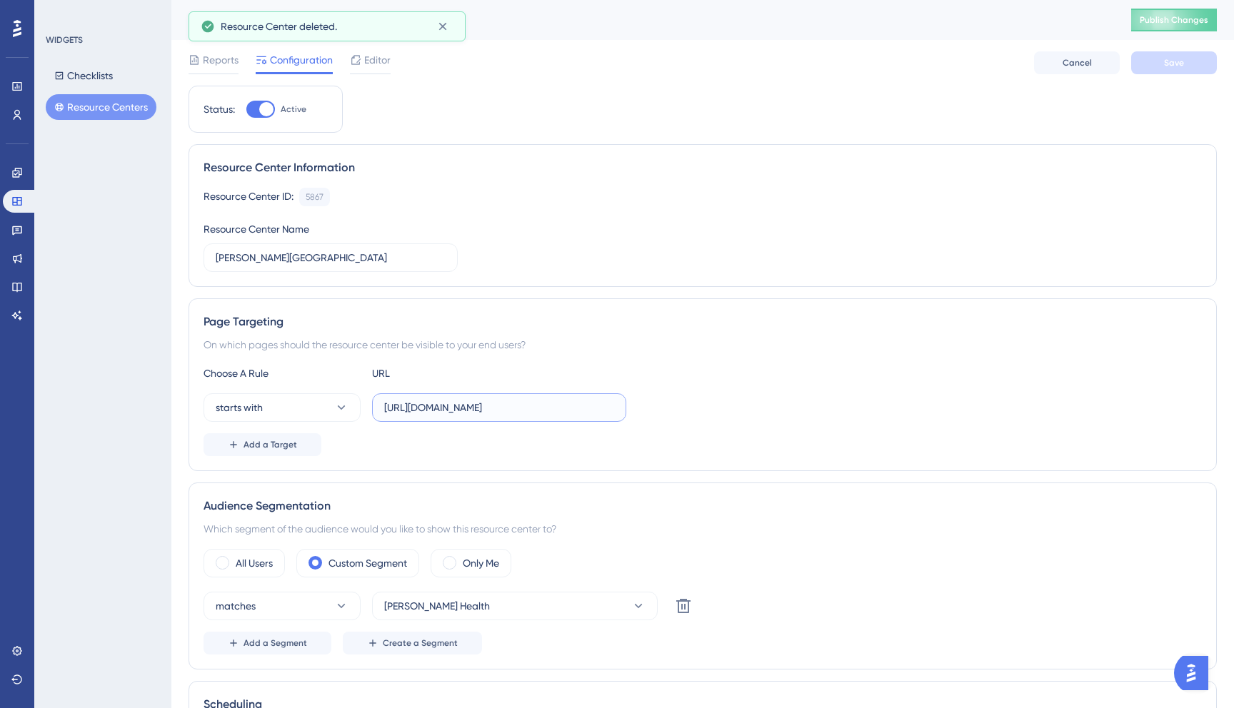
click at [479, 413] on input "[URL][DOMAIN_NAME]" at bounding box center [499, 408] width 230 height 16
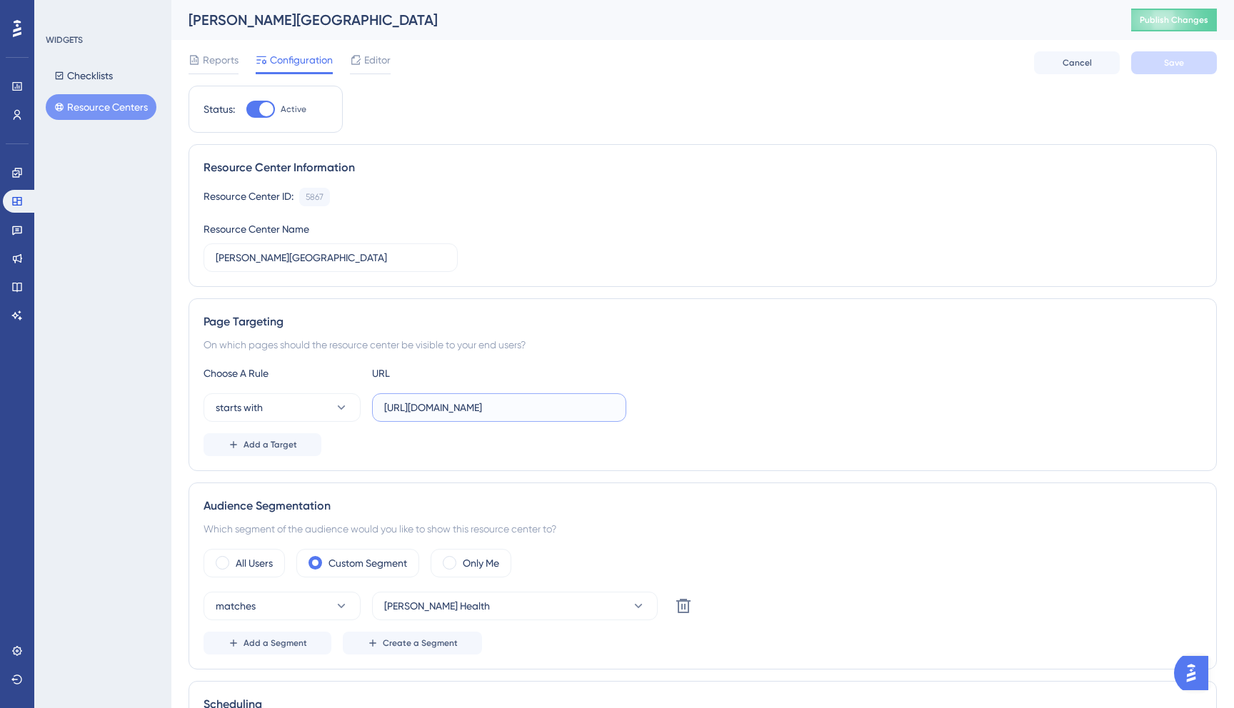
click at [479, 413] on input "[URL][DOMAIN_NAME]" at bounding box center [499, 408] width 230 height 16
type input "l"
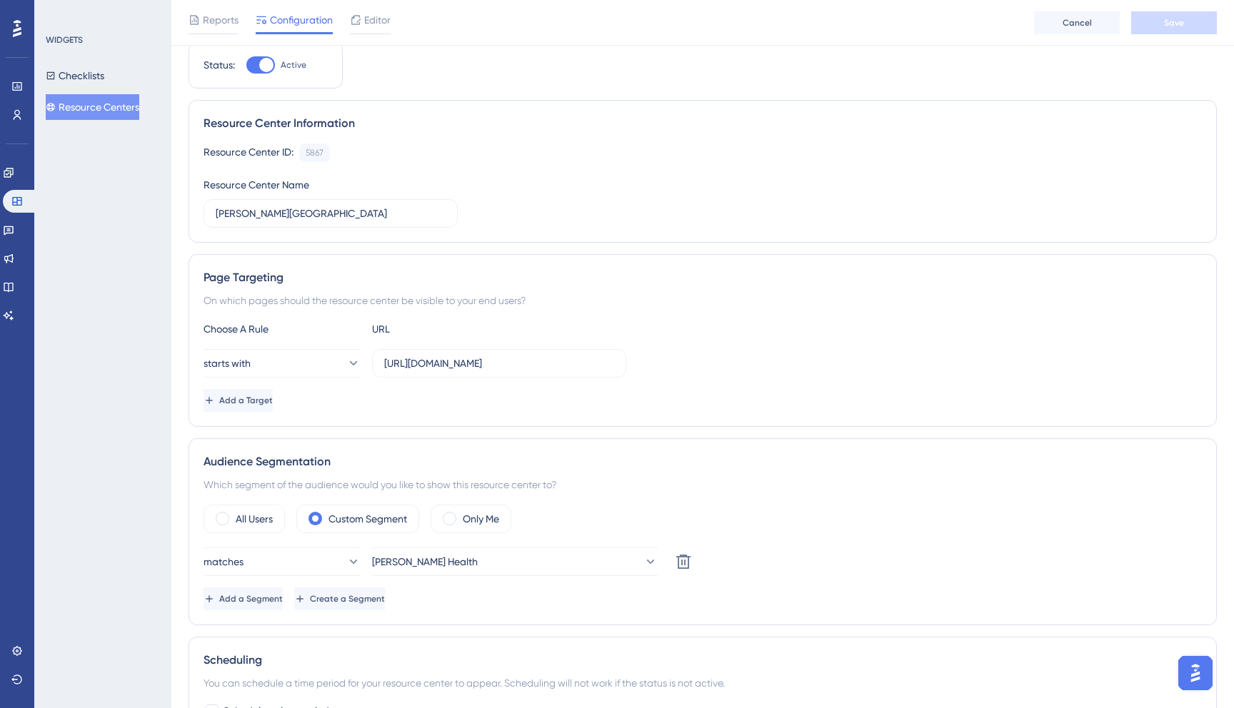
scroll to position [48, 0]
click at [512, 566] on button "[PERSON_NAME] Health" at bounding box center [515, 564] width 286 height 29
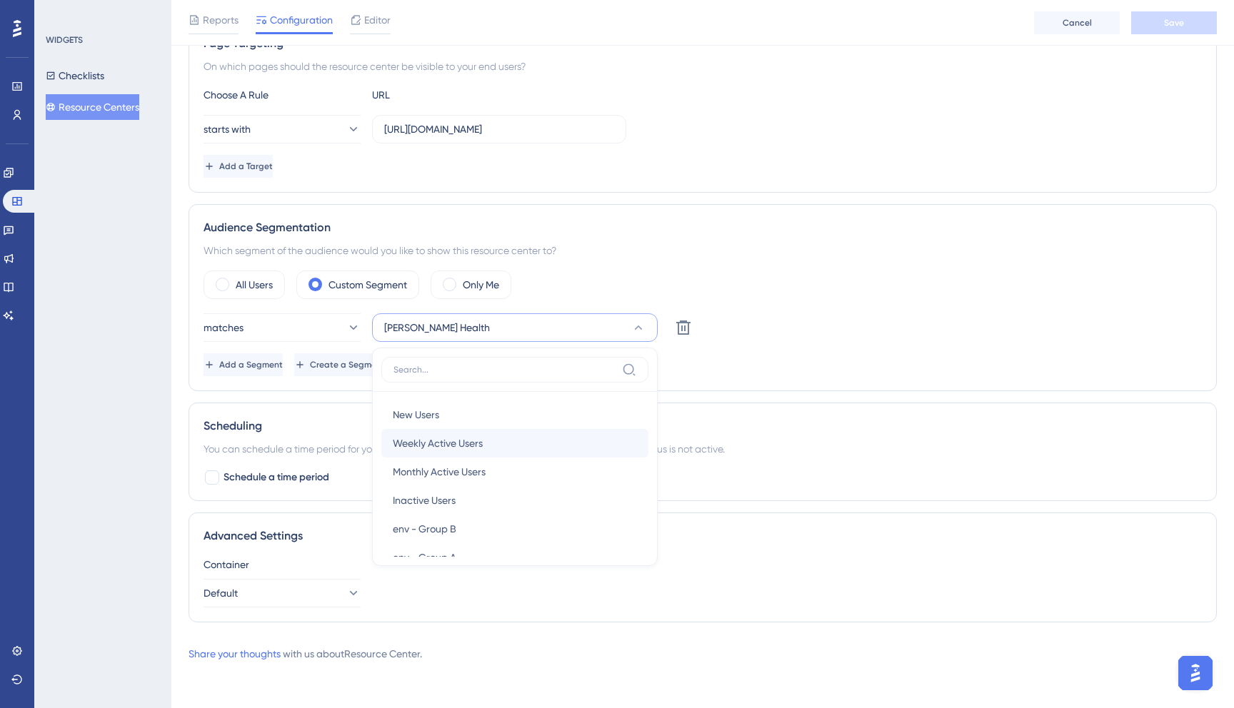
scroll to position [52, 0]
click at [629, 263] on div "Audience Segmentation Which segment of the audience would you like to show this…" at bounding box center [703, 297] width 1028 height 187
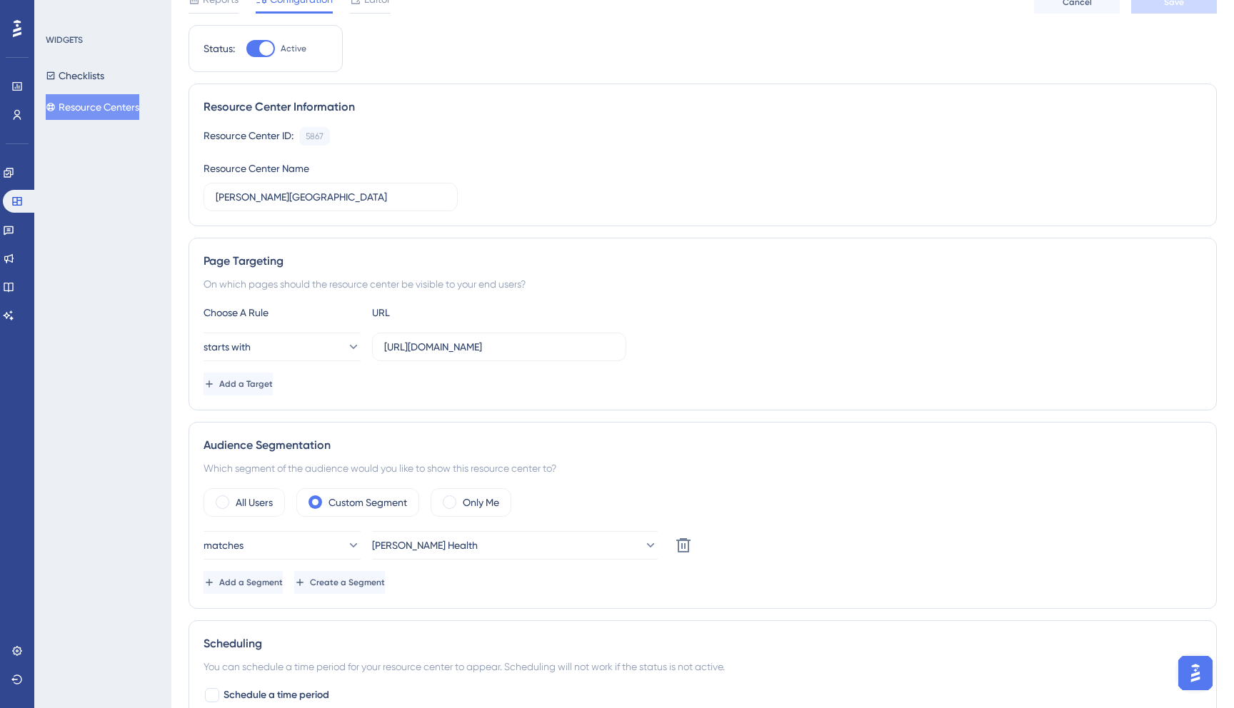
scroll to position [62, 0]
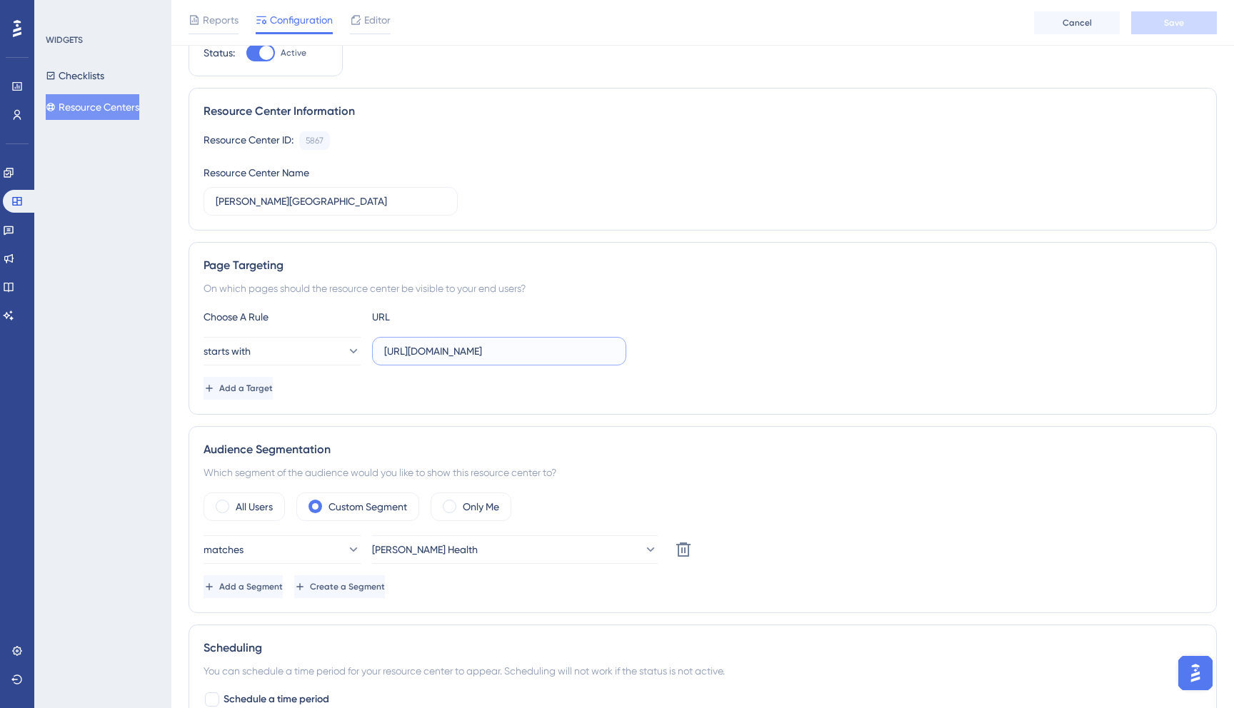
click at [412, 357] on input "[URL][DOMAIN_NAME]" at bounding box center [499, 352] width 230 height 16
click at [429, 353] on input "[URL][DOMAIN_NAME]" at bounding box center [499, 352] width 230 height 16
drag, startPoint x: 429, startPoint y: 353, endPoint x: 505, endPoint y: 347, distance: 75.9
click at [505, 347] on input "[URL][DOMAIN_NAME]" at bounding box center [499, 352] width 230 height 16
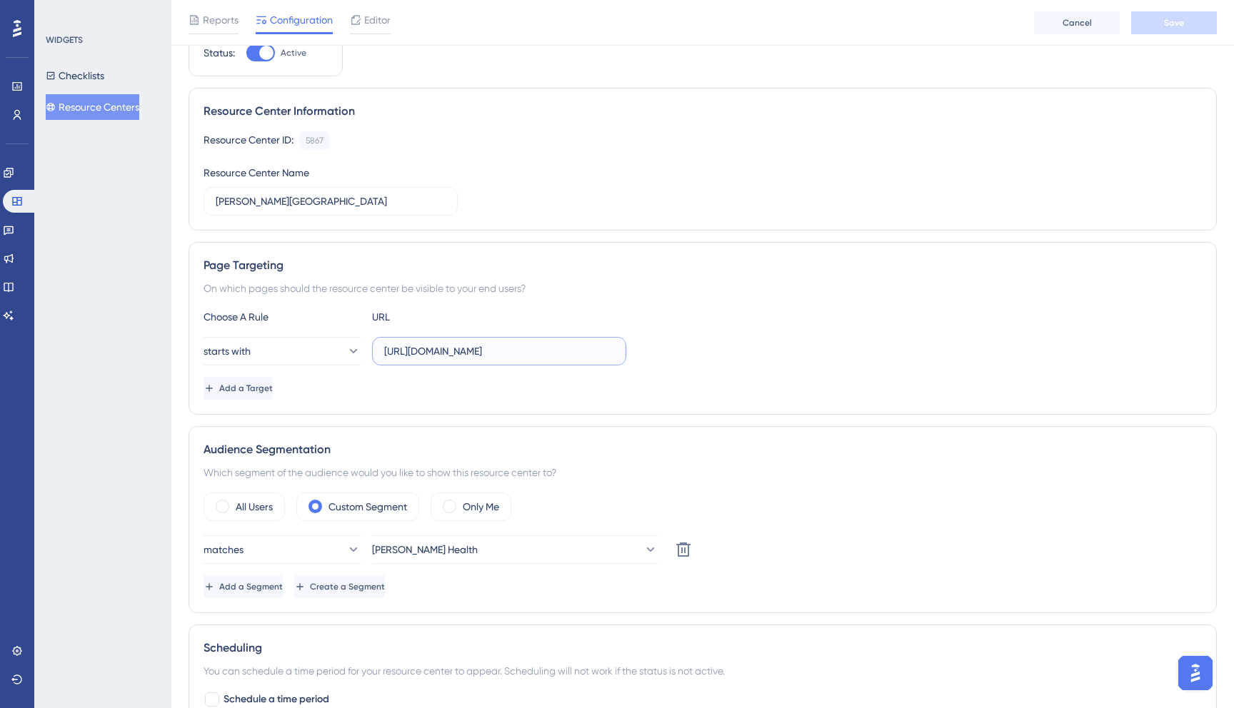
click at [505, 347] on input "[URL][DOMAIN_NAME]" at bounding box center [499, 352] width 230 height 16
paste input "text"
type input "h"
type input "o"
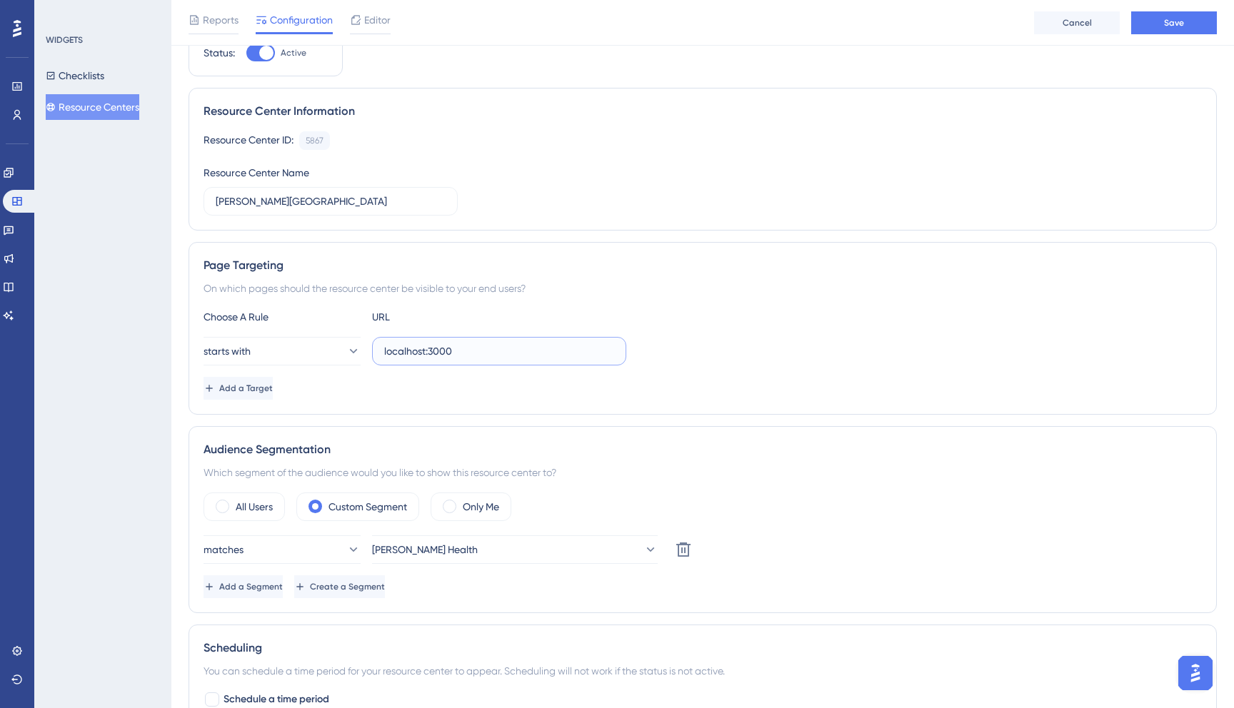
type input "localhost:3000"
click at [340, 369] on div "Choose A Rule URL starts with localhost:3000 Add a Target" at bounding box center [703, 354] width 998 height 91
click at [346, 354] on icon at bounding box center [353, 351] width 14 height 14
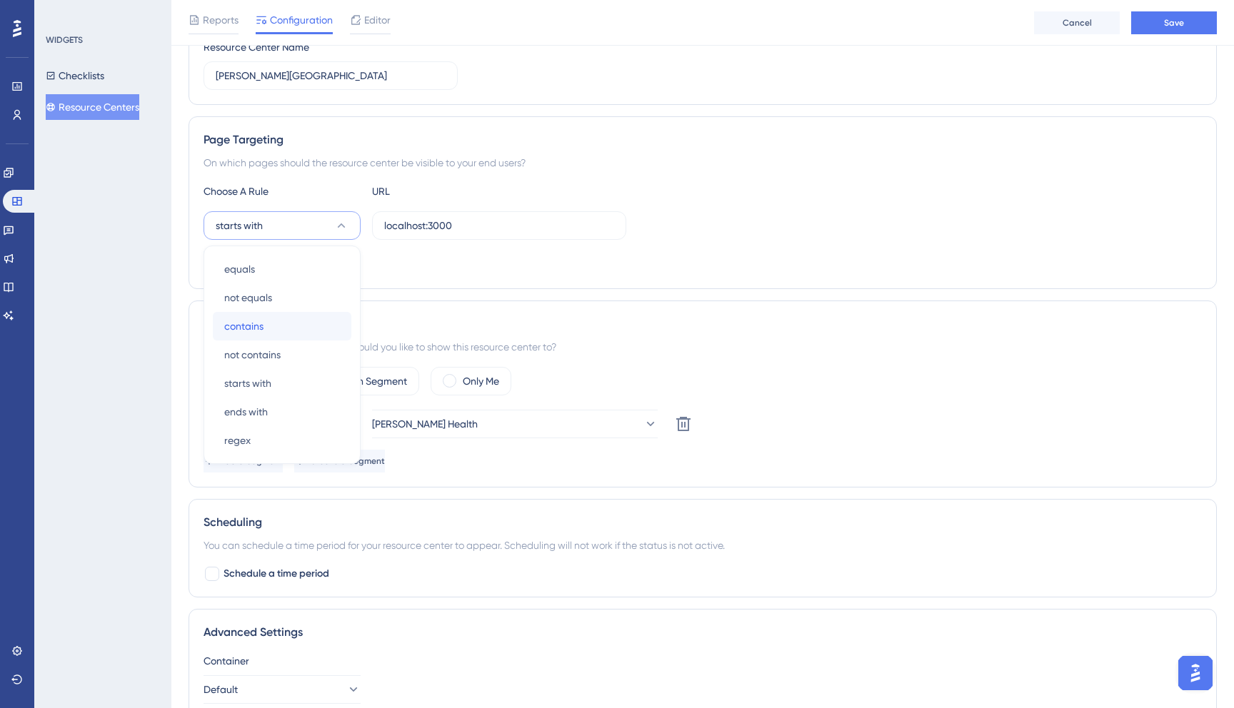
click at [309, 327] on div "contains contains" at bounding box center [282, 326] width 116 height 29
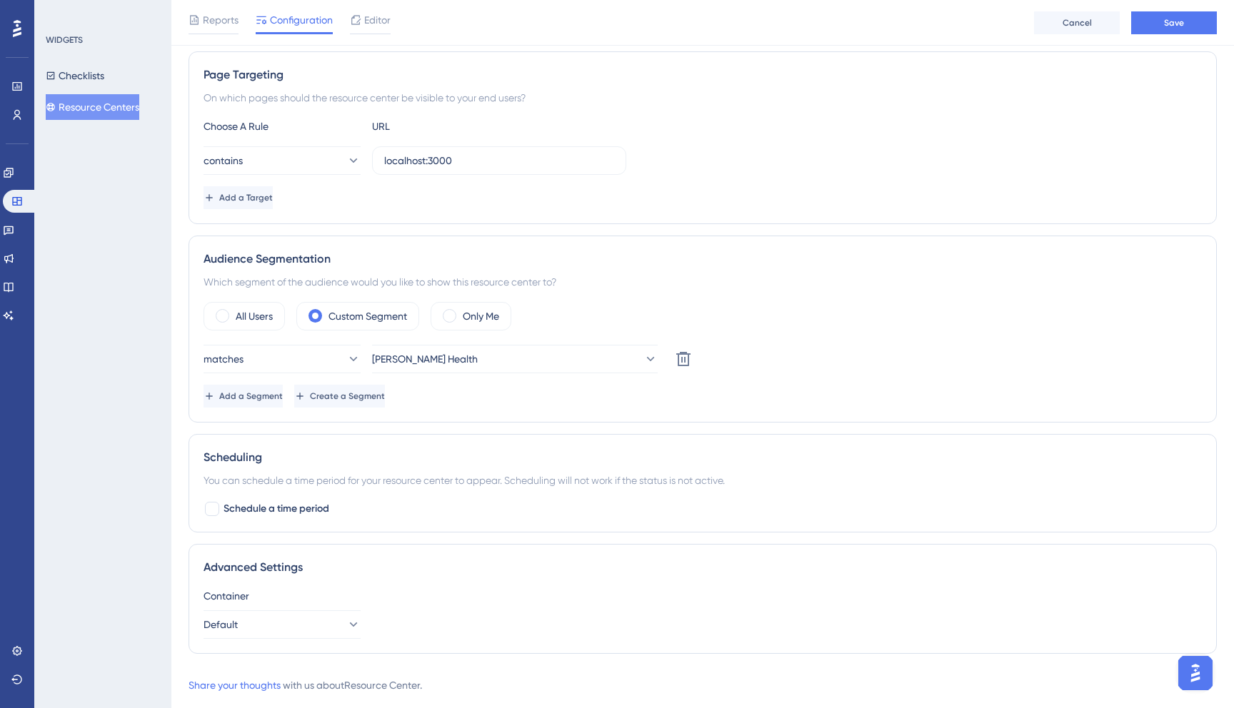
scroll to position [260, 0]
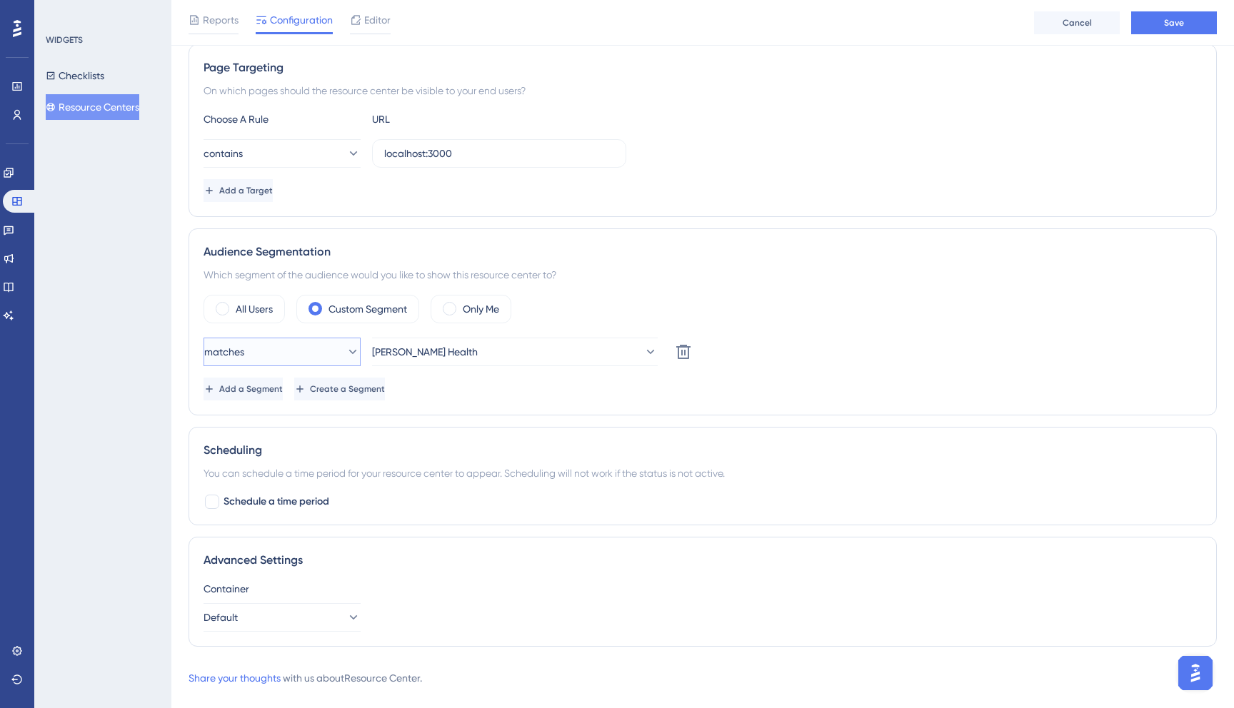
click at [346, 345] on icon at bounding box center [353, 352] width 14 height 14
click at [317, 354] on button "matches" at bounding box center [282, 352] width 157 height 29
click at [261, 312] on label "All Users" at bounding box center [254, 309] width 37 height 17
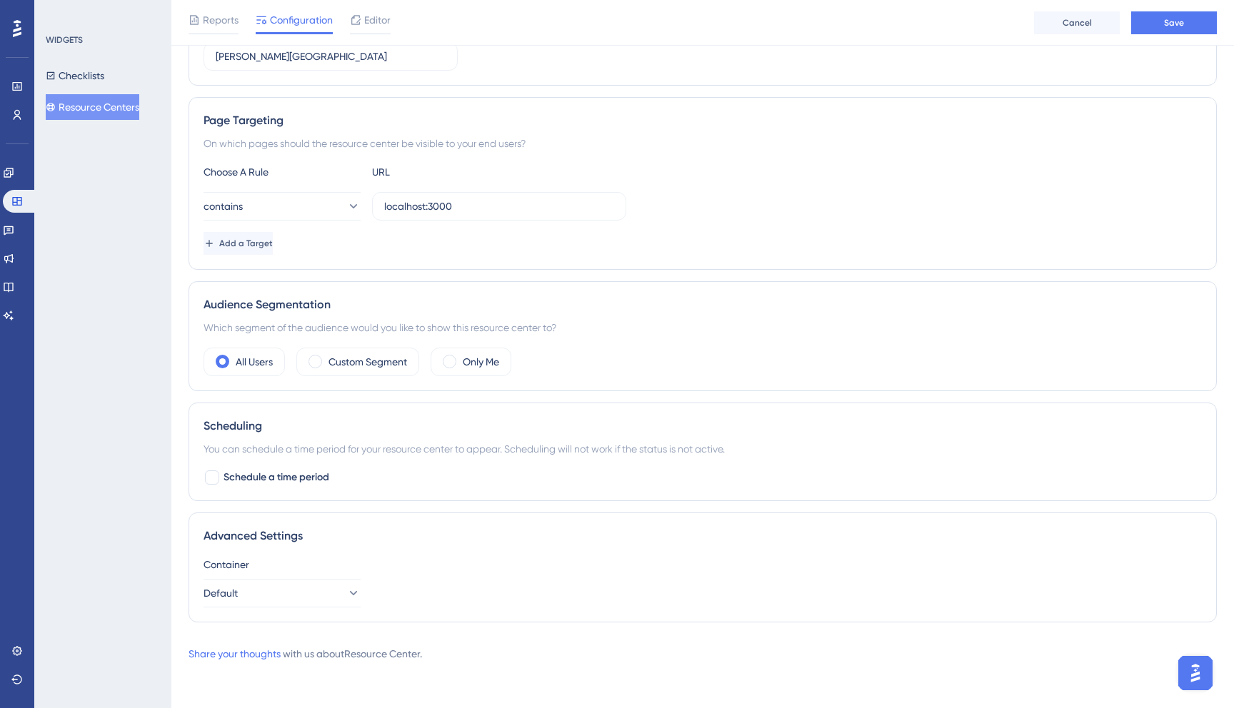
click at [246, 623] on div "Status: Active Resource Center Information Resource Center ID: 5867 Copy Resour…" at bounding box center [703, 259] width 1028 height 750
click at [256, 602] on button "Default" at bounding box center [282, 593] width 157 height 29
click at [266, 632] on div "dev dev" at bounding box center [282, 637] width 116 height 29
click at [419, 515] on div "Advanced Settings Container dev" at bounding box center [703, 568] width 1028 height 110
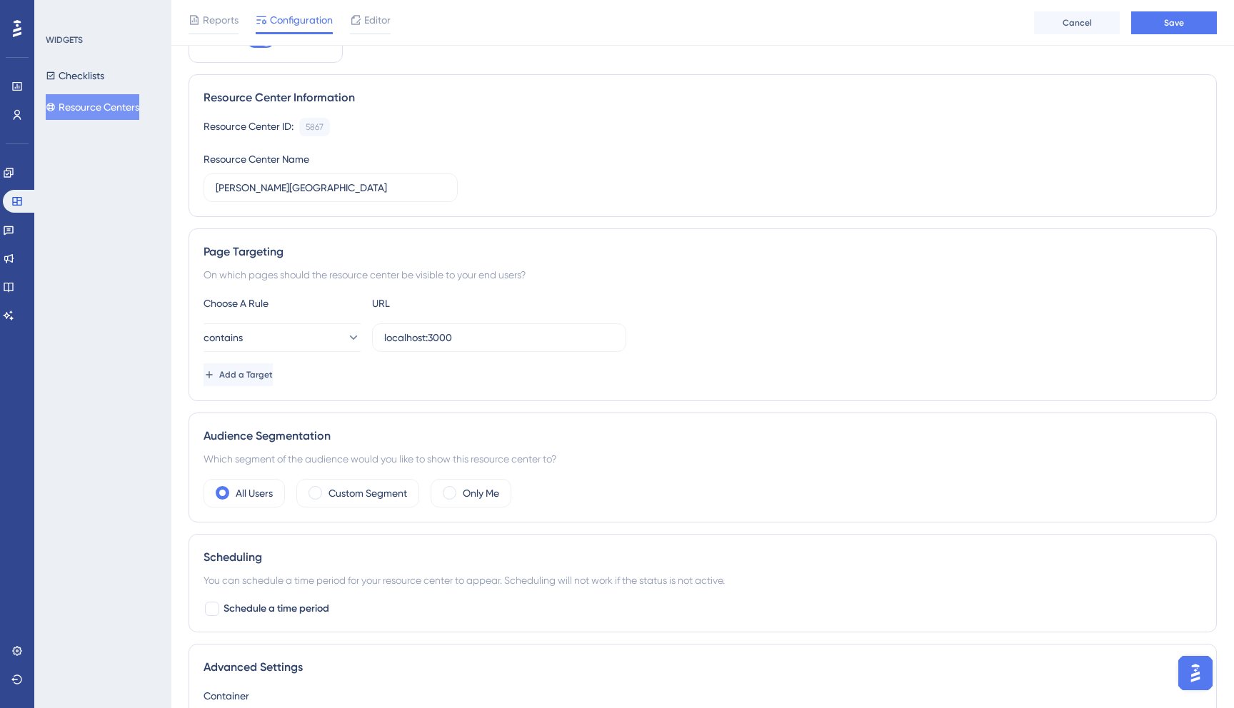
scroll to position [0, 0]
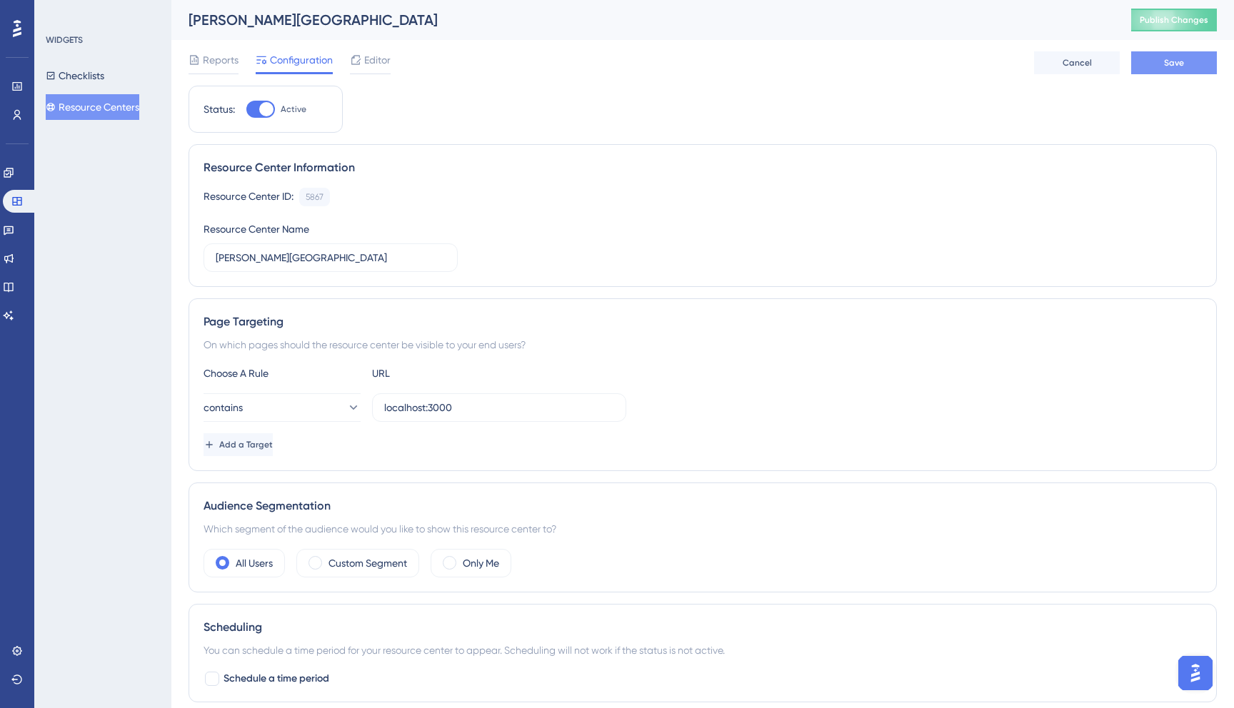
click at [1183, 61] on span "Save" at bounding box center [1174, 62] width 20 height 11
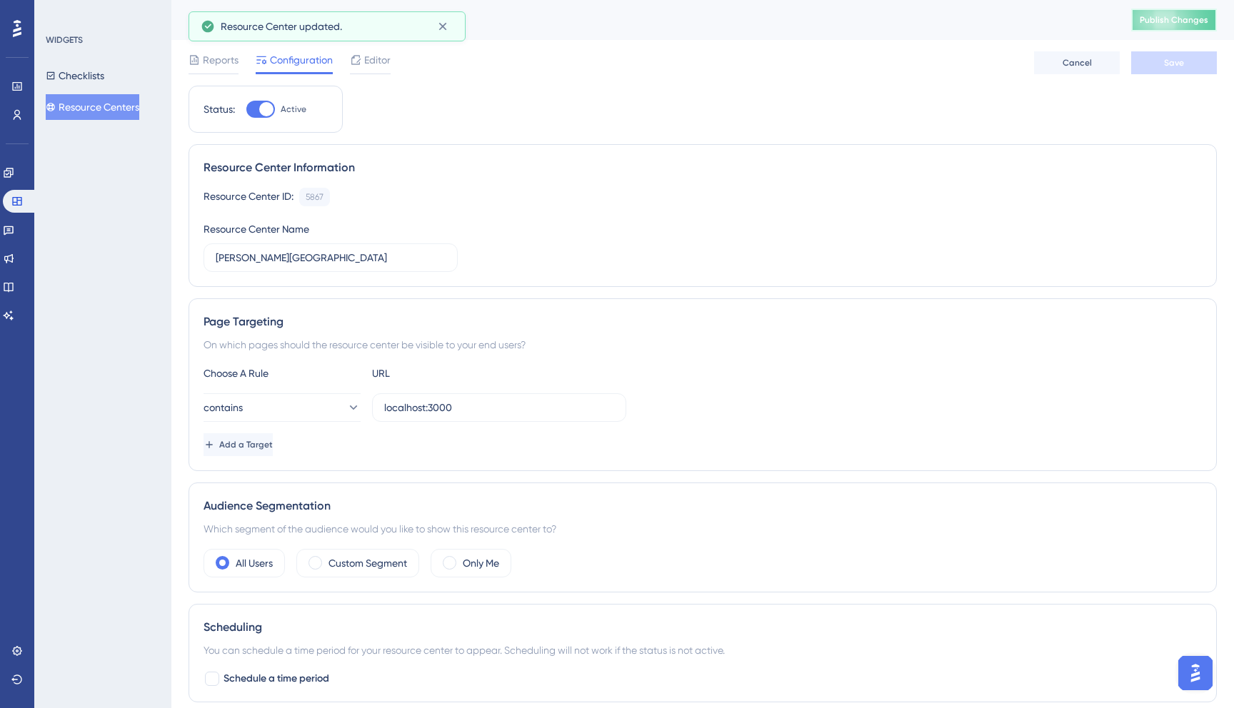
click at [1184, 26] on button "Publish Changes" at bounding box center [1174, 20] width 86 height 23
click at [232, 57] on span "Reports" at bounding box center [221, 59] width 36 height 17
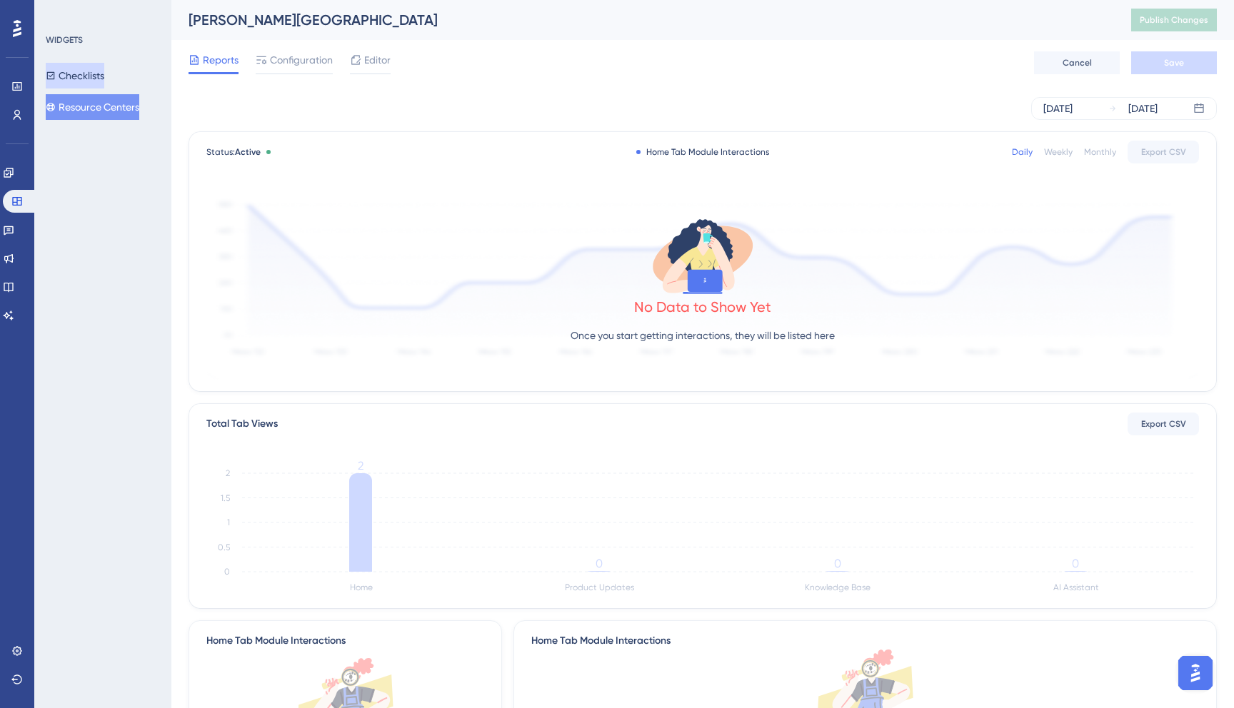
click at [83, 79] on button "Checklists" at bounding box center [75, 76] width 59 height 26
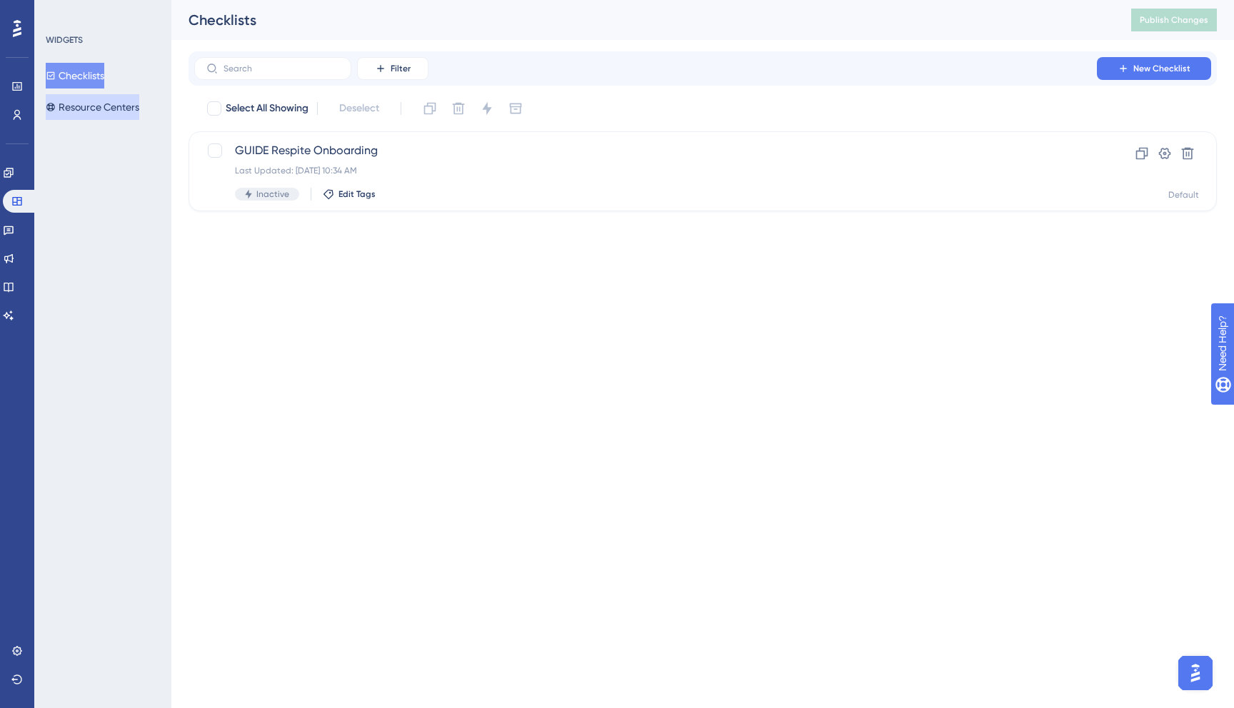
click at [99, 101] on button "Resource Centers" at bounding box center [93, 107] width 94 height 26
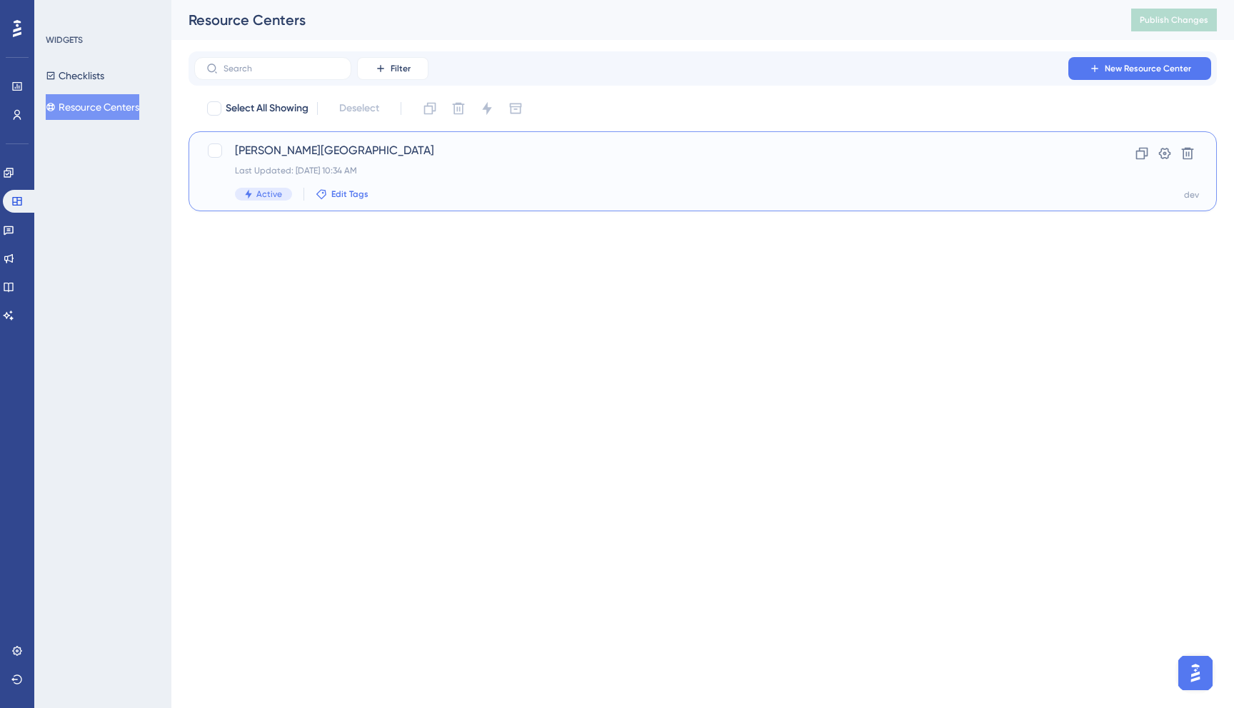
click at [332, 192] on span "Edit Tags" at bounding box center [349, 194] width 37 height 11
click at [452, 166] on div "Last Updated: Aug 26 2025, 10:34 AM" at bounding box center [645, 170] width 821 height 11
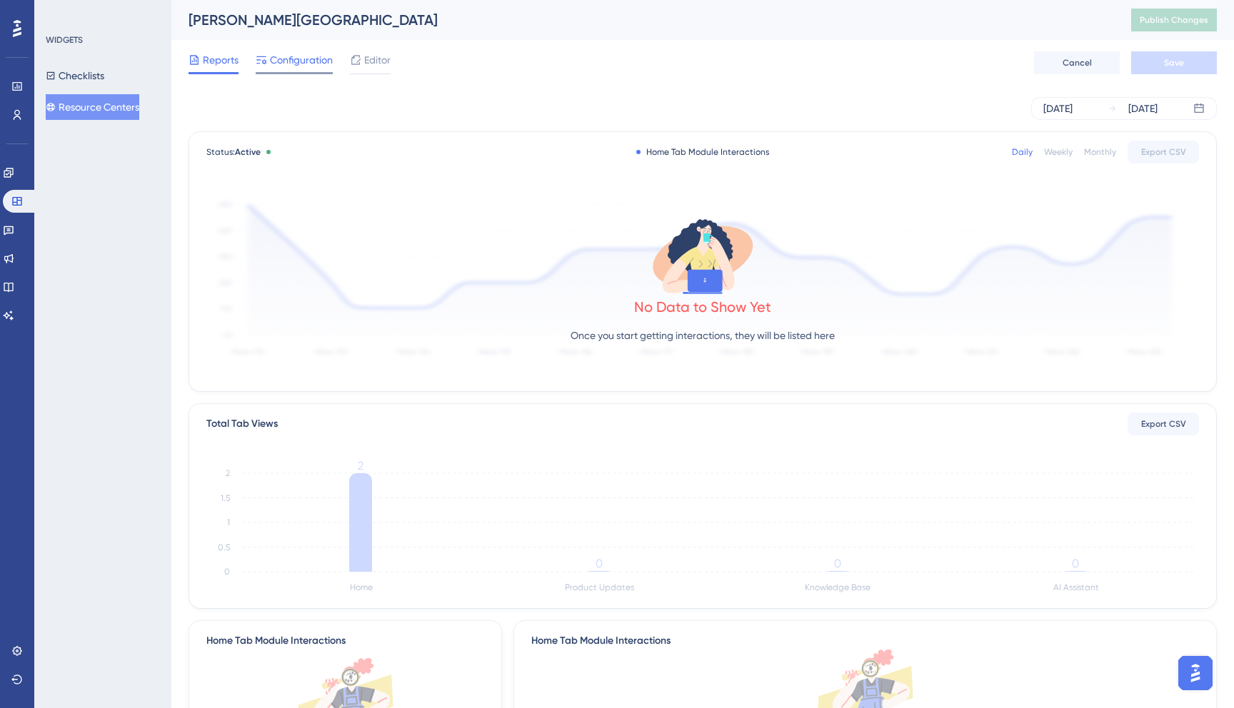
click at [296, 54] on span "Configuration" at bounding box center [301, 59] width 63 height 17
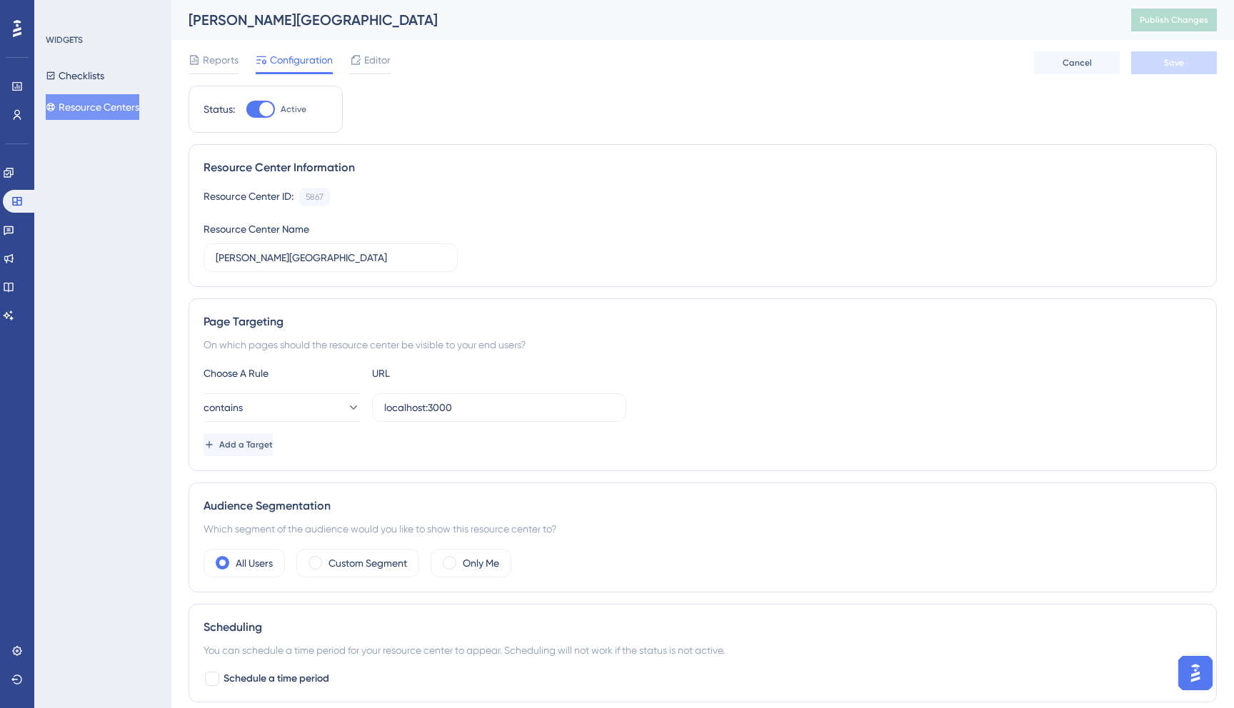
click at [84, 90] on div "Checklists Resource Centers" at bounding box center [104, 91] width 116 height 57
click at [91, 78] on button "Checklists" at bounding box center [75, 76] width 59 height 26
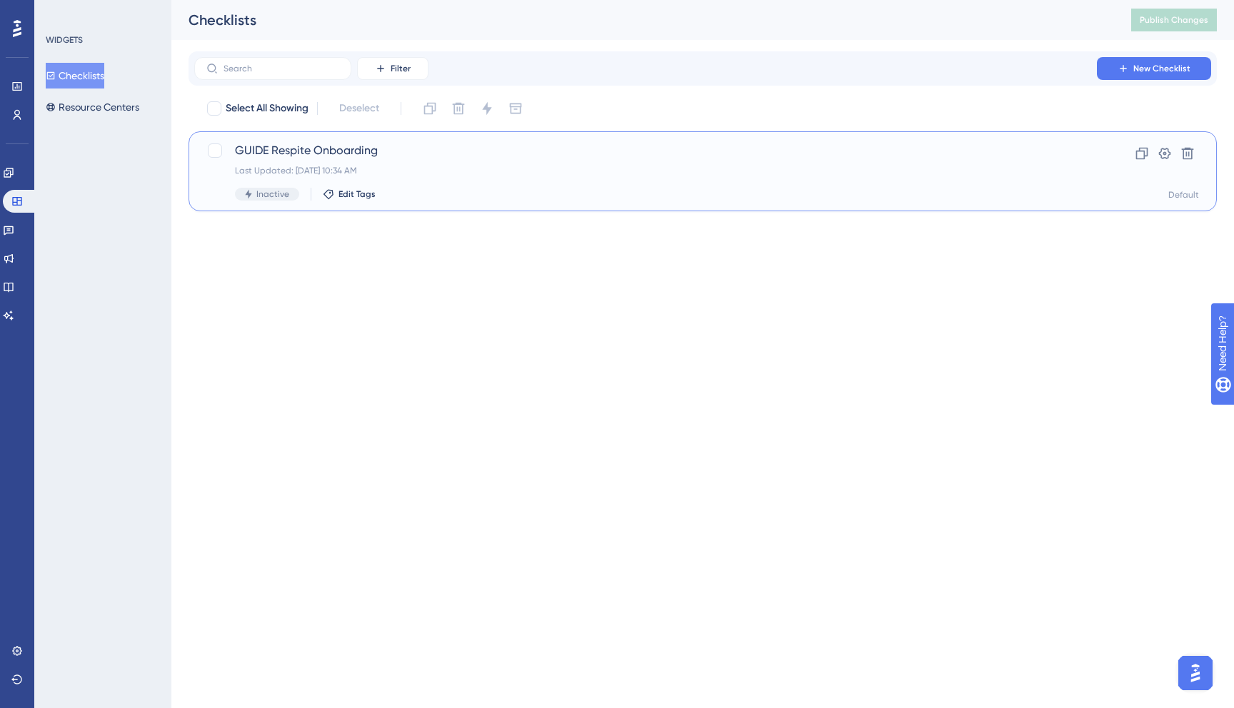
click at [334, 156] on span "GUIDE Respite Onboarding" at bounding box center [645, 150] width 821 height 17
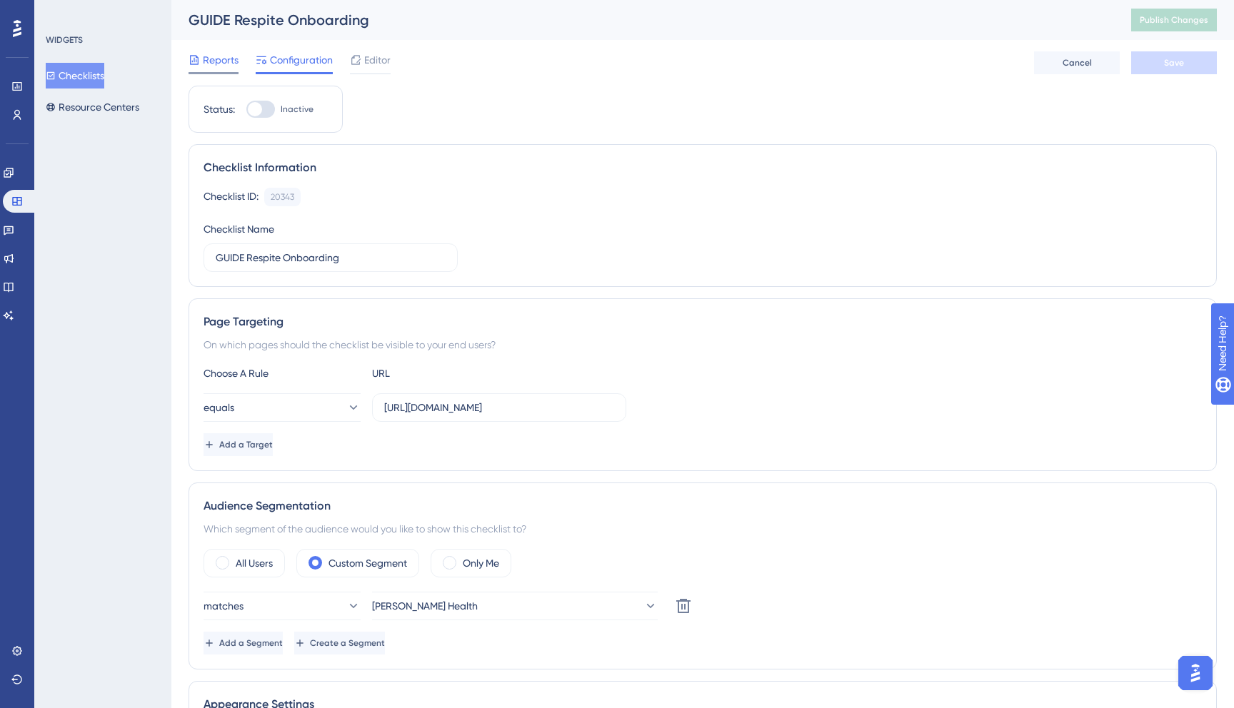
click at [236, 69] on div "Reports" at bounding box center [214, 62] width 50 height 23
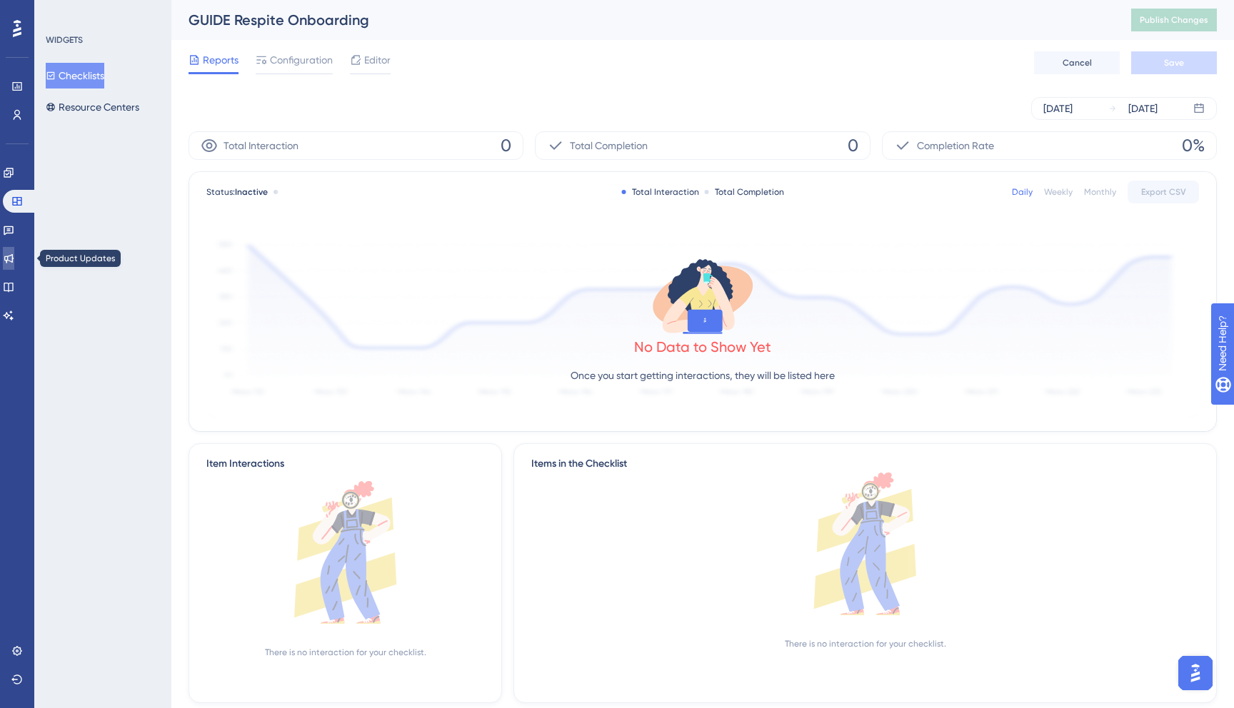
click at [14, 256] on icon at bounding box center [8, 258] width 11 height 11
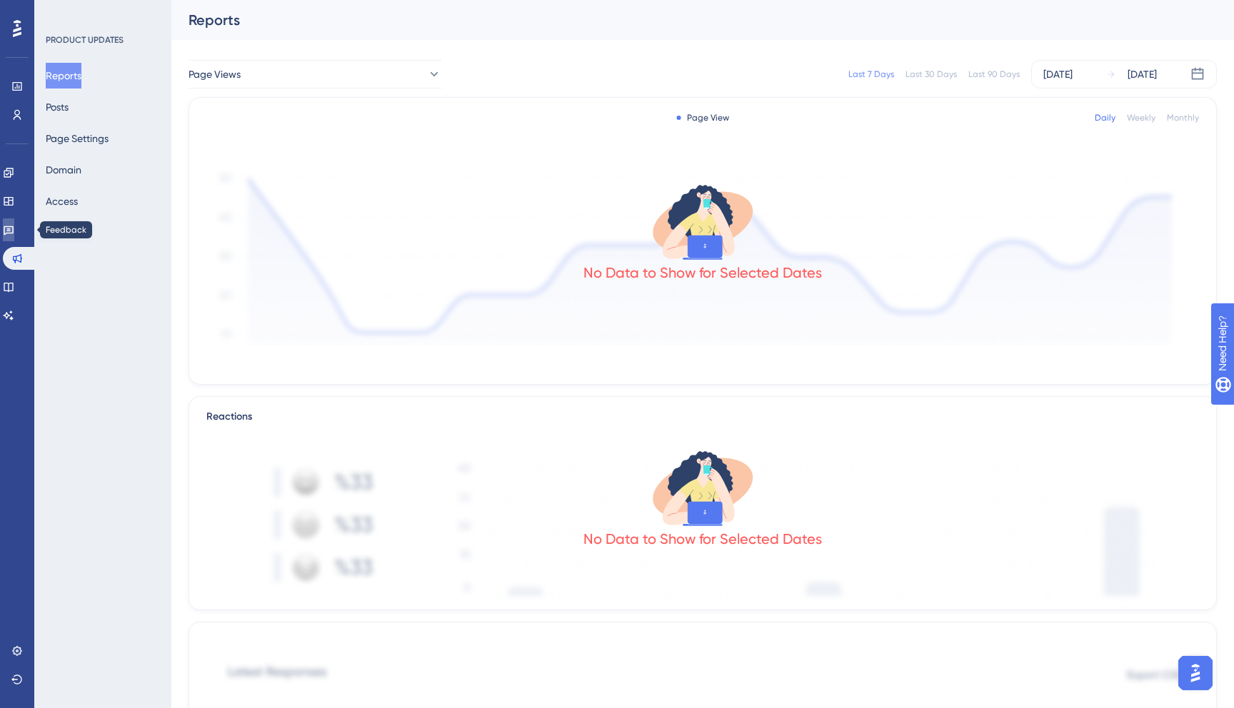
click at [14, 221] on link at bounding box center [8, 230] width 11 height 23
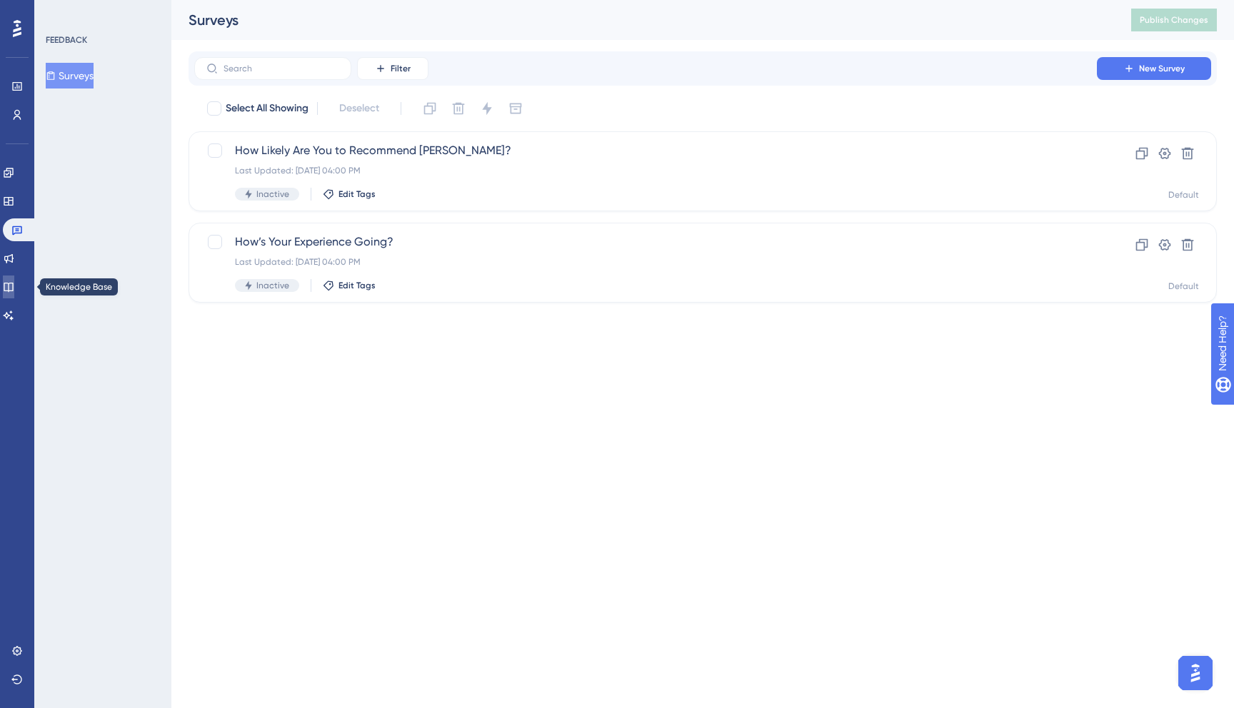
click at [14, 281] on link at bounding box center [8, 287] width 11 height 23
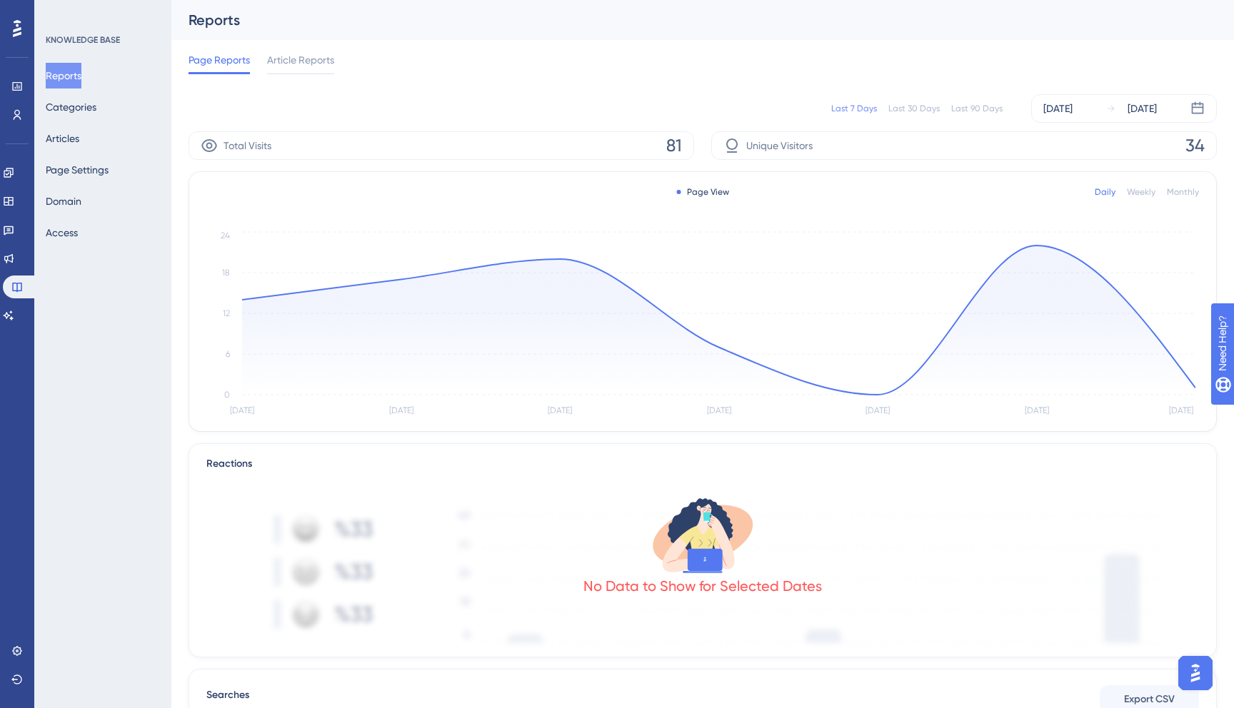
click at [72, 214] on div "Reports Categories Articles Page Settings Domain Access" at bounding box center [104, 154] width 116 height 183
click at [75, 246] on div "KNOWLEDGE BASE Reports Categories Articles Page Settings Domain Access" at bounding box center [102, 354] width 137 height 708
click at [77, 239] on button "Access" at bounding box center [62, 233] width 32 height 26
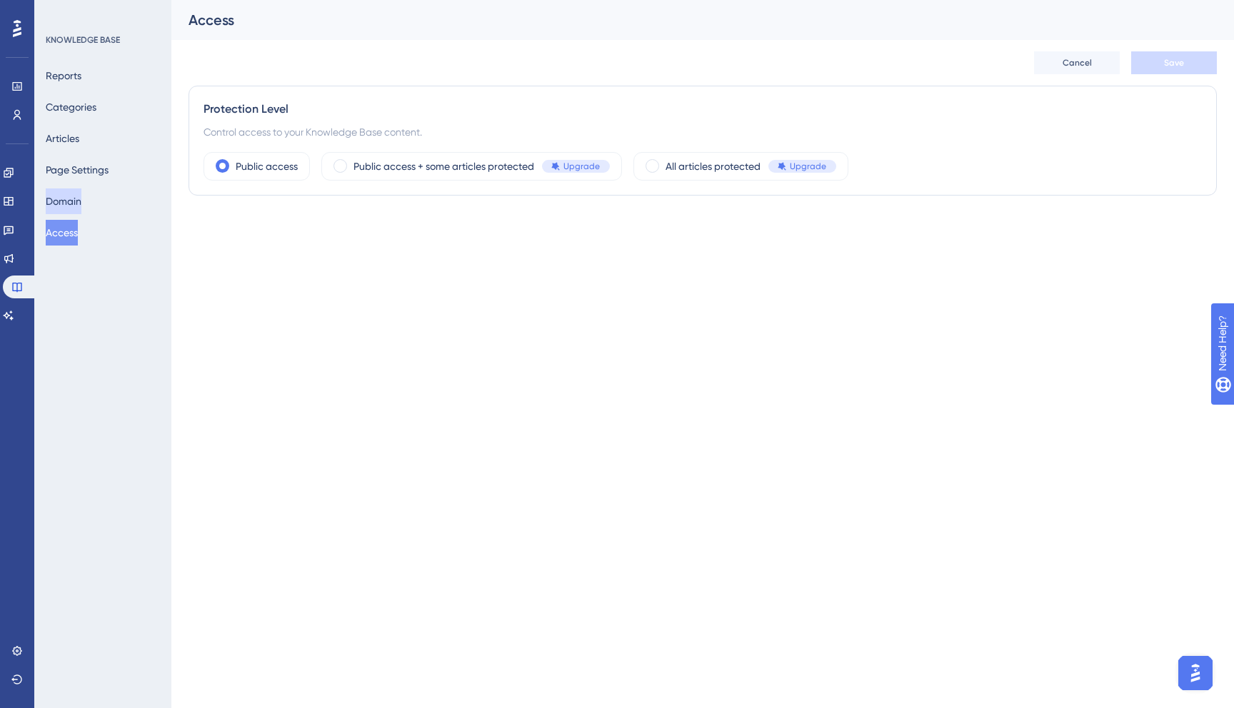
click at [81, 207] on button "Domain" at bounding box center [64, 202] width 36 height 26
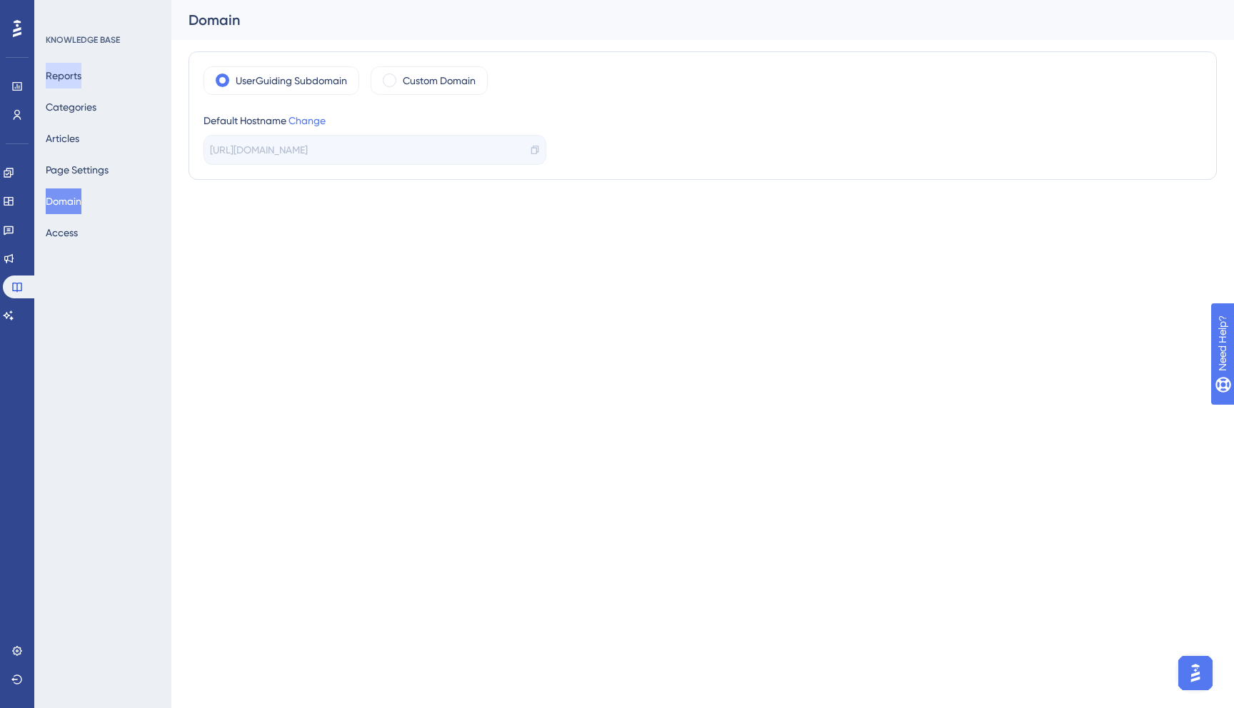
click at [79, 64] on button "Reports" at bounding box center [64, 76] width 36 height 26
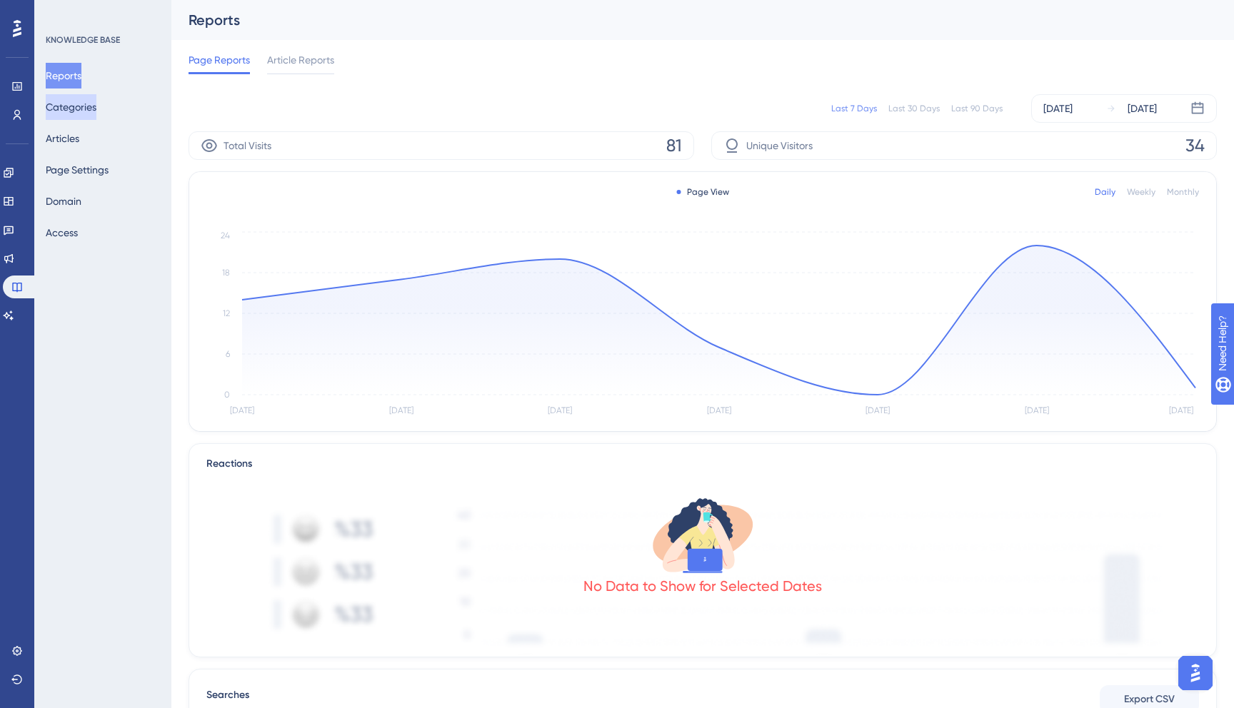
click at [74, 113] on button "Categories" at bounding box center [71, 107] width 51 height 26
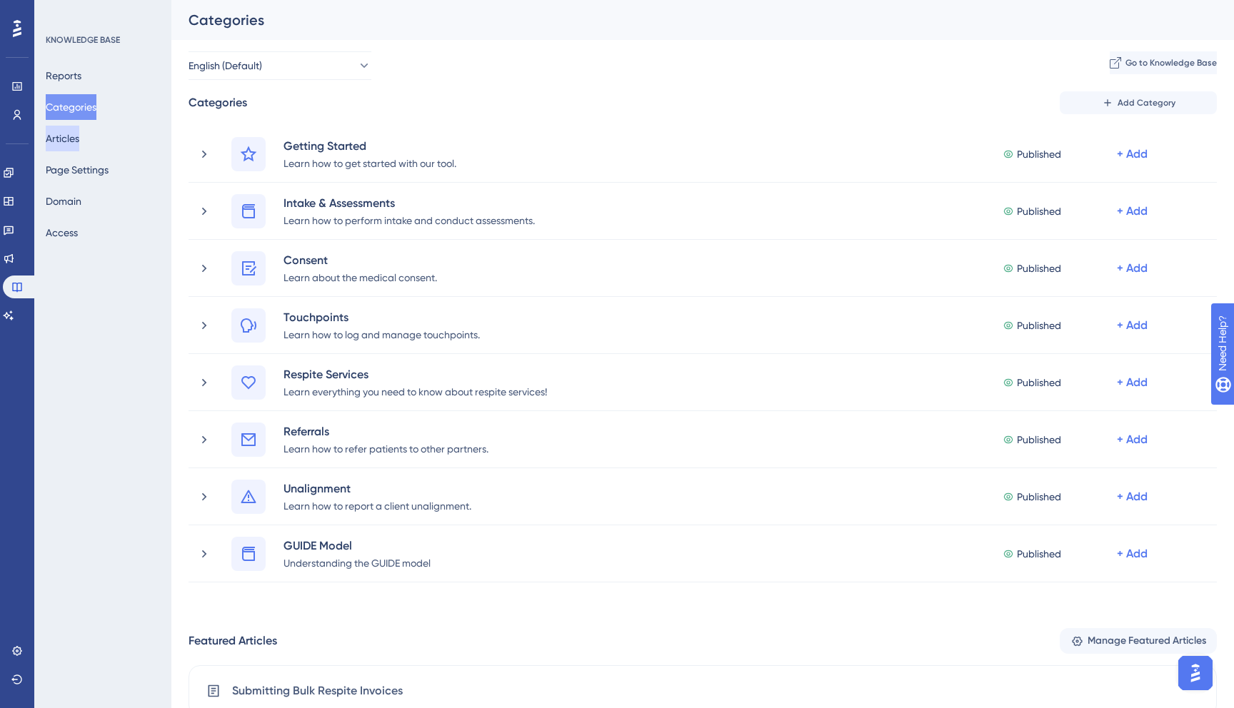
click at [79, 138] on button "Articles" at bounding box center [63, 139] width 34 height 26
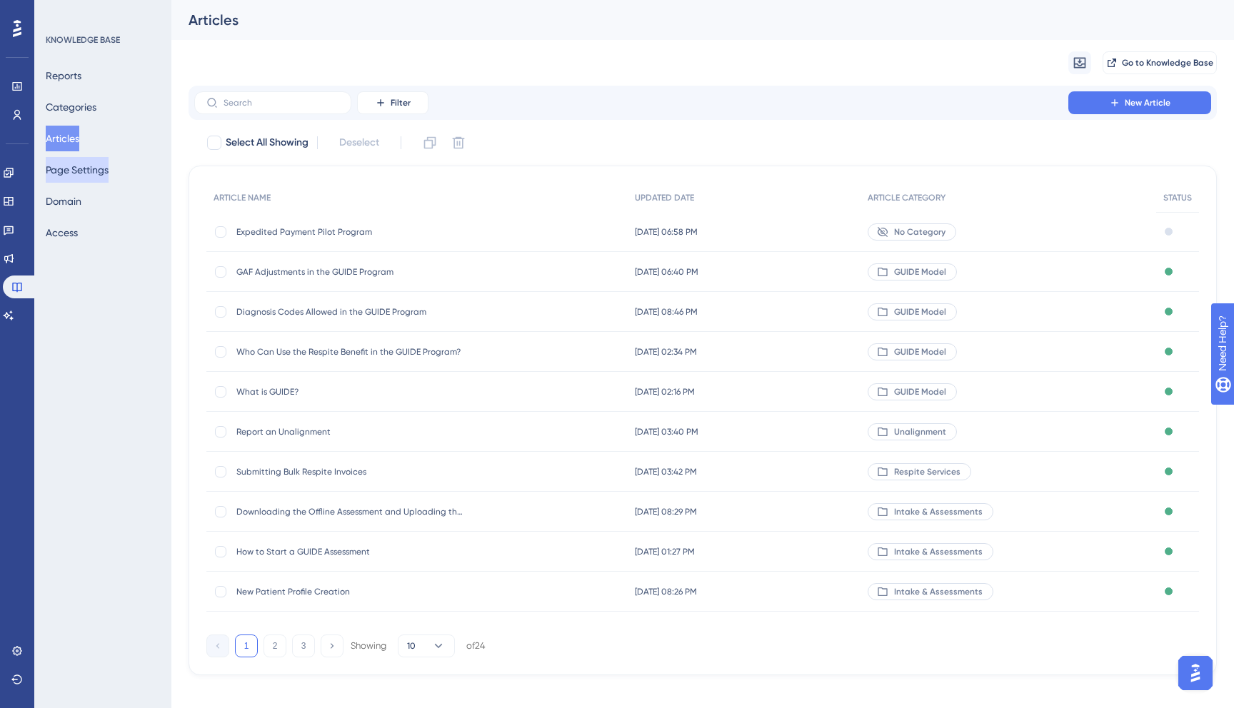
click at [80, 171] on button "Page Settings" at bounding box center [77, 170] width 63 height 26
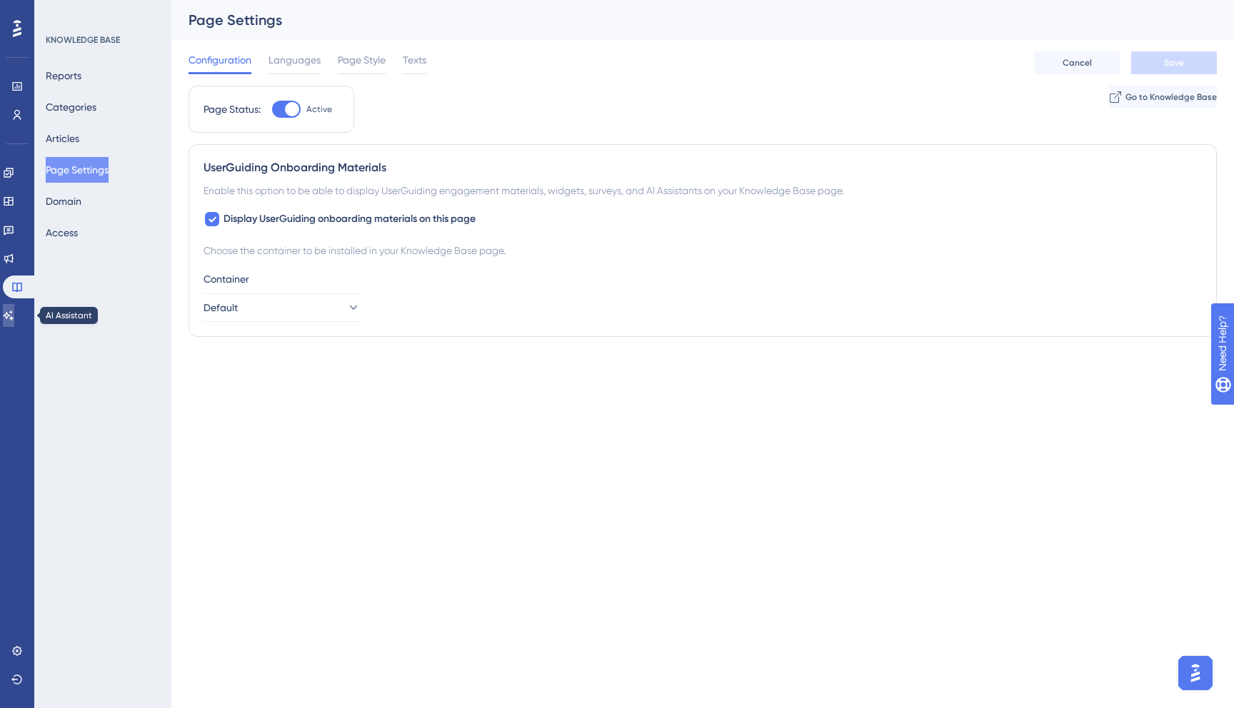
click at [14, 309] on link at bounding box center [8, 315] width 11 height 23
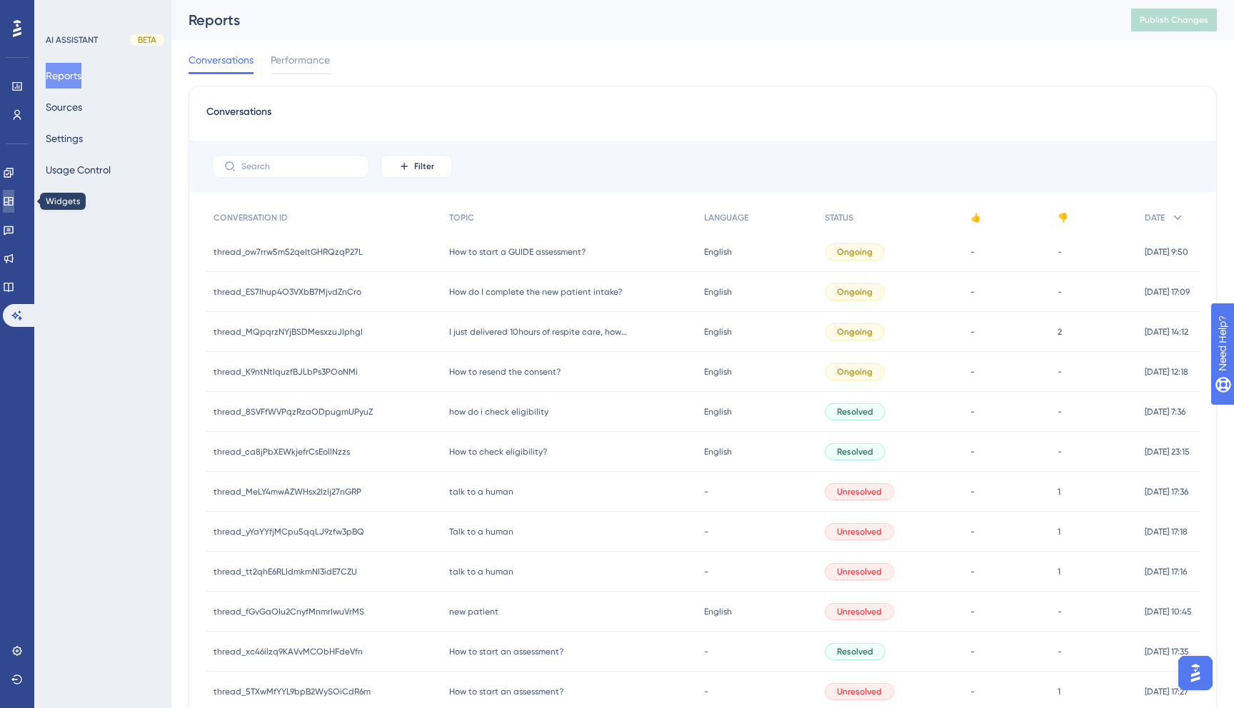
click at [14, 203] on link at bounding box center [8, 201] width 11 height 23
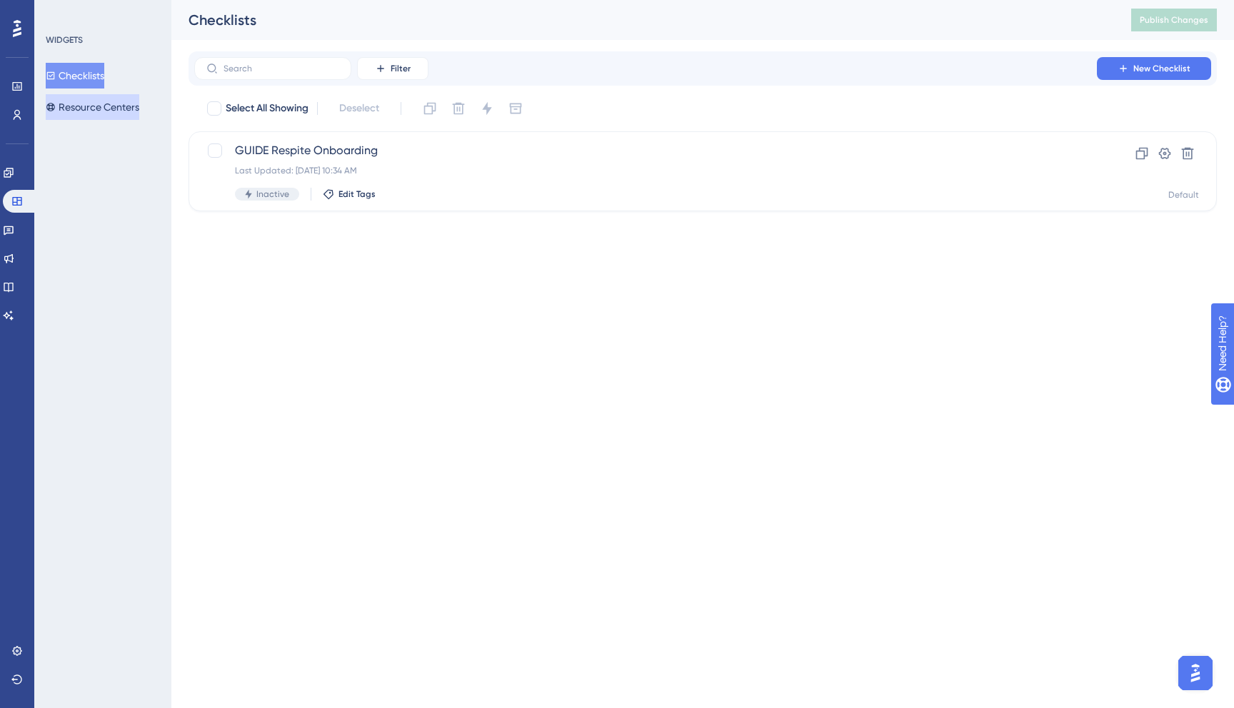
click at [83, 106] on button "Resource Centers" at bounding box center [93, 107] width 94 height 26
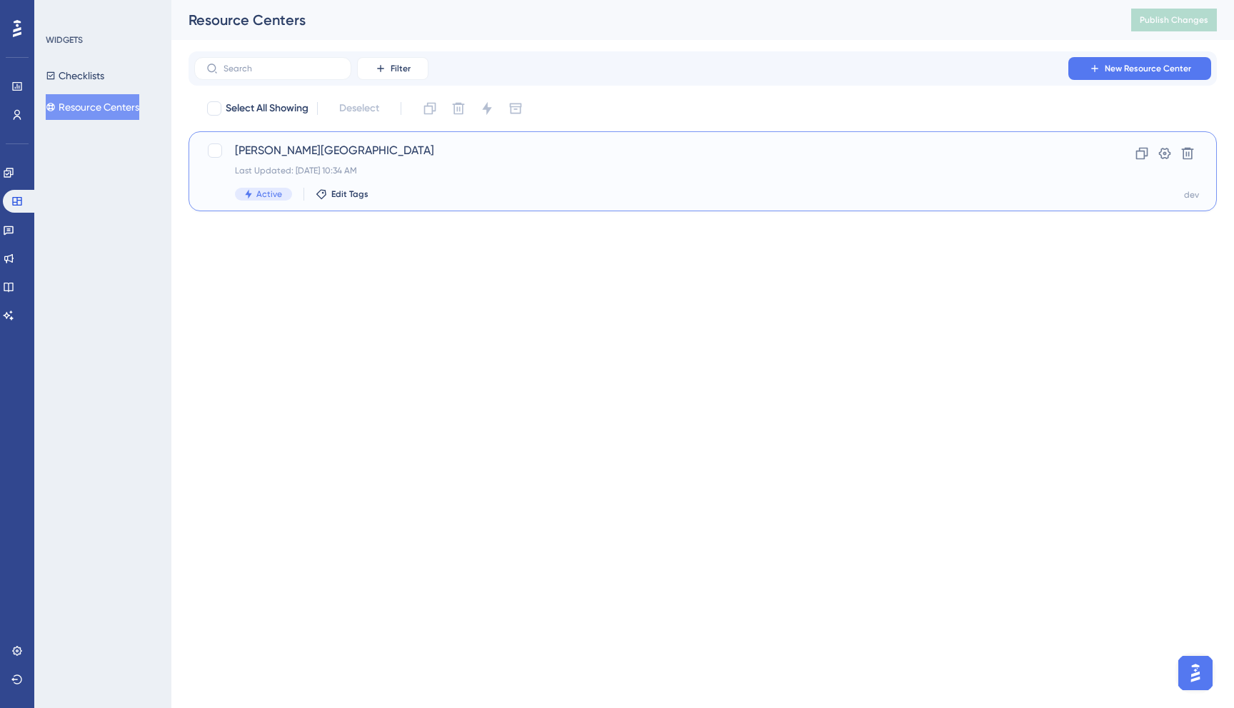
click at [391, 159] on div "Crosby Center Last Updated: Aug 26 2025, 10:34 AM Active Edit Tags" at bounding box center [645, 171] width 821 height 59
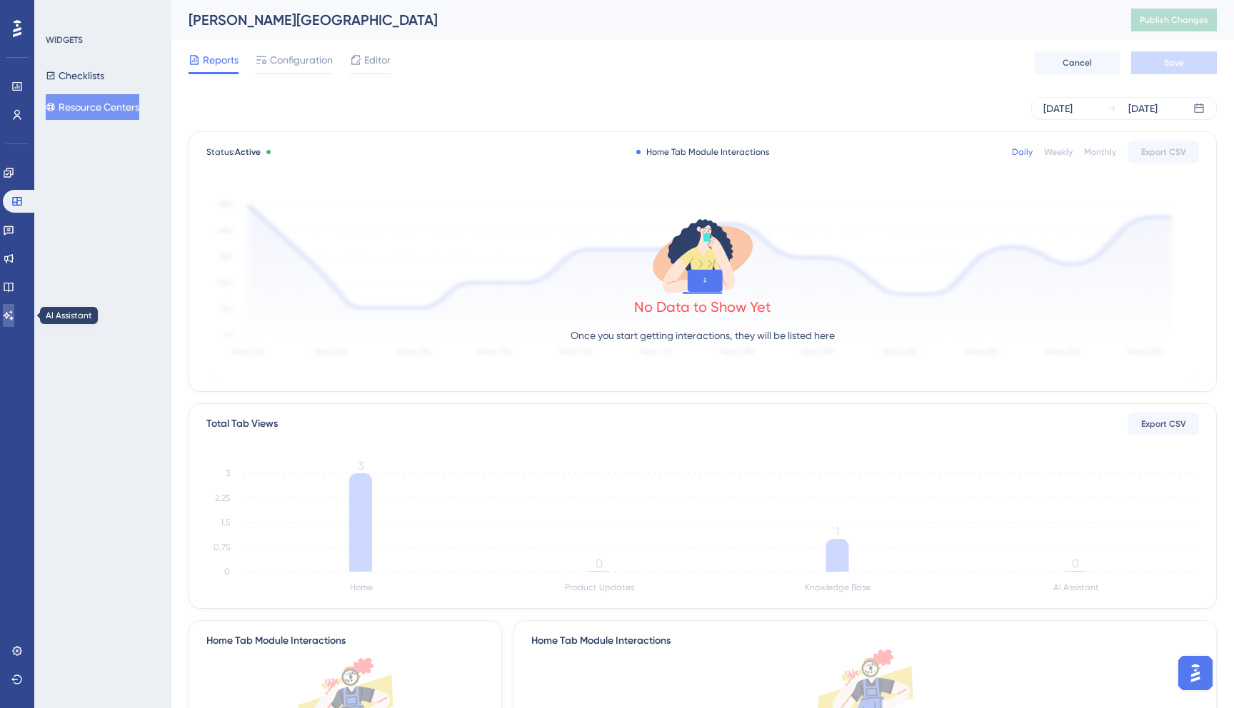
click at [14, 321] on icon at bounding box center [8, 315] width 11 height 11
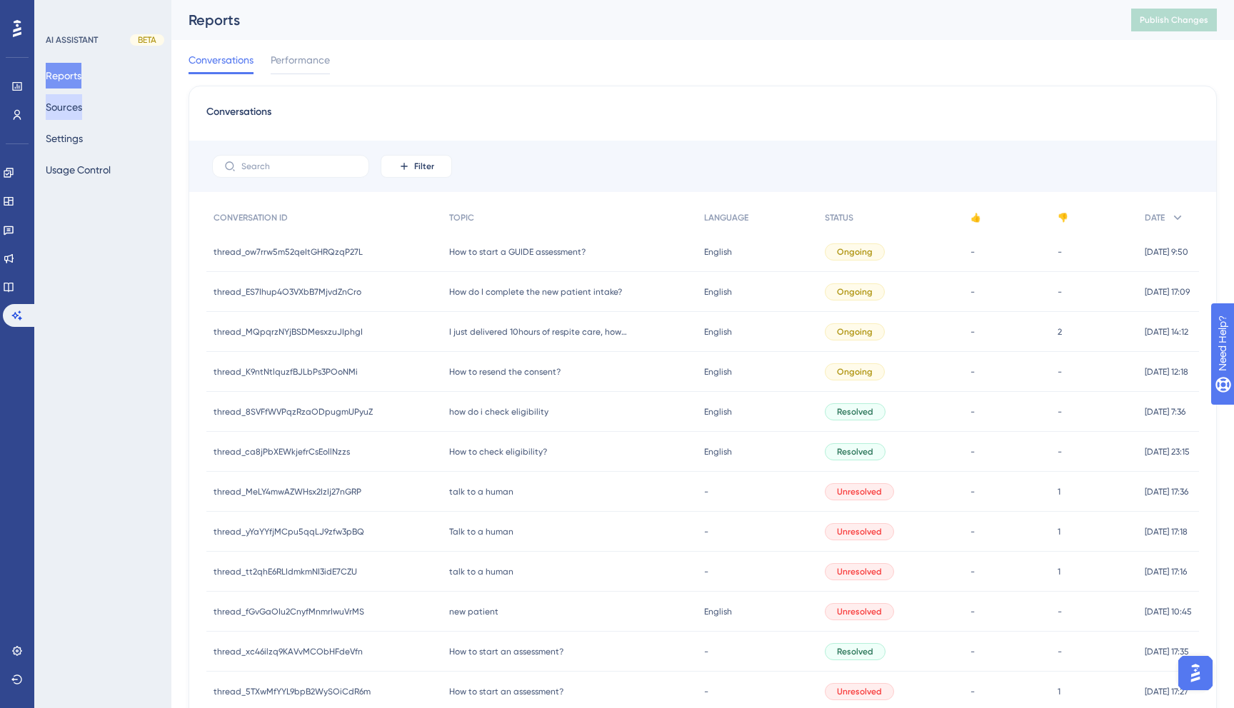
click at [80, 103] on button "Sources" at bounding box center [64, 107] width 36 height 26
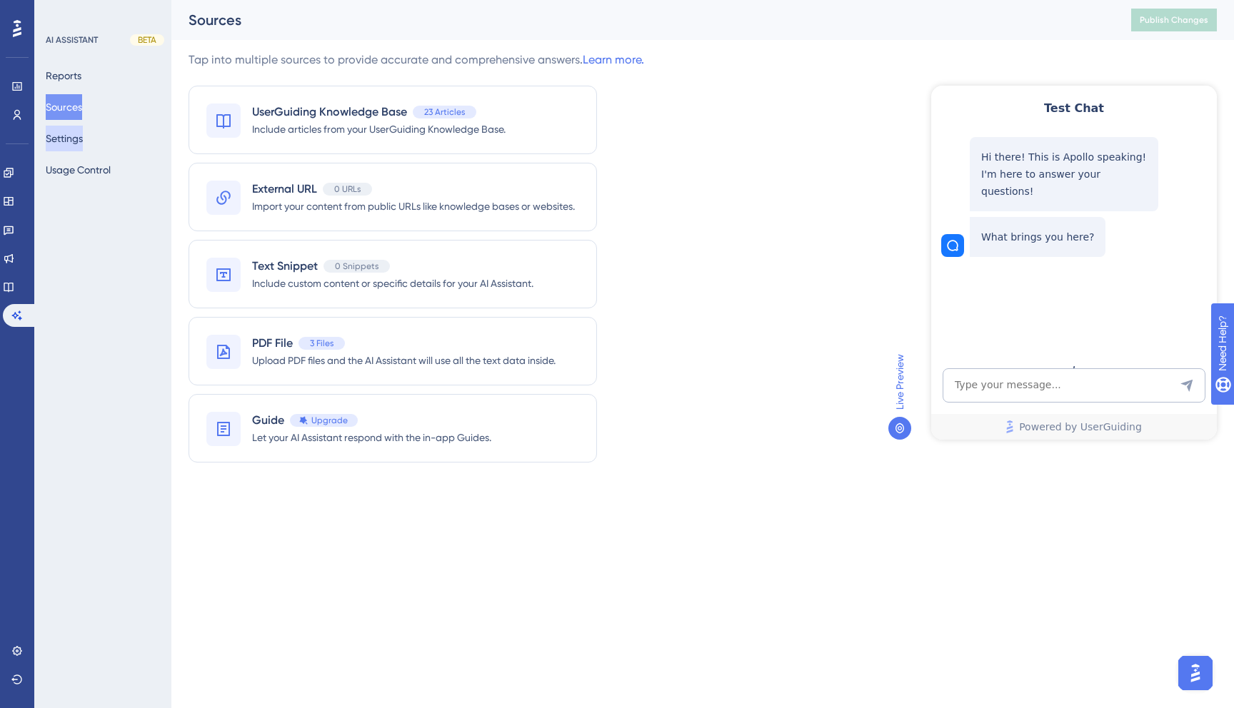
click at [80, 135] on button "Settings" at bounding box center [64, 139] width 37 height 26
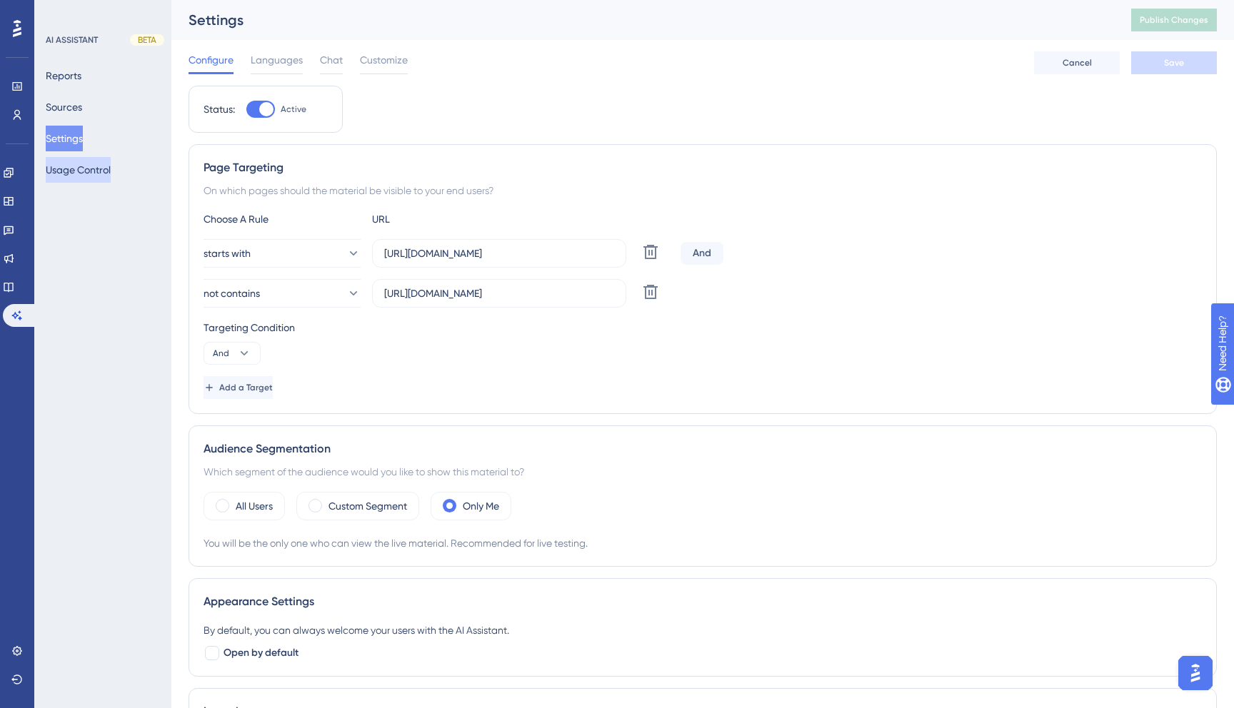
click at [87, 171] on button "Usage Control" at bounding box center [78, 170] width 65 height 26
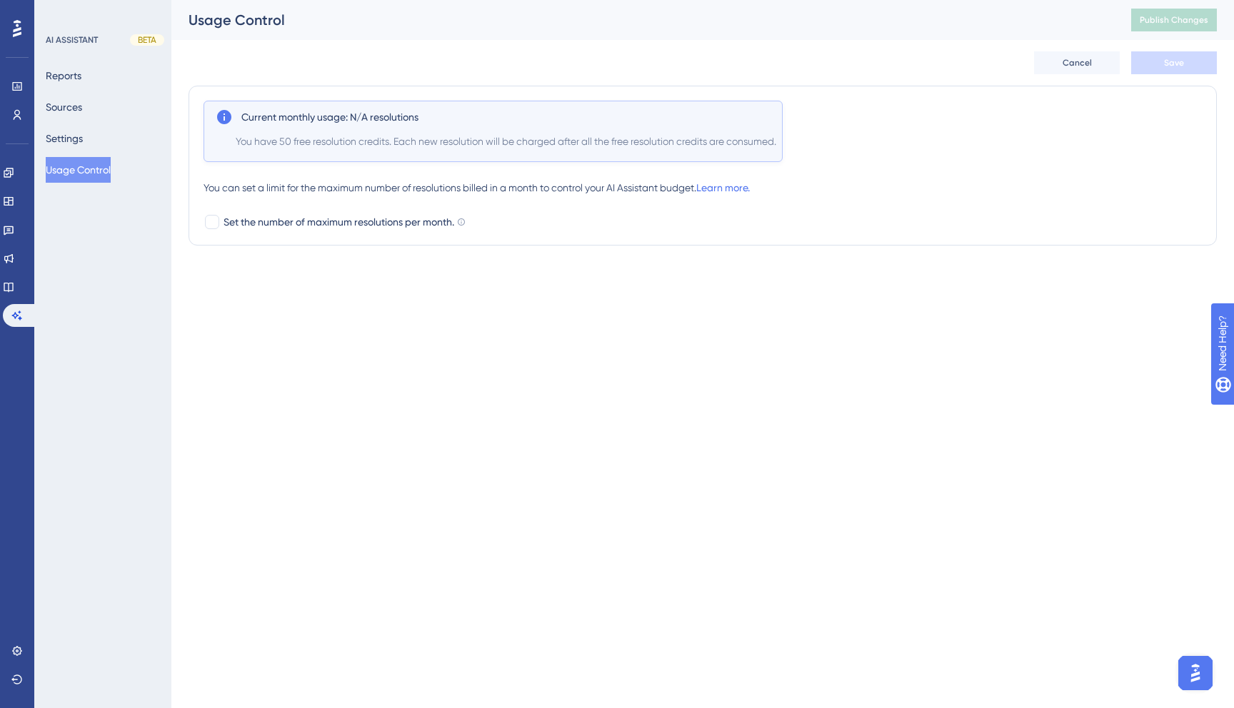
click at [71, 48] on div "AI ASSISTANT BETA Reports Sources Settings Usage Control" at bounding box center [104, 108] width 116 height 149
click at [74, 73] on button "Reports" at bounding box center [64, 76] width 36 height 26
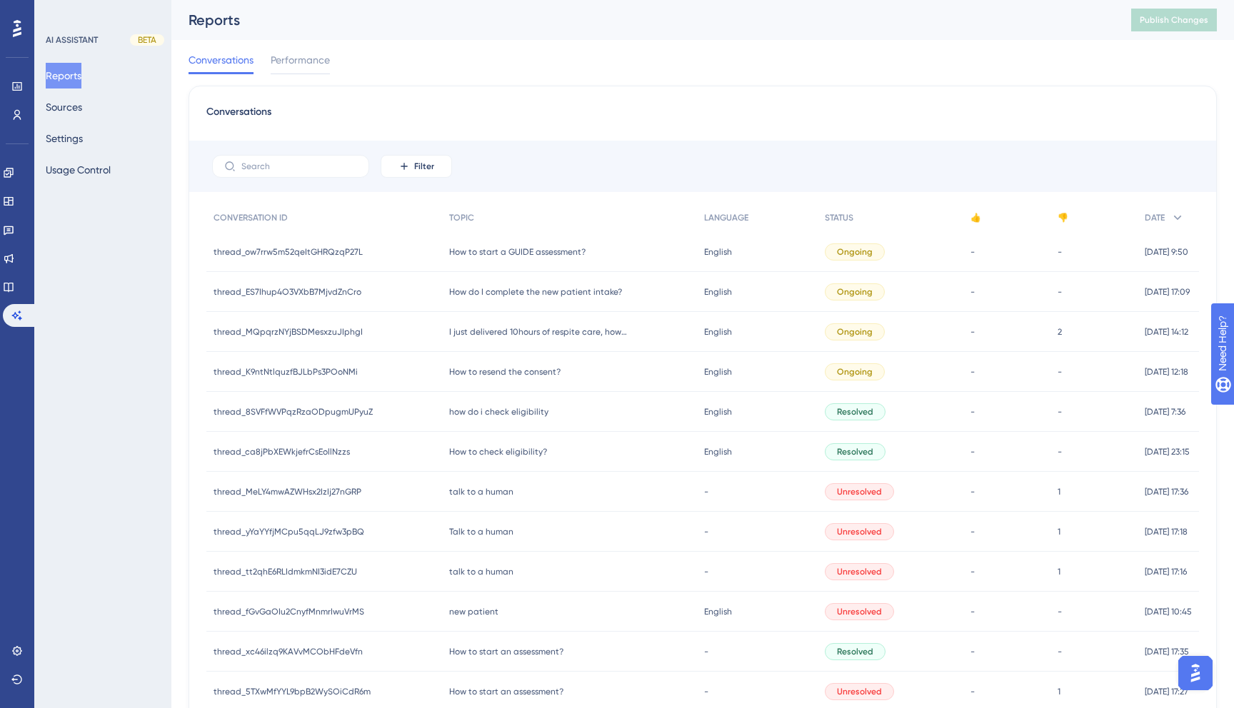
click at [89, 196] on div "AI ASSISTANT BETA Reports Sources Settings Usage Control" at bounding box center [102, 354] width 137 height 708
click at [94, 169] on button "Usage Control" at bounding box center [78, 170] width 65 height 26
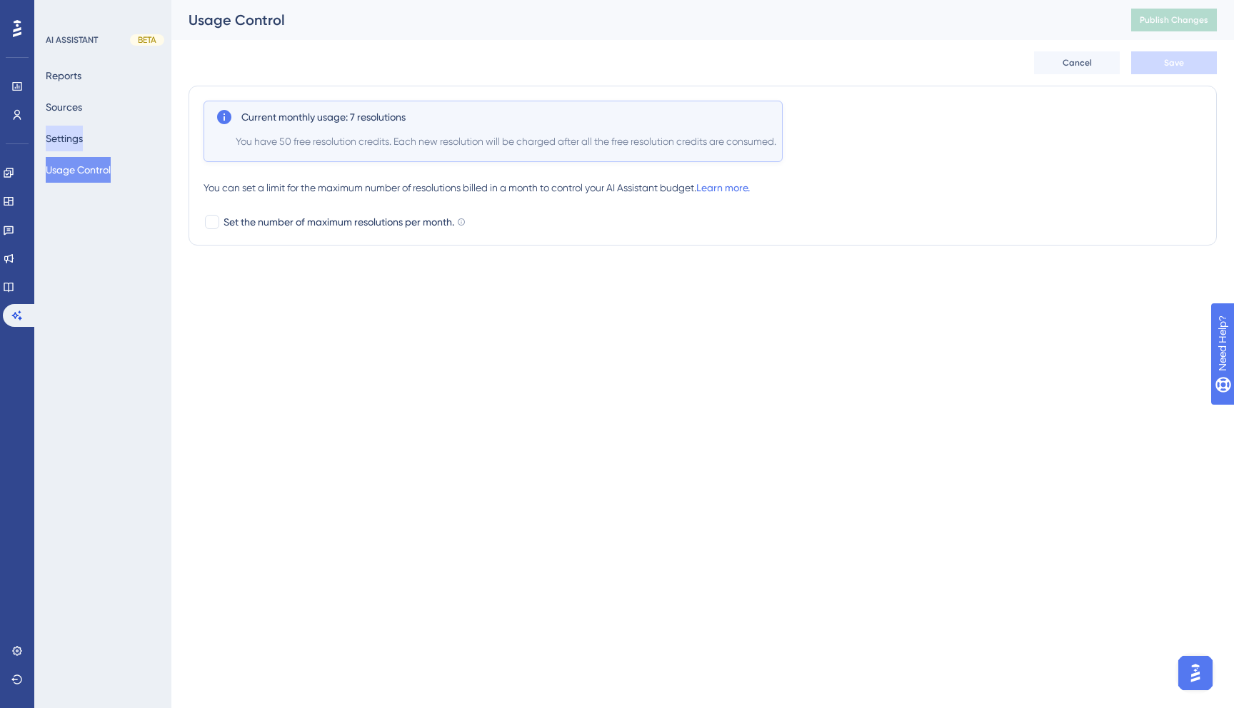
click at [83, 145] on button "Settings" at bounding box center [64, 139] width 37 height 26
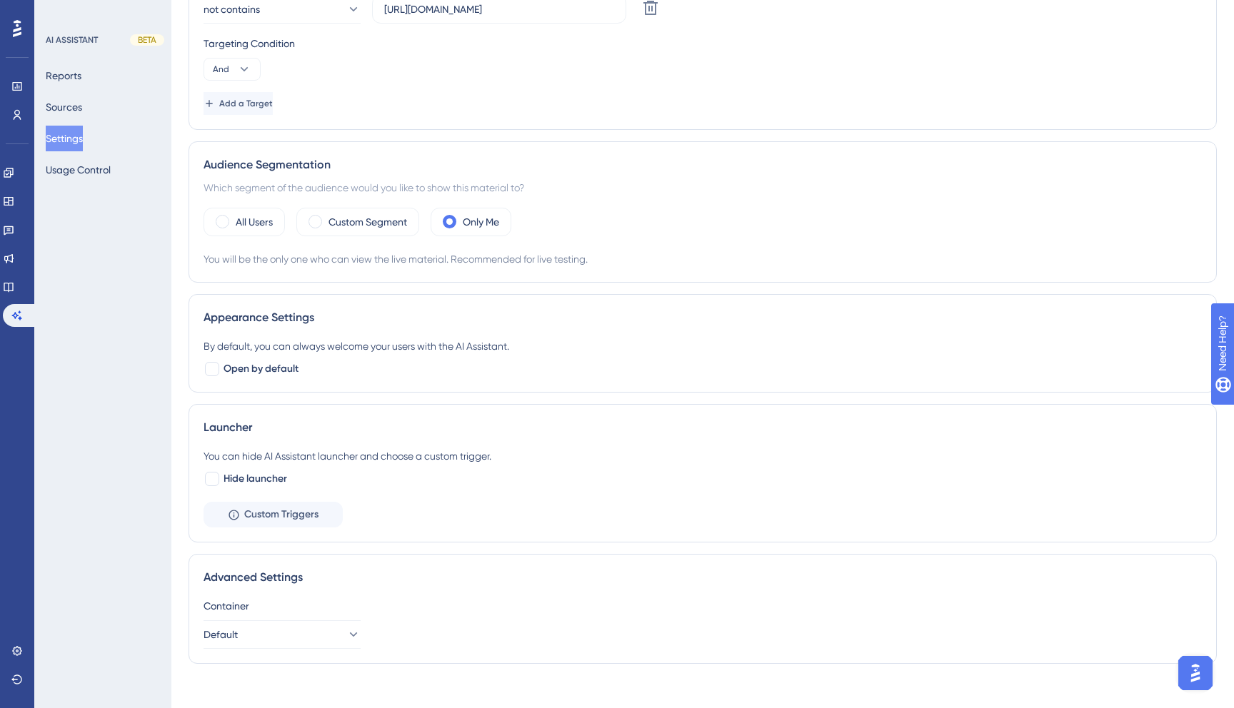
scroll to position [303, 0]
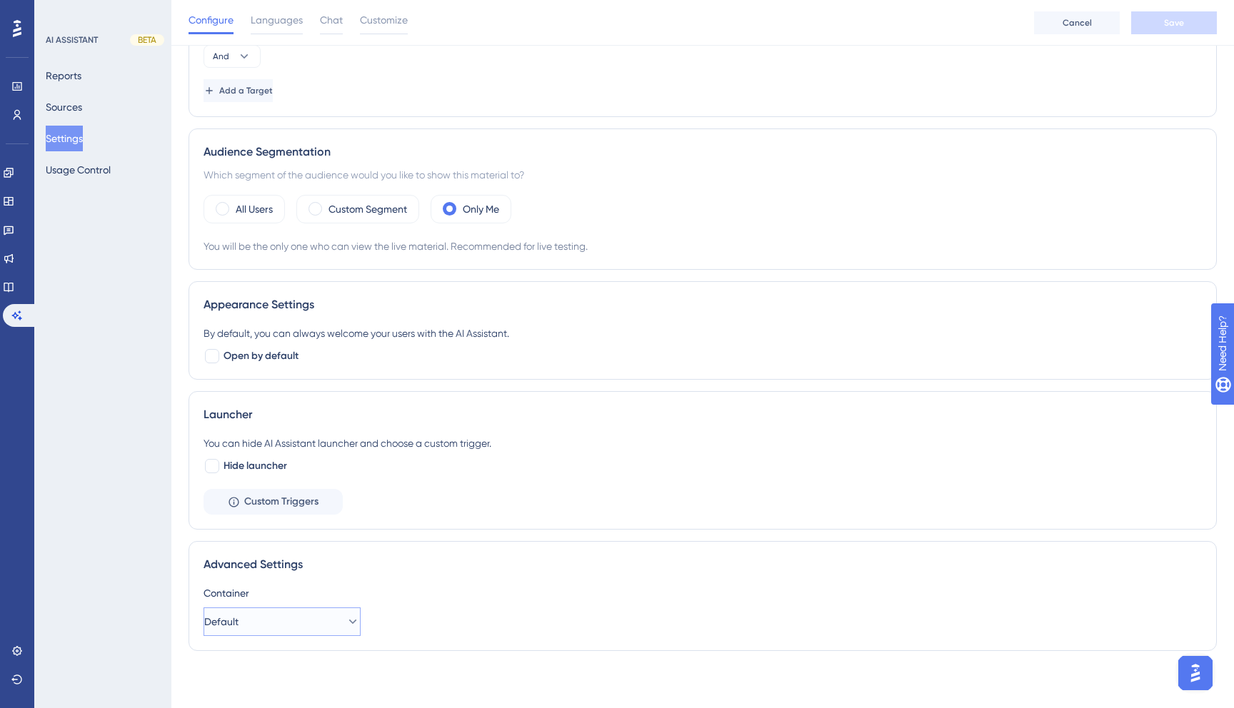
click at [299, 608] on button "Default" at bounding box center [282, 622] width 157 height 29
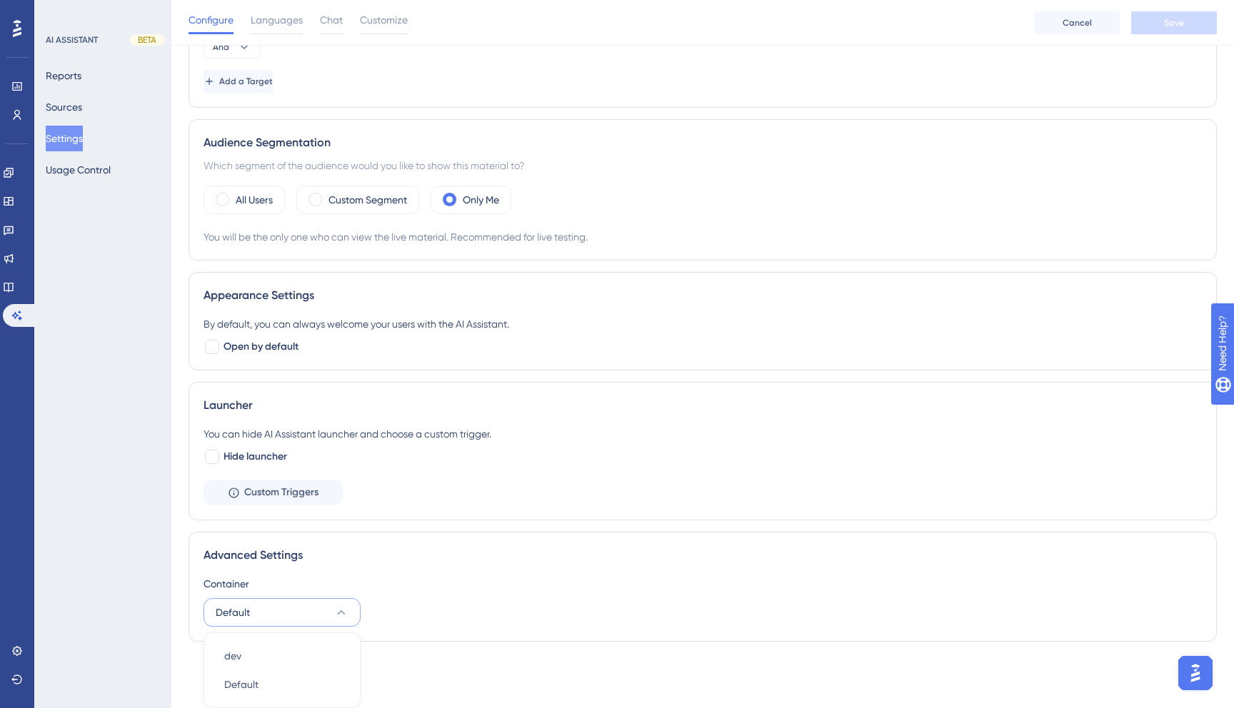
click at [573, 475] on div "You can hide AI Assistant launcher and choose a custom trigger. Hide launcher C…" at bounding box center [703, 466] width 998 height 80
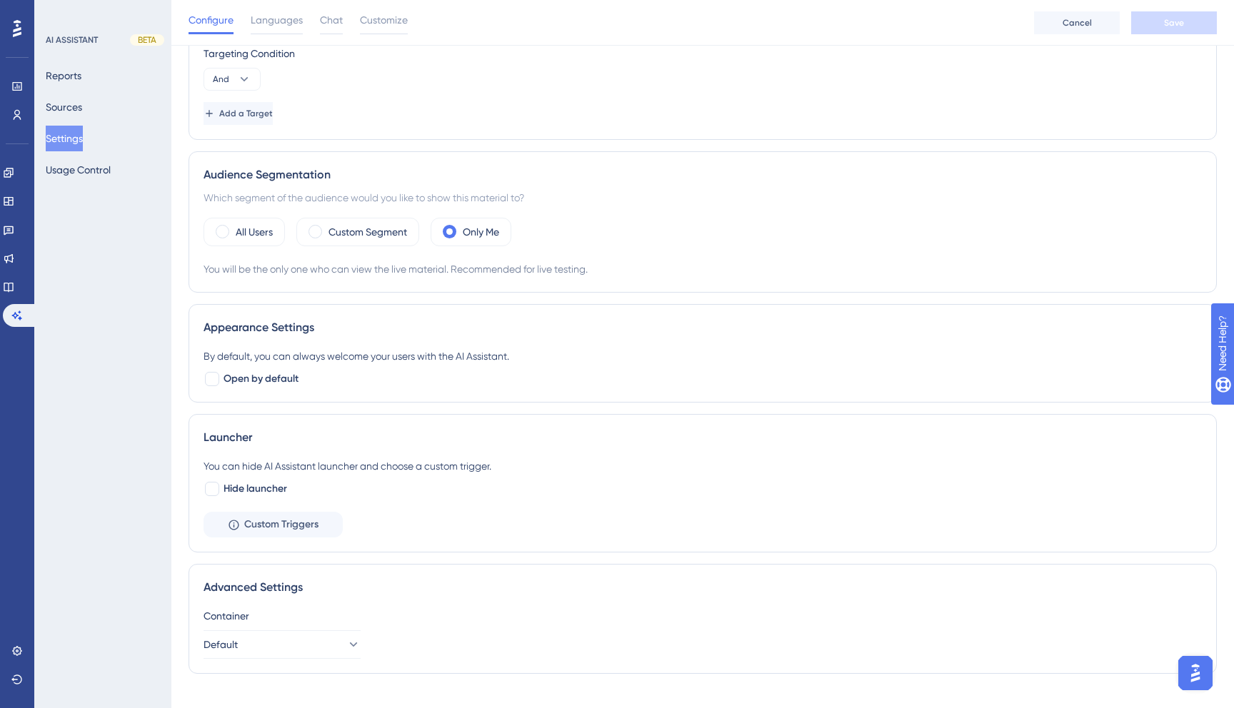
scroll to position [273, 0]
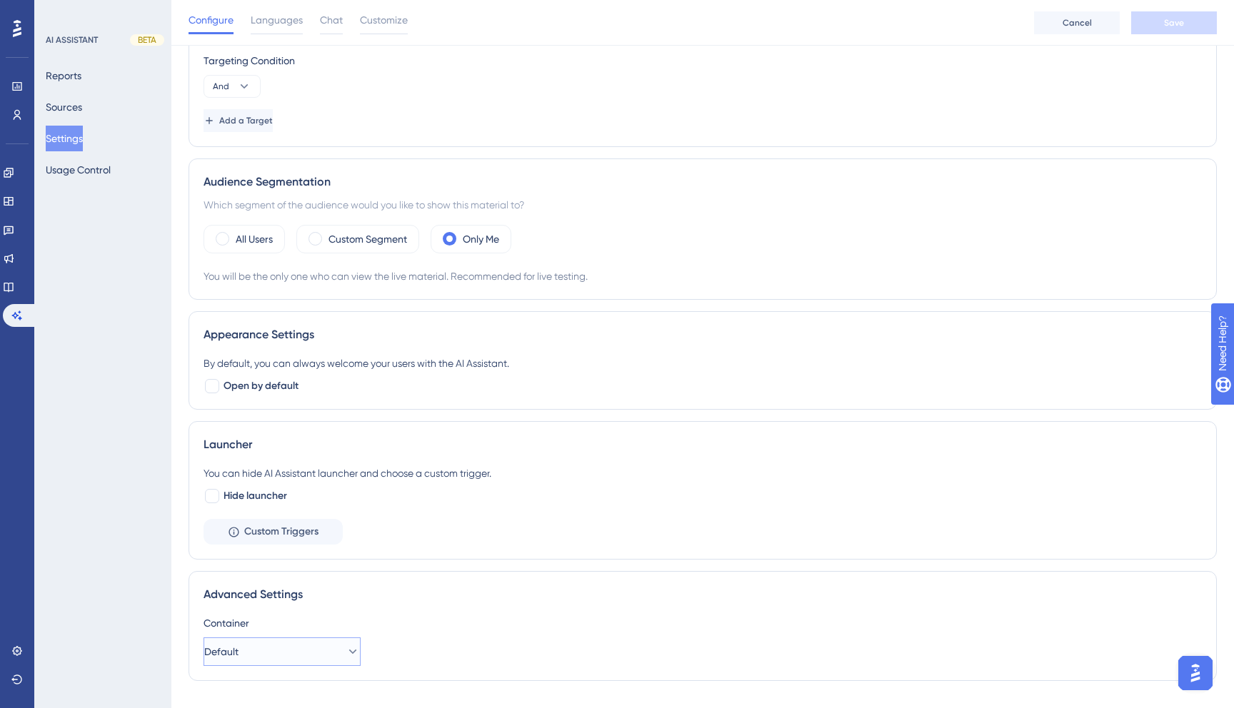
click at [221, 650] on span "Default" at bounding box center [221, 651] width 34 height 17
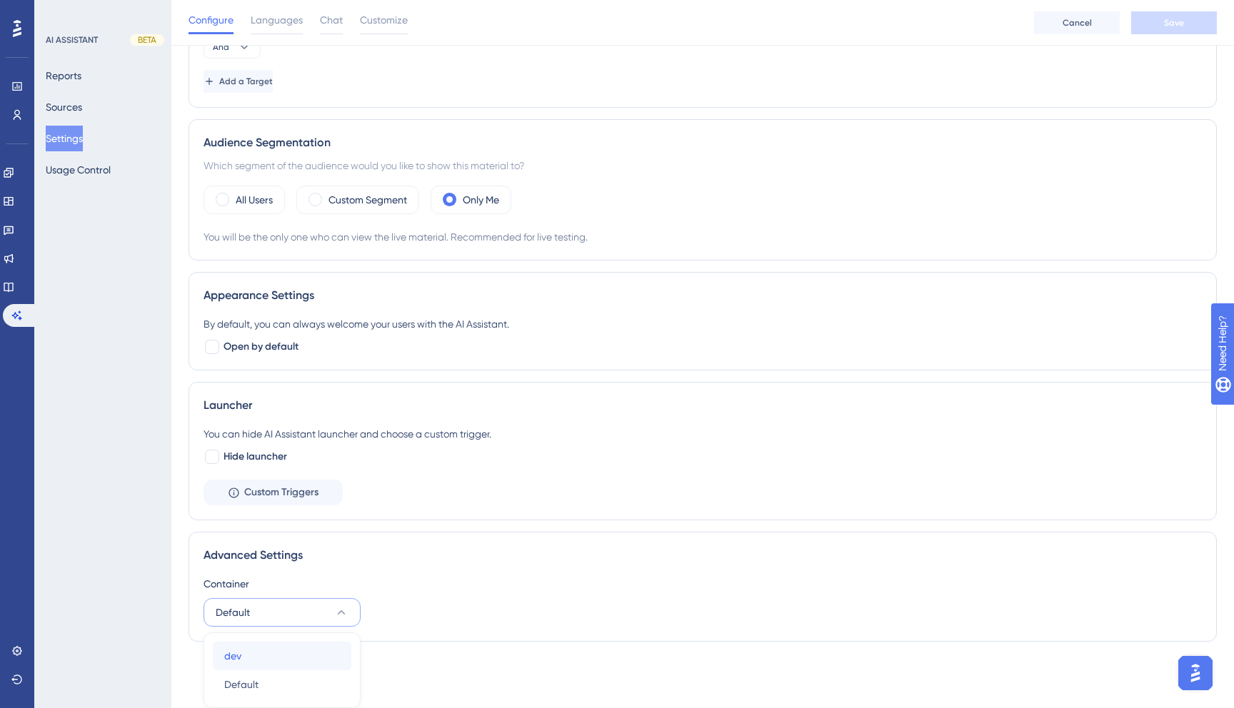
click at [236, 654] on span "dev" at bounding box center [232, 656] width 17 height 17
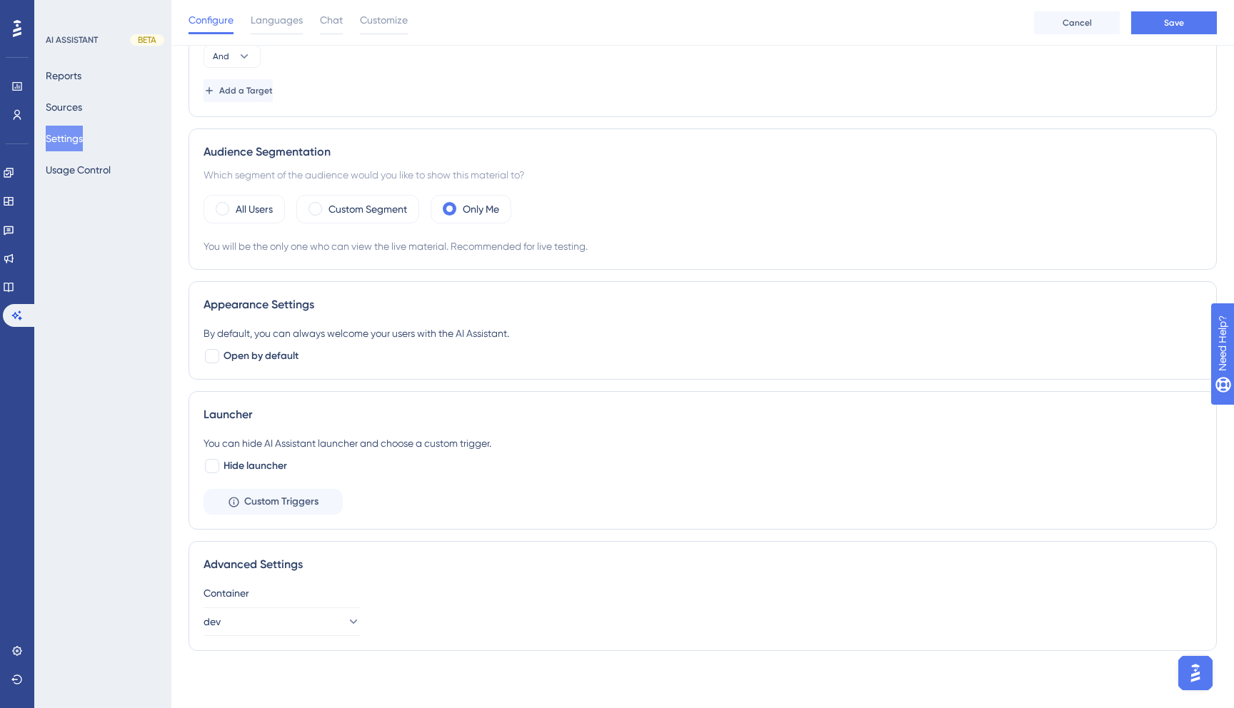
scroll to position [0, 0]
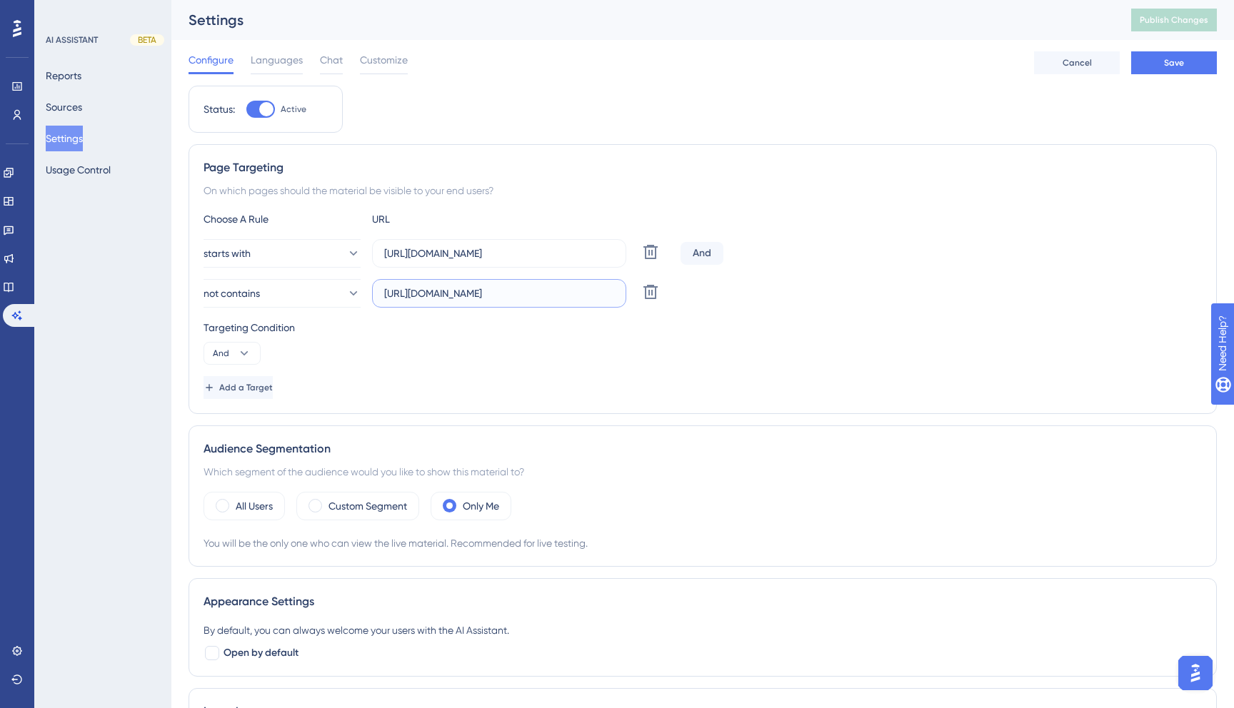
click at [387, 291] on input "https://app.crosbyhealth.com/guide/touchpoints/new" at bounding box center [499, 294] width 230 height 16
click at [451, 286] on input "https://app.crosbyhealth.com/guide/touchpoints/new" at bounding box center [499, 294] width 230 height 16
click at [246, 393] on span "Add a Target" at bounding box center [246, 387] width 54 height 11
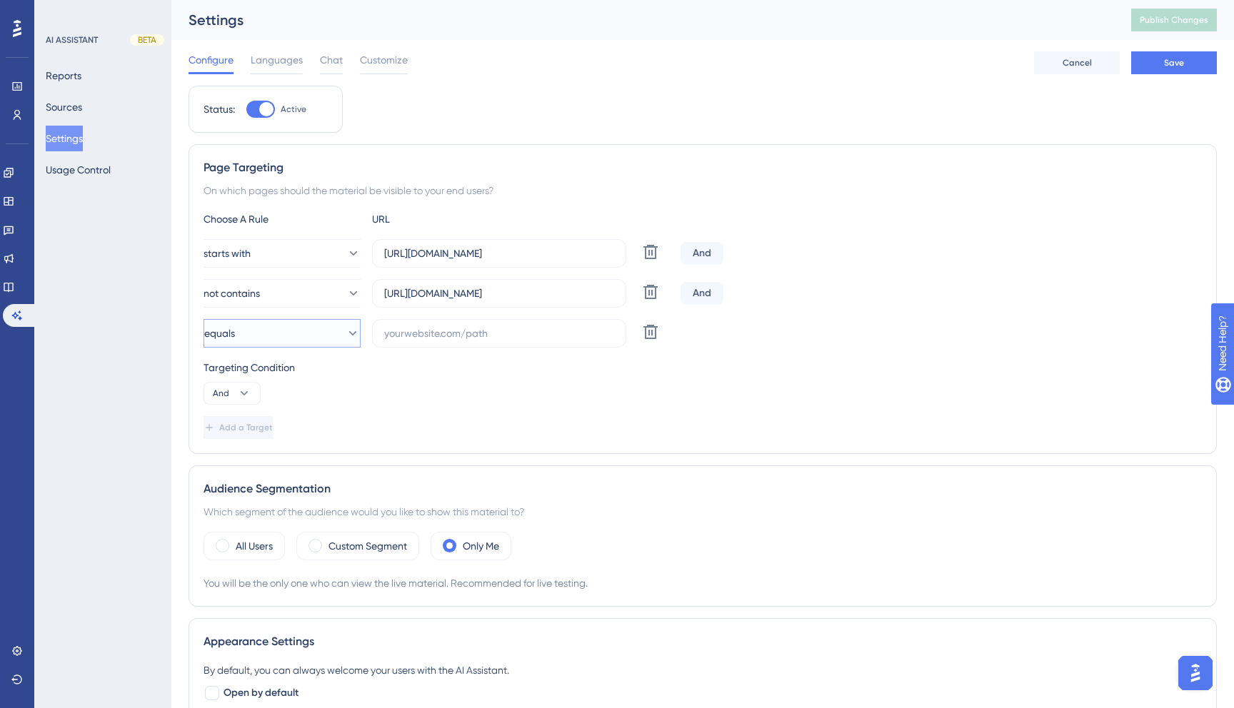
click at [290, 337] on button "equals" at bounding box center [282, 333] width 157 height 29
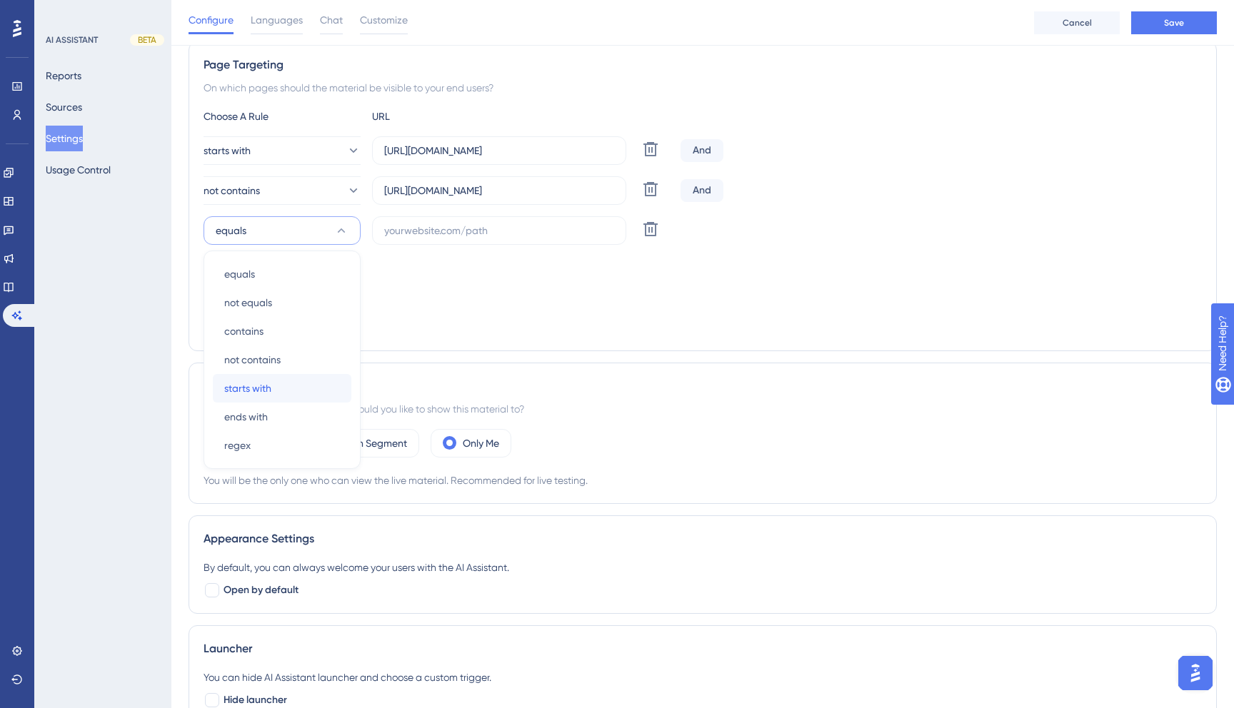
click at [296, 386] on div "starts with starts with" at bounding box center [282, 388] width 116 height 29
click at [442, 217] on label at bounding box center [499, 230] width 254 height 29
click at [442, 223] on input "text" at bounding box center [499, 231] width 230 height 16
type input "l"
click at [243, 289] on icon at bounding box center [244, 291] width 14 height 14
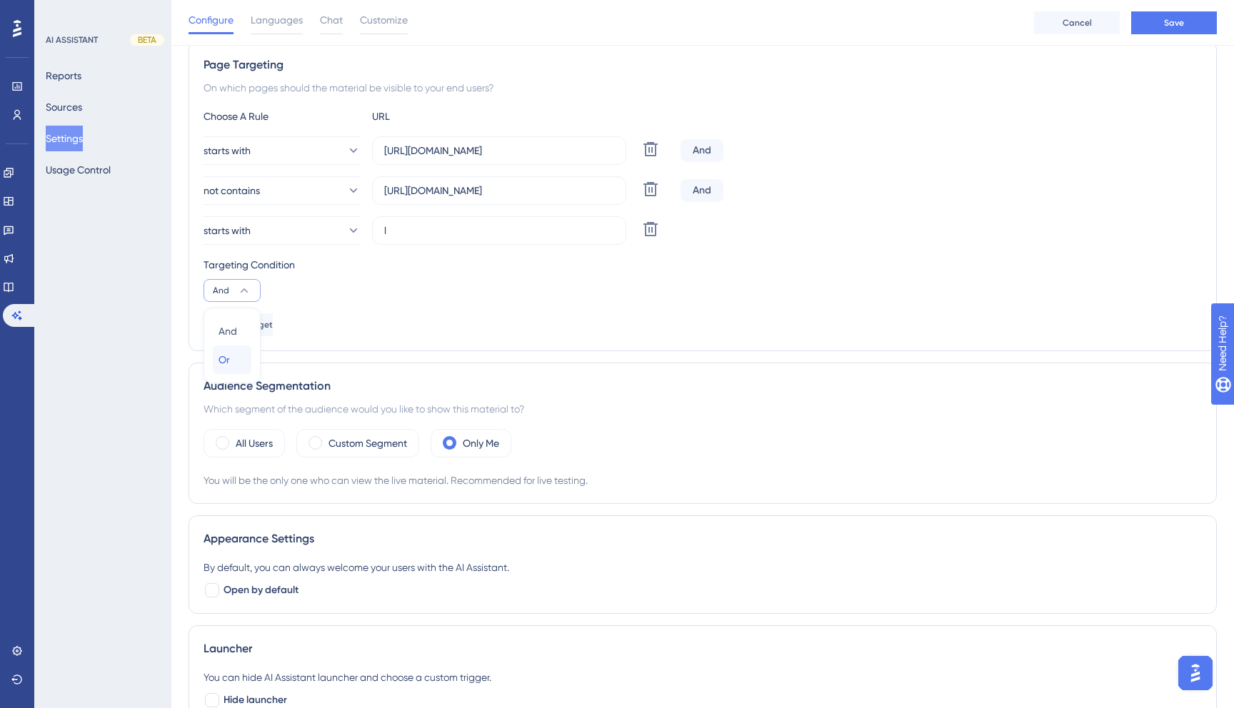
click at [235, 364] on div "Or Or" at bounding box center [232, 360] width 27 height 29
click at [411, 218] on label "l" at bounding box center [499, 230] width 254 height 29
click at [411, 223] on input "l" at bounding box center [499, 231] width 230 height 16
click at [411, 236] on input "l" at bounding box center [499, 231] width 230 height 16
type input "h"
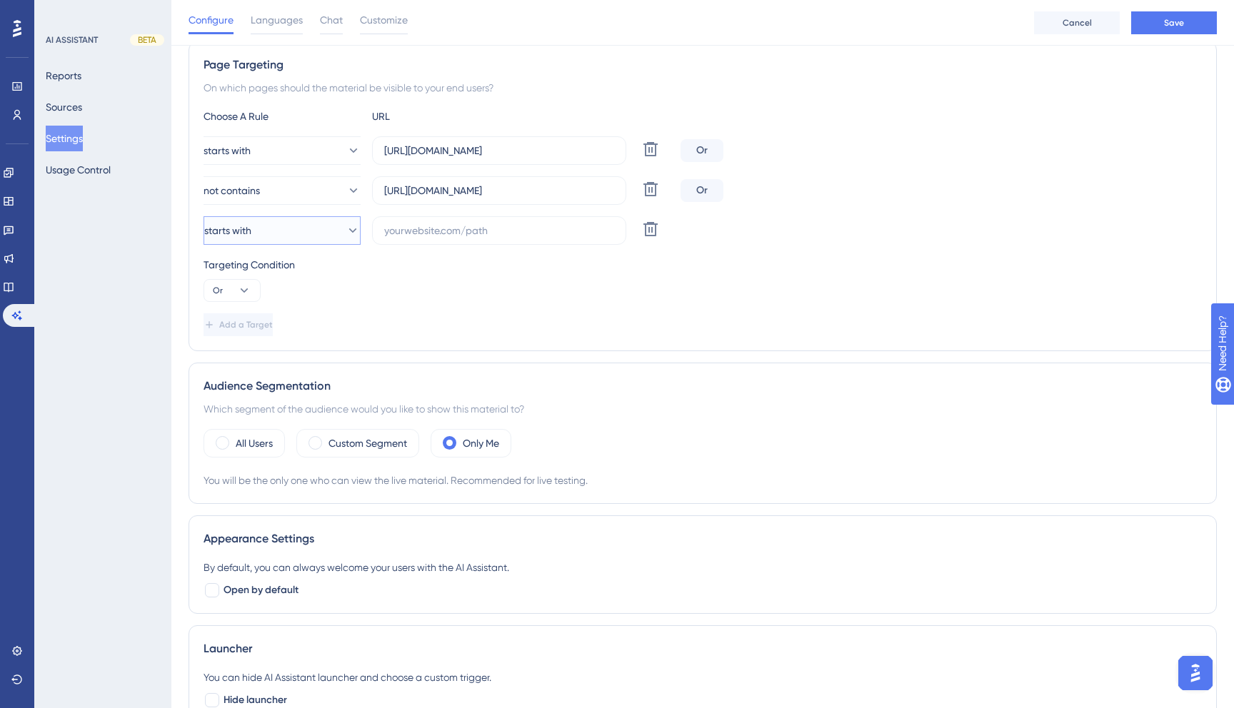
click at [295, 226] on button "starts with" at bounding box center [282, 230] width 157 height 29
click at [287, 336] on div "contains contains" at bounding box center [282, 331] width 116 height 29
click at [421, 229] on input "text" at bounding box center [499, 231] width 230 height 16
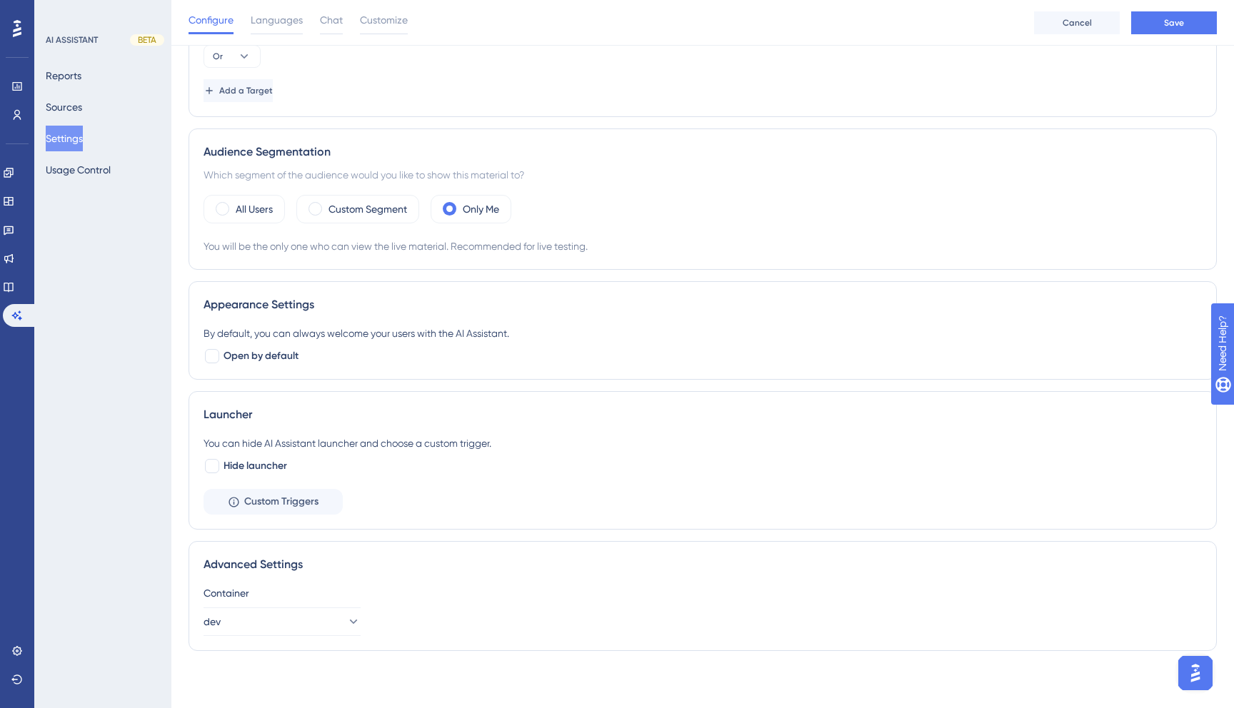
scroll to position [0, 0]
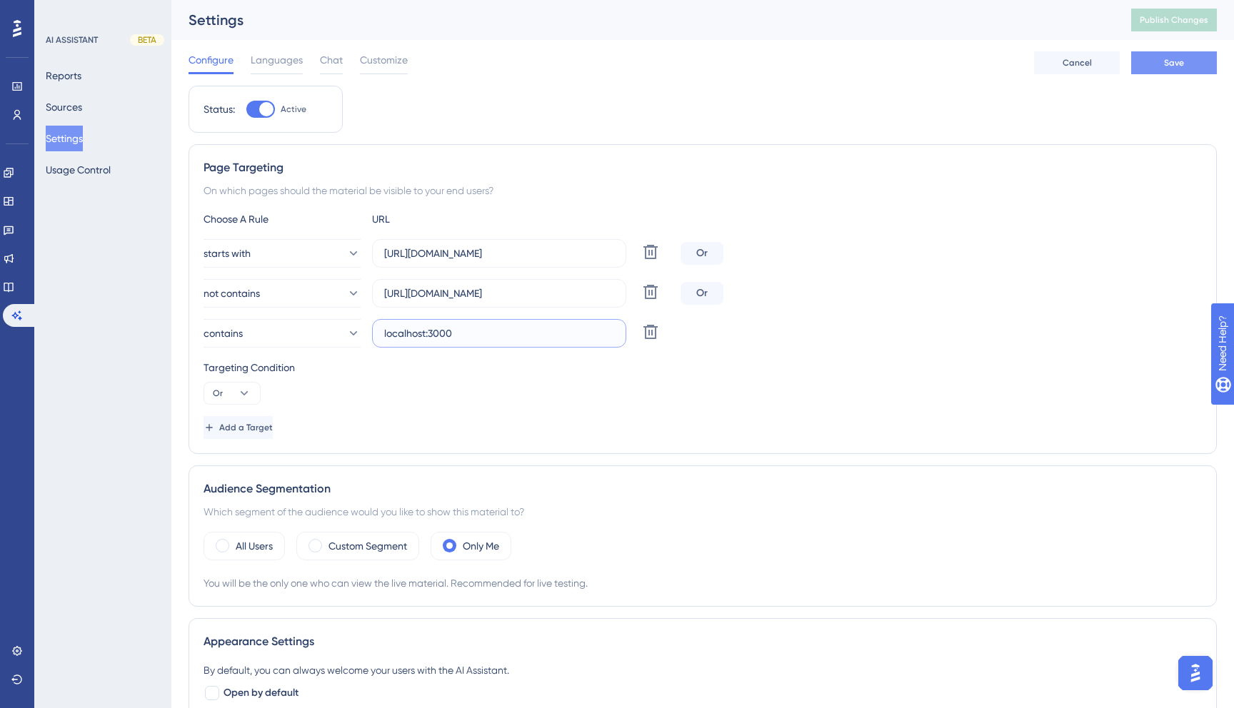
type input "localhost:3000"
click at [1173, 70] on button "Save" at bounding box center [1174, 62] width 86 height 23
click at [588, 298] on input "https://app.crosbyhealth.com/guide/touchpoints/new" at bounding box center [499, 294] width 230 height 16
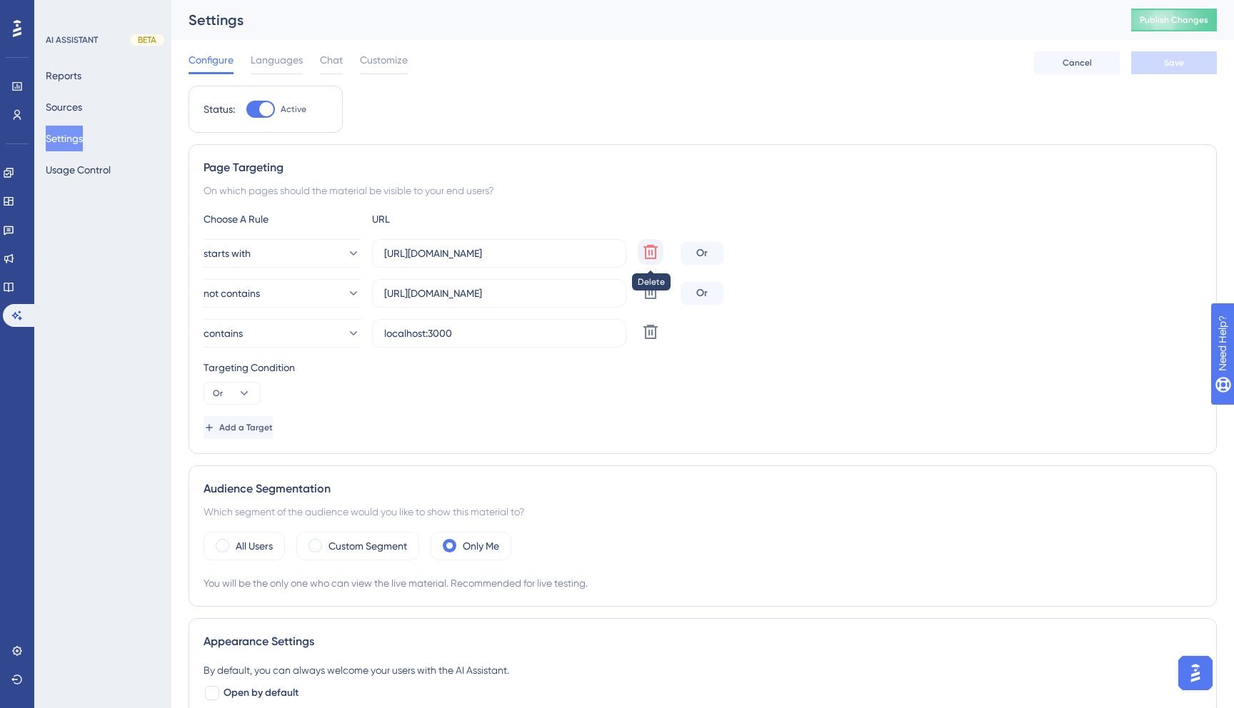
click at [653, 252] on icon at bounding box center [650, 252] width 17 height 17
type input "https://app.crosbyhealth.com/guide/touchpoints/new"
type input "localhost:3000"
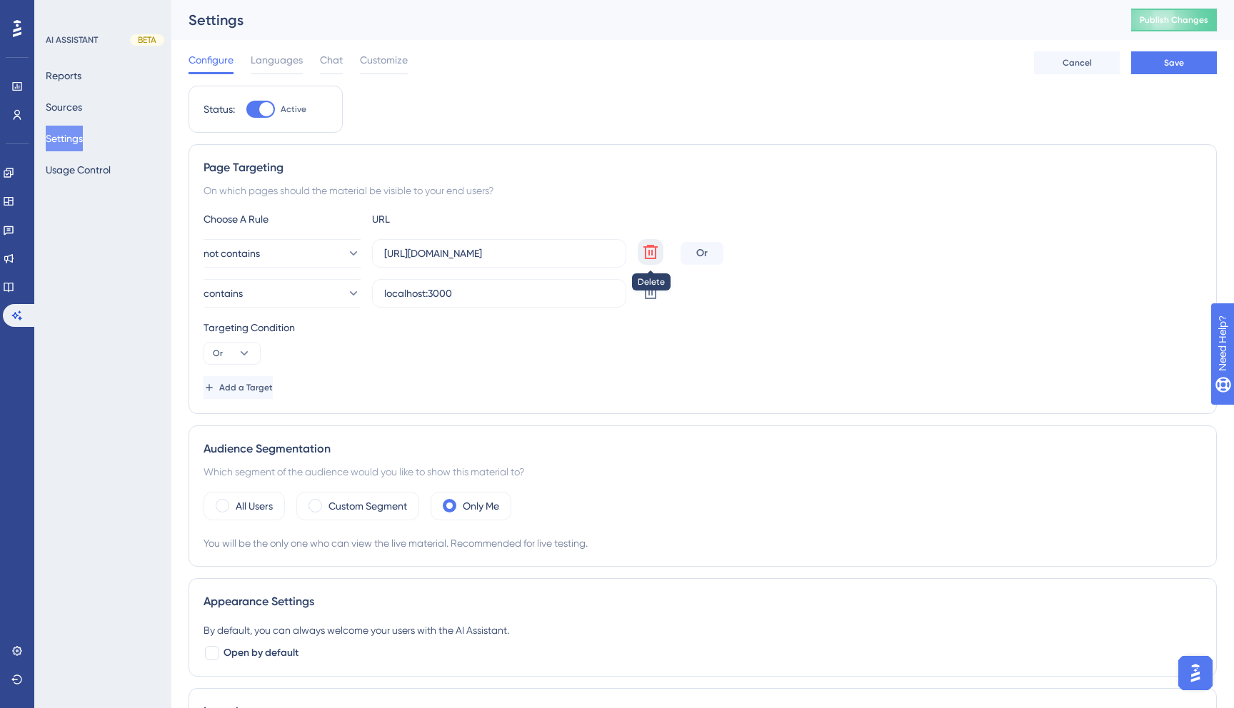
click at [653, 249] on icon at bounding box center [650, 252] width 17 height 17
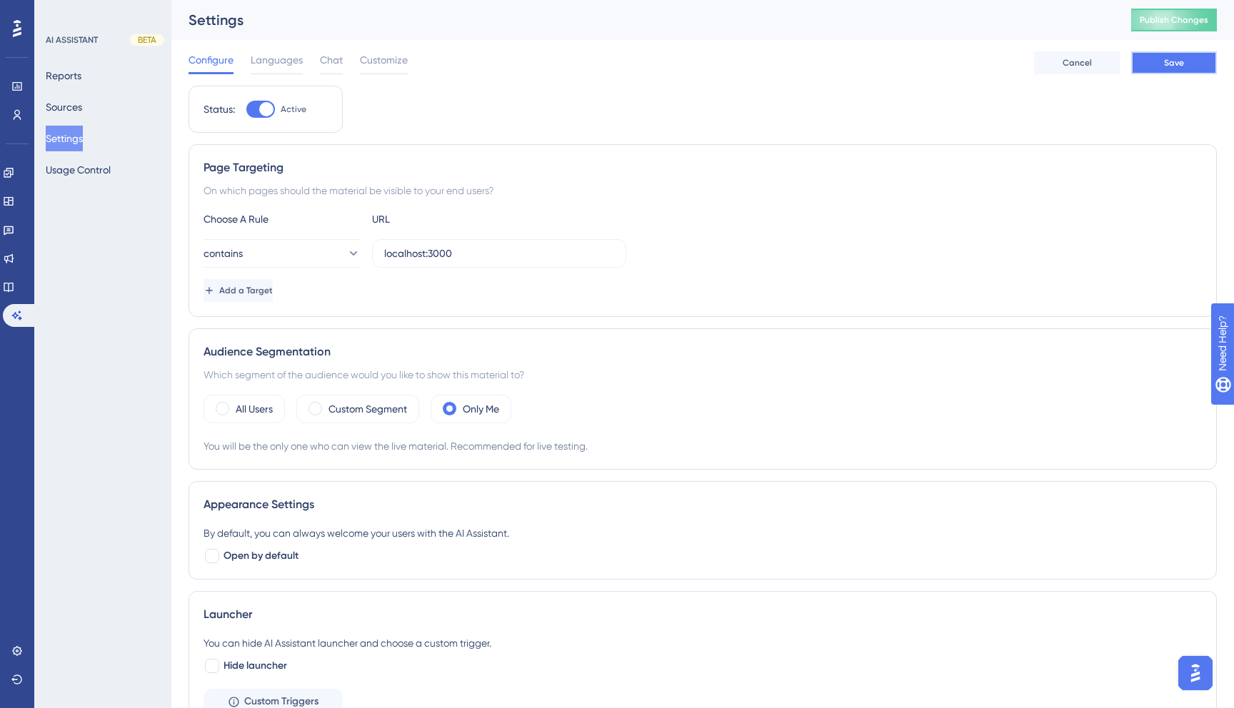
click at [1154, 71] on button "Save" at bounding box center [1174, 62] width 86 height 23
click at [230, 410] on div "All Users" at bounding box center [244, 409] width 81 height 29
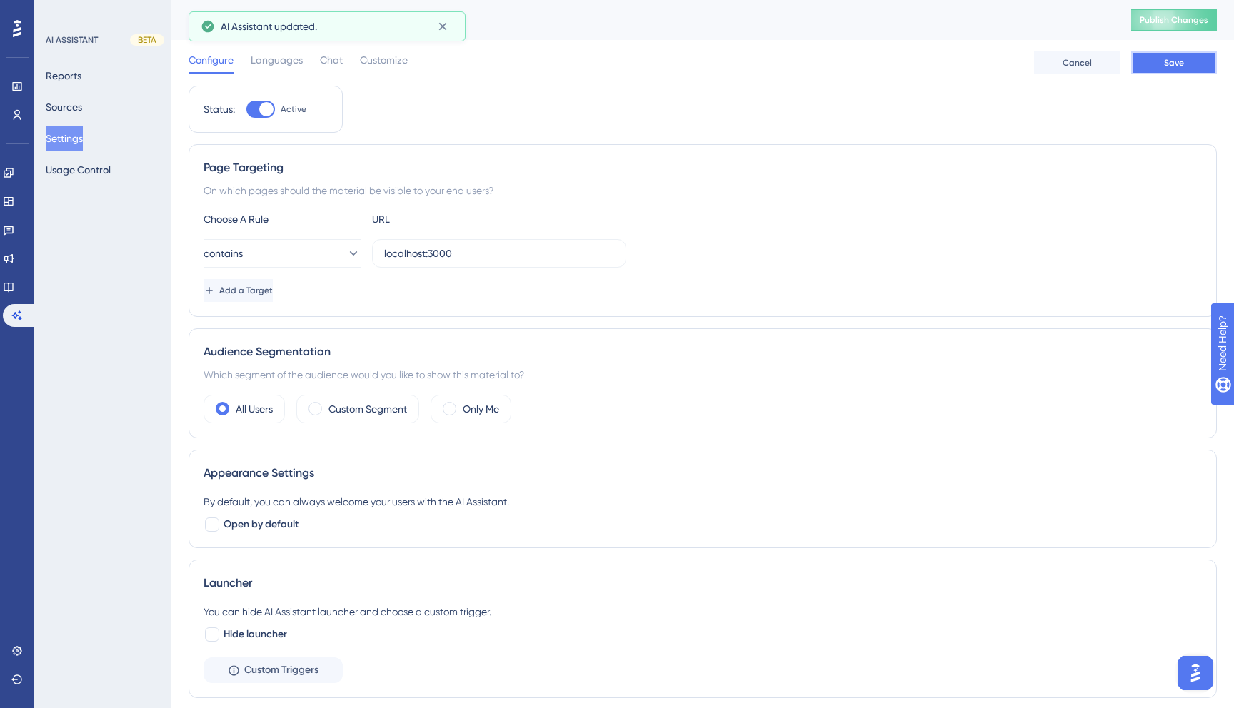
click at [1143, 59] on button "Save" at bounding box center [1174, 62] width 86 height 23
click at [1185, 16] on span "Publish Changes" at bounding box center [1174, 19] width 69 height 11
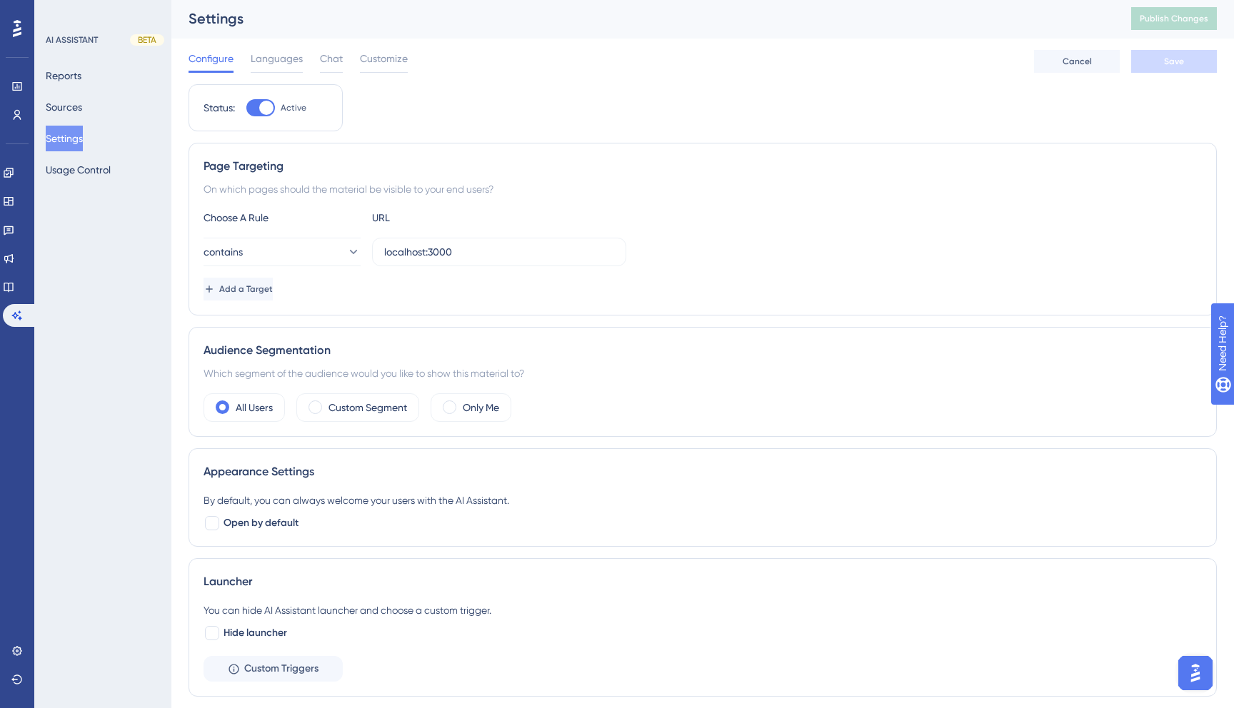
scroll to position [3, 0]
click at [461, 258] on input "localhost:3000" at bounding box center [499, 251] width 230 height 16
type input "localhost"
click at [1178, 59] on span "Save" at bounding box center [1174, 59] width 20 height 11
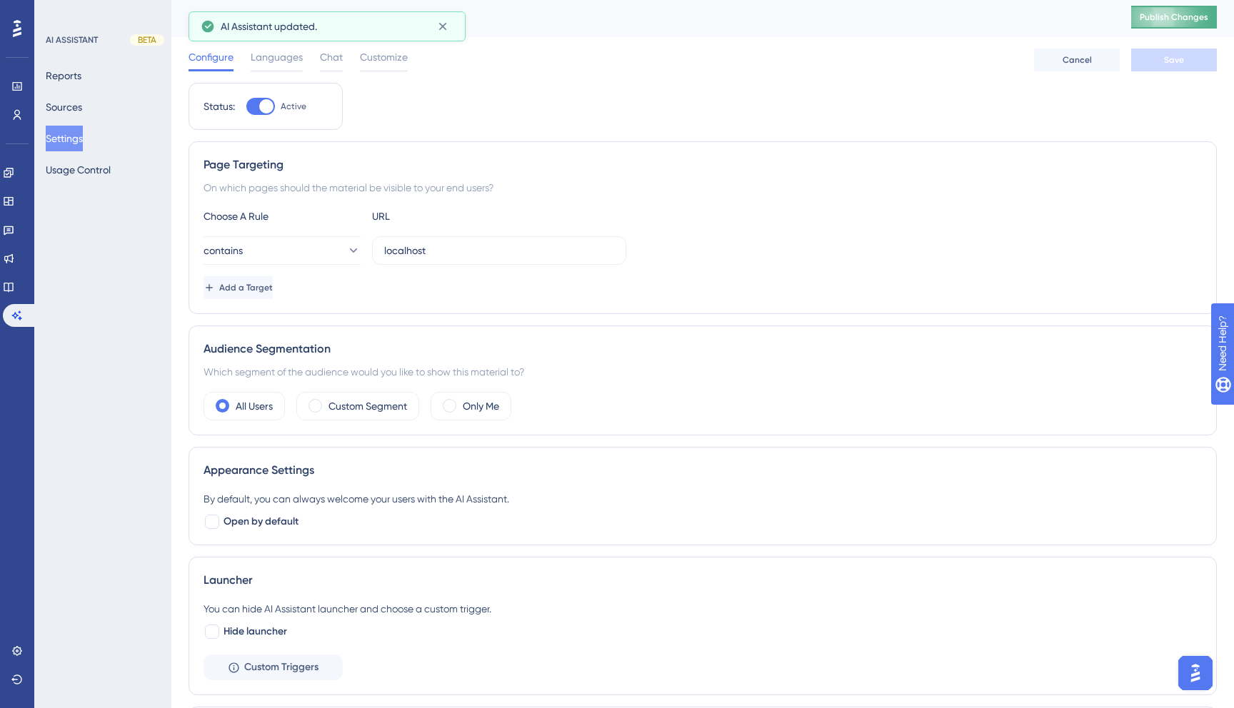
click at [1188, 18] on span "Publish Changes" at bounding box center [1174, 16] width 69 height 11
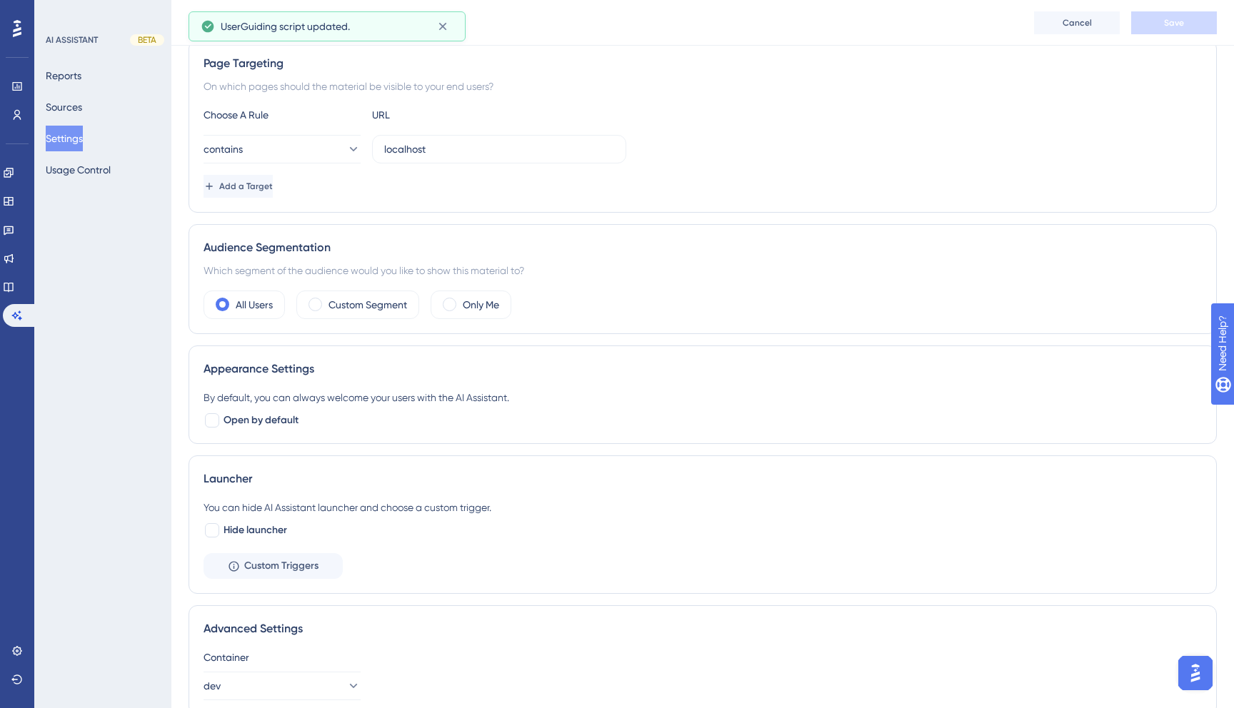
scroll to position [174, 0]
